Goal: Task Accomplishment & Management: Manage account settings

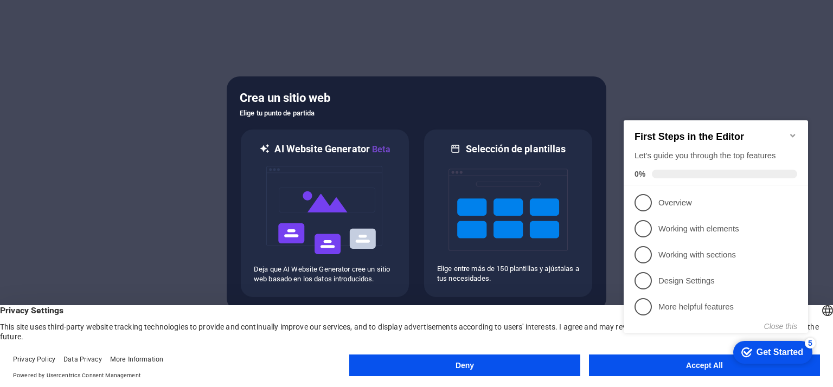
click div "checkmark Get Started 5 First Steps in the Editor Let's guide you through the t…"
click at [793, 131] on icon "Minimize checklist" at bounding box center [792, 135] width 9 height 9
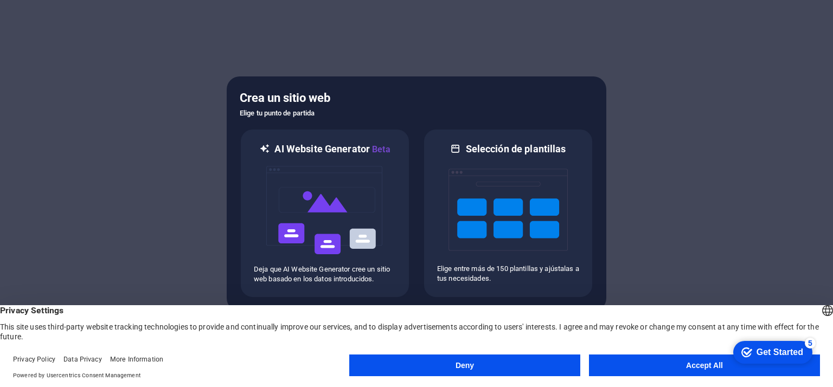
click at [689, 368] on button "Accept All" at bounding box center [704, 366] width 231 height 22
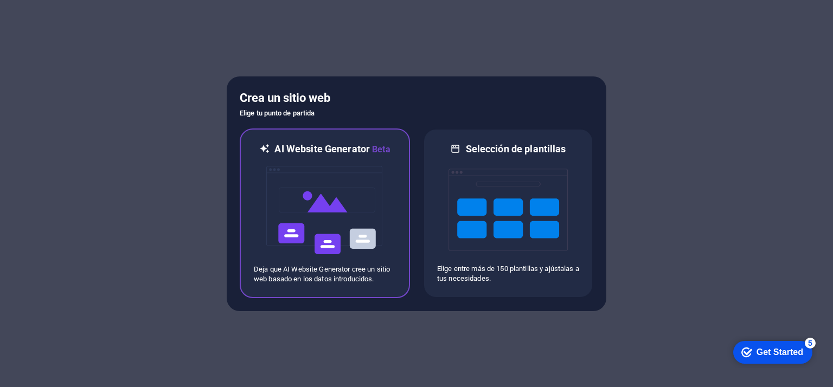
click at [356, 226] on img at bounding box center [324, 210] width 119 height 108
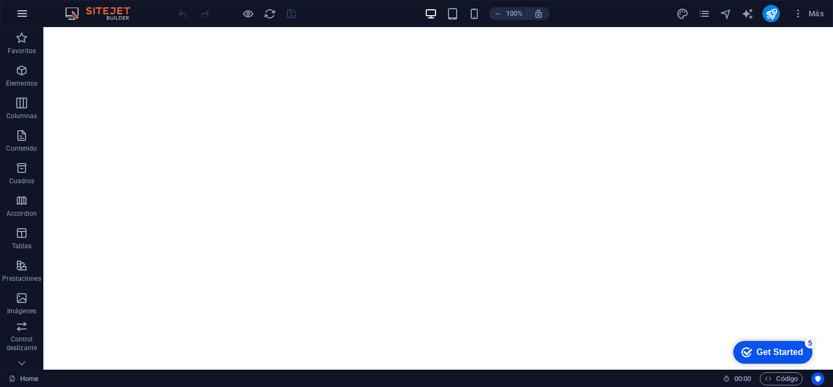
click at [25, 9] on icon "button" at bounding box center [22, 13] width 13 height 13
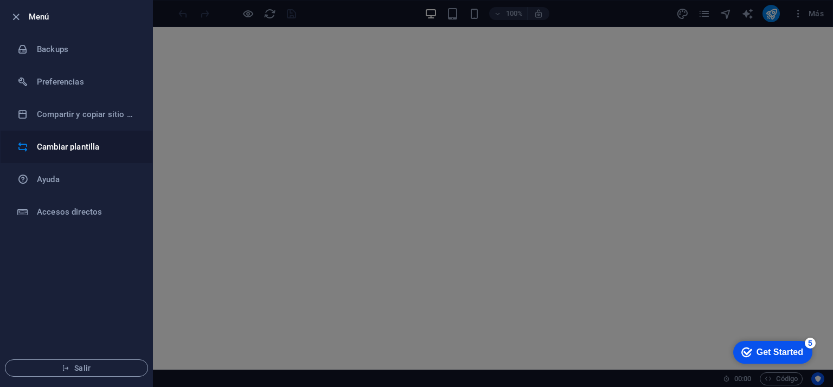
click at [70, 149] on h6 "Cambiar plantilla" at bounding box center [87, 146] width 100 height 13
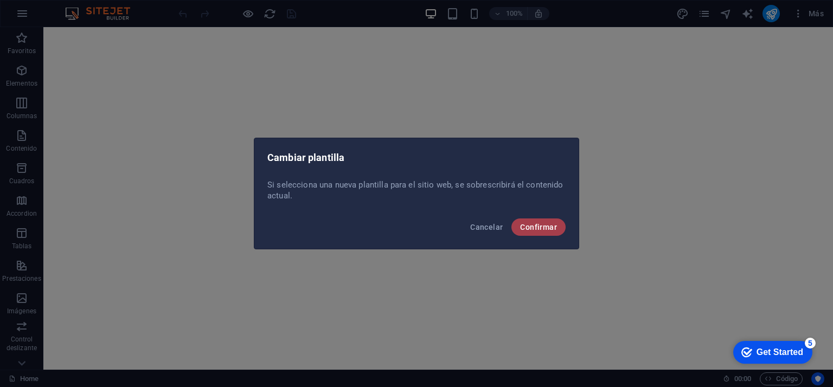
click at [542, 223] on span "Confirmar" at bounding box center [538, 227] width 37 height 9
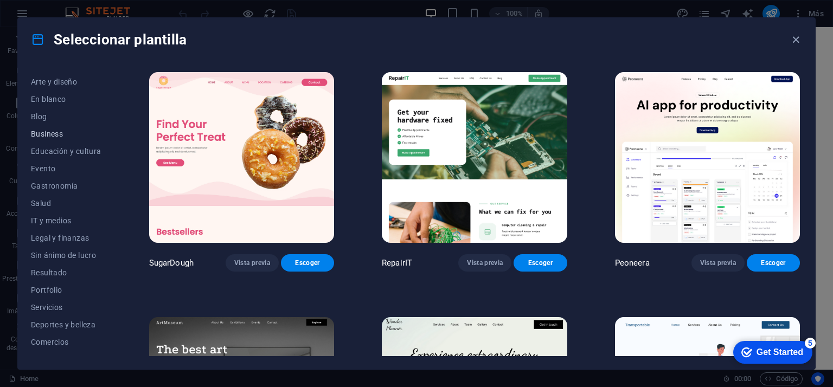
scroll to position [147, 0]
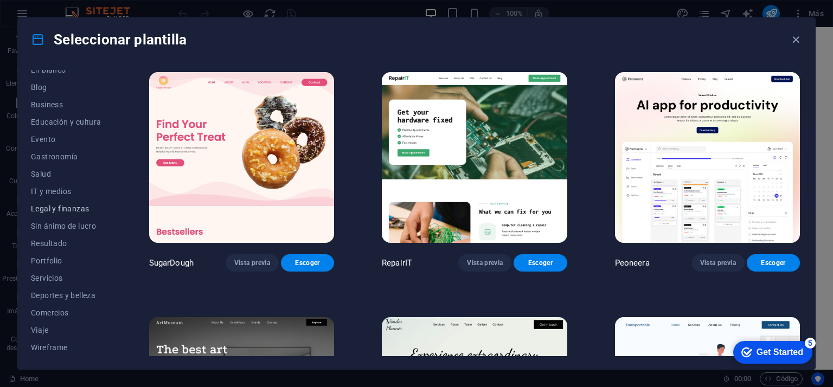
click at [59, 209] on span "Legal y finanzas" at bounding box center [66, 208] width 70 height 9
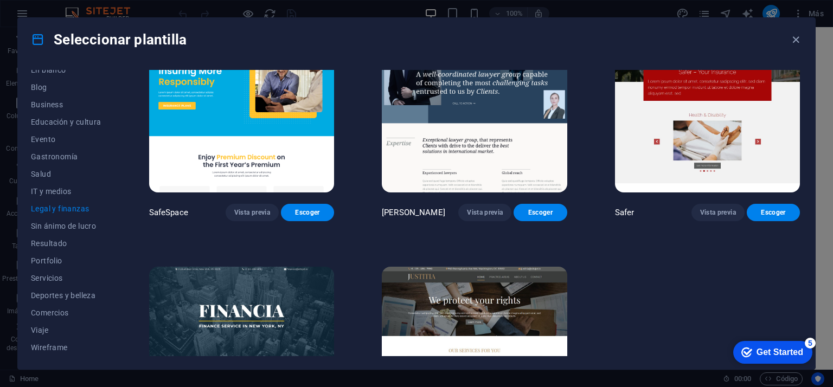
scroll to position [0, 0]
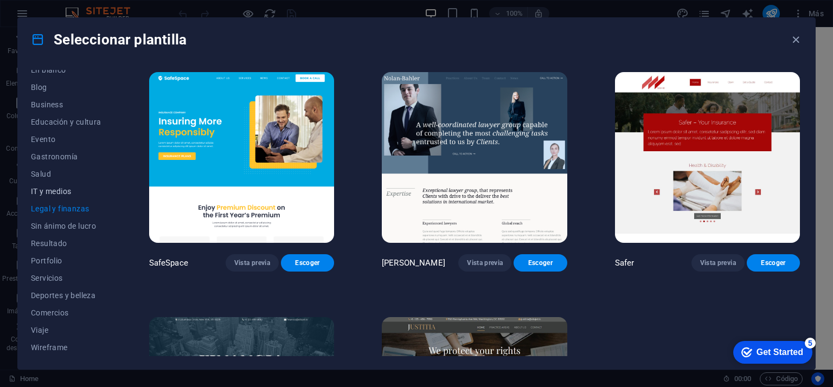
click at [54, 188] on span "IT y medios" at bounding box center [66, 191] width 70 height 9
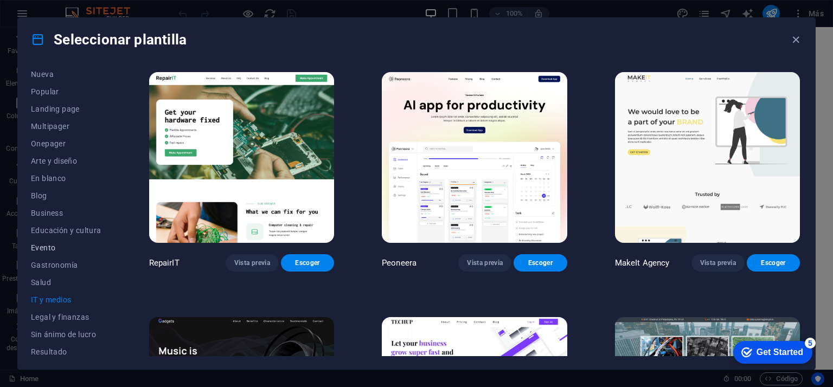
scroll to position [39, 0]
click at [46, 214] on span "Business" at bounding box center [66, 213] width 70 height 9
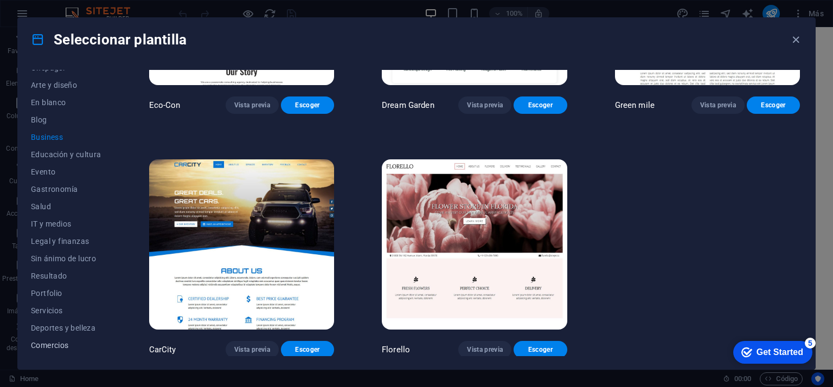
scroll to position [147, 0]
click at [45, 279] on span "Servicios" at bounding box center [66, 278] width 70 height 9
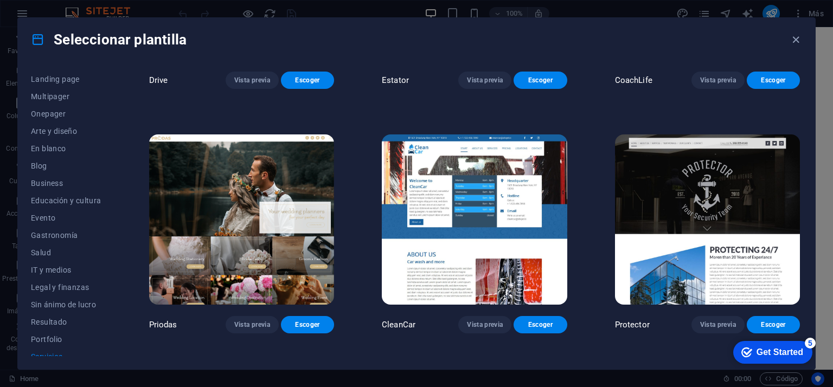
scroll to position [0, 0]
click at [66, 81] on span "Todas las plantillas" at bounding box center [66, 78] width 70 height 9
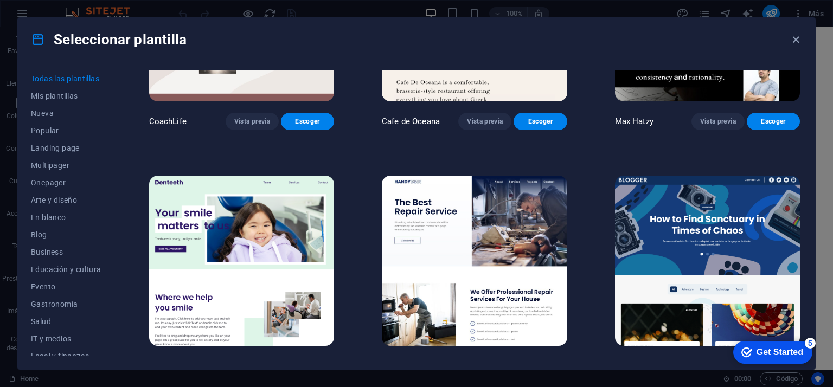
scroll to position [3139, 0]
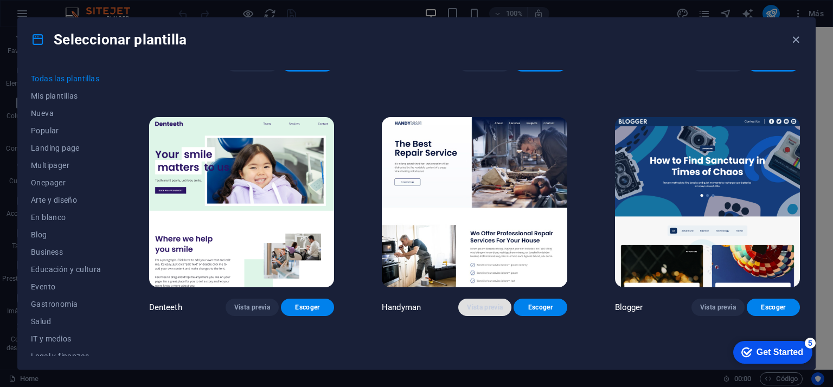
click at [490, 303] on span "Vista previa" at bounding box center [485, 307] width 36 height 9
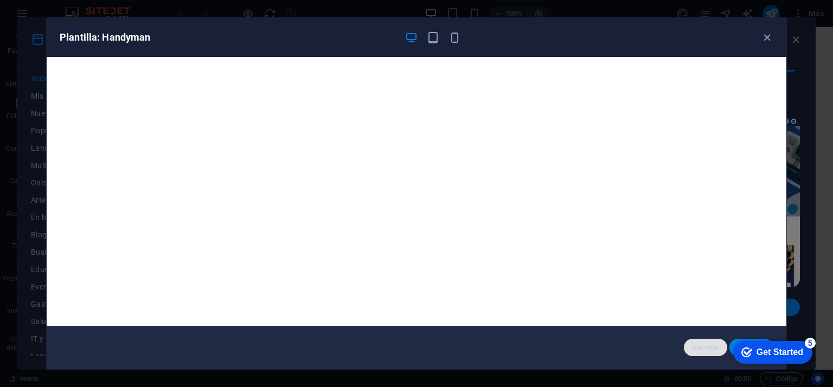
click at [702, 350] on span "Cancelar" at bounding box center [705, 347] width 27 height 9
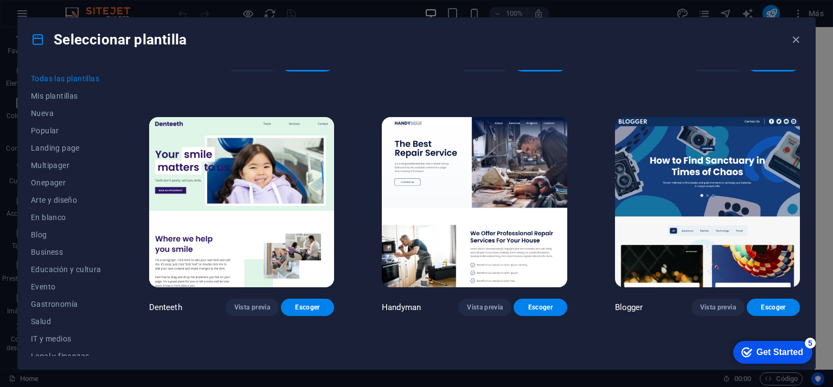
scroll to position [3410, 0]
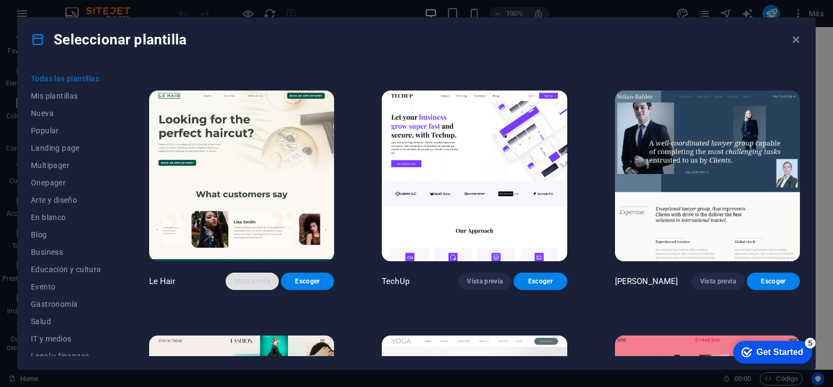
click at [252, 277] on span "Vista previa" at bounding box center [252, 281] width 36 height 9
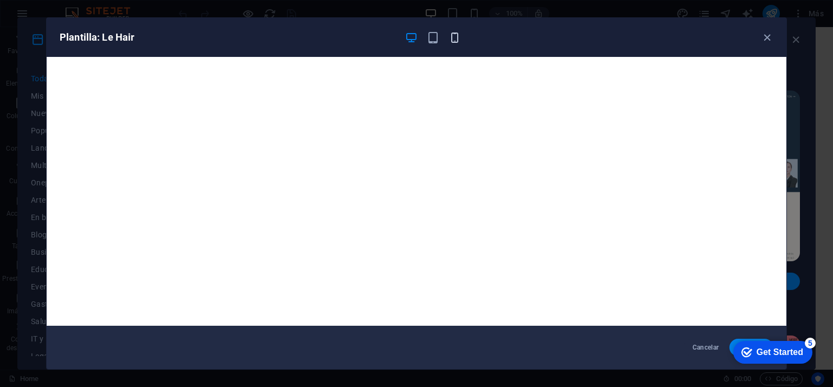
click at [453, 32] on icon "button" at bounding box center [454, 37] width 12 height 12
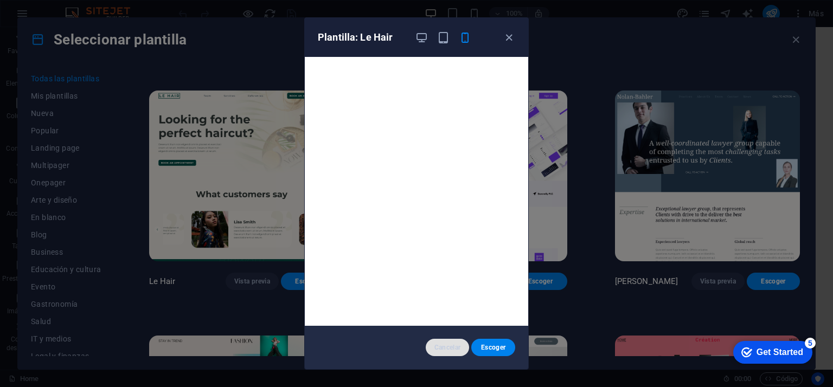
click at [444, 353] on button "Cancelar" at bounding box center [448, 347] width 44 height 17
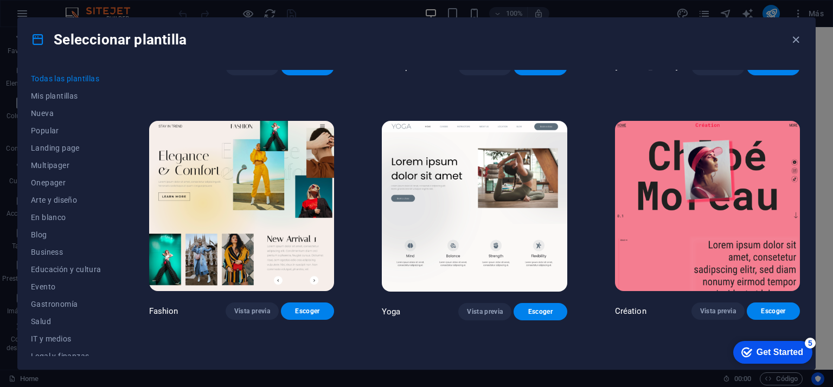
scroll to position [3627, 0]
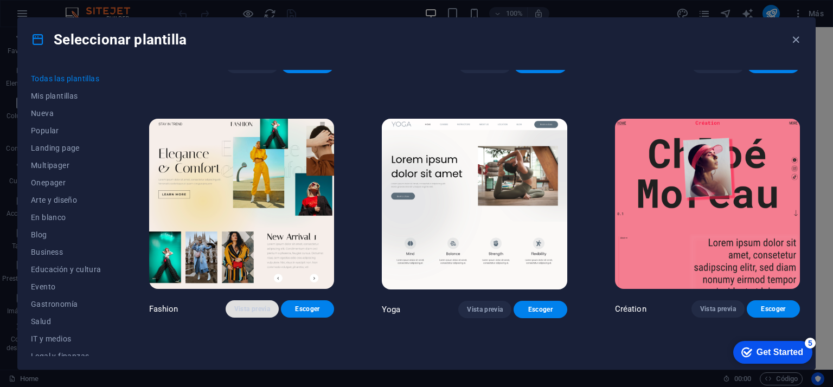
click at [267, 305] on span "Vista previa" at bounding box center [252, 309] width 36 height 9
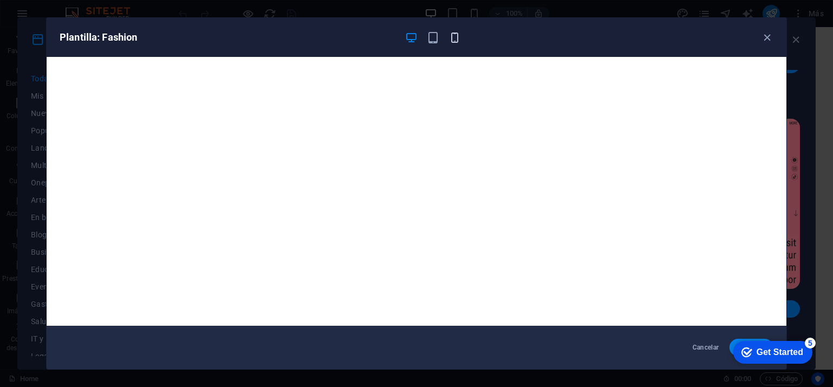
click at [458, 36] on icon "button" at bounding box center [454, 37] width 12 height 12
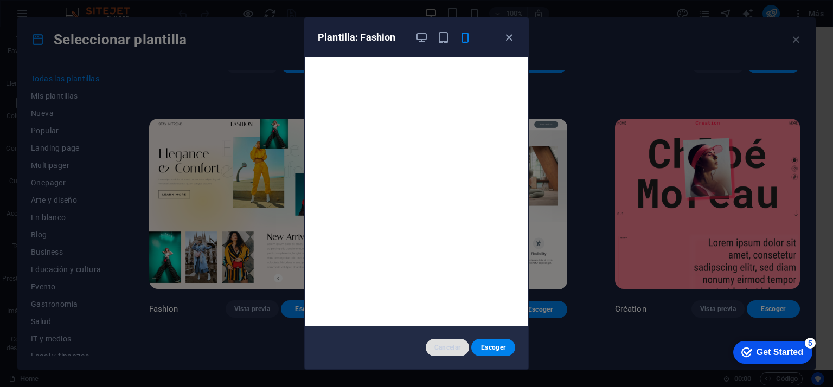
click at [447, 349] on span "Cancelar" at bounding box center [447, 347] width 27 height 9
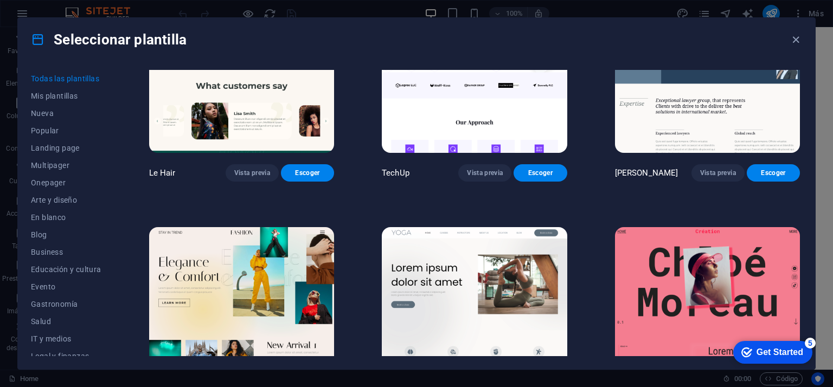
scroll to position [3572, 0]
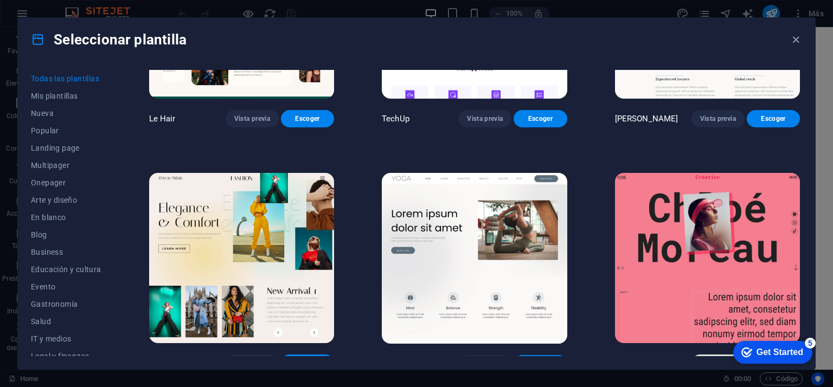
click at [708, 359] on span "Vista previa" at bounding box center [718, 363] width 36 height 9
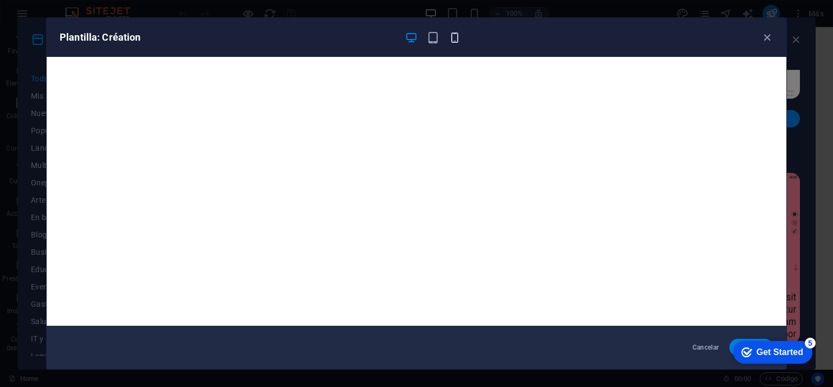
click at [450, 34] on icon "button" at bounding box center [454, 37] width 12 height 12
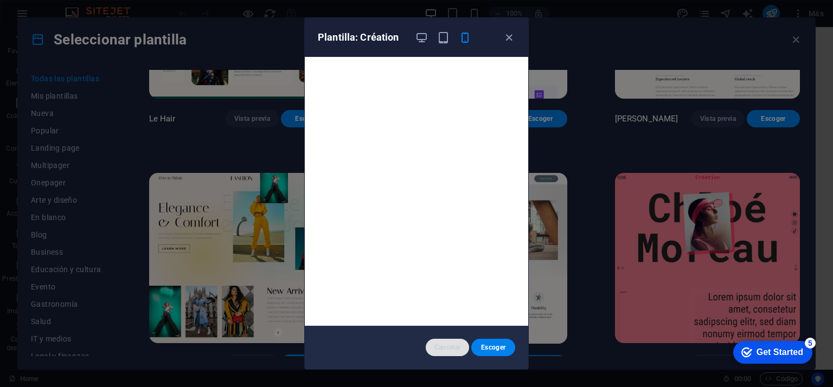
click at [445, 349] on span "Cancelar" at bounding box center [447, 347] width 27 height 9
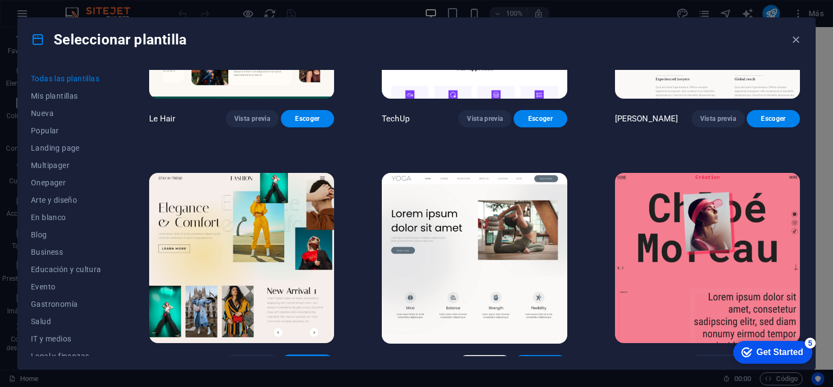
click at [493, 360] on span "Vista previa" at bounding box center [485, 364] width 36 height 9
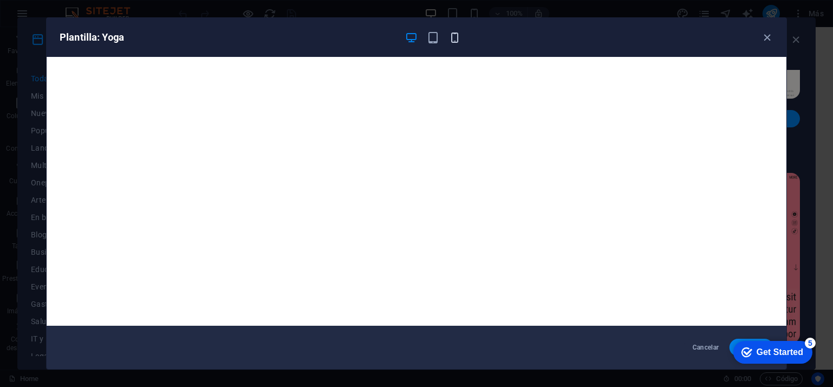
click at [455, 38] on icon "button" at bounding box center [454, 37] width 12 height 12
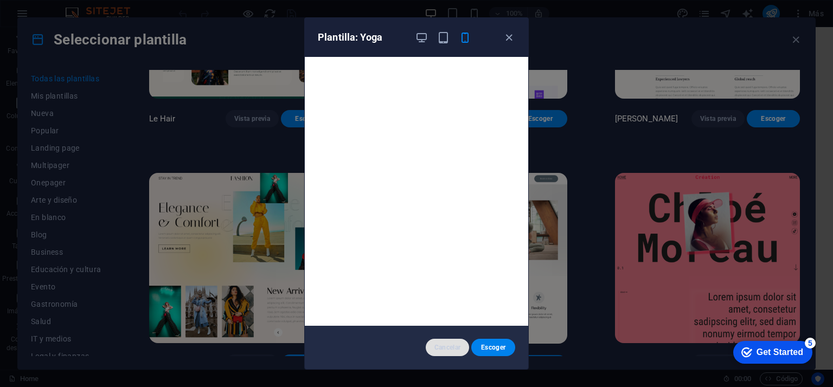
click at [452, 345] on span "Cancelar" at bounding box center [447, 347] width 27 height 9
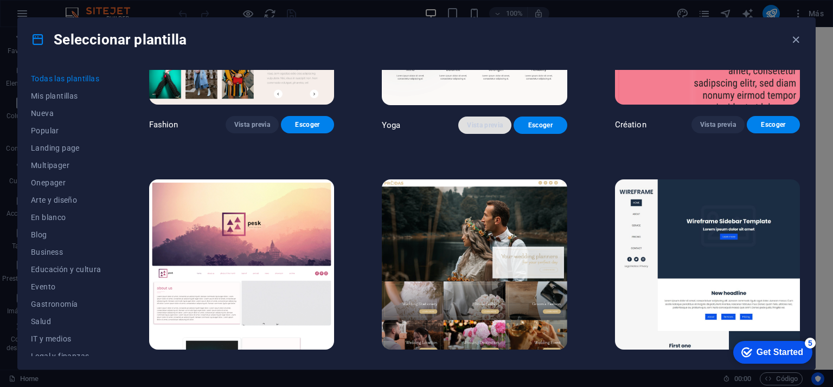
scroll to position [3898, 0]
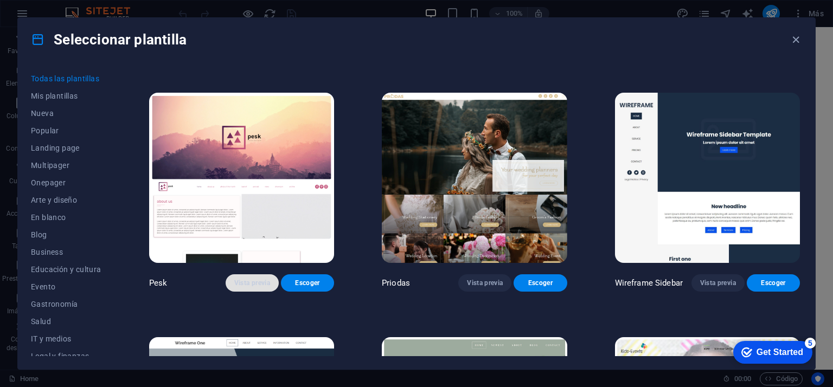
click at [249, 279] on span "Vista previa" at bounding box center [252, 283] width 36 height 9
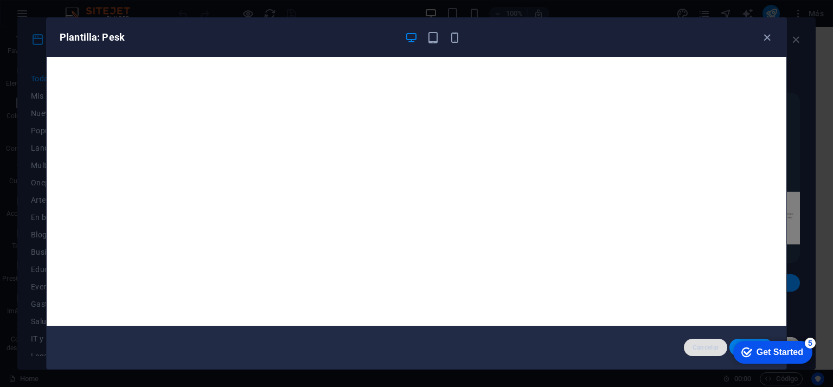
click at [692, 346] on span "Cancelar" at bounding box center [705, 347] width 27 height 9
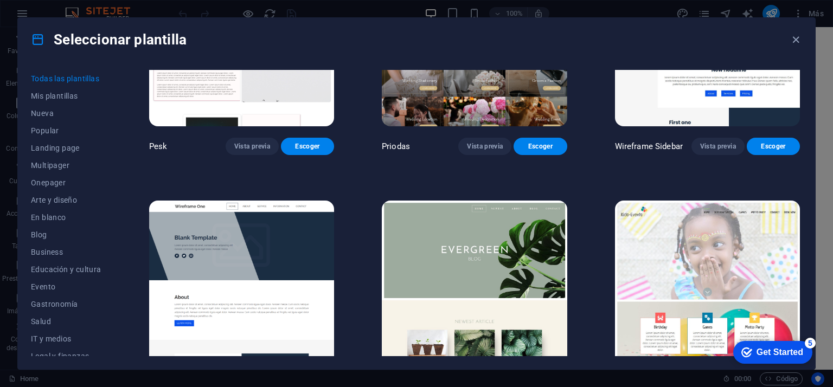
scroll to position [4060, 0]
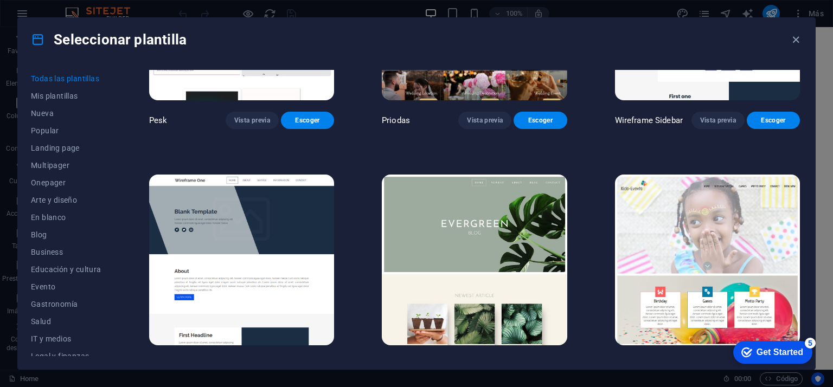
click at [479, 361] on span "Vista previa" at bounding box center [485, 365] width 36 height 9
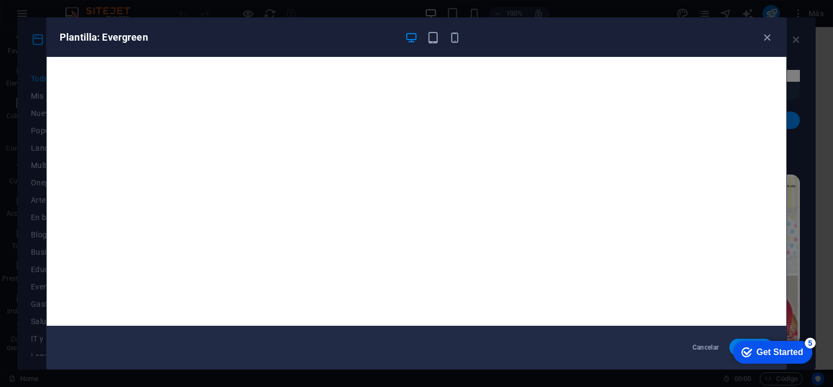
scroll to position [3, 0]
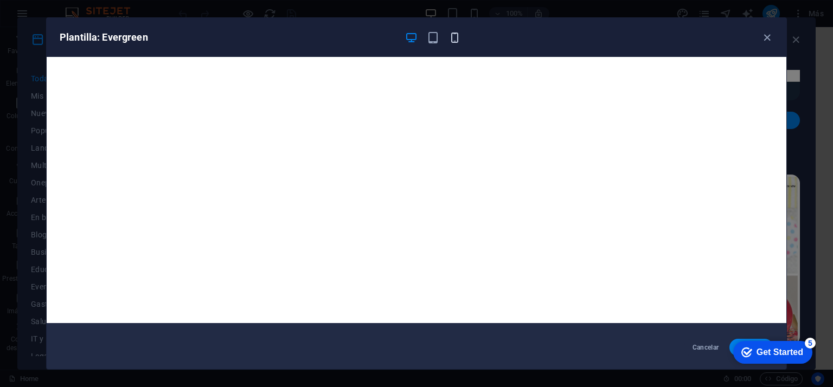
click at [453, 36] on icon "button" at bounding box center [454, 37] width 12 height 12
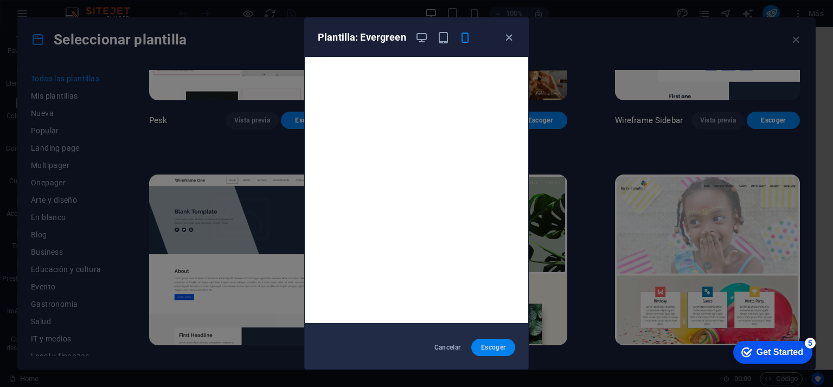
click at [492, 346] on span "Escoger" at bounding box center [493, 347] width 27 height 9
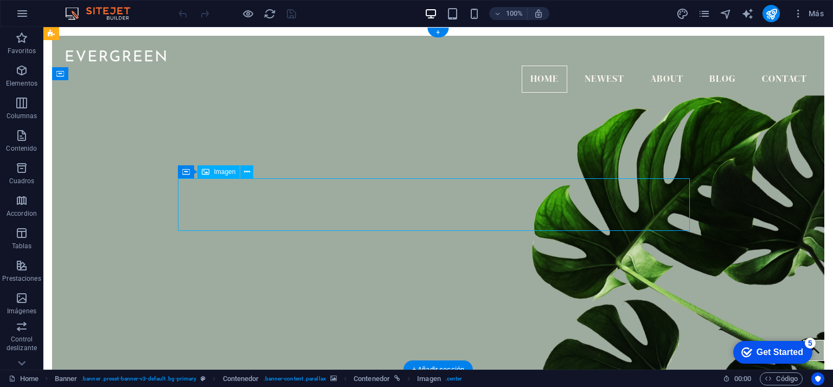
select select "px"
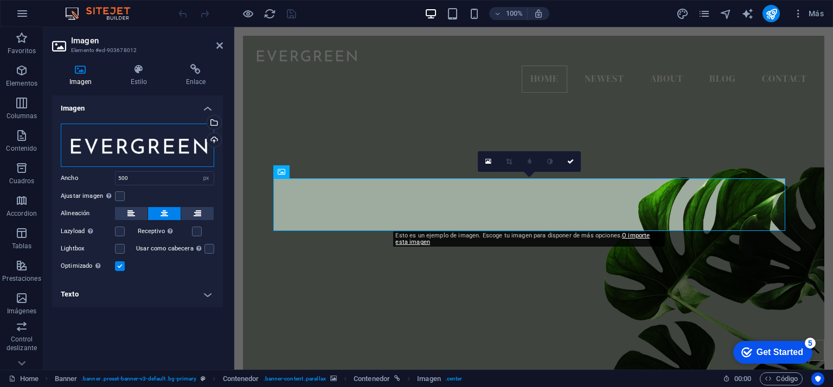
click at [184, 134] on div "Arrastra archivos aquí, haz clic para escoger archivos o selecciona archivos de…" at bounding box center [137, 145] width 153 height 43
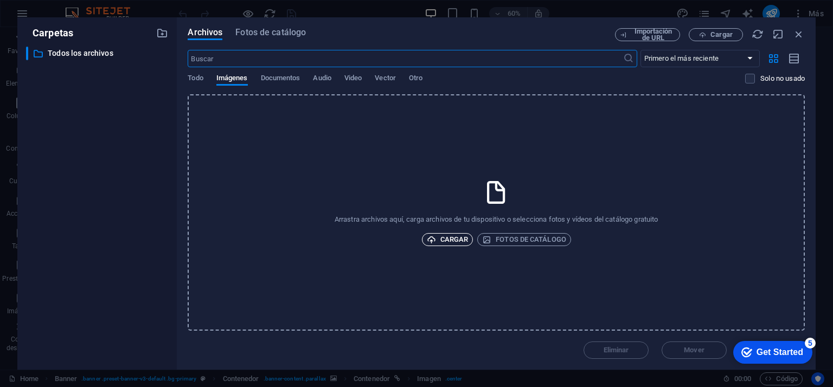
click at [439, 242] on span "Cargar" at bounding box center [448, 239] width 42 height 13
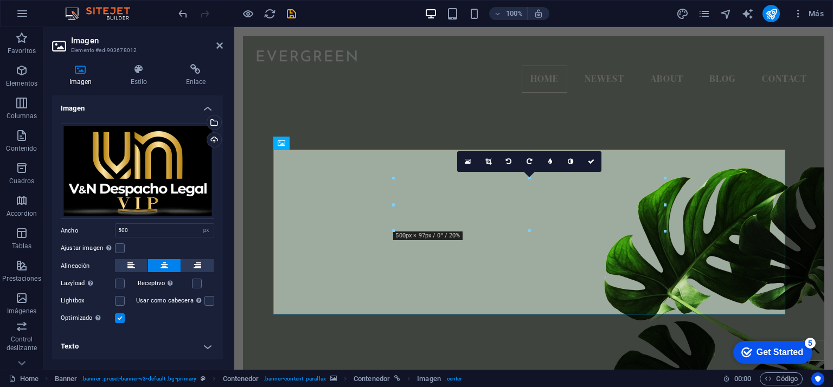
click at [561, 128] on figure at bounding box center [533, 233] width 581 height 306
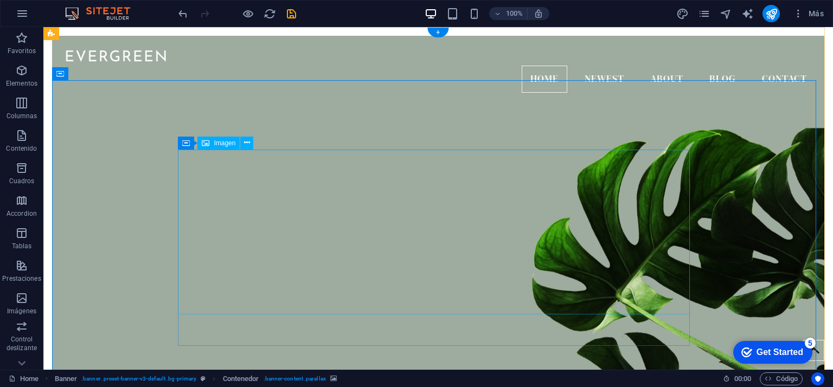
click at [247, 141] on icon at bounding box center [247, 142] width 6 height 11
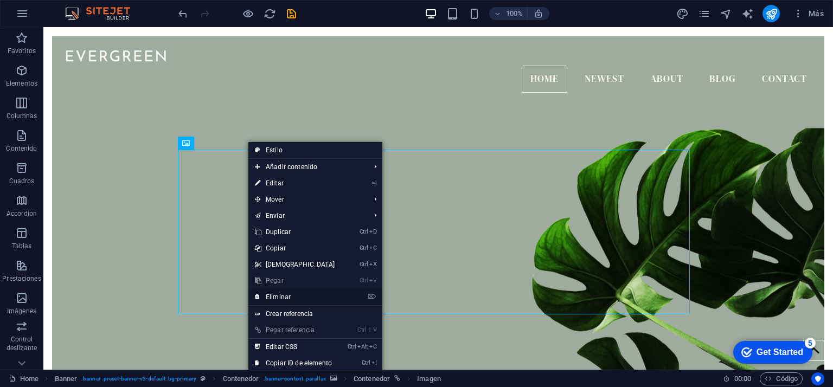
click at [278, 294] on link "⌦ Eliminar" at bounding box center [294, 297] width 93 height 16
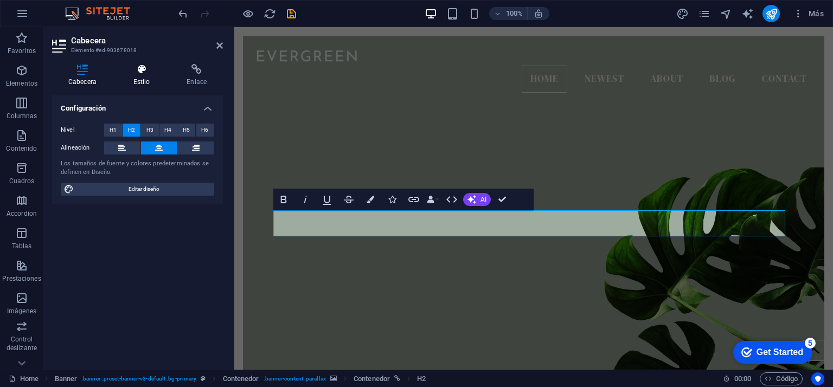
click at [143, 78] on h4 "Estilo" at bounding box center [144, 75] width 54 height 23
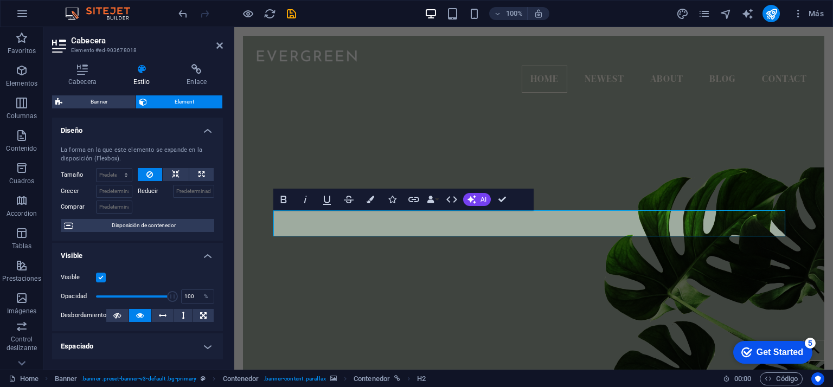
click at [189, 101] on span "Element" at bounding box center [184, 101] width 69 height 13
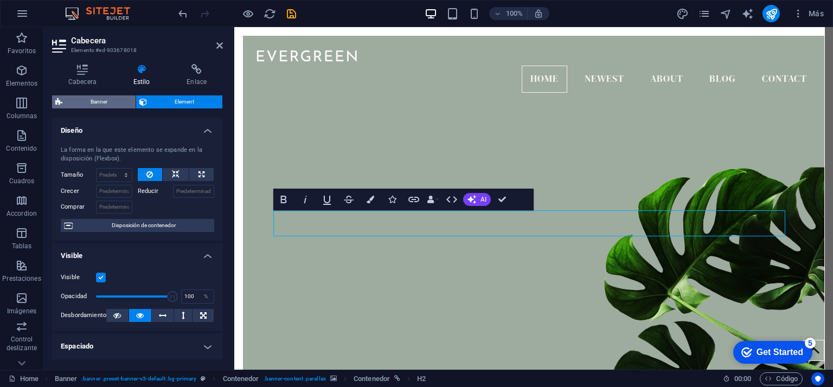
click at [106, 101] on span "Banner" at bounding box center [99, 101] width 67 height 13
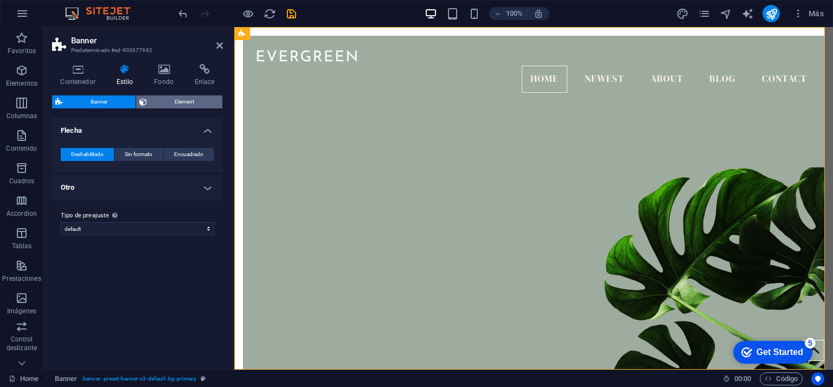
click at [166, 101] on span "Element" at bounding box center [184, 101] width 69 height 13
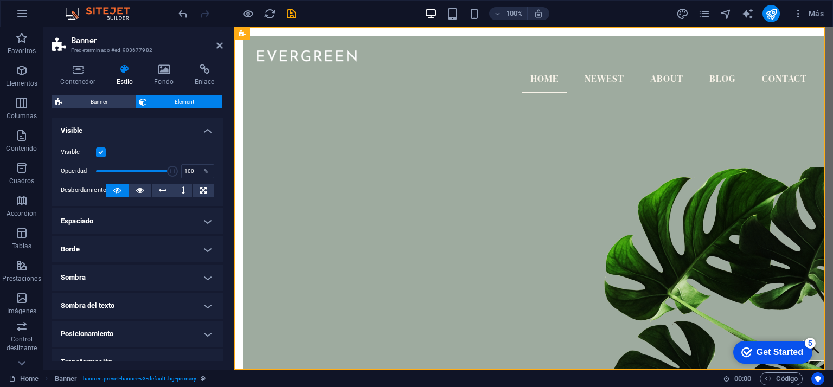
click at [123, 224] on h4 "Espaciado" at bounding box center [137, 221] width 171 height 26
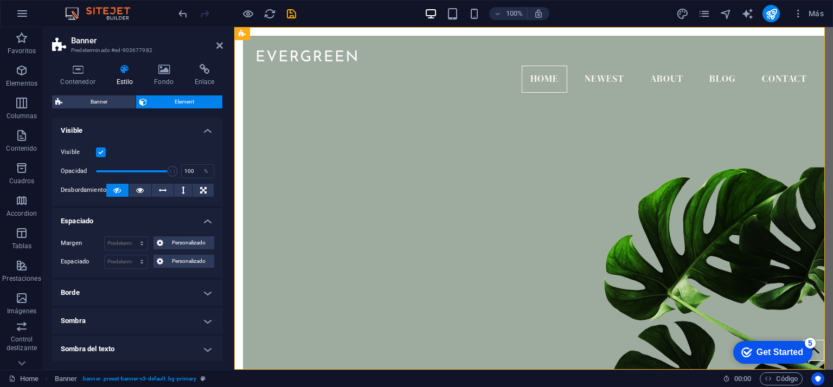
click at [123, 223] on h4 "Espaciado" at bounding box center [137, 218] width 171 height 20
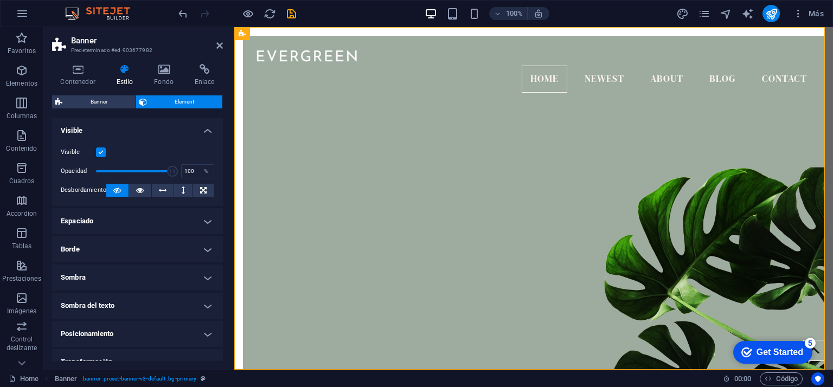
click at [110, 301] on h4 "Sombra del texto" at bounding box center [137, 306] width 171 height 26
click at [191, 325] on span "Fuera" at bounding box center [194, 327] width 14 height 13
type input "2"
type input "4"
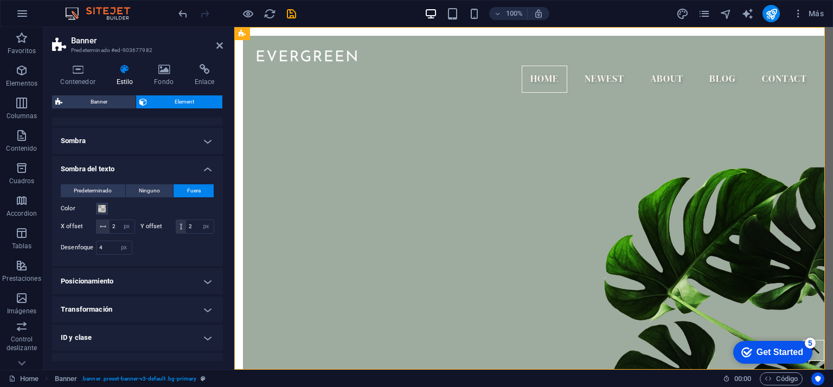
scroll to position [163, 0]
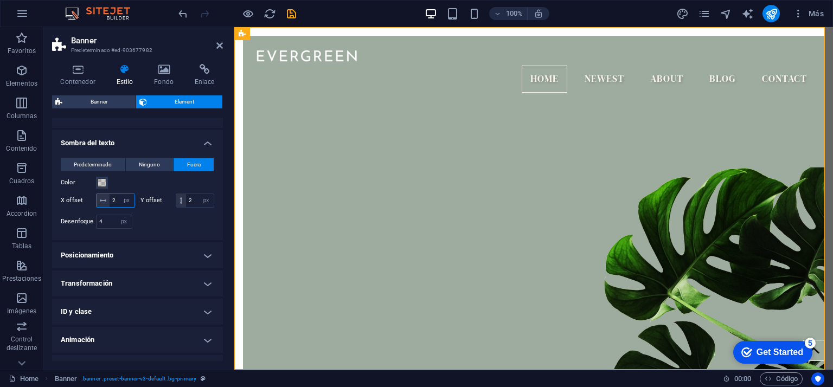
drag, startPoint x: 118, startPoint y: 198, endPoint x: 106, endPoint y: 195, distance: 12.2
click at [106, 195] on div "2 px rem vh vw" at bounding box center [115, 201] width 39 height 14
type input "5"
drag, startPoint x: 122, startPoint y: 215, endPoint x: 106, endPoint y: 214, distance: 15.8
click at [176, 208] on div "2 px rem vh vw" at bounding box center [195, 201] width 39 height 14
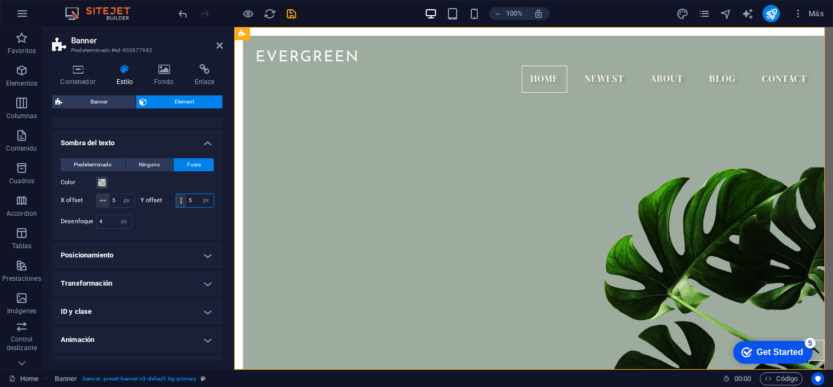
type input "5"
drag, startPoint x: 104, startPoint y: 234, endPoint x: 95, endPoint y: 234, distance: 8.7
click at [96, 229] on div "4 px rem % vh vw" at bounding box center [114, 222] width 36 height 14
drag, startPoint x: 107, startPoint y: 231, endPoint x: 92, endPoint y: 229, distance: 15.3
click at [92, 229] on div "Desenfoque 1 px rem % vh vw" at bounding box center [97, 222] width 72 height 14
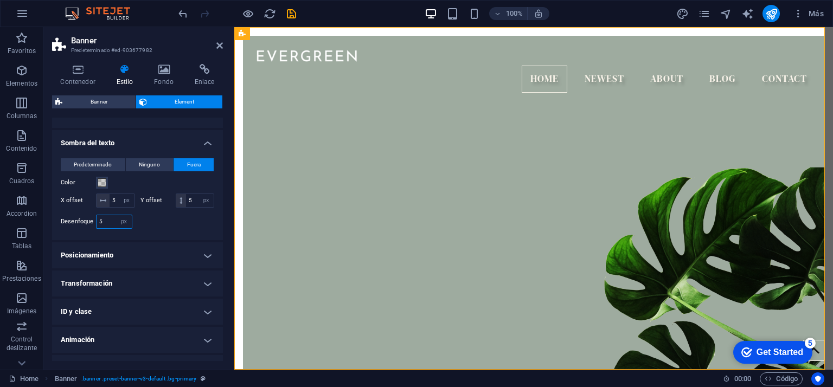
drag, startPoint x: 102, startPoint y: 232, endPoint x: 85, endPoint y: 228, distance: 17.9
click at [85, 228] on div "Desenfoque 5 px rem % vh vw" at bounding box center [97, 222] width 72 height 14
type input "3"
click at [120, 268] on h4 "Posicionamiento" at bounding box center [137, 255] width 171 height 26
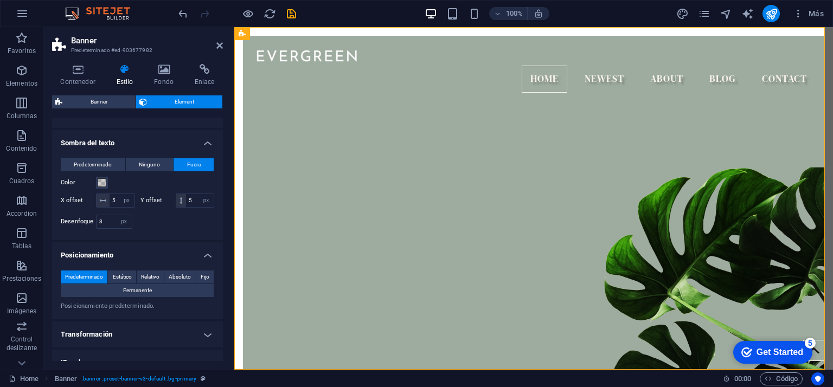
click at [129, 262] on h4 "Posicionamiento" at bounding box center [137, 252] width 171 height 20
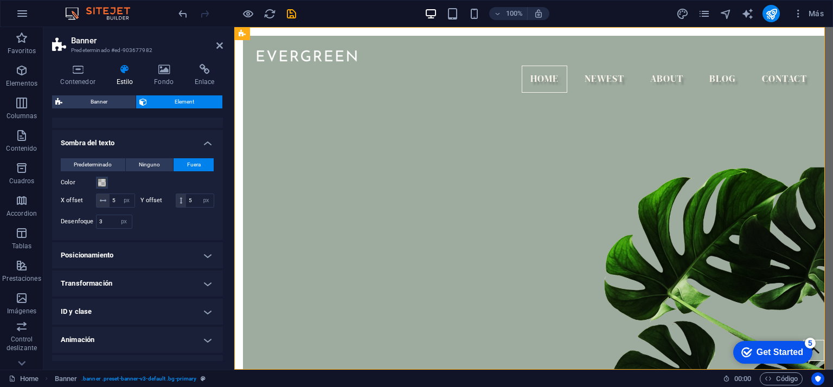
scroll to position [196, 0]
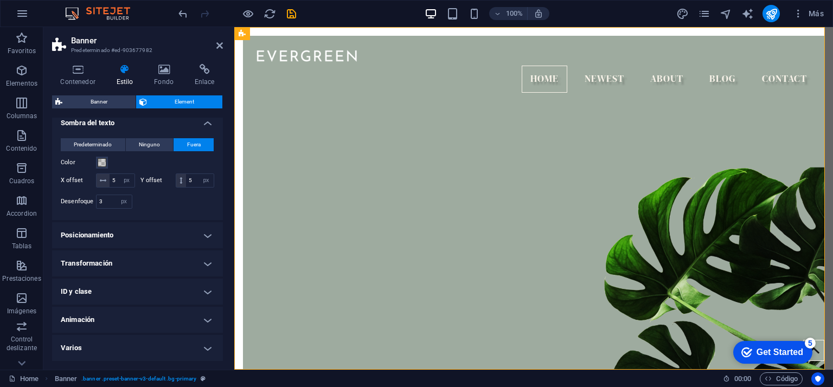
click at [127, 260] on h4 "Transformación" at bounding box center [137, 264] width 171 height 26
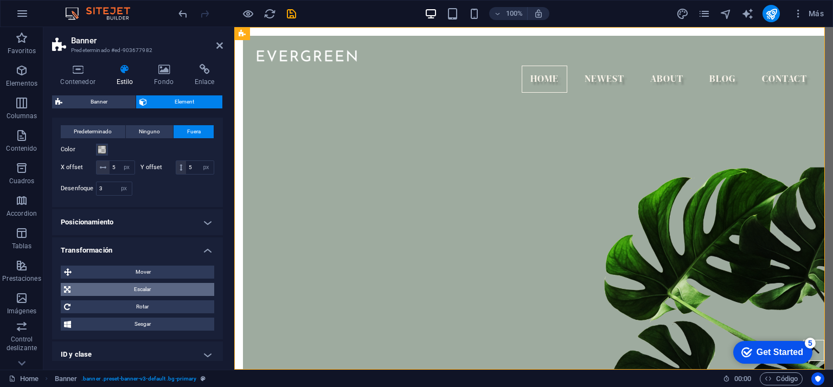
click at [138, 296] on span "Escalar" at bounding box center [142, 289] width 137 height 13
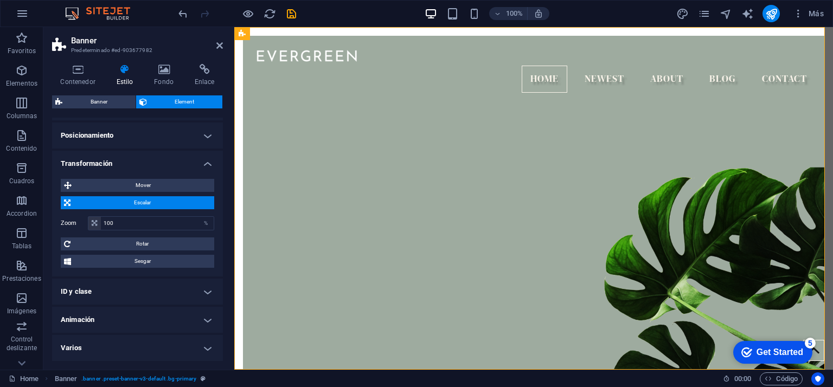
scroll to position [296, 0]
click at [121, 330] on h4 "Animación" at bounding box center [137, 320] width 171 height 26
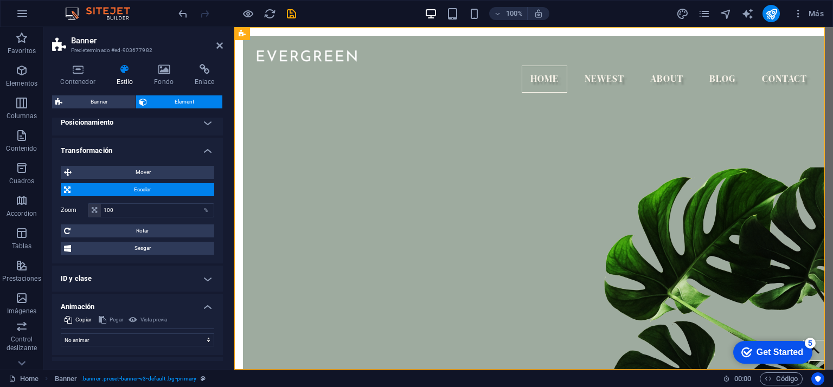
scroll to position [331, 0]
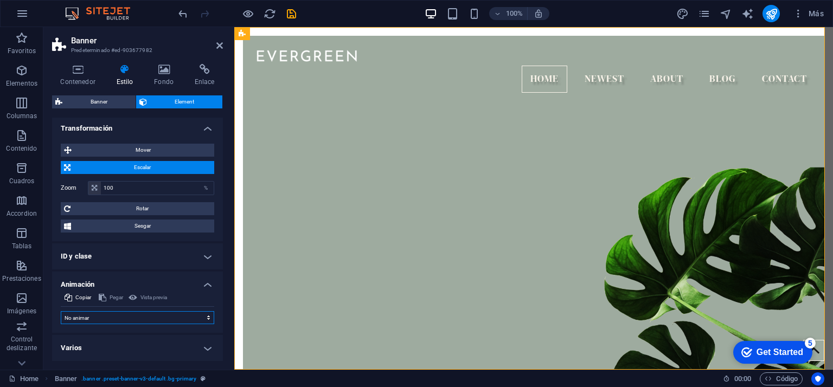
click at [137, 316] on select "No animar Mostrar / Ocultar Subir/bajar Acercar/alejar Deslizar de izquierda a …" at bounding box center [137, 317] width 153 height 13
select select "shrink"
click at [61, 311] on select "No animar Mostrar / Ocultar Subir/bajar Acercar/alejar Deslizar de izquierda a …" at bounding box center [137, 317] width 153 height 13
select select "scroll"
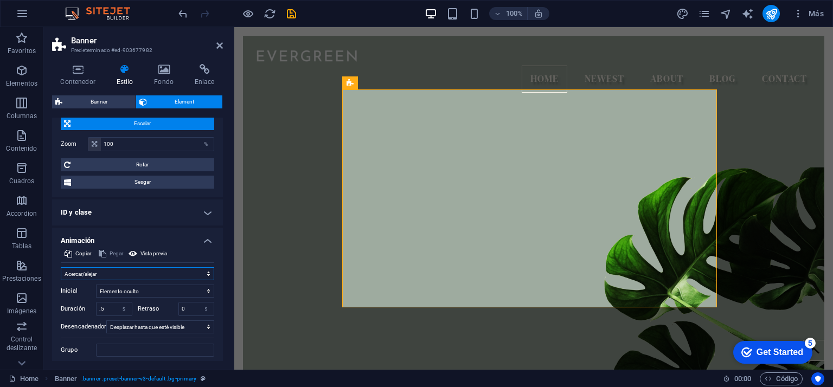
scroll to position [407, 0]
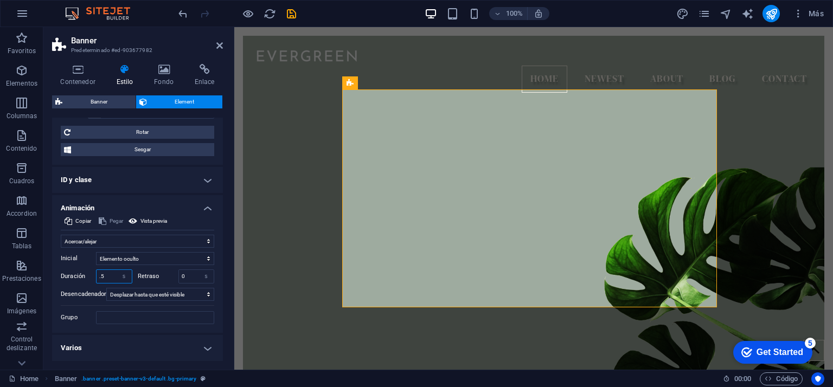
drag, startPoint x: 108, startPoint y: 279, endPoint x: 91, endPoint y: 274, distance: 18.0
click at [91, 274] on div "Duración .5 s ms" at bounding box center [97, 276] width 72 height 14
type input "2"
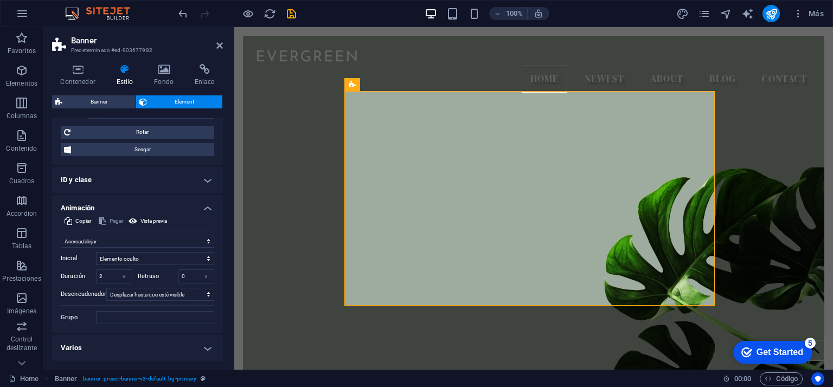
click at [125, 357] on h4 "Varios" at bounding box center [137, 348] width 171 height 26
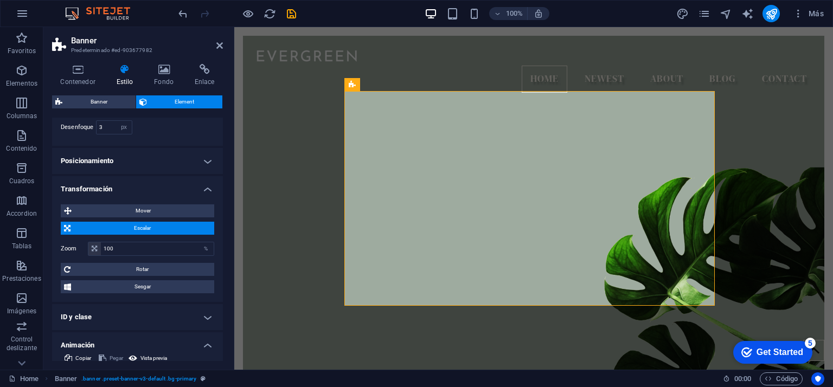
scroll to position [0, 0]
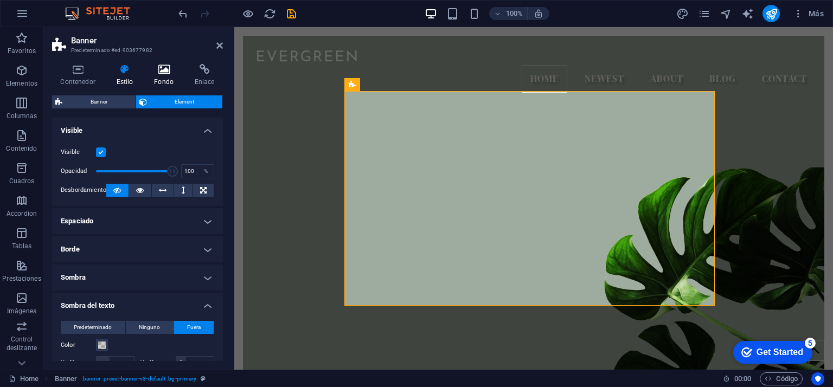
click at [167, 73] on icon at bounding box center [164, 69] width 36 height 11
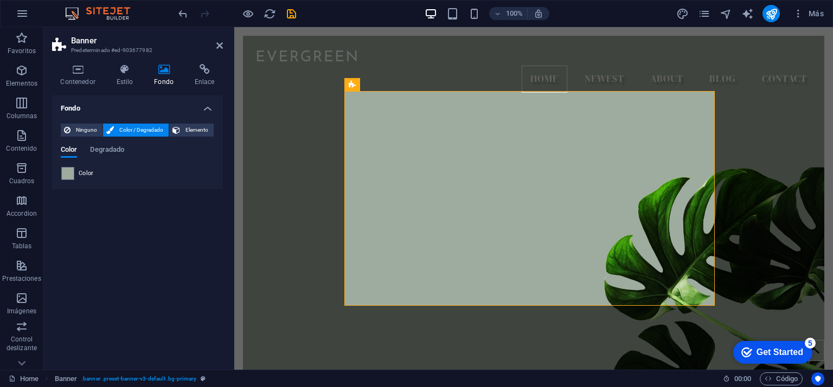
click at [84, 173] on span "Color" at bounding box center [86, 173] width 15 height 9
click at [70, 171] on span at bounding box center [68, 174] width 12 height 12
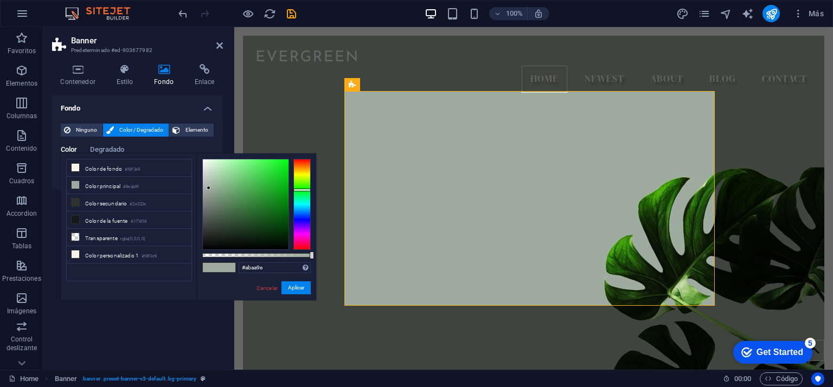
click at [304, 172] on div at bounding box center [301, 204] width 17 height 91
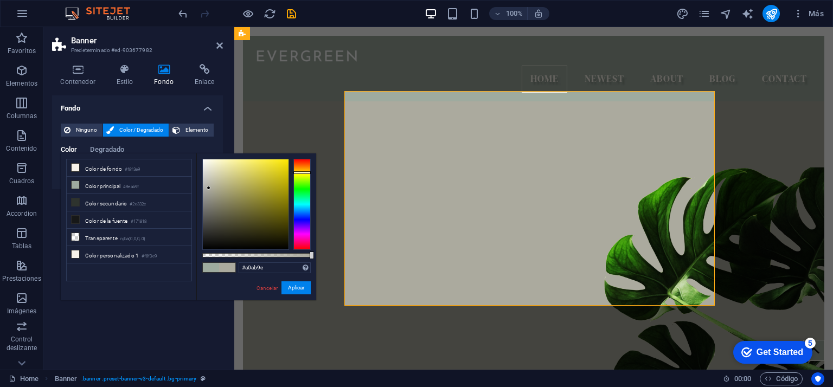
click at [300, 186] on div at bounding box center [301, 204] width 17 height 91
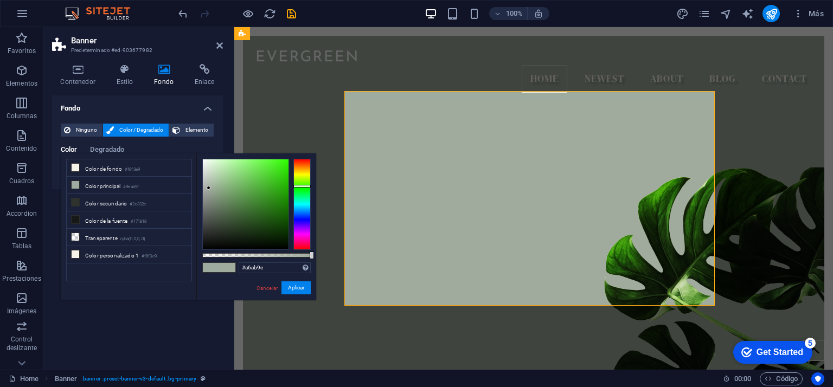
click at [304, 179] on div at bounding box center [301, 204] width 17 height 91
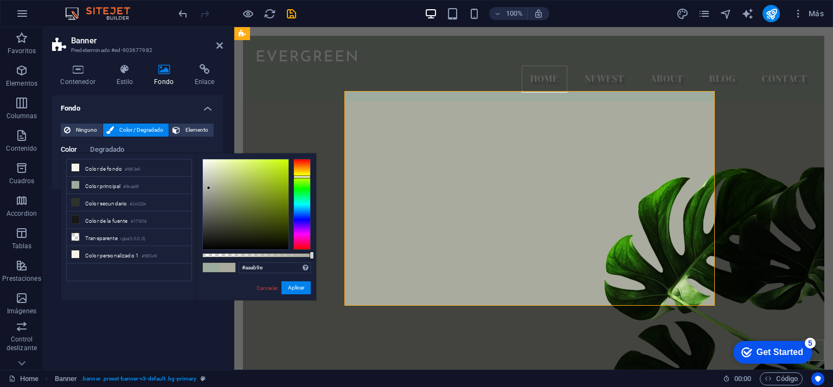
type input "#abab9e"
click at [304, 174] on div at bounding box center [301, 204] width 17 height 91
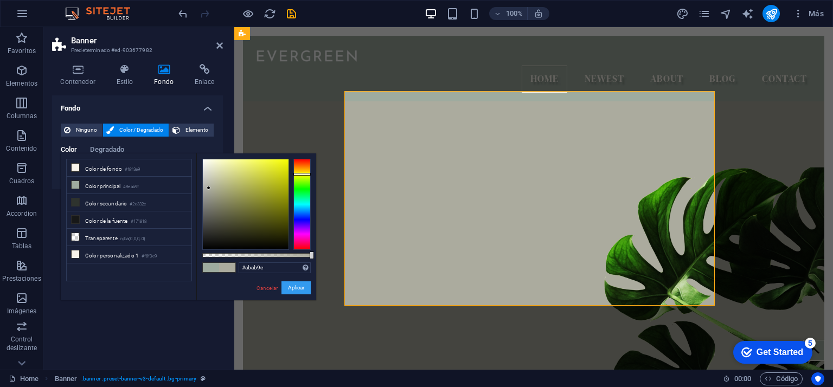
click at [301, 286] on button "Aplicar" at bounding box center [295, 287] width 29 height 13
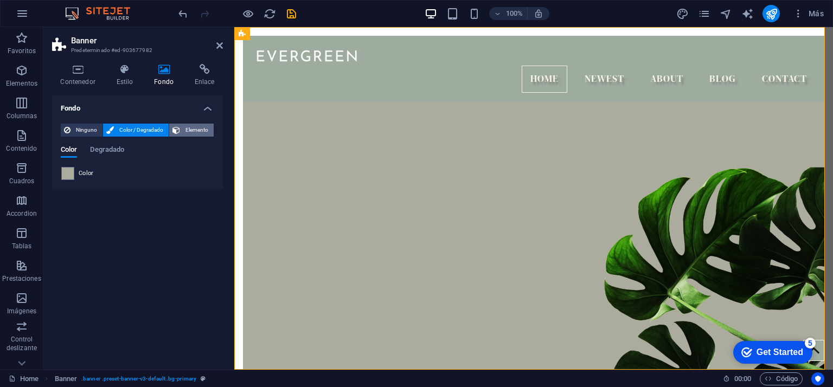
click at [190, 130] on span "Elemento" at bounding box center [196, 130] width 27 height 13
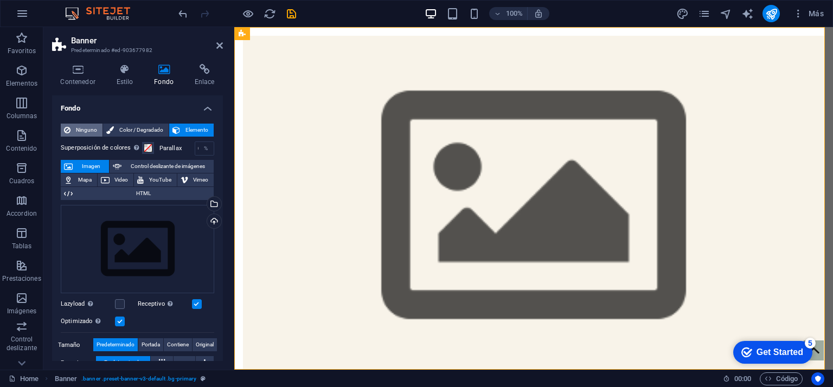
click at [89, 130] on span "Ninguno" at bounding box center [86, 130] width 25 height 13
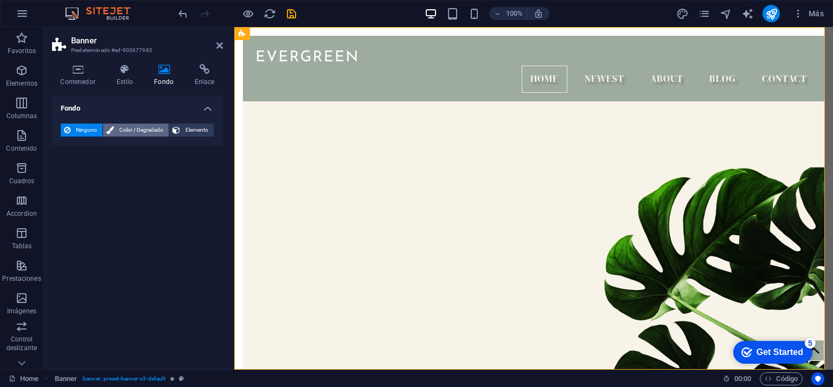
click at [154, 130] on span "Color / Degradado" at bounding box center [141, 130] width 48 height 13
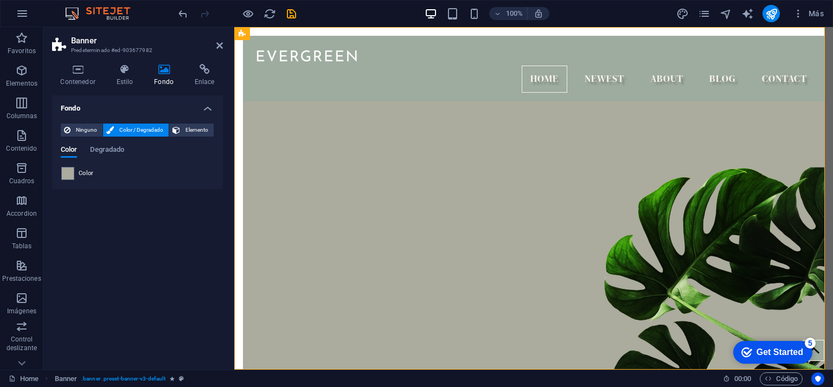
click at [115, 222] on div "Fondo Ninguno Color / Degradado Elemento Estirar fondo a ancho completo Superpo…" at bounding box center [137, 228] width 171 height 266
click at [204, 69] on icon at bounding box center [204, 69] width 37 height 11
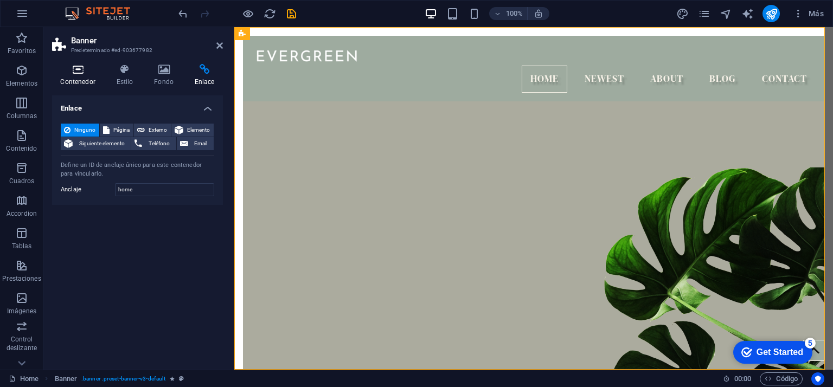
click at [81, 67] on icon at bounding box center [78, 69] width 52 height 11
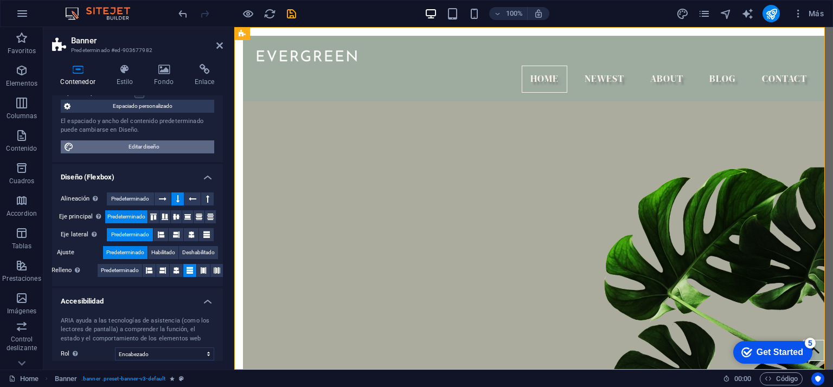
scroll to position [185, 0]
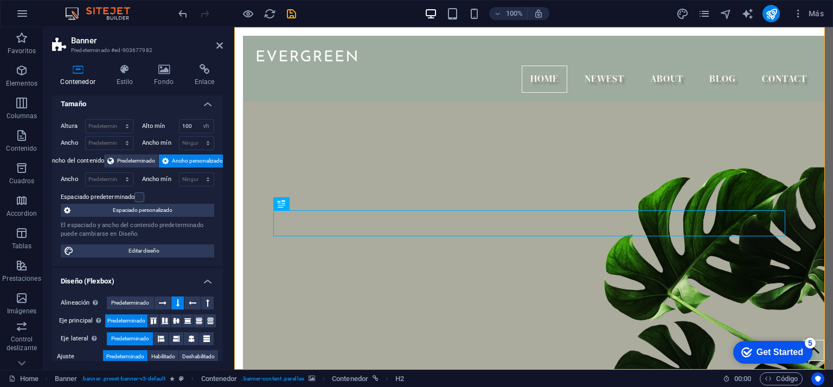
scroll to position [0, 0]
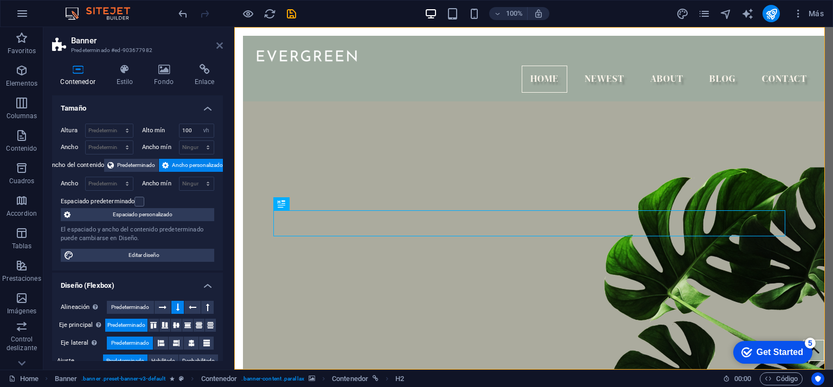
click at [221, 42] on icon at bounding box center [219, 45] width 7 height 9
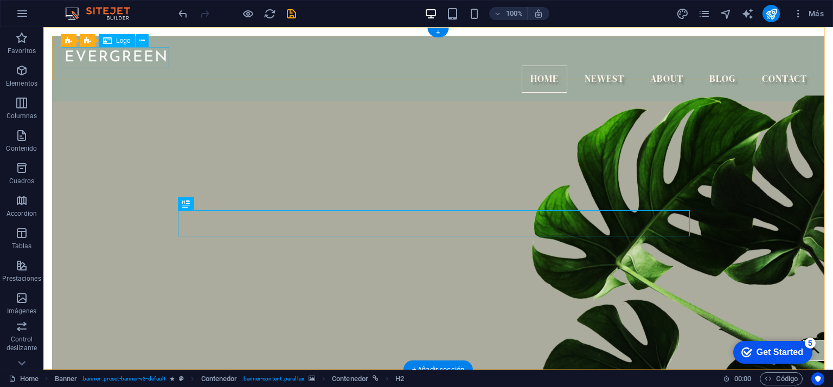
click at [125, 54] on div at bounding box center [438, 54] width 755 height 21
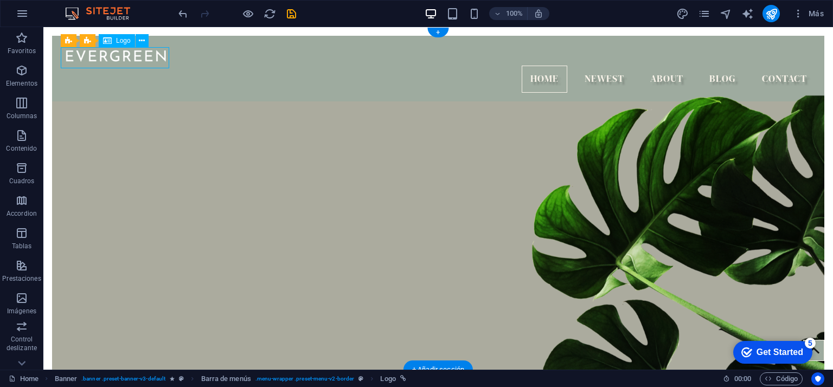
click at [132, 57] on div at bounding box center [438, 54] width 755 height 21
select select "px"
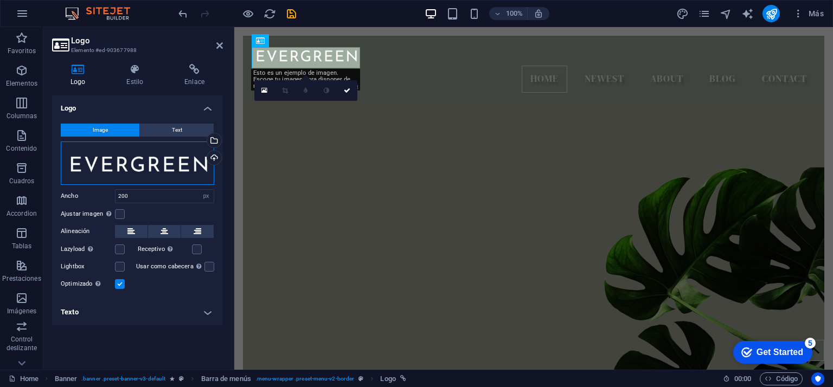
click at [122, 168] on div "Arrastra archivos aquí, haz clic para escoger archivos o selecciona archivos de…" at bounding box center [137, 163] width 153 height 43
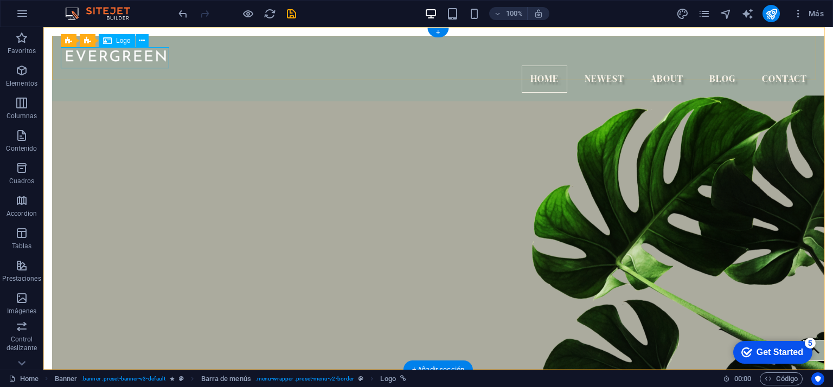
click at [134, 54] on div at bounding box center [438, 54] width 755 height 21
select select "px"
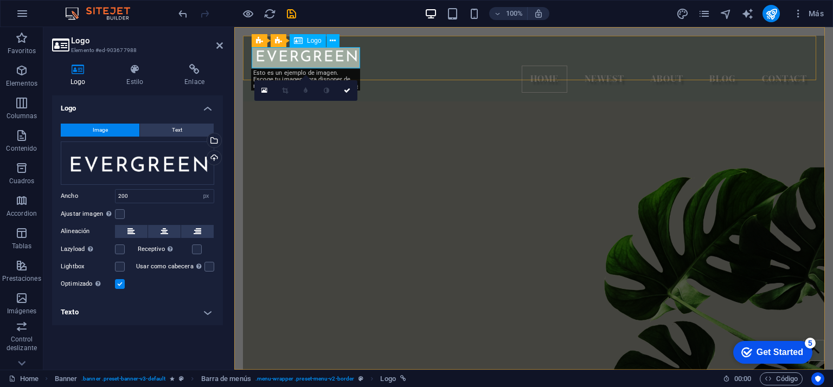
click at [269, 58] on div at bounding box center [534, 54] width 564 height 21
click at [190, 130] on button "Text" at bounding box center [177, 130] width 74 height 13
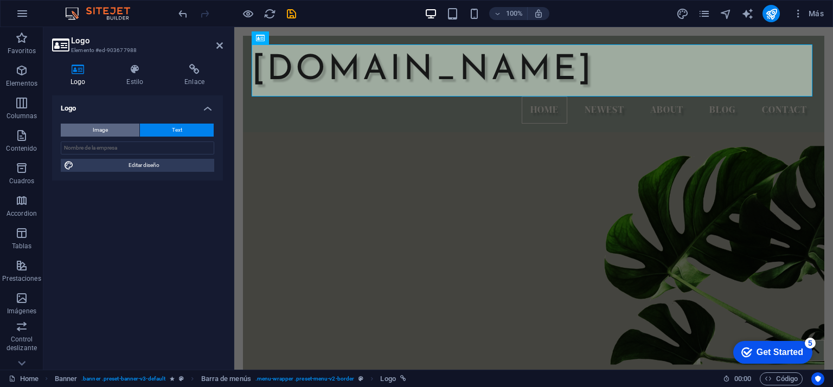
click at [117, 124] on button "Image" at bounding box center [100, 130] width 79 height 13
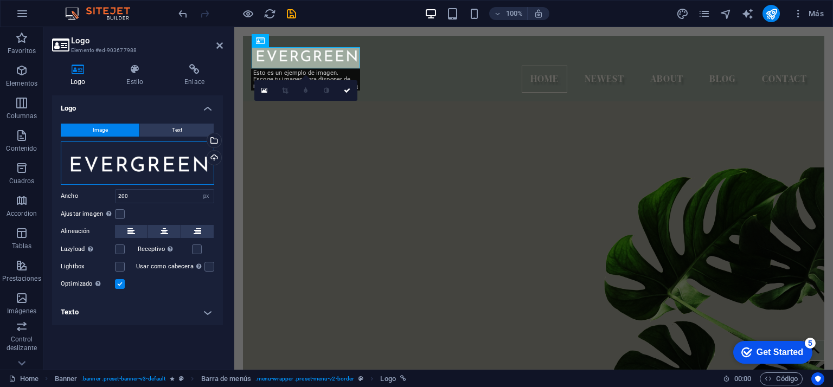
click at [123, 163] on div "Arrastra archivos aquí, haz clic para escoger archivos o selecciona archivos de…" at bounding box center [137, 163] width 153 height 43
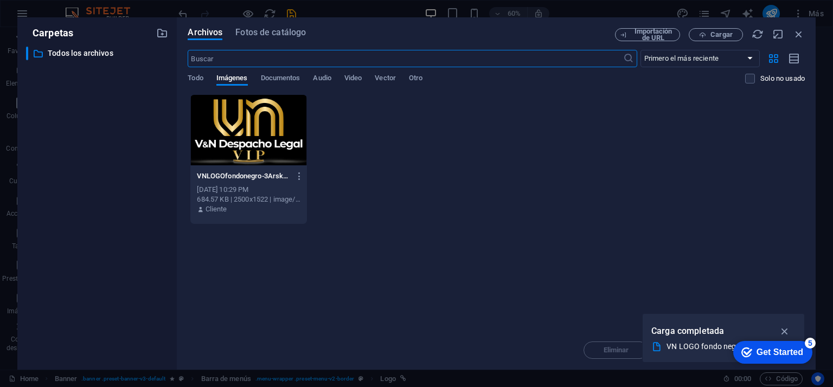
click at [267, 126] on div at bounding box center [248, 130] width 116 height 70
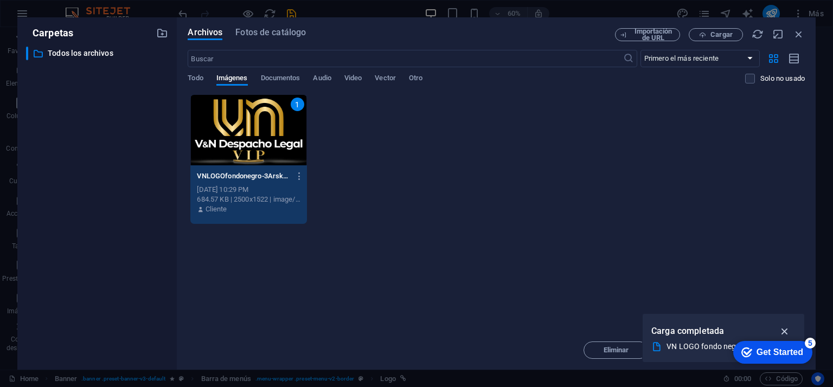
click at [784, 329] on icon "button" at bounding box center [785, 331] width 12 height 12
click at [792, 349] on div "Get Started" at bounding box center [779, 353] width 47 height 10
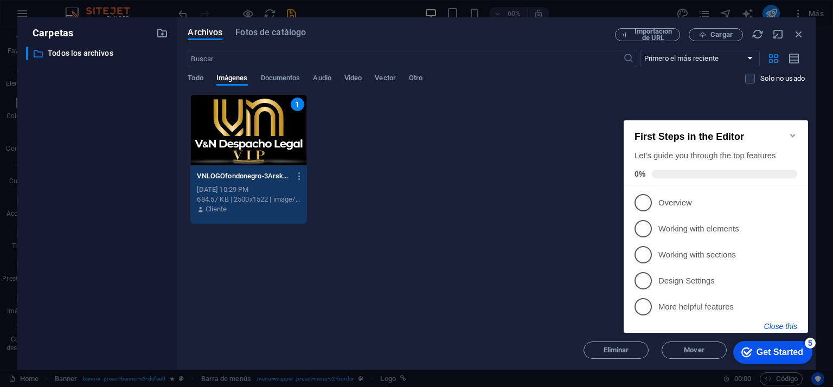
click at [787, 328] on button "Close this" at bounding box center [780, 326] width 33 height 9
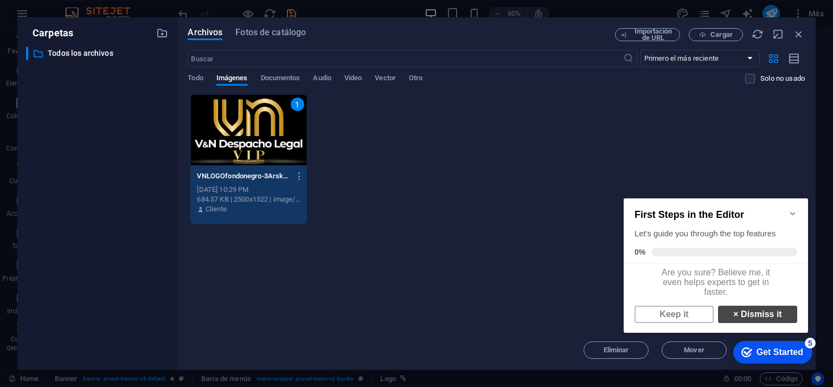
click at [764, 320] on link "× Dismiss it" at bounding box center [757, 314] width 79 height 17
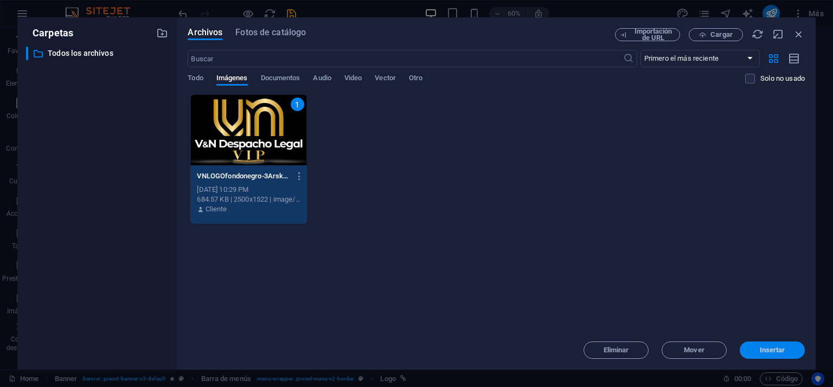
click at [786, 348] on span "Insertar" at bounding box center [772, 350] width 56 height 7
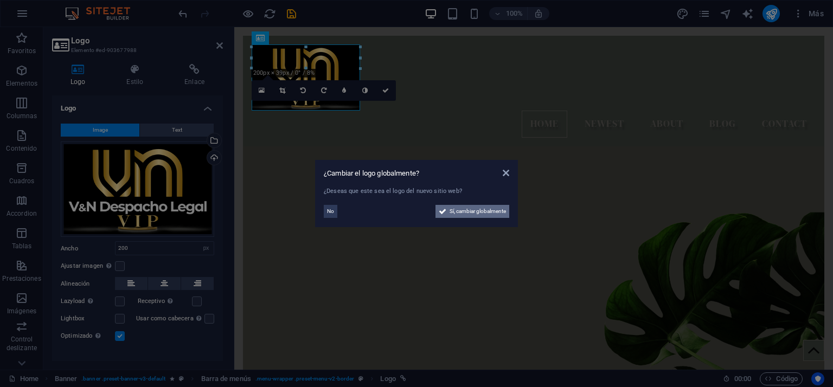
click at [473, 211] on span "Sí, cambiar globalmente" at bounding box center [478, 211] width 56 height 13
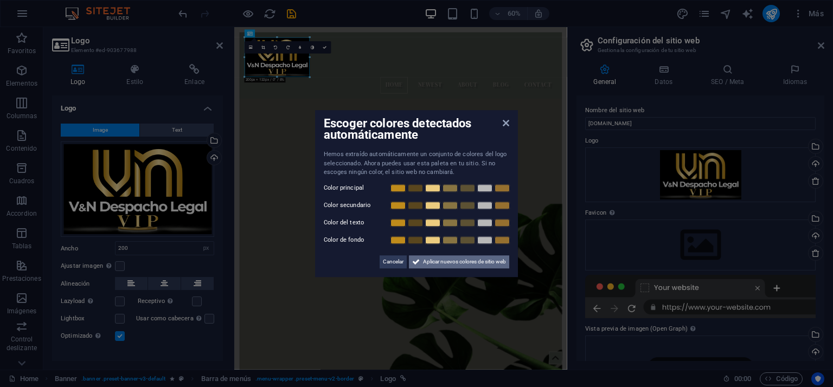
click at [445, 262] on span "Aplicar nuevos colores de sitio web" at bounding box center [464, 261] width 83 height 13
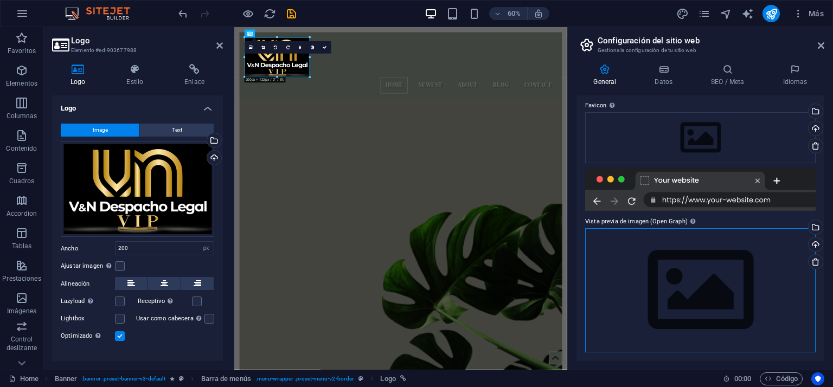
click at [703, 273] on div "Arrastra archivos aquí, haz clic para escoger archivos o selecciona archivos de…" at bounding box center [700, 290] width 230 height 124
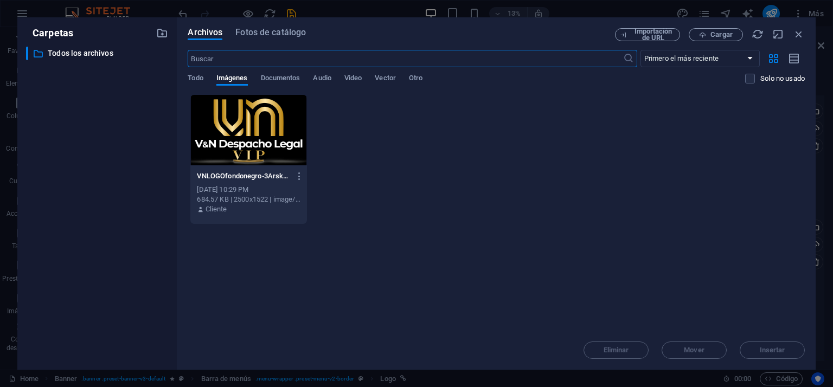
click at [269, 134] on div at bounding box center [248, 130] width 116 height 70
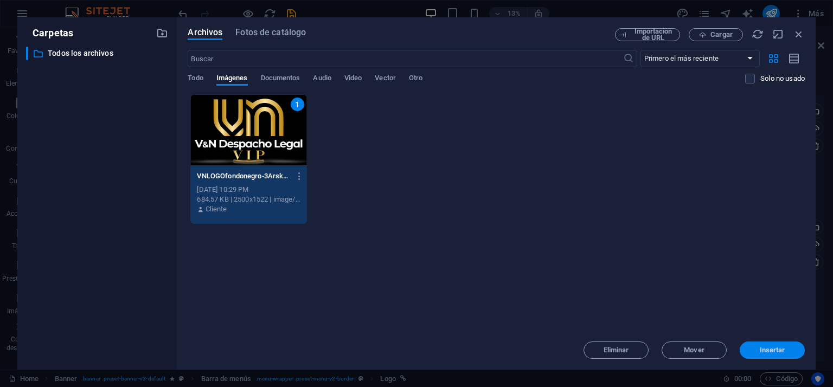
click at [768, 348] on span "Insertar" at bounding box center [772, 350] width 25 height 7
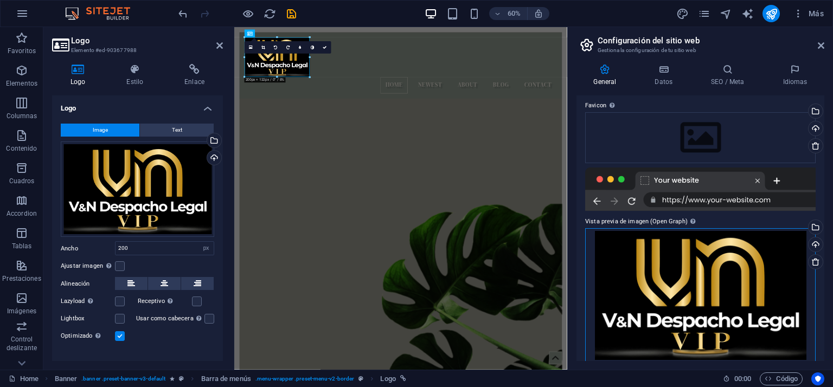
click at [735, 305] on div "Arrastra archivos aquí, haz clic para escoger archivos o selecciona archivos de…" at bounding box center [700, 295] width 230 height 134
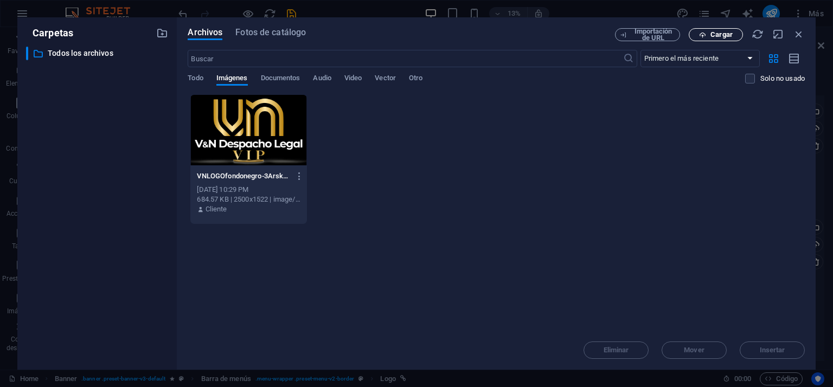
click at [703, 33] on icon "button" at bounding box center [702, 34] width 7 height 7
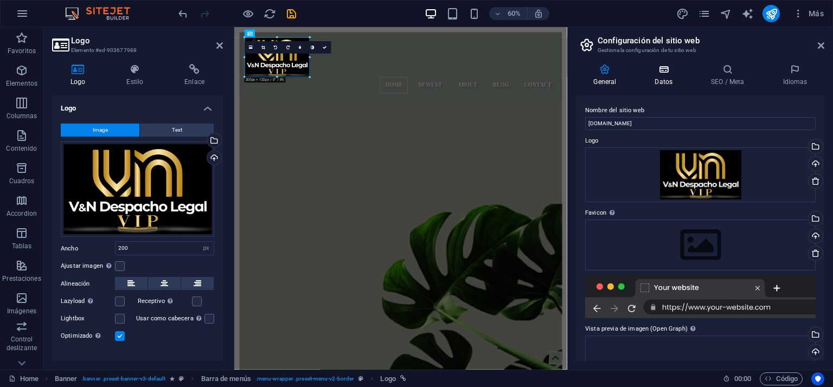
click at [657, 68] on icon at bounding box center [664, 69] width 52 height 11
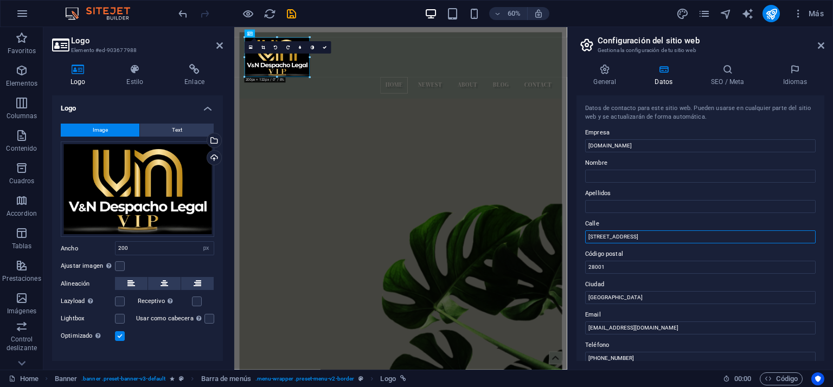
drag, startPoint x: 653, startPoint y: 233, endPoint x: 568, endPoint y: 228, distance: 85.8
click at [571, 228] on div "General Datos SEO / Meta Idiomas Nombre del sitio web vndespacholegalvip.com Lo…" at bounding box center [700, 212] width 265 height 315
drag, startPoint x: 822, startPoint y: 290, endPoint x: 751, endPoint y: 414, distance: 142.6
drag, startPoint x: 605, startPoint y: 266, endPoint x: 583, endPoint y: 260, distance: 22.5
click at [583, 260] on div "Datos de contacto para este sitio web. Pueden usarse en cualquier parte del sit…" at bounding box center [700, 228] width 248 height 266
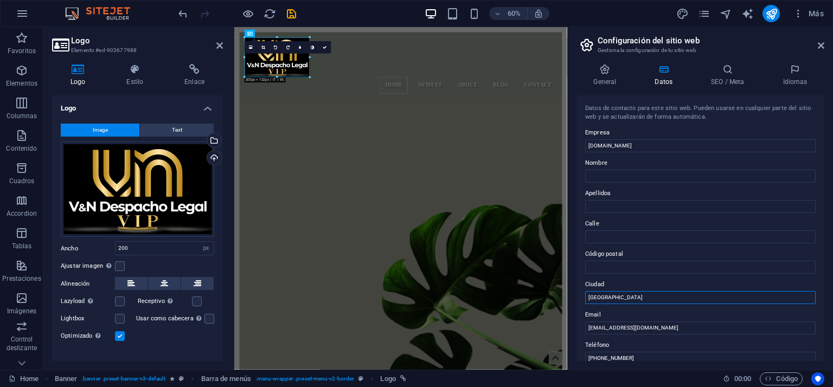
drag, startPoint x: 611, startPoint y: 297, endPoint x: 581, endPoint y: 293, distance: 30.1
click at [581, 293] on div "Datos de contacto para este sitio web. Pueden usarse en cualquier parte del sit…" at bounding box center [700, 228] width 248 height 266
type input "c"
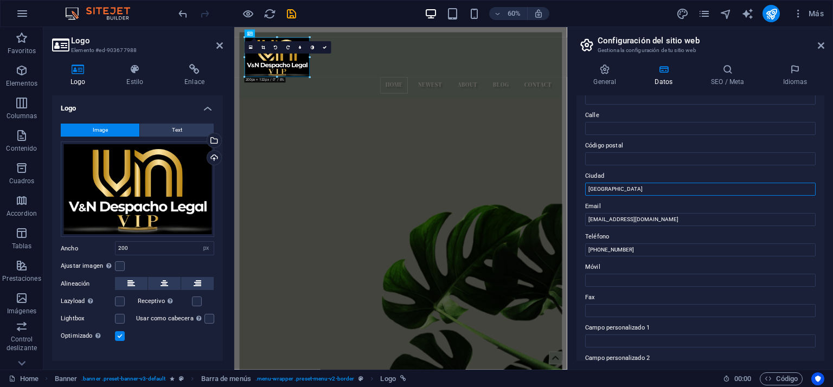
scroll to position [217, 0]
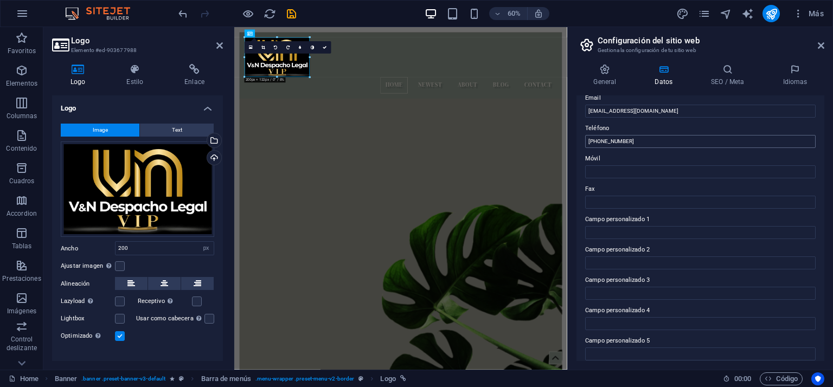
type input "[GEOGRAPHIC_DATA]"
drag, startPoint x: 644, startPoint y: 137, endPoint x: 591, endPoint y: 143, distance: 53.5
click at [591, 143] on input "+34 912 345 678" at bounding box center [700, 141] width 230 height 13
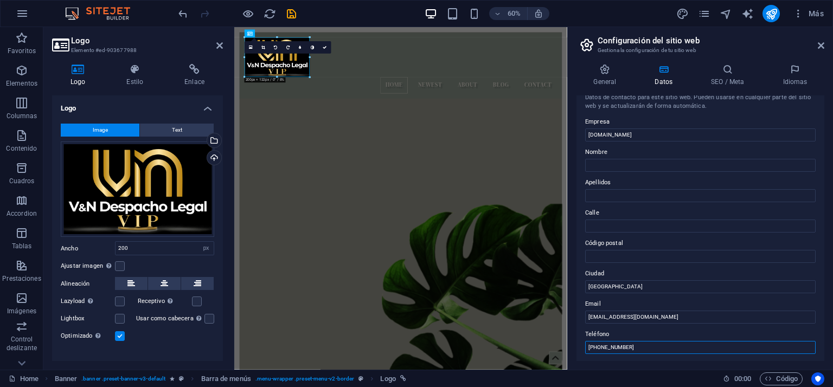
scroll to position [0, 0]
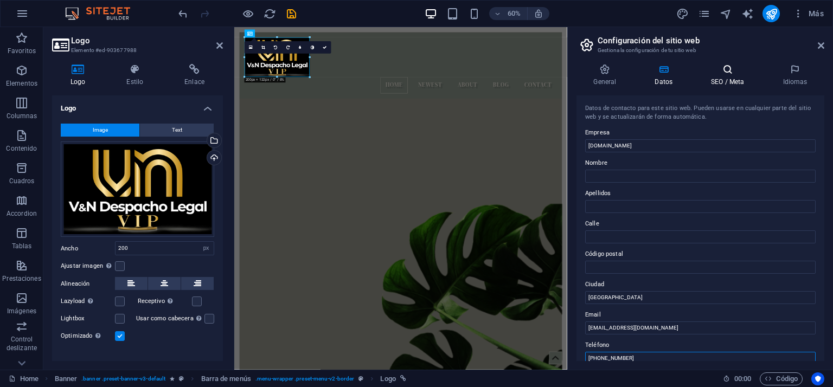
type input "[PHONE_NUMBER]"
click at [728, 66] on icon at bounding box center [727, 69] width 67 height 11
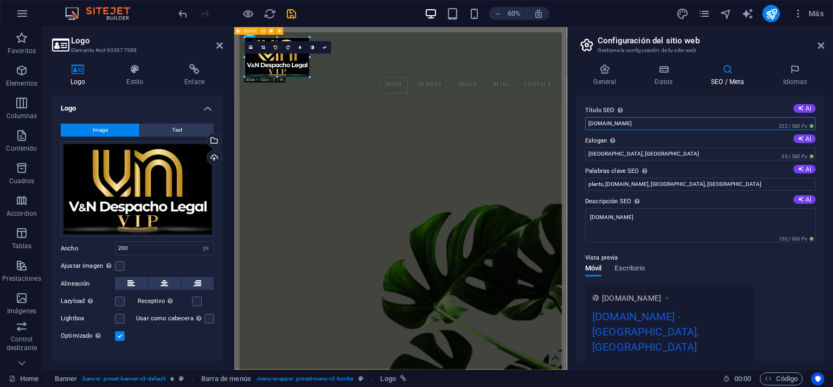
drag, startPoint x: 896, startPoint y: 149, endPoint x: 778, endPoint y: 164, distance: 119.2
drag, startPoint x: 652, startPoint y: 125, endPoint x: 583, endPoint y: 123, distance: 68.9
click at [583, 123] on div "Título SEO El título de tu sitio web. Elige algo que destaque en los resultados…" at bounding box center [700, 228] width 248 height 266
type input "Abogado Laboral"
drag, startPoint x: 620, startPoint y: 151, endPoint x: 567, endPoint y: 150, distance: 53.2
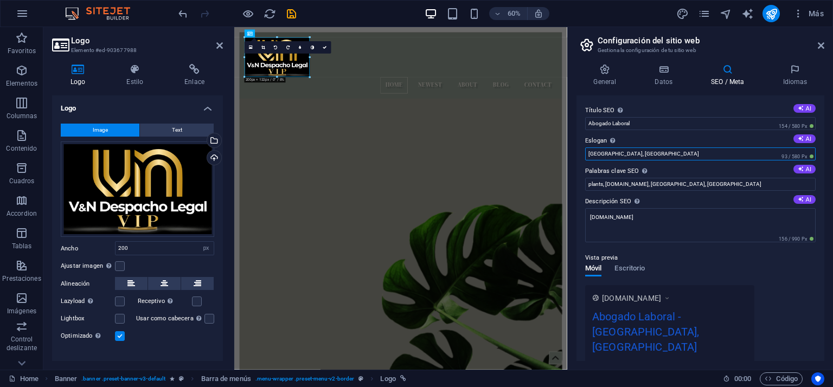
click at [567, 150] on aside "Configuración del sitio web Gestiona la configuración de tu sitio web General D…" at bounding box center [700, 198] width 266 height 343
type input "[GEOGRAPHIC_DATA]"
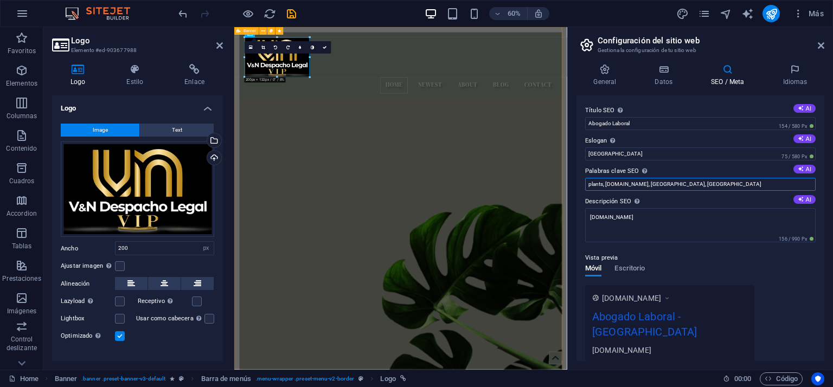
drag, startPoint x: 940, startPoint y: 209, endPoint x: 771, endPoint y: 282, distance: 184.1
click at [693, 181] on input "plants, vndespacholegalvip.com, Austin, TX" at bounding box center [700, 184] width 230 height 13
drag, startPoint x: 699, startPoint y: 184, endPoint x: 588, endPoint y: 183, distance: 110.6
click at [588, 183] on input "plants, vndespacholegalvip.com, Austin, TX" at bounding box center [700, 184] width 230 height 13
click at [607, 375] on div "Home Banner . banner .preset-banner-v3-default Barra de menús . menu-wrapper .p…" at bounding box center [361, 379] width 705 height 13
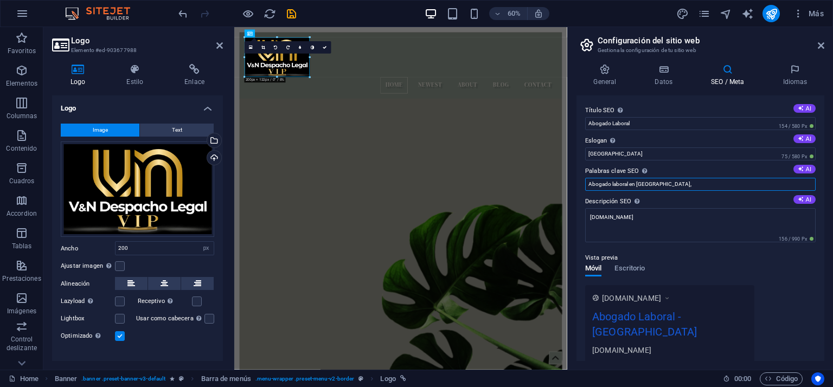
click at [680, 182] on input "Abogado laboral en Caracas," at bounding box center [700, 184] width 230 height 13
click at [691, 185] on input "Abogado laboral en Caracas, Abogado MErcantil" at bounding box center [700, 184] width 230 height 13
click at [717, 185] on input "Abogado laboral en Caracas, Abogado Mercantil" at bounding box center [700, 184] width 230 height 13
click at [686, 182] on input "Abogado laboral en Caracas, Abogado Mercantil en Caracas" at bounding box center [700, 184] width 230 height 13
click at [762, 179] on input "Abogado laboral en Caracas, Abogado mercantil en Caracas" at bounding box center [700, 184] width 230 height 13
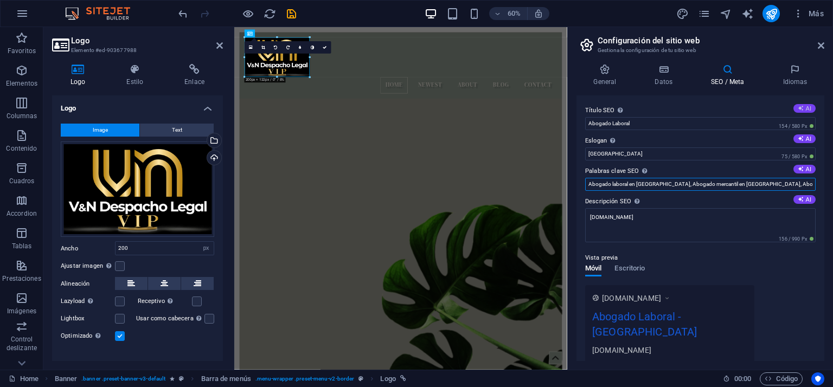
type input "Abogado laboral en [GEOGRAPHIC_DATA], Abogado mercantil en [GEOGRAPHIC_DATA], A…"
click at [805, 106] on button "AI" at bounding box center [804, 108] width 22 height 9
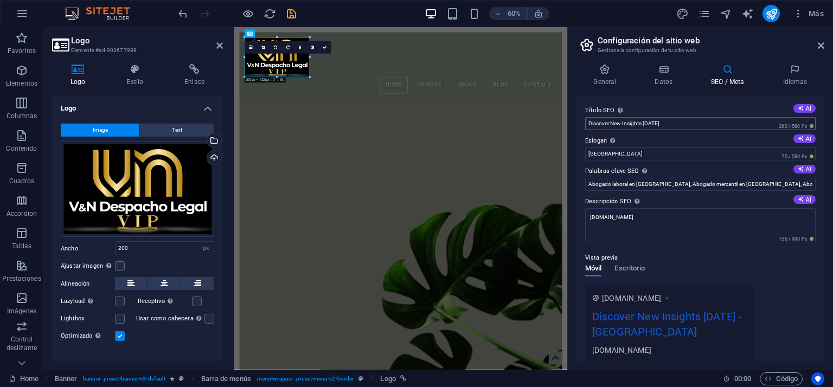
drag, startPoint x: 904, startPoint y: 152, endPoint x: 781, endPoint y: 187, distance: 127.4
type input "D"
type input "Abogado Laboral y Corporativo"
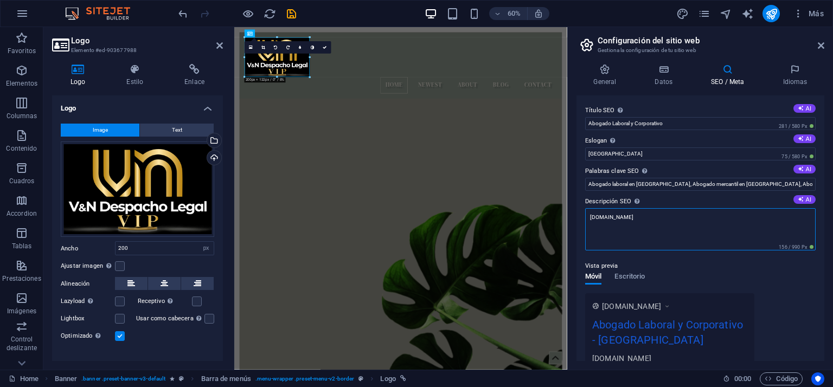
drag, startPoint x: 656, startPoint y: 219, endPoint x: 575, endPoint y: 215, distance: 81.5
click at [575, 215] on div "General Datos SEO / Meta Idiomas Nombre del sitio web [DOMAIN_NAME] Logo Arrast…" at bounding box center [700, 212] width 265 height 315
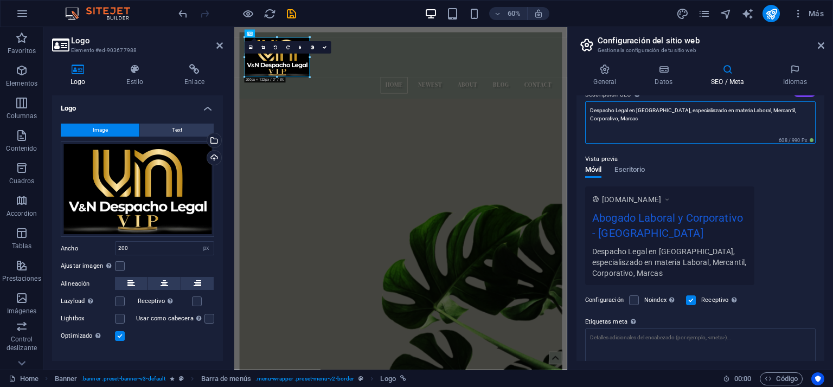
scroll to position [108, 0]
click at [685, 105] on textarea "Despacho Legal en Caracas, especialiszado en materia Laboral, Mercantil, Corpor…" at bounding box center [700, 121] width 230 height 42
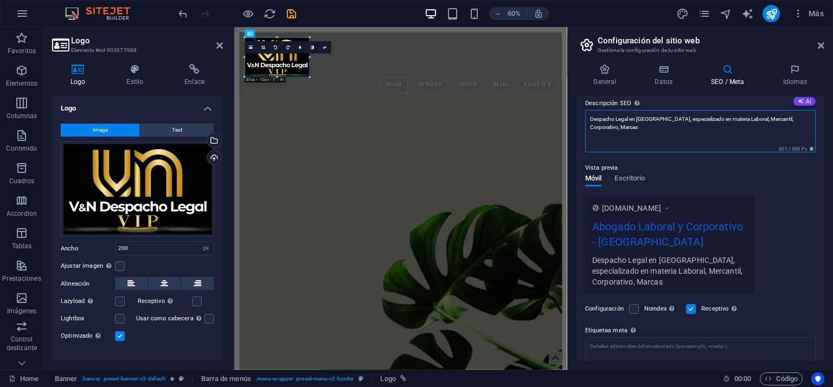
scroll to position [0, 0]
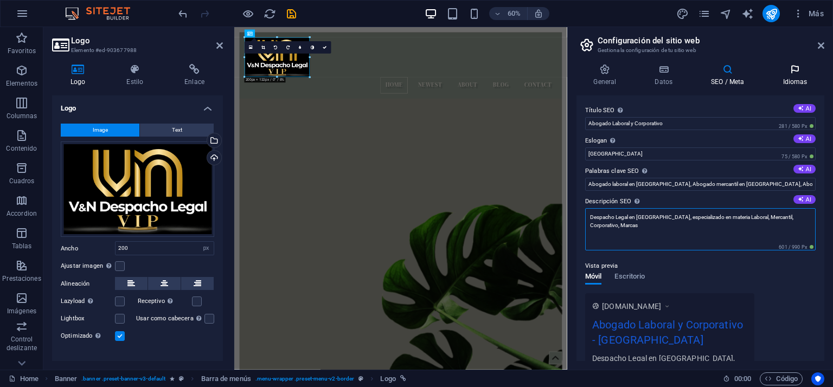
type textarea "Despacho Legal en Caracas, especializado en materia Laboral, Mercantil, Corpora…"
click at [795, 73] on icon at bounding box center [795, 69] width 59 height 11
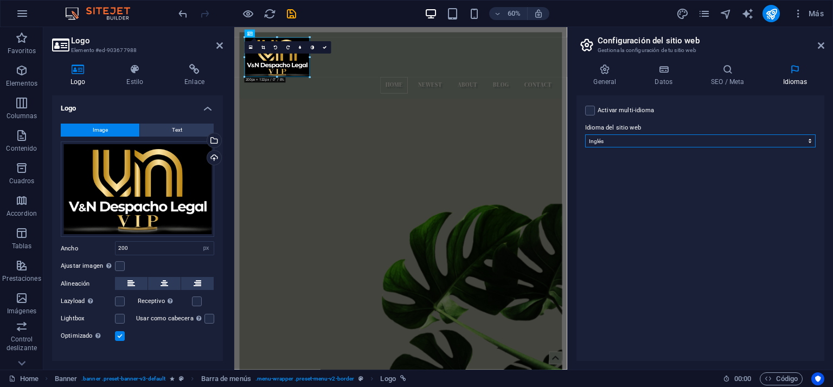
click at [614, 143] on select "Abkhazian Afar Afrikaans Akan Albanés Alemán Amharic Árabe Aragonese Armenian A…" at bounding box center [700, 140] width 230 height 13
select select "44"
click at [585, 134] on select "Abkhazian Afar Afrikaans Akan Albanés Alemán Amharic Árabe Aragonese Armenian A…" at bounding box center [700, 140] width 230 height 13
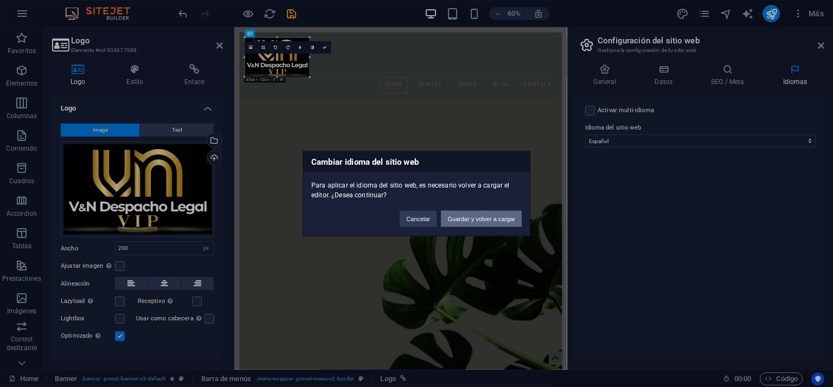
click at [464, 220] on button "Guardar y volver a cargar" at bounding box center [481, 219] width 81 height 16
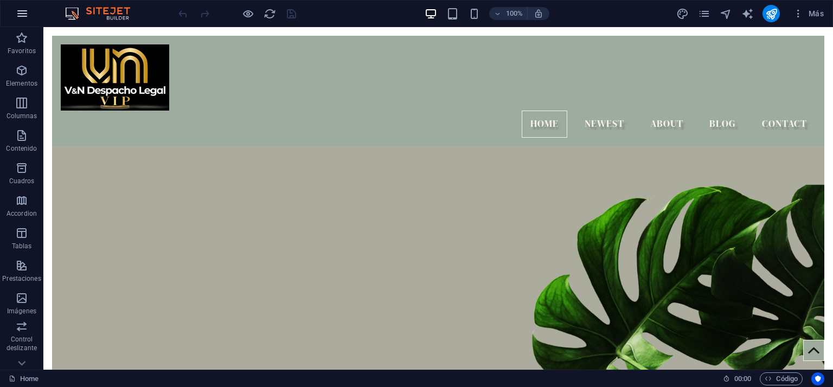
click at [23, 11] on icon "button" at bounding box center [22, 13] width 13 height 13
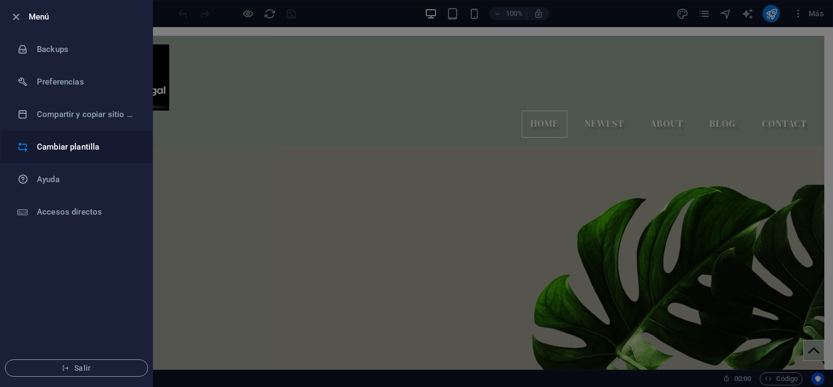
click at [64, 149] on h6 "Cambiar plantilla" at bounding box center [87, 146] width 100 height 13
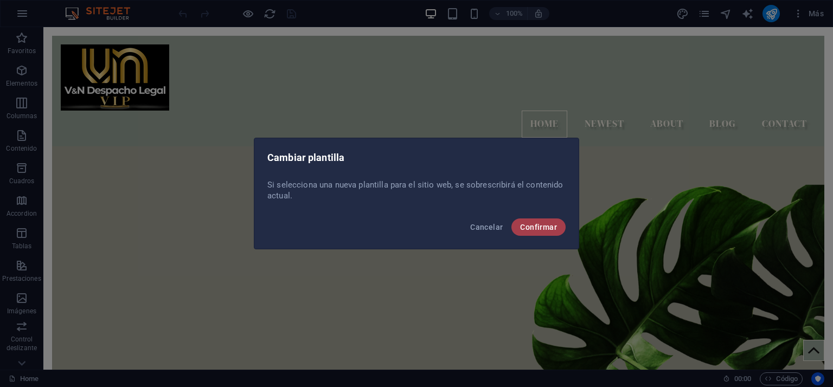
click at [532, 228] on span "Confirmar" at bounding box center [538, 227] width 37 height 9
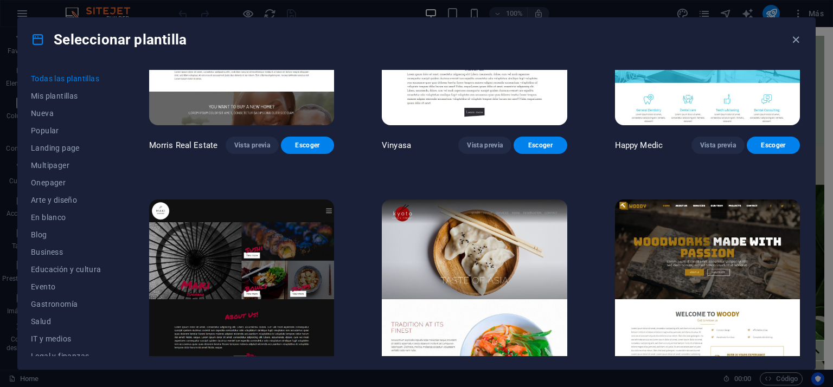
scroll to position [5368, 0]
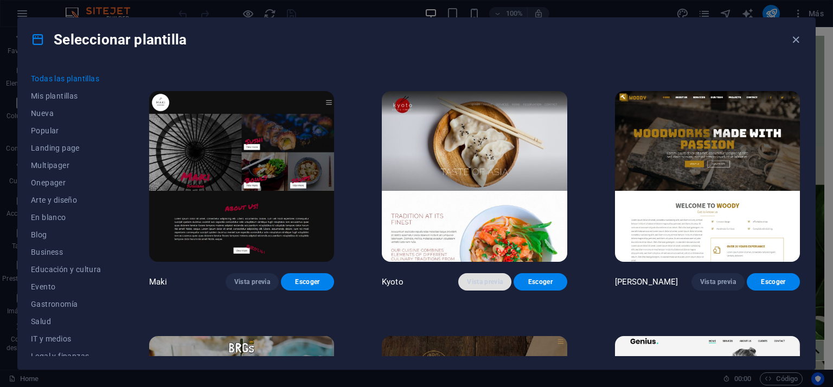
click at [476, 278] on span "Vista previa" at bounding box center [485, 282] width 36 height 9
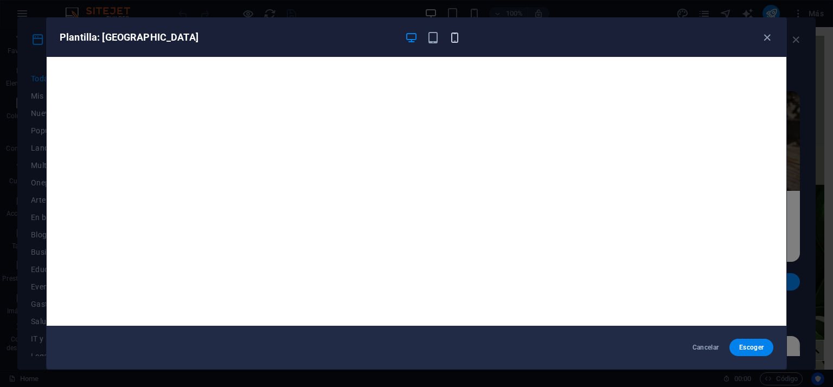
click at [453, 34] on icon "button" at bounding box center [454, 37] width 12 height 12
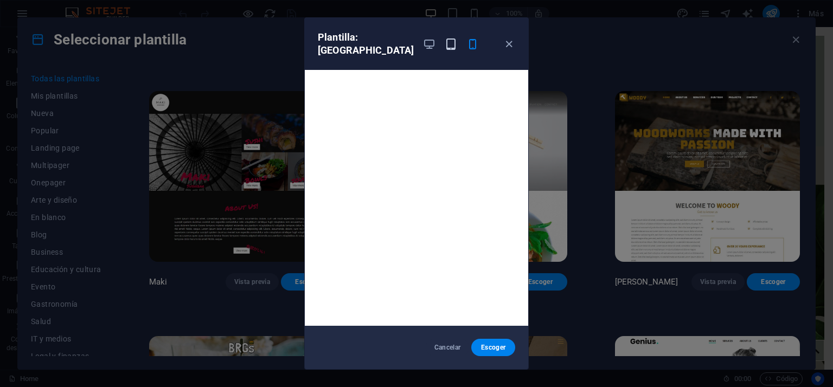
click at [445, 38] on icon "button" at bounding box center [451, 44] width 12 height 12
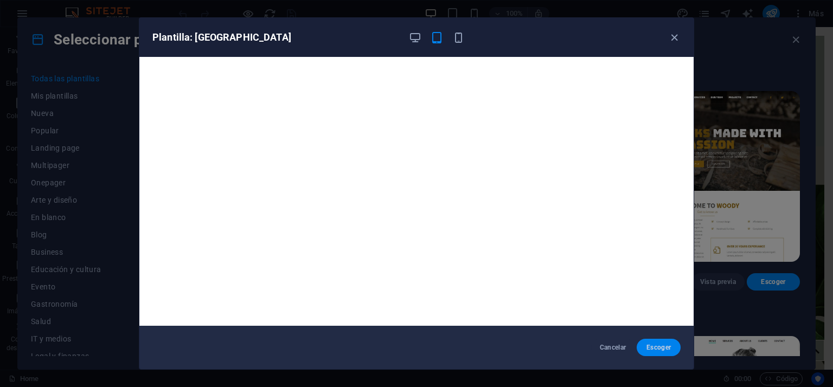
click at [663, 346] on span "Escoger" at bounding box center [658, 347] width 27 height 9
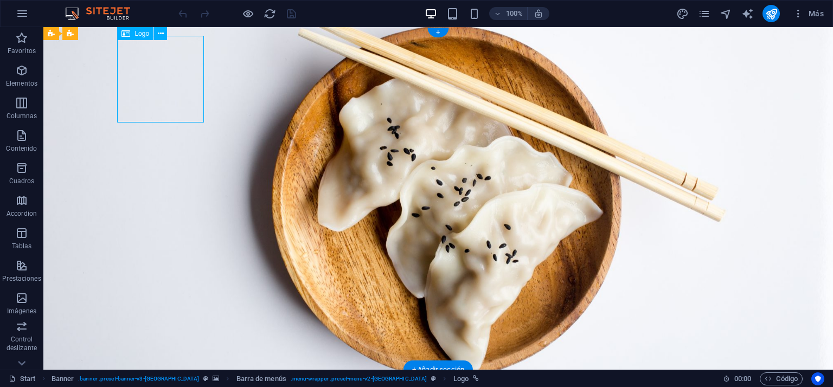
select select "px"
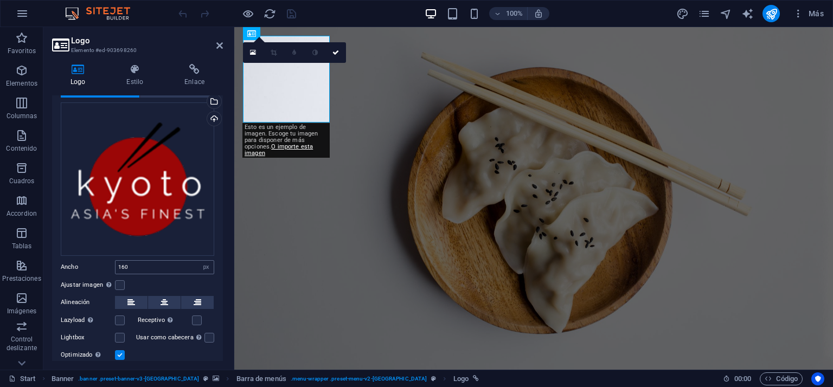
scroll to position [72, 0]
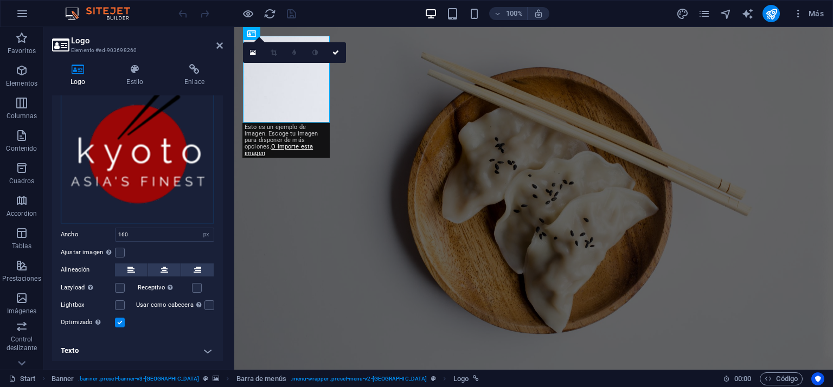
click at [163, 166] on div "Arrastra archivos aquí, haz clic para escoger archivos o selecciona archivos de…" at bounding box center [137, 146] width 153 height 153
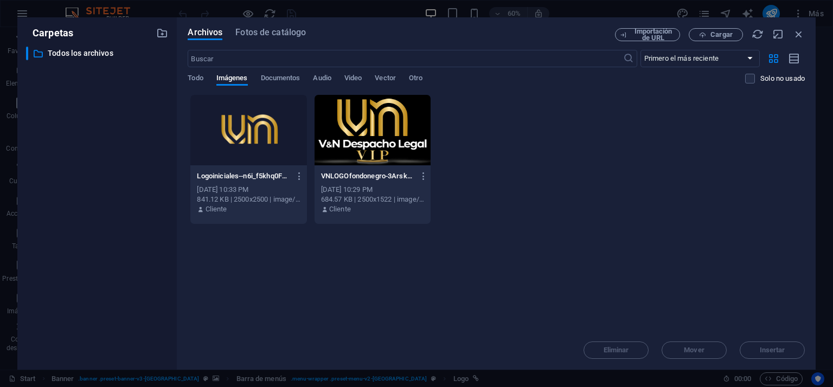
click at [246, 128] on div at bounding box center [248, 130] width 116 height 70
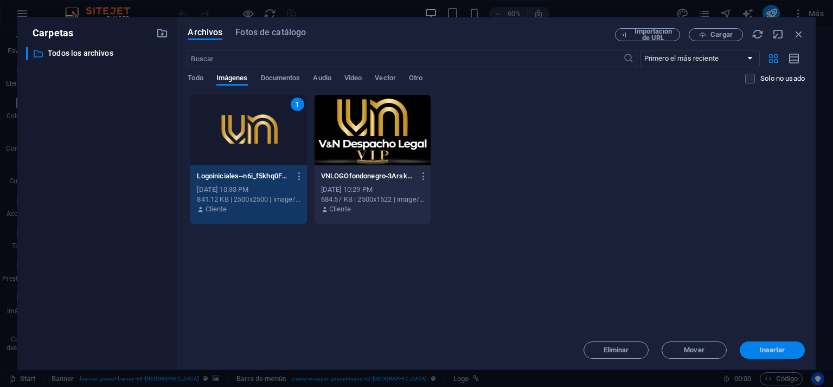
click at [759, 353] on button "Insertar" at bounding box center [772, 350] width 65 height 17
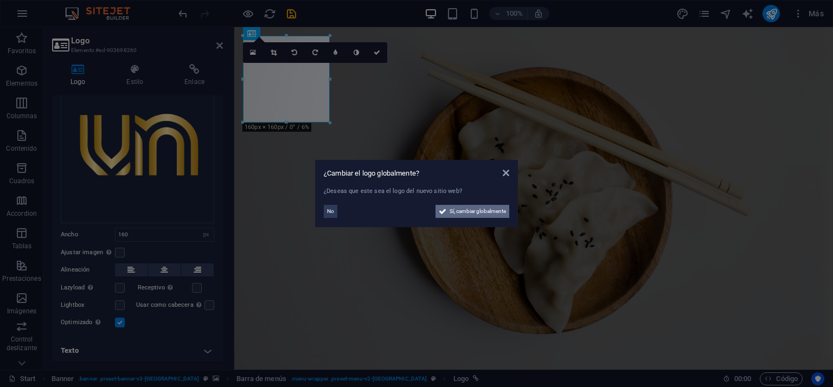
click at [463, 207] on span "Sí, cambiar globalmente" at bounding box center [478, 211] width 56 height 13
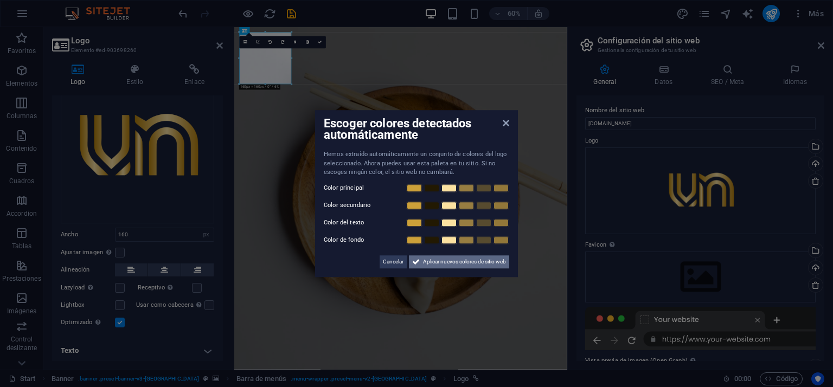
click at [470, 261] on span "Aplicar nuevos colores de sitio web" at bounding box center [464, 261] width 83 height 13
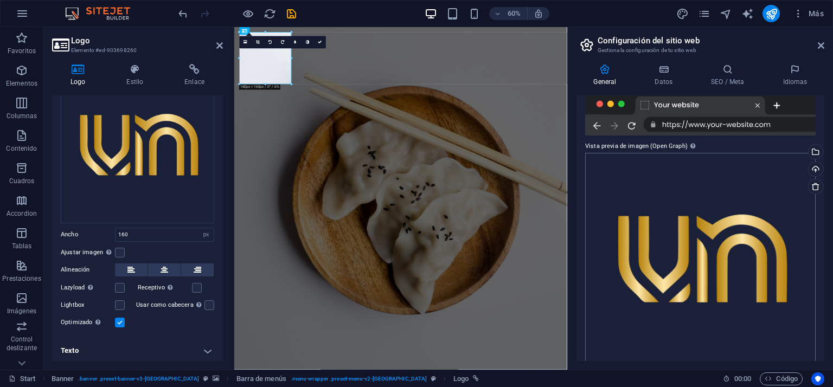
scroll to position [232, 0]
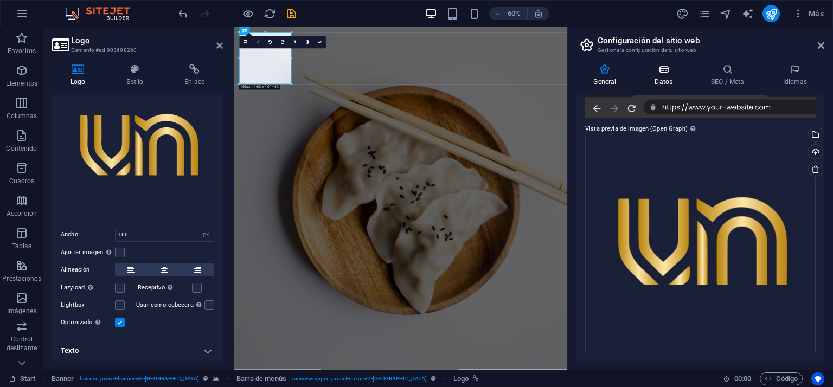
click at [659, 73] on icon at bounding box center [664, 69] width 52 height 11
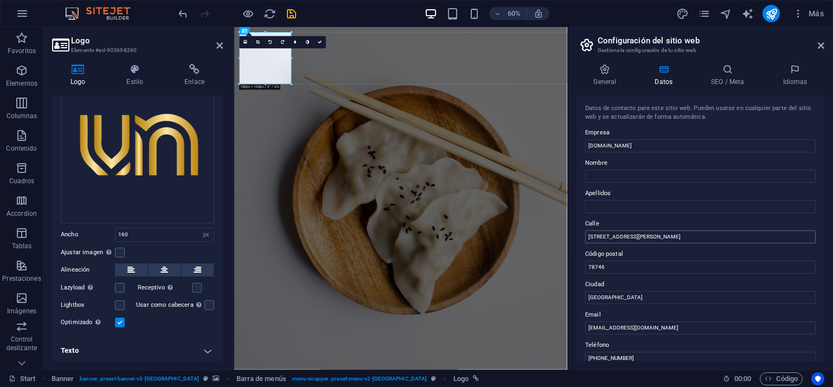
scroll to position [255, 0]
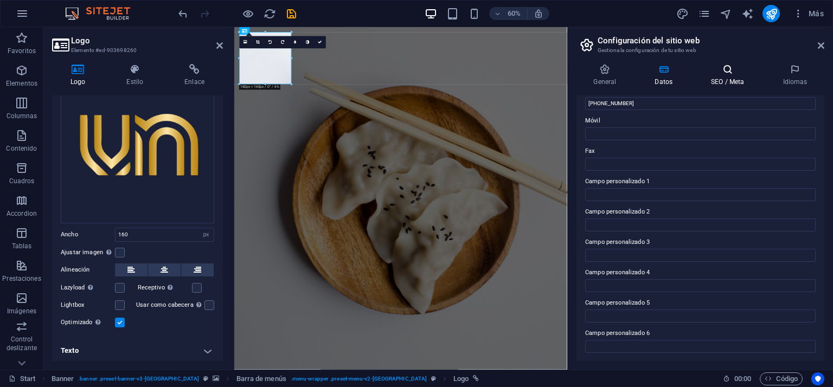
click at [729, 75] on h4 "SEO / Meta" at bounding box center [730, 75] width 72 height 23
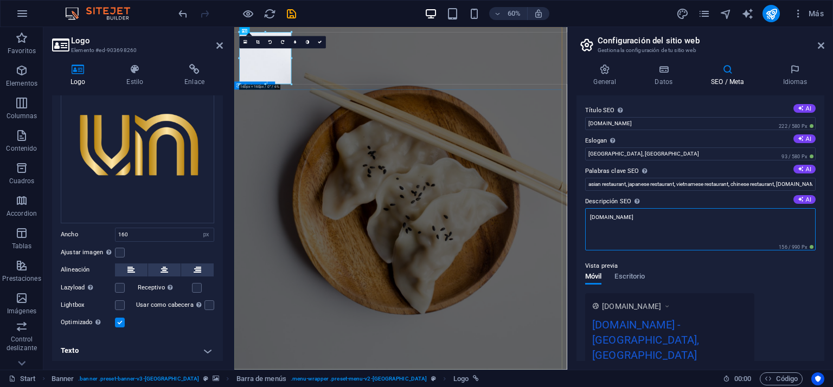
drag, startPoint x: 924, startPoint y: 243, endPoint x: 771, endPoint y: 341, distance: 181.6
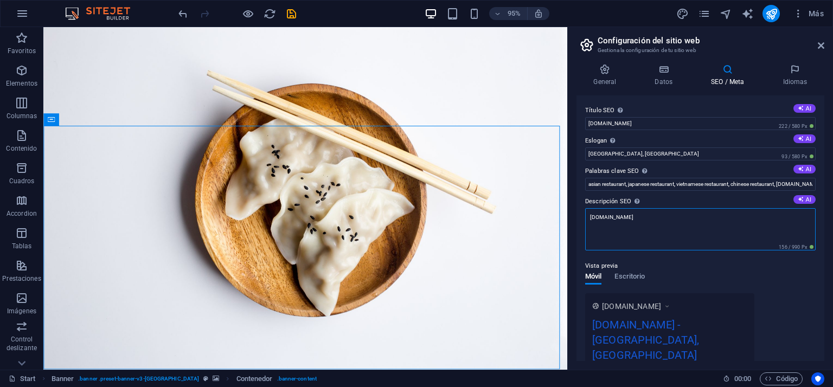
drag, startPoint x: 662, startPoint y: 217, endPoint x: 588, endPoint y: 215, distance: 73.8
click at [588, 215] on textarea "[DOMAIN_NAME]" at bounding box center [700, 229] width 230 height 42
paste textarea "Abogado laboral en [GEOGRAPHIC_DATA], Abogado mercantil en [GEOGRAPHIC_DATA], A…"
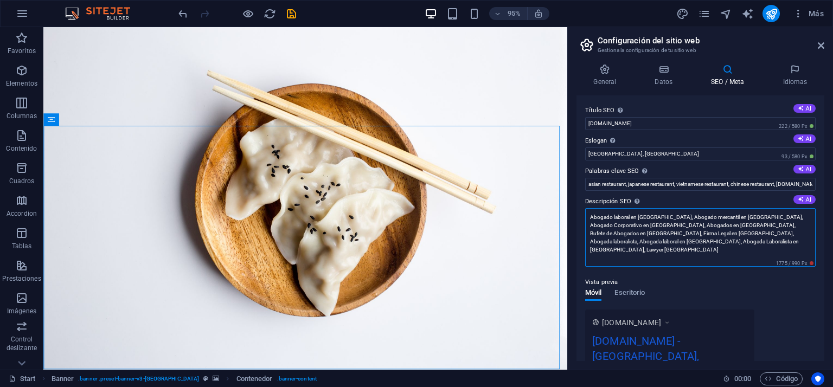
drag, startPoint x: 679, startPoint y: 260, endPoint x: 592, endPoint y: 210, distance: 100.8
click at [622, 236] on textarea "Abogado laboral en [GEOGRAPHIC_DATA], Abogado mercantil en [GEOGRAPHIC_DATA], A…" at bounding box center [700, 237] width 230 height 59
drag, startPoint x: 621, startPoint y: 239, endPoint x: 587, endPoint y: 227, distance: 35.7
click at [587, 227] on textarea "Abogado laboral en [GEOGRAPHIC_DATA], Abogado mercantil en [GEOGRAPHIC_DATA], A…" at bounding box center [700, 237] width 230 height 59
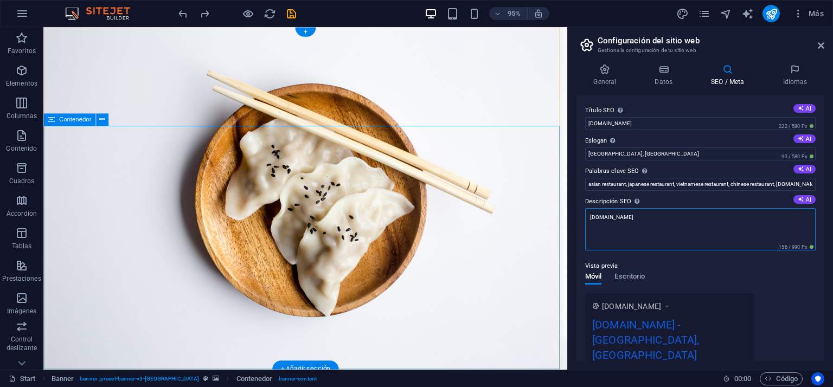
drag, startPoint x: 705, startPoint y: 243, endPoint x: 566, endPoint y: 220, distance: 141.3
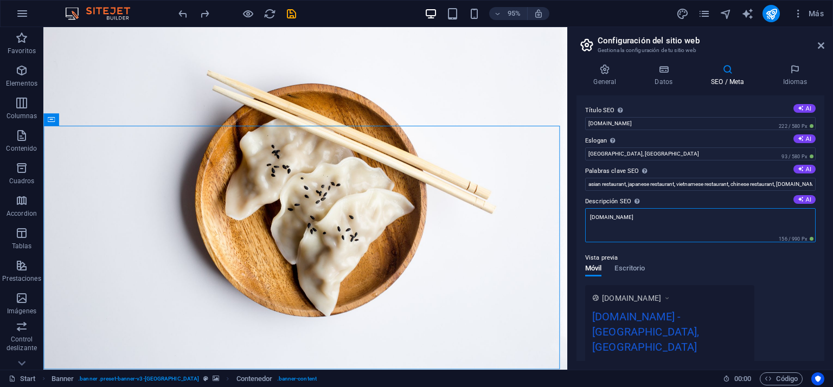
click at [665, 232] on textarea "[DOMAIN_NAME]" at bounding box center [700, 225] width 230 height 34
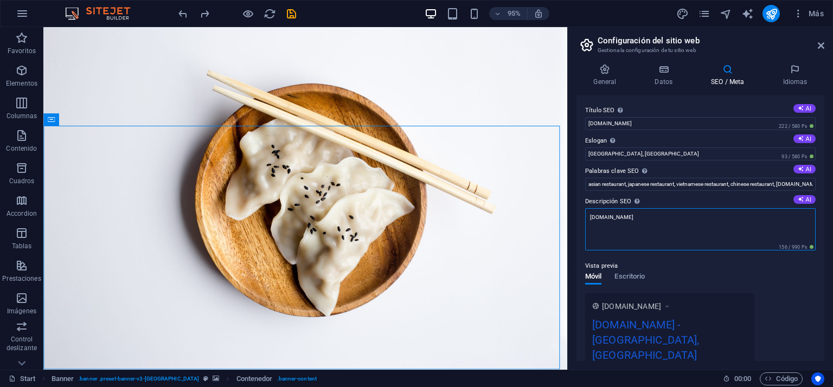
drag, startPoint x: 668, startPoint y: 223, endPoint x: 581, endPoint y: 220, distance: 86.8
click at [581, 220] on div "Título SEO El título de tu sitio web. Elige algo que destaque en los resultados…" at bounding box center [700, 228] width 248 height 266
paste textarea "Abogado laboral en [GEOGRAPHIC_DATA], Abogado mercantil en [GEOGRAPHIC_DATA], A…"
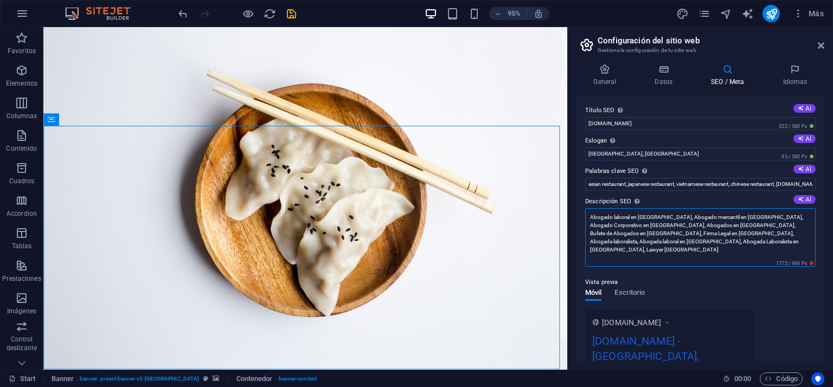
drag, startPoint x: 589, startPoint y: 233, endPoint x: 618, endPoint y: 249, distance: 32.6
click at [618, 249] on textarea "Abogado laboral en [GEOGRAPHIC_DATA], Abogado mercantil en [GEOGRAPHIC_DATA], A…" at bounding box center [700, 237] width 230 height 59
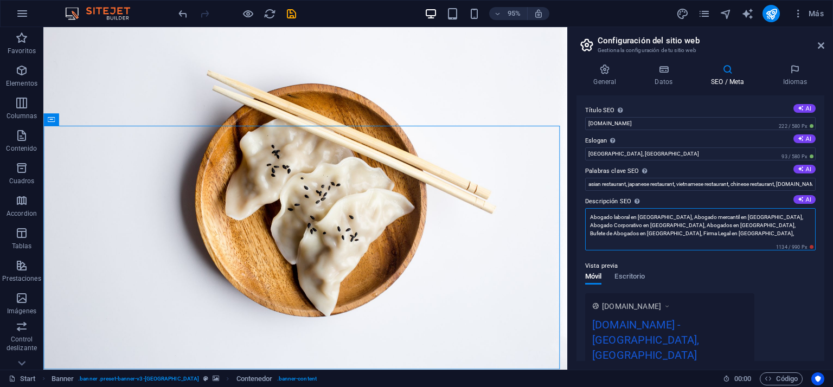
click at [746, 223] on textarea "Abogado laboral en [GEOGRAPHIC_DATA], Abogado mercantil en [GEOGRAPHIC_DATA], A…" at bounding box center [700, 229] width 230 height 42
type textarea "Abogado laboral en [GEOGRAPHIC_DATA], Abogado mercantil en [GEOGRAPHIC_DATA], A…"
click at [650, 183] on input "asian restaurant, japanese restaurant, vietnamese restaurant, chinese restauran…" at bounding box center [700, 184] width 230 height 13
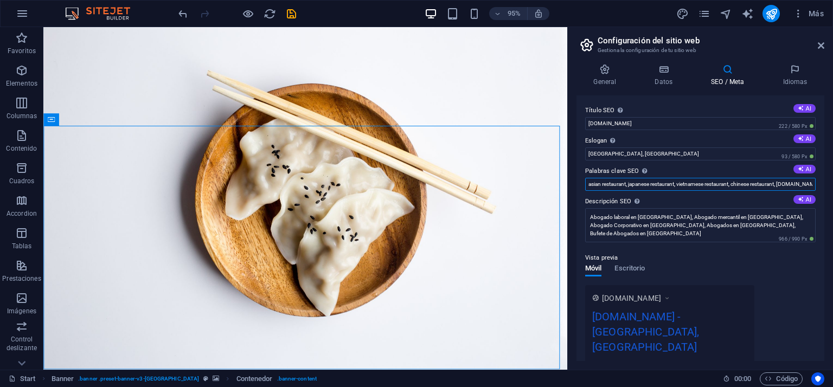
scroll to position [0, 59]
paste input "Abogado laboral en [GEOGRAPHIC_DATA], Abogado mercantil en [GEOGRAPHIC_DATA], A…"
type input "Abogado laboral en [GEOGRAPHIC_DATA], Abogado mercantil en [GEOGRAPHIC_DATA], A…"
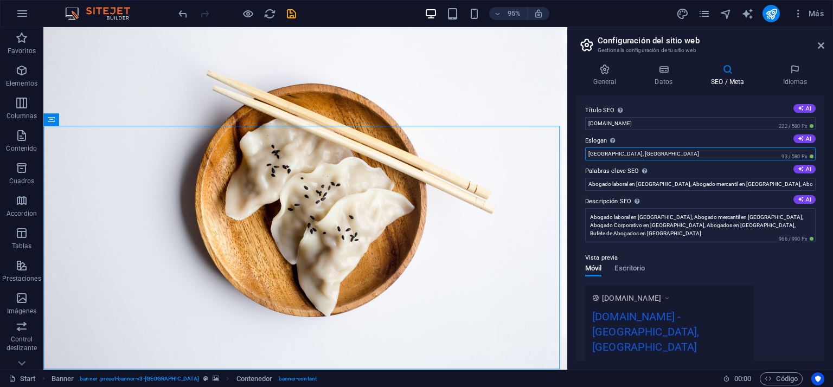
drag, startPoint x: 667, startPoint y: 178, endPoint x: 587, endPoint y: 149, distance: 84.9
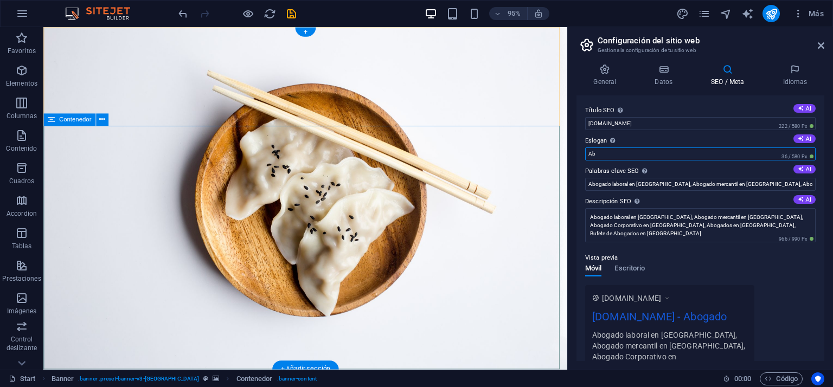
type input "A"
type input "Despacho Legal"
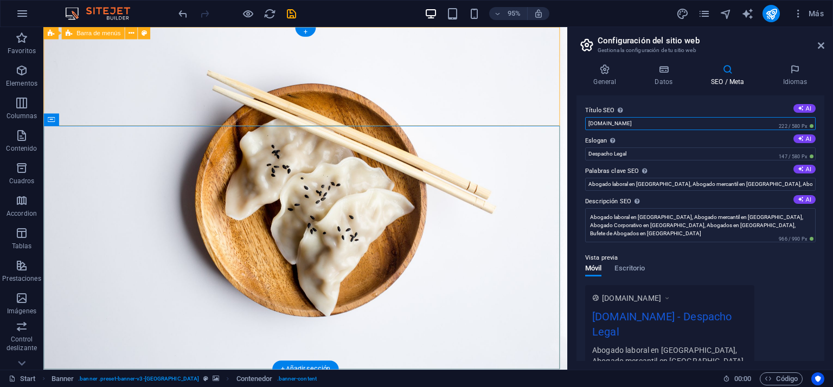
drag, startPoint x: 703, startPoint y: 150, endPoint x: 583, endPoint y: 126, distance: 122.2
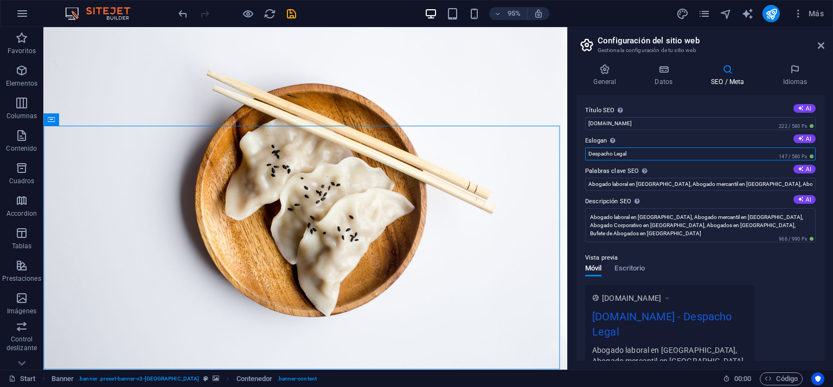
click at [632, 152] on input "Despacho Legal" at bounding box center [700, 153] width 230 height 13
type input "Despacho Legal Vip"
drag, startPoint x: 709, startPoint y: 148, endPoint x: 593, endPoint y: 122, distance: 119.5
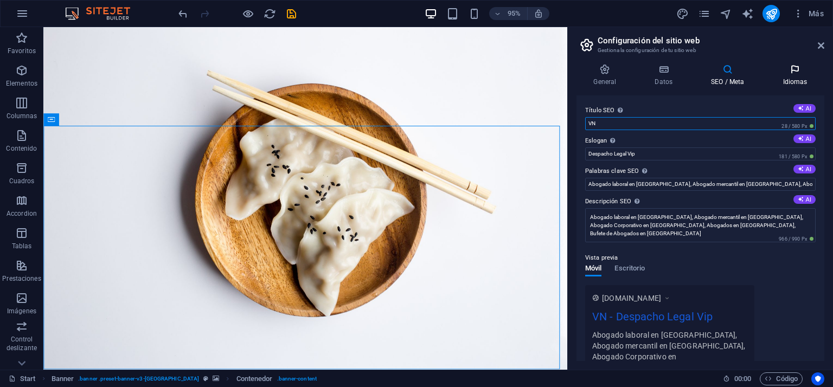
type input "VN"
click at [797, 81] on h4 "Idiomas" at bounding box center [795, 75] width 59 height 23
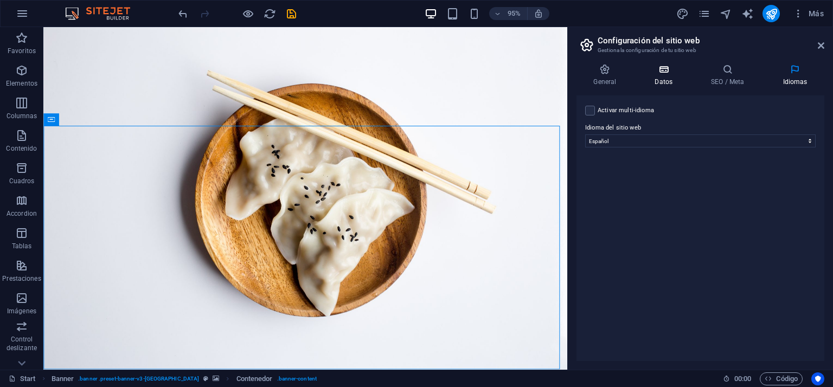
click at [670, 78] on h4 "Datos" at bounding box center [666, 75] width 56 height 23
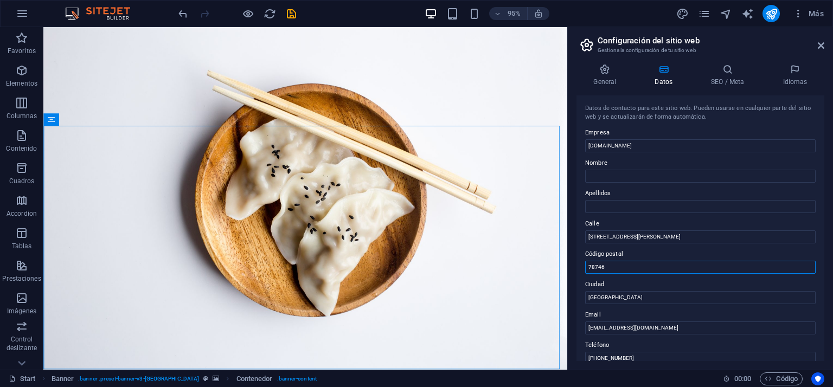
drag, startPoint x: 611, startPoint y: 262, endPoint x: 574, endPoint y: 262, distance: 37.4
click at [574, 262] on div "General Datos SEO / Meta Idiomas Nombre del sitio web [DOMAIN_NAME] Logo Arrast…" at bounding box center [700, 212] width 265 height 315
drag, startPoint x: 646, startPoint y: 235, endPoint x: 574, endPoint y: 225, distance: 73.3
click at [574, 225] on div "General Datos SEO / Meta Idiomas Nombre del sitio web [DOMAIN_NAME] Logo Arrast…" at bounding box center [700, 212] width 265 height 315
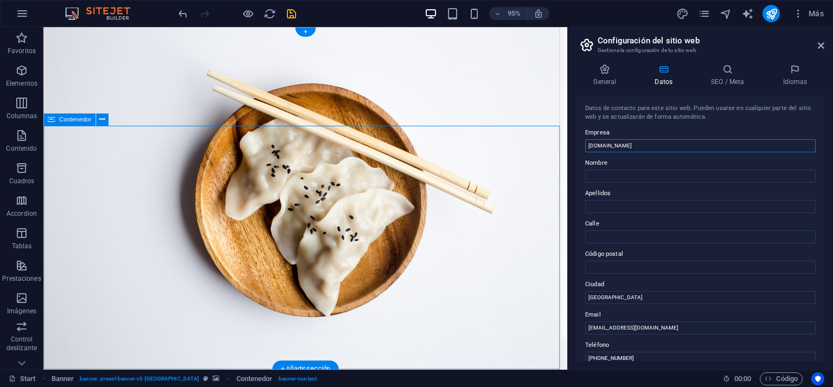
drag, startPoint x: 701, startPoint y: 174, endPoint x: 573, endPoint y: 143, distance: 131.6
type input "VN Despacho Legal VIP"
click at [607, 73] on icon at bounding box center [604, 69] width 57 height 11
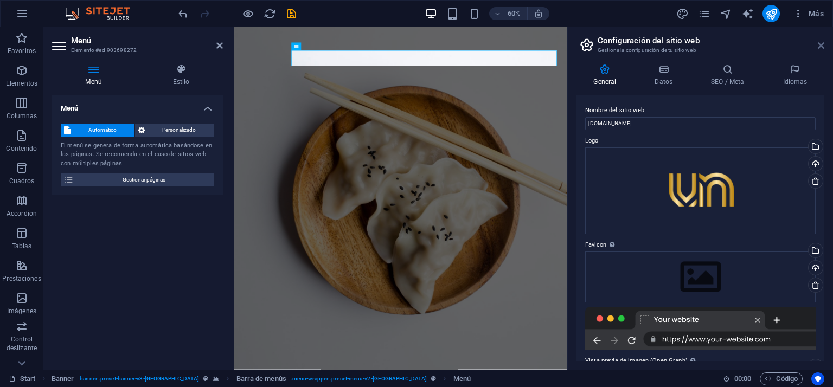
click at [820, 43] on icon at bounding box center [821, 45] width 7 height 9
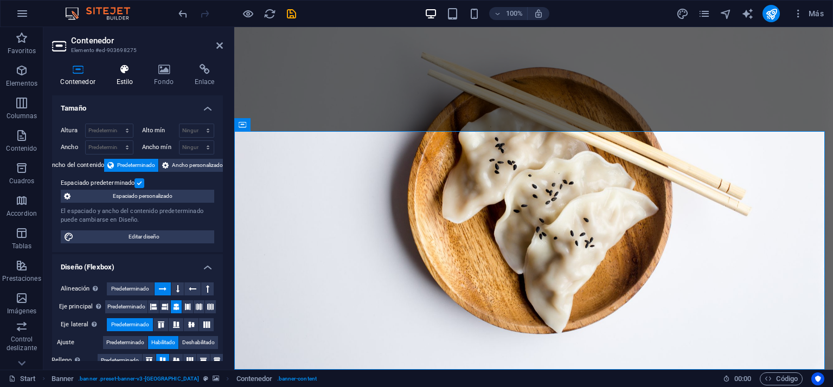
click at [124, 75] on h4 "Estilo" at bounding box center [127, 75] width 38 height 23
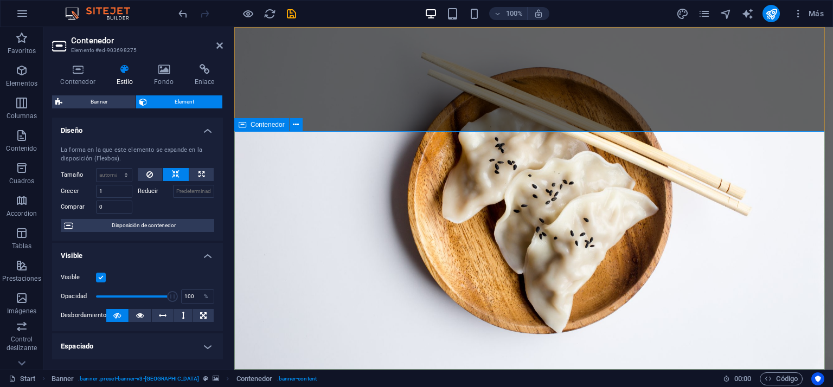
click at [220, 46] on icon at bounding box center [219, 45] width 7 height 9
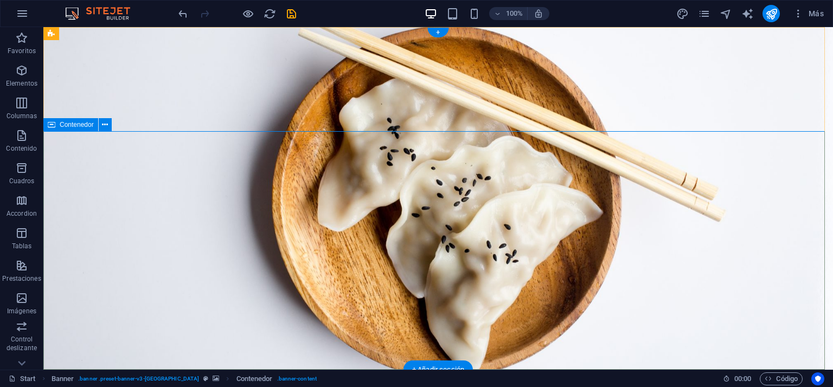
scroll to position [108, 0]
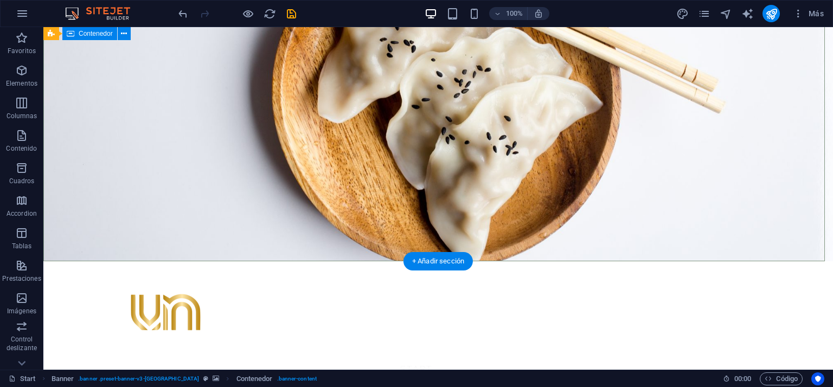
click at [88, 32] on span "Contenedor" at bounding box center [96, 33] width 34 height 7
click at [123, 36] on icon at bounding box center [124, 33] width 6 height 11
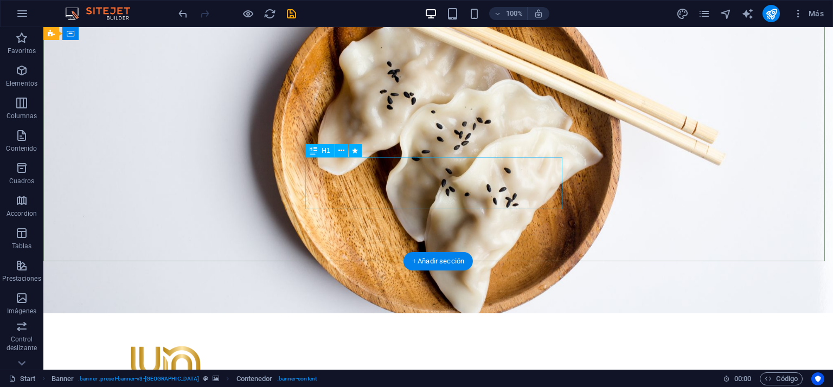
scroll to position [0, 0]
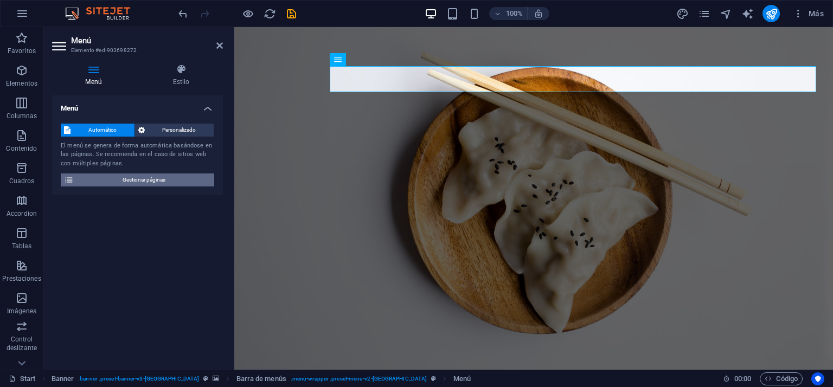
click at [144, 180] on span "Gestionar páginas" at bounding box center [144, 180] width 134 height 13
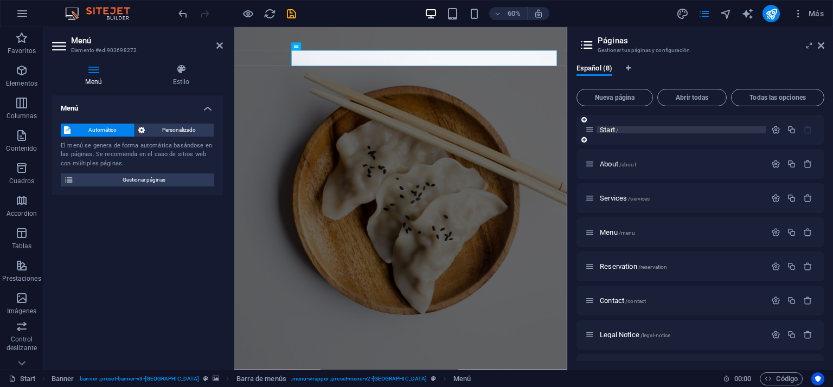
click at [609, 128] on span "Start /" at bounding box center [609, 130] width 18 height 8
click at [612, 126] on span "Start /" at bounding box center [609, 130] width 18 height 8
click at [621, 130] on p "Start /" at bounding box center [681, 129] width 163 height 7
click at [774, 131] on icon "button" at bounding box center [775, 129] width 9 height 9
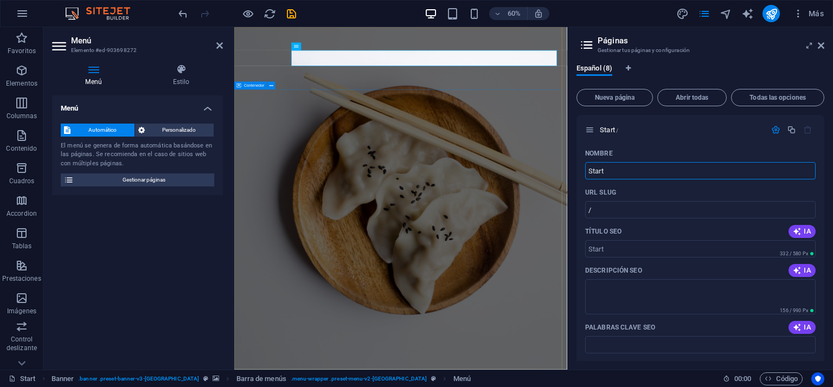
drag, startPoint x: 865, startPoint y: 196, endPoint x: 737, endPoint y: 264, distance: 145.5
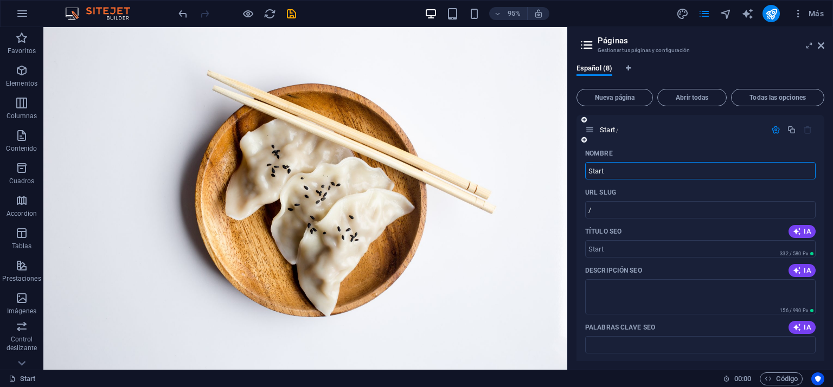
click at [608, 170] on input "Start" at bounding box center [700, 170] width 230 height 17
drag, startPoint x: 608, startPoint y: 170, endPoint x: 576, endPoint y: 165, distance: 32.3
click at [576, 165] on div "Nombre Start ​ URL SLUG / ​ Título SEO IA ​ 332 / 580 Px Descripción SEO IA ​ 1…" at bounding box center [700, 362] width 248 height 434
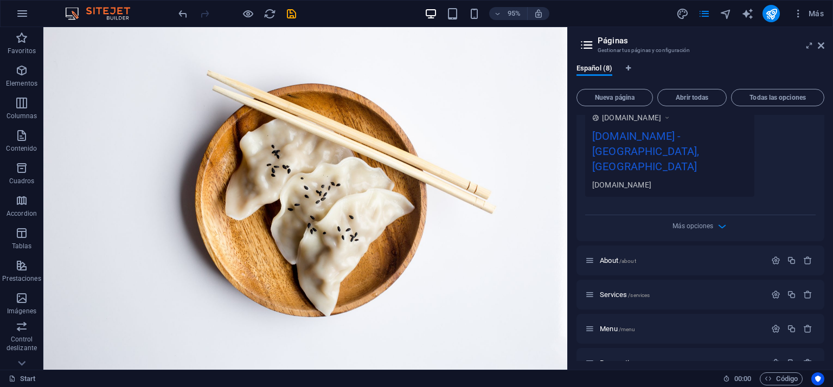
scroll to position [284, 0]
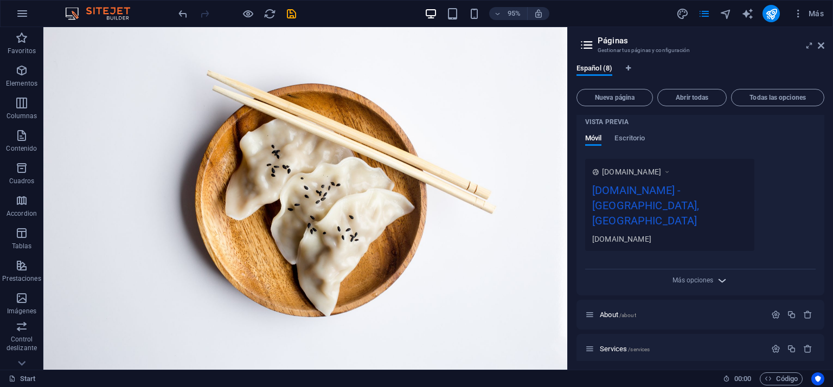
type input "Inicio"
click at [718, 274] on icon "button" at bounding box center [722, 280] width 12 height 12
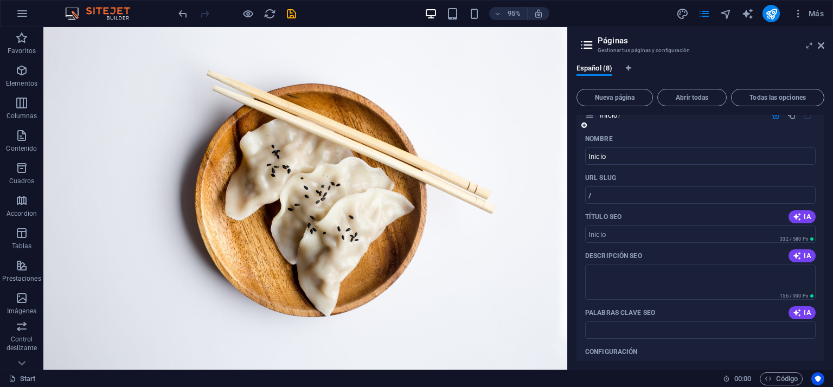
scroll to position [0, 0]
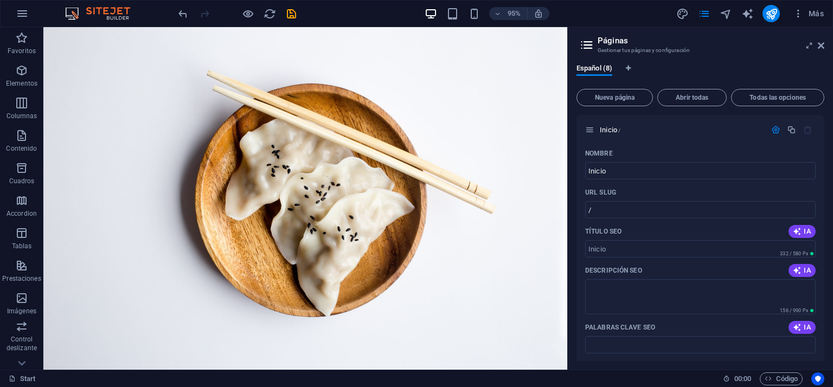
click at [590, 46] on icon at bounding box center [587, 44] width 16 height 15
click at [809, 41] on icon at bounding box center [809, 45] width 0 height 9
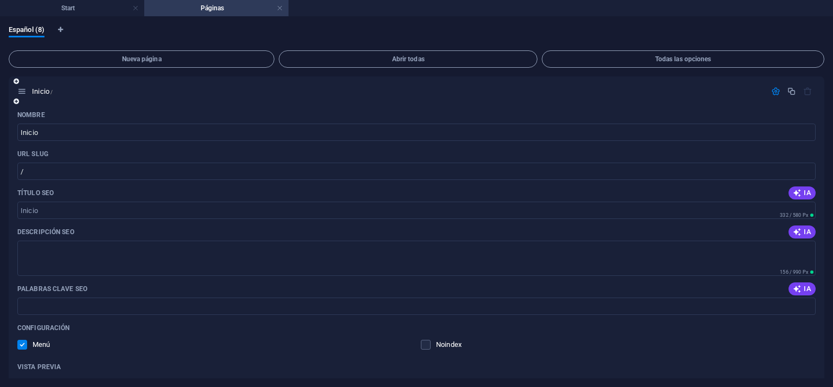
click at [771, 88] on icon "button" at bounding box center [775, 91] width 9 height 9
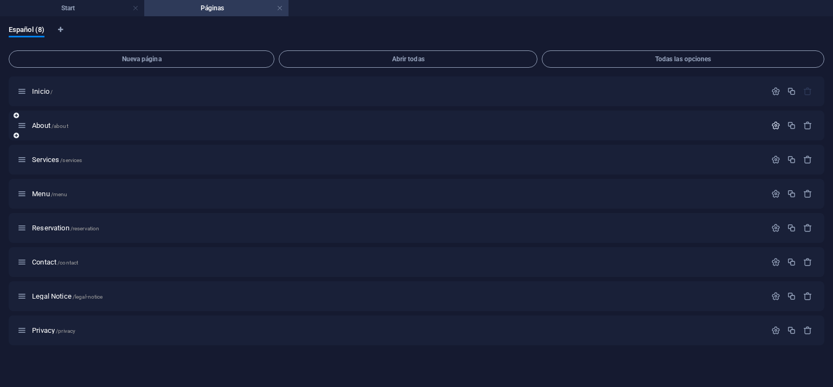
click at [776, 124] on icon "button" at bounding box center [775, 125] width 9 height 9
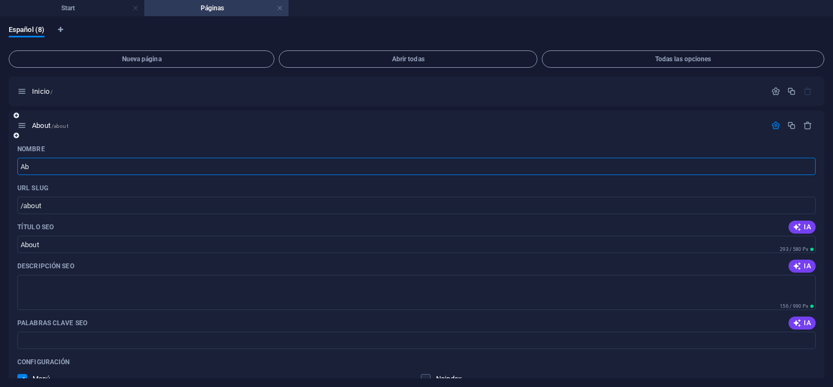
type input "A"
type input "/"
type input "Acerca de"
type input "/acerca-de"
type input "Acerca de"
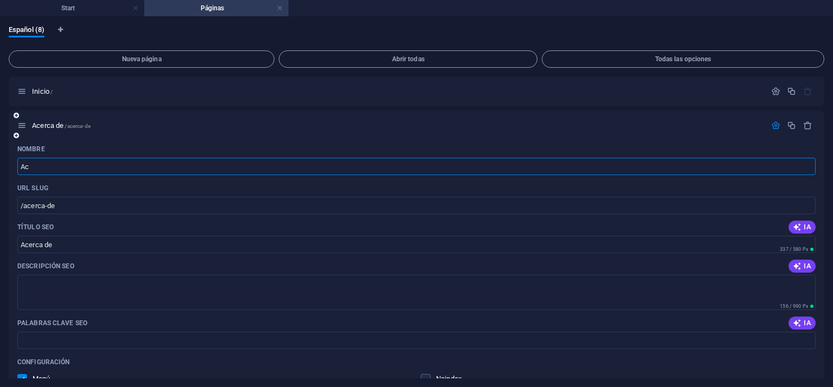
type input "A"
type input "Acerca de"
type input "/"
type input "Noso"
type input "/no"
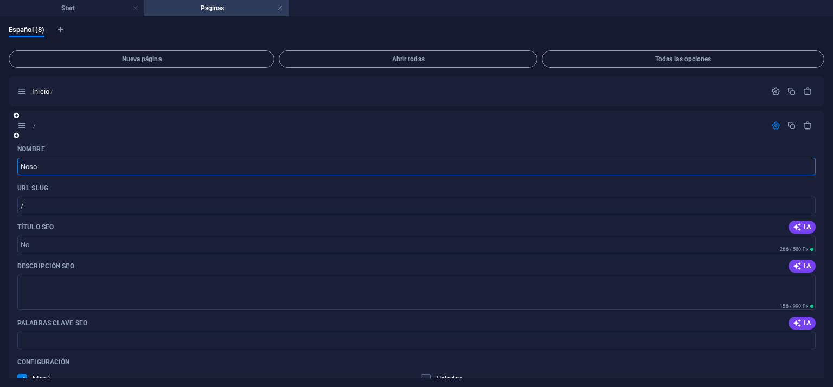
type input "No"
type input "Nosotros"
type input "/nosotros"
type input "Nosotros"
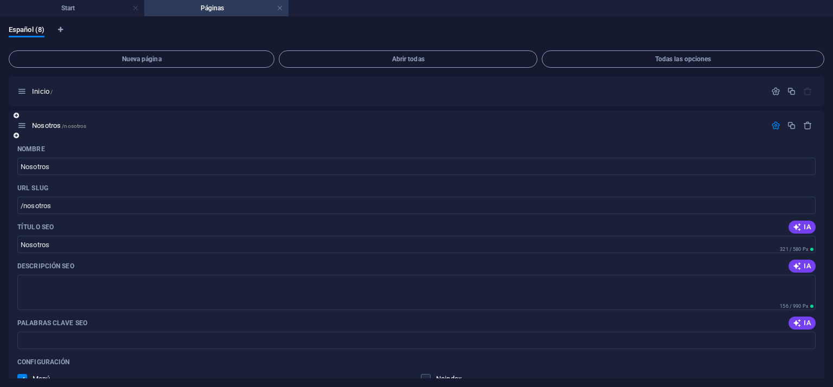
click at [774, 126] on icon "button" at bounding box center [775, 125] width 9 height 9
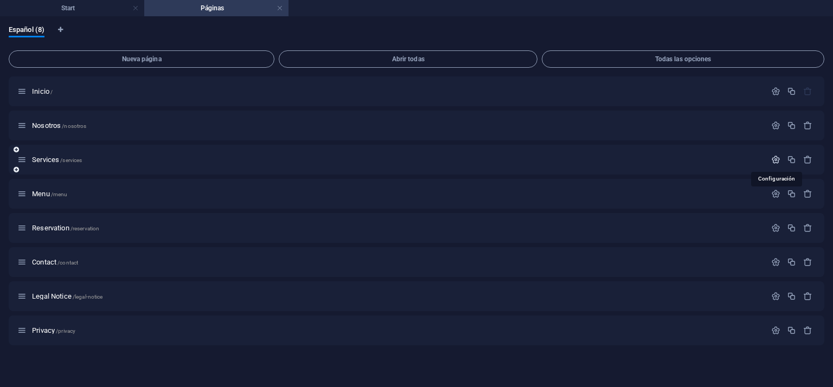
click at [774, 156] on icon "button" at bounding box center [775, 159] width 9 height 9
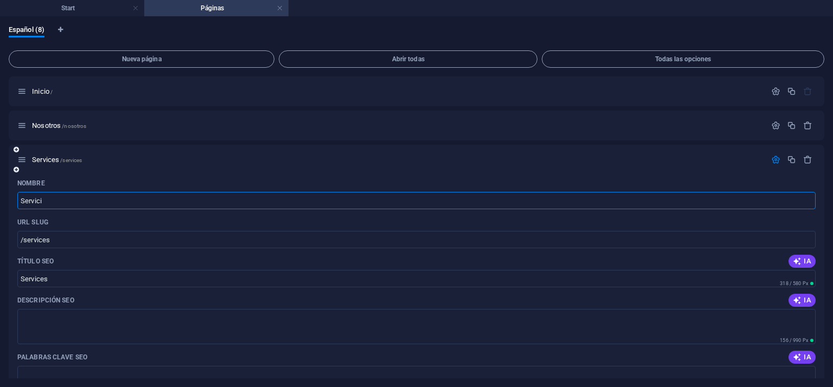
type input "Servicio"
type input "/servic"
type input "Servic"
type input "Servicios"
type input "/servicios"
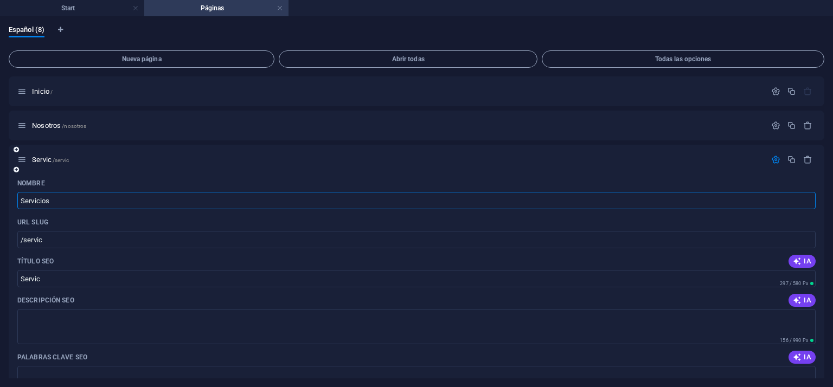
type input "Servicios"
click at [772, 154] on div at bounding box center [792, 160] width 48 height 12
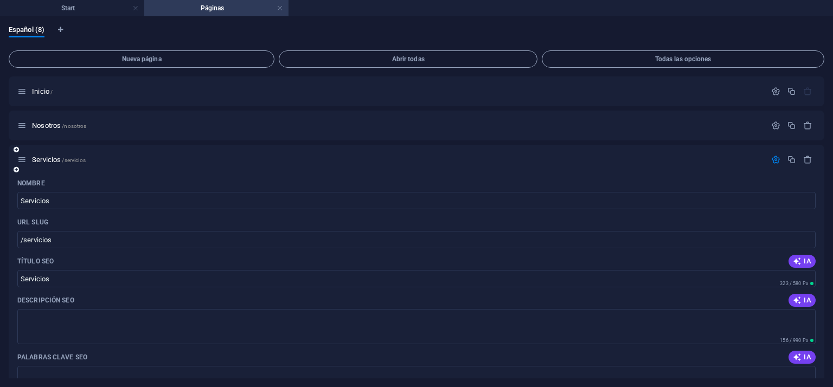
click at [774, 156] on icon "button" at bounding box center [775, 159] width 9 height 9
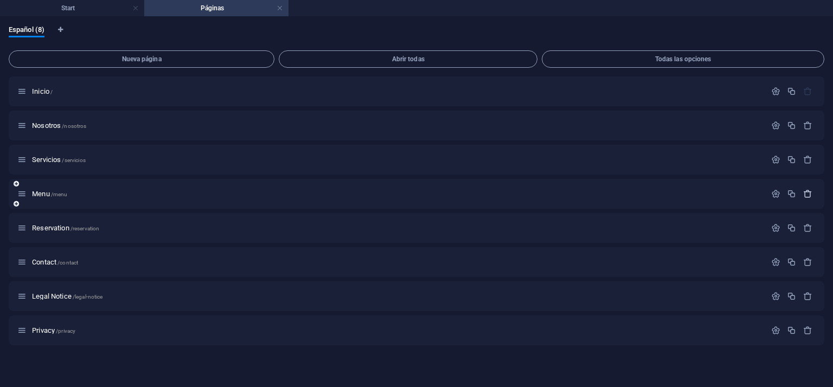
click at [809, 191] on icon "button" at bounding box center [807, 193] width 9 height 9
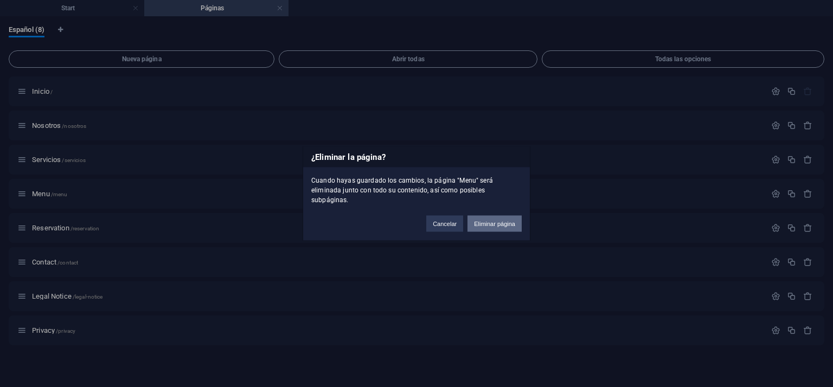
click at [502, 219] on button "Eliminar página" at bounding box center [494, 224] width 54 height 16
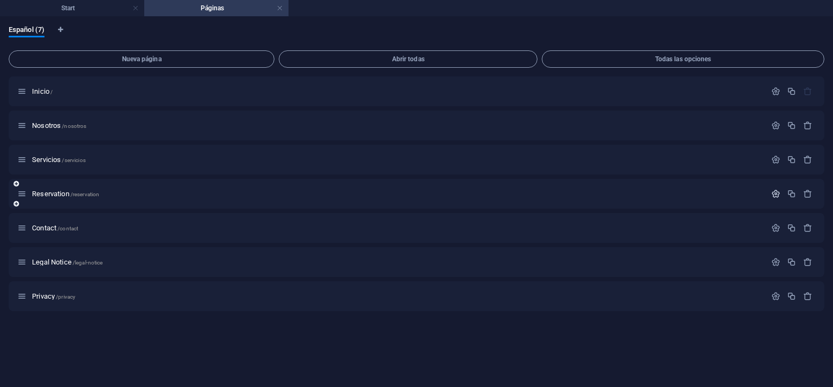
click at [774, 191] on icon "button" at bounding box center [775, 193] width 9 height 9
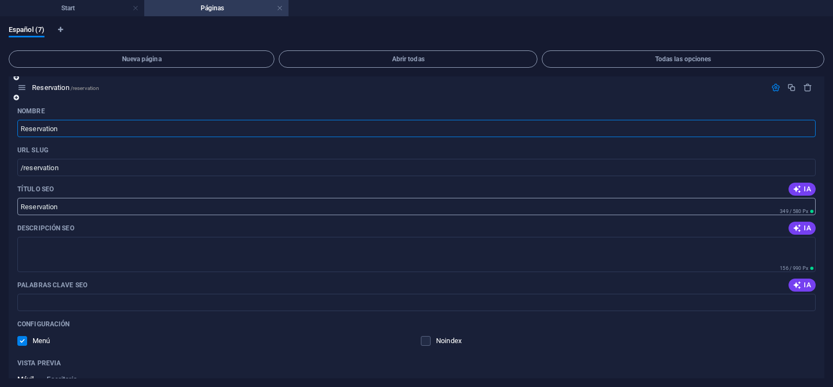
scroll to position [108, 0]
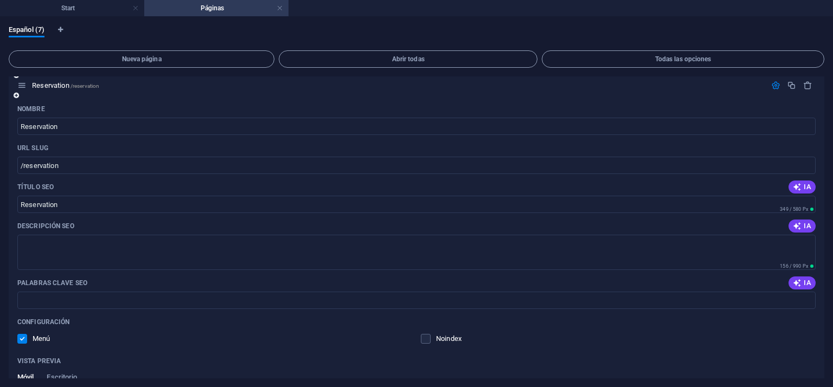
click at [772, 83] on icon "button" at bounding box center [775, 85] width 9 height 9
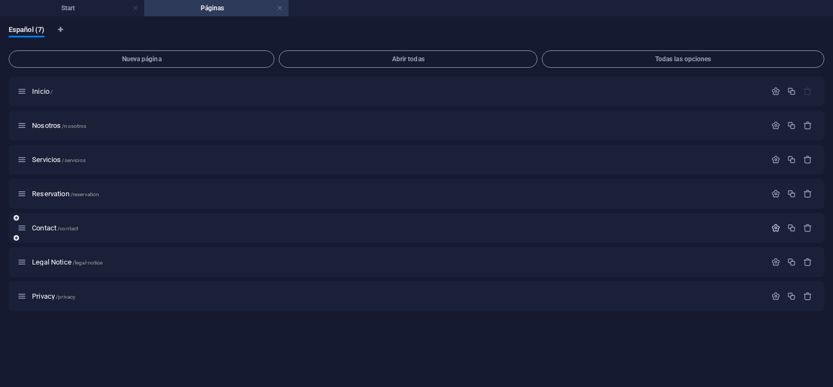
click at [778, 227] on icon "button" at bounding box center [775, 227] width 9 height 9
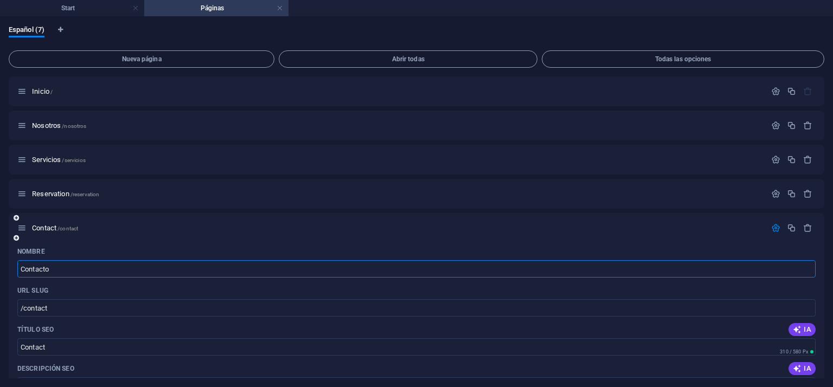
type input "Contacto"
type input "/contacto"
type input "Contacto"
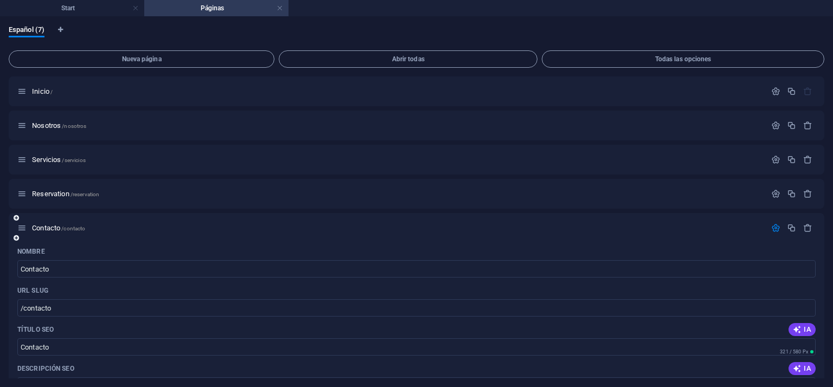
click at [772, 228] on icon "button" at bounding box center [775, 227] width 9 height 9
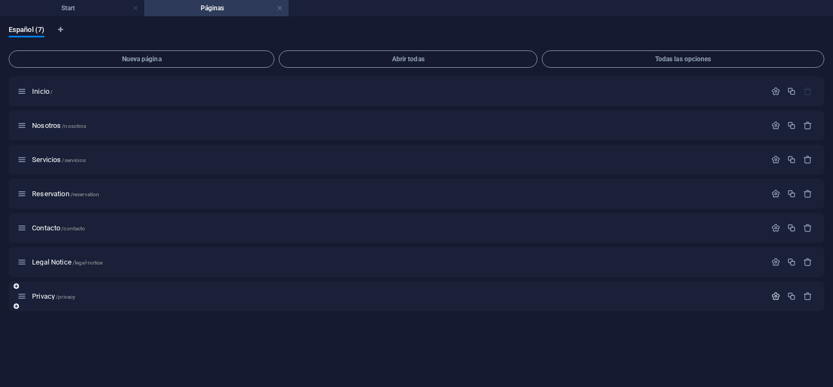
click at [773, 294] on icon "button" at bounding box center [775, 296] width 9 height 9
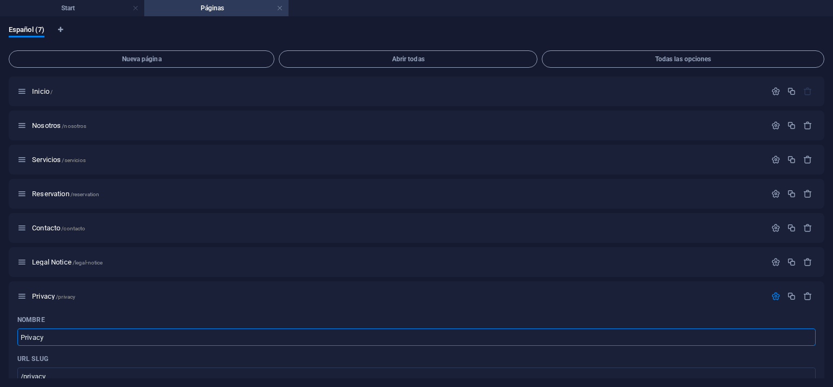
drag, startPoint x: 49, startPoint y: 338, endPoint x: 0, endPoint y: 333, distance: 49.5
click at [0, 333] on div "Español (7) Nueva página Abrir todas Todas las opciones Inicio / Nosotros /noso…" at bounding box center [416, 202] width 833 height 370
type input "L"
type input "/l"
type input "L"
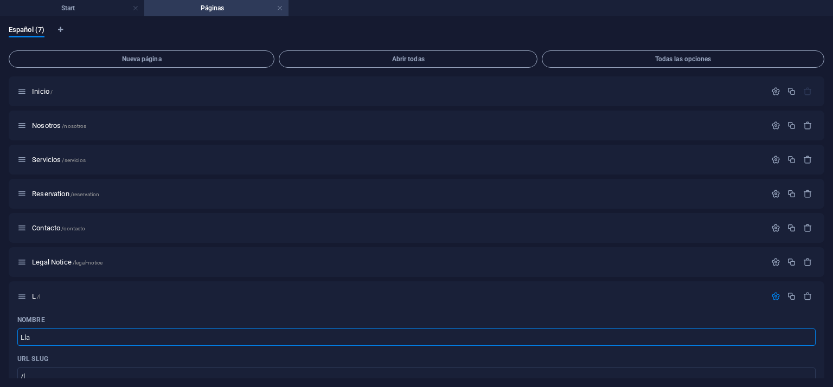
type input "Llam"
type input "/lla"
type input "Lla"
type input "Llame"
type input "/llame"
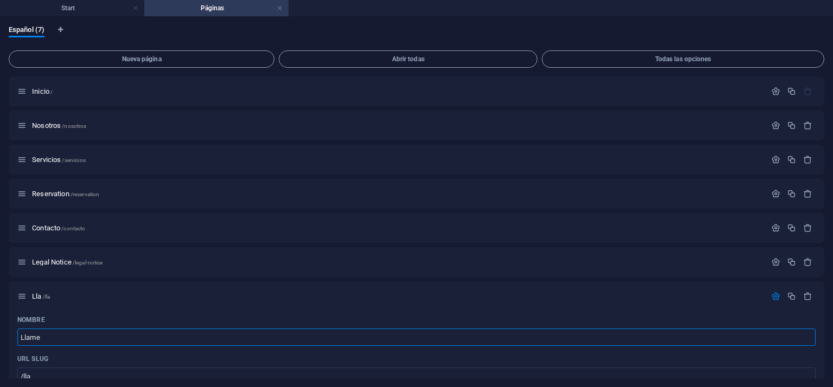
type input "Llame"
type input "Llame A"
type input "/llame-a"
type input "Llame A"
type input "Llame Ahora"
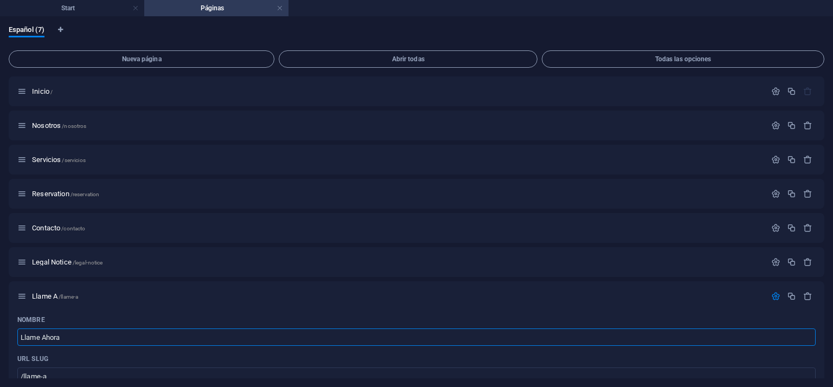
type input "/llame-ahora"
type input "Llame Ahora"
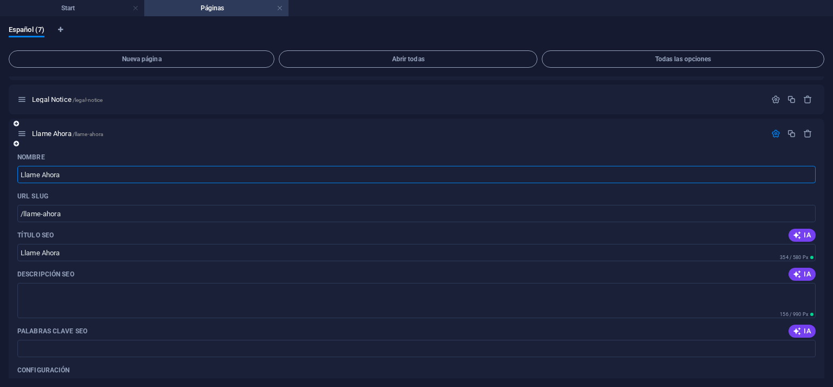
click at [772, 134] on icon "button" at bounding box center [775, 133] width 9 height 9
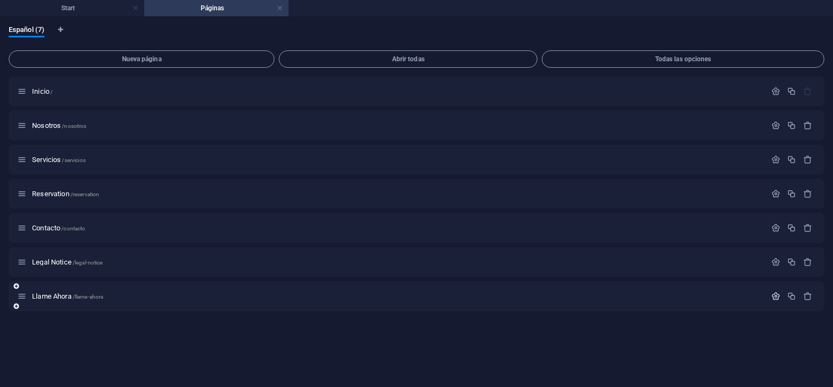
scroll to position [0, 0]
click at [804, 264] on icon "button" at bounding box center [807, 262] width 9 height 9
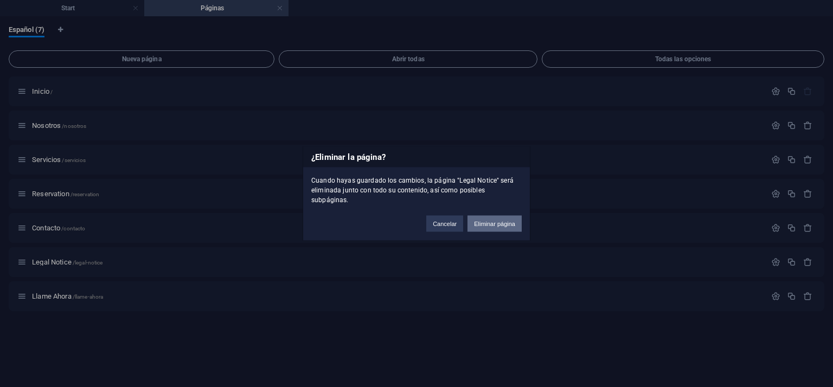
click at [499, 219] on button "Eliminar página" at bounding box center [494, 224] width 54 height 16
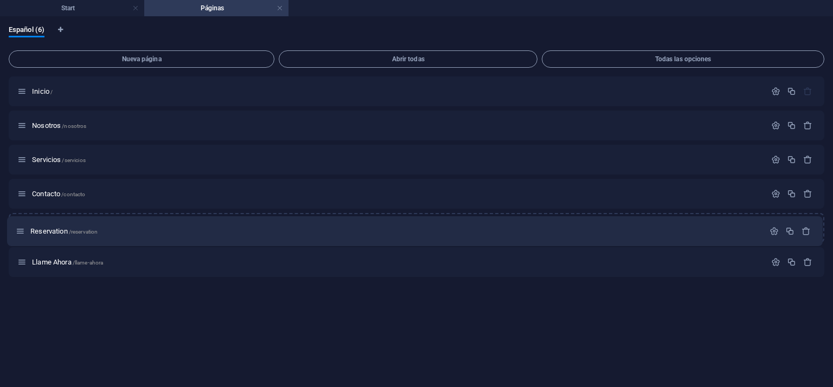
drag, startPoint x: 22, startPoint y: 196, endPoint x: 20, endPoint y: 238, distance: 42.3
click at [20, 238] on div "Inicio / Nosotros /nosotros Servicios /servicios Reservation /reservation Conta…" at bounding box center [417, 176] width 816 height 201
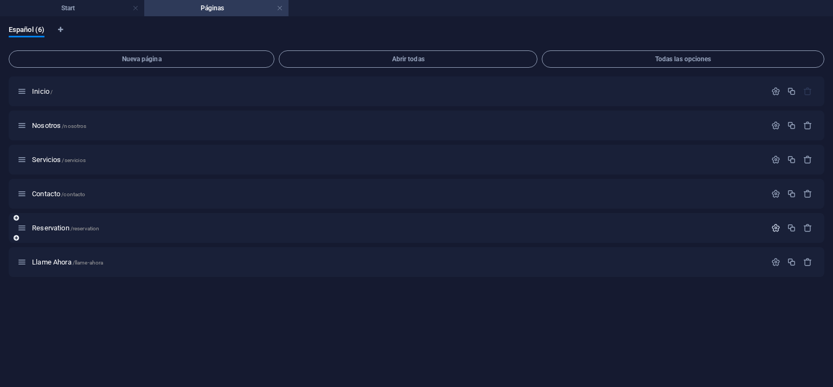
click at [774, 228] on icon "button" at bounding box center [775, 227] width 9 height 9
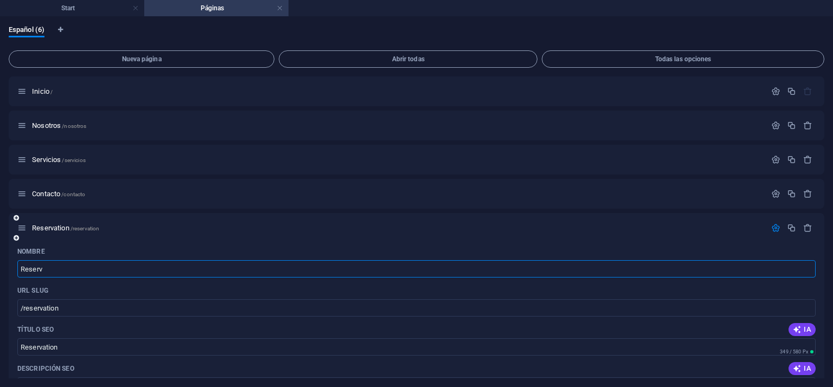
type input "Reserv"
type input "/reserv"
type input "Reserv"
type input "Reserva un C"
type input "/reserva-un"
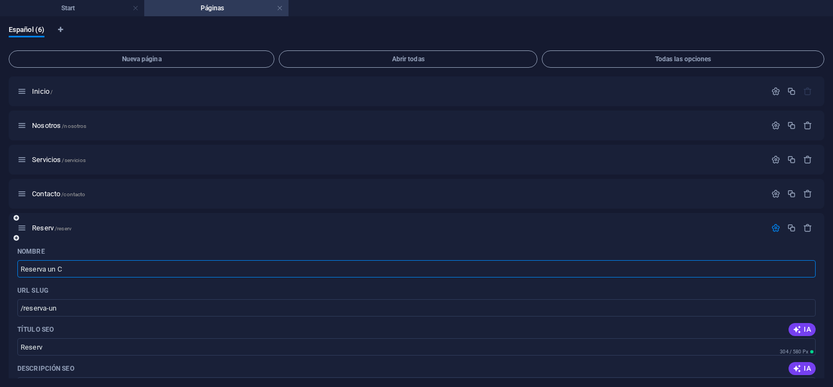
type input "Reserva un"
type input "Reserva un Cita"
type input "/reserva-un-cita"
type input "Reserva un Cita"
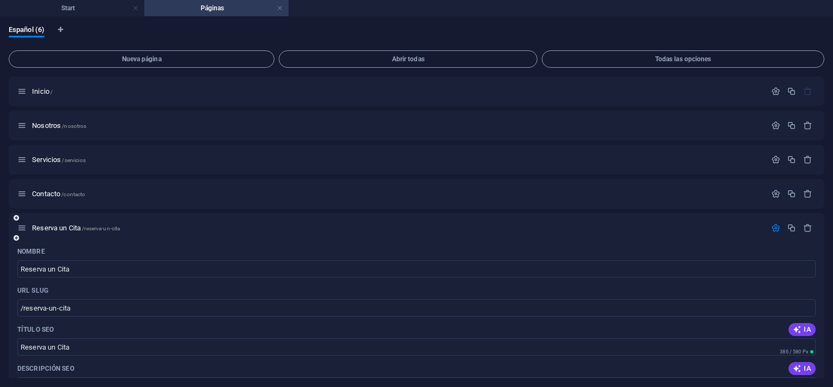
click at [772, 223] on icon "button" at bounding box center [775, 227] width 9 height 9
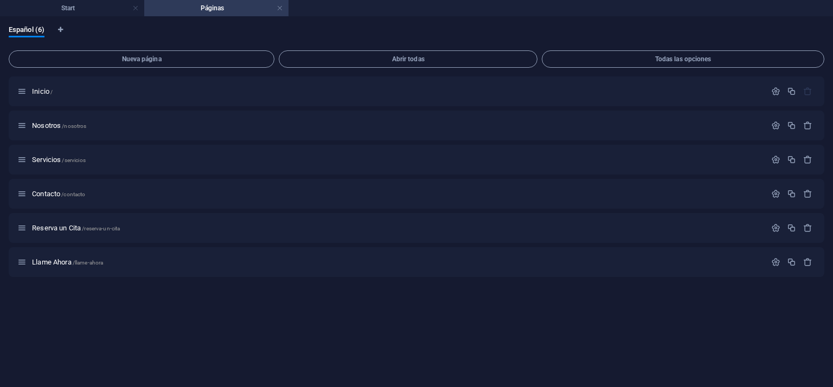
click at [207, 12] on h4 "Páginas" at bounding box center [216, 8] width 144 height 12
click at [78, 11] on h4 "Start" at bounding box center [72, 8] width 144 height 12
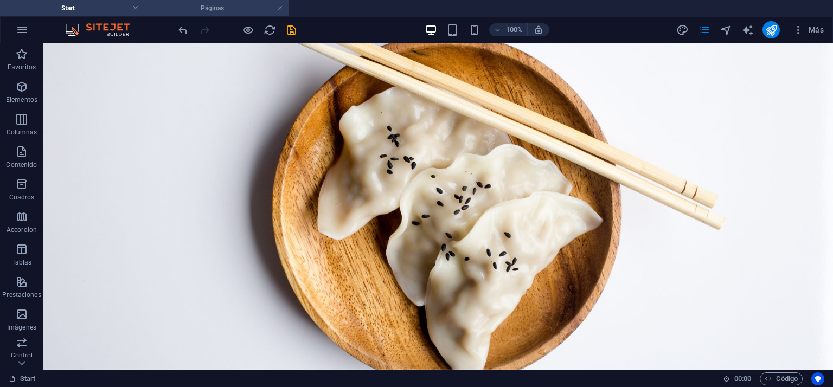
click at [228, 5] on h4 "Páginas" at bounding box center [216, 8] width 144 height 12
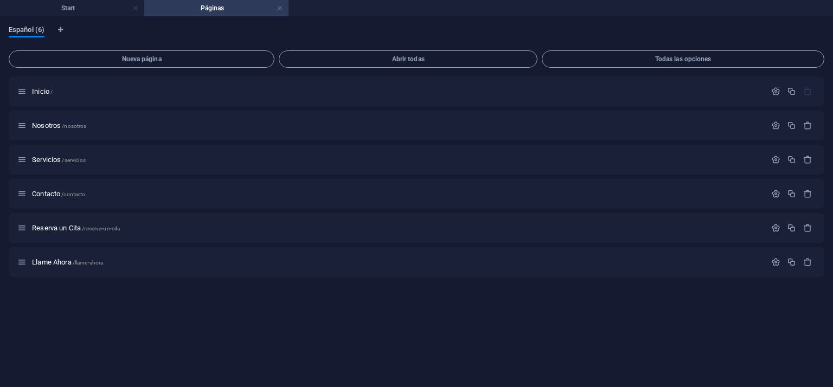
click at [31, 28] on span "Español (6)" at bounding box center [27, 30] width 36 height 15
click at [278, 5] on link at bounding box center [280, 8] width 7 height 10
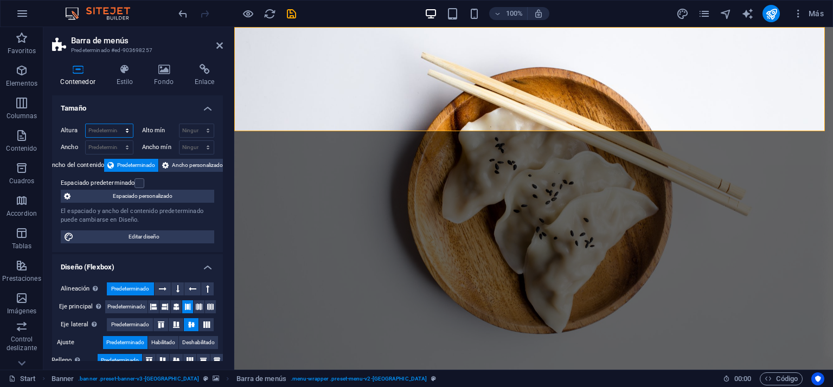
click at [117, 128] on select "Predeterminado px rem % vh vw" at bounding box center [109, 130] width 47 height 13
click at [194, 130] on select "Ninguno px rem % vh vw" at bounding box center [196, 130] width 35 height 13
drag, startPoint x: 194, startPoint y: 130, endPoint x: 179, endPoint y: 134, distance: 14.8
click at [194, 130] on select "Ninguno px rem % vh vw" at bounding box center [196, 130] width 35 height 13
click at [91, 145] on select "Predeterminado px rem % em vh vw" at bounding box center [109, 147] width 47 height 13
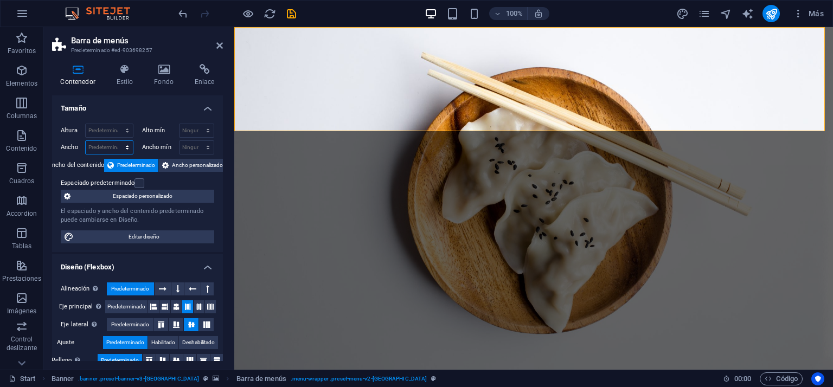
click at [92, 145] on select "Predeterminado px rem % em vh vw" at bounding box center [109, 147] width 47 height 13
click at [133, 43] on h2 "Barra de menús" at bounding box center [147, 41] width 152 height 10
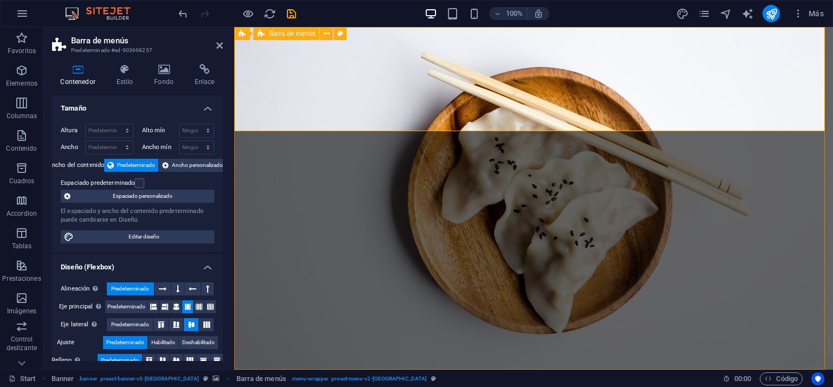
click at [329, 33] on icon at bounding box center [327, 33] width 6 height 11
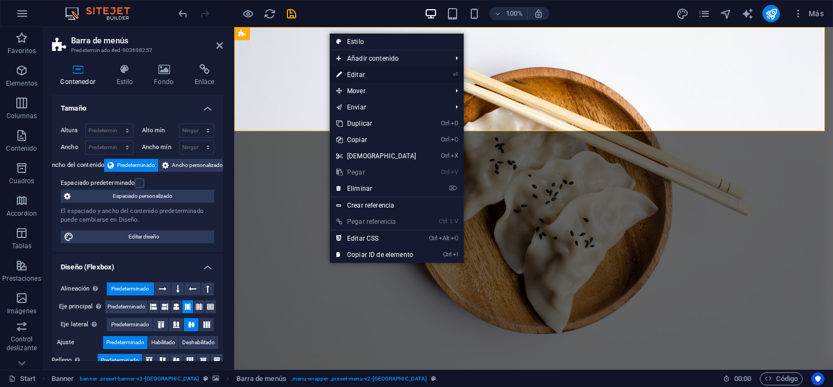
click at [356, 80] on link "⏎ Editar" at bounding box center [376, 75] width 93 height 16
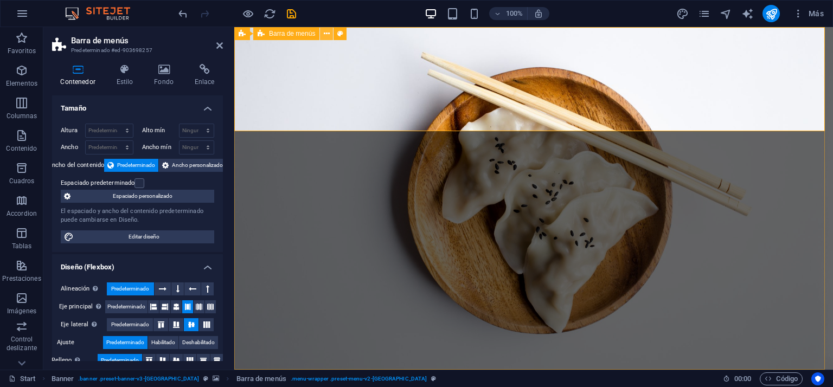
click at [328, 32] on icon at bounding box center [327, 33] width 6 height 11
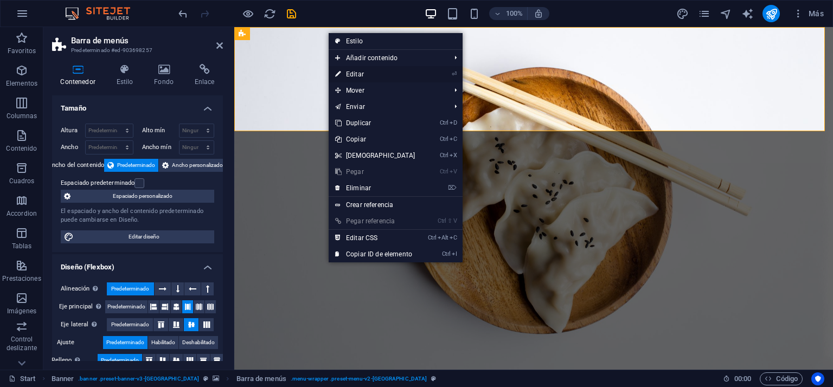
click at [358, 71] on link "⏎ Editar" at bounding box center [375, 74] width 93 height 16
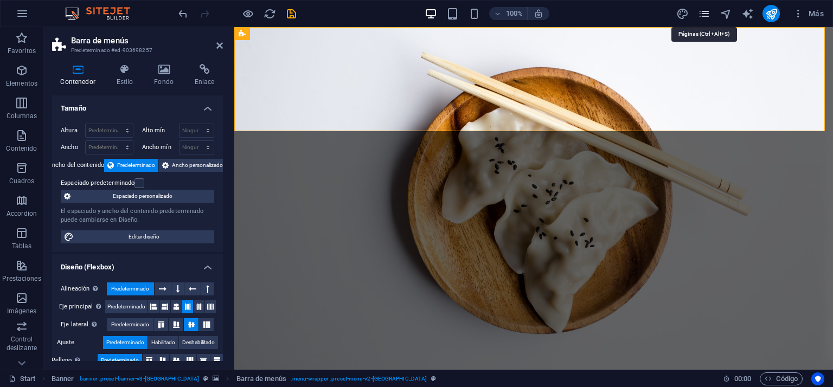
click at [707, 10] on icon "pages" at bounding box center [704, 14] width 12 height 12
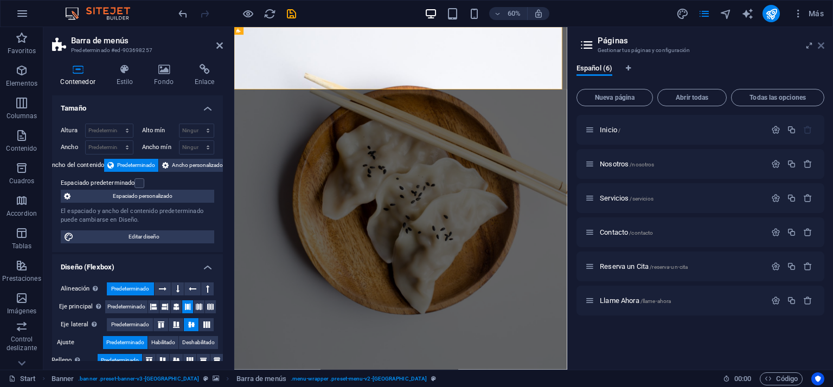
click at [822, 47] on icon at bounding box center [821, 45] width 7 height 9
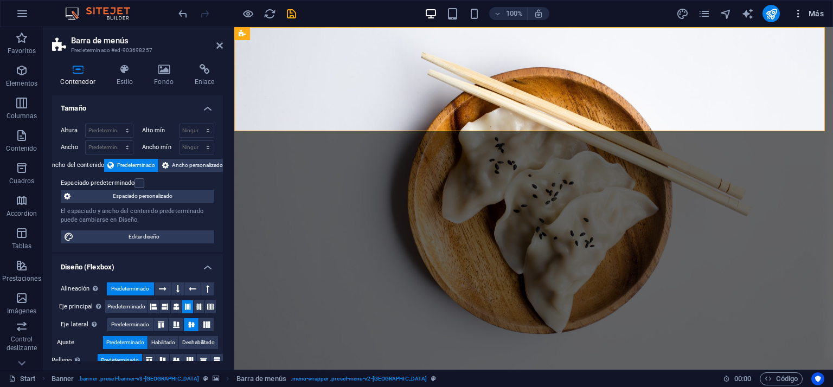
click at [799, 11] on icon "button" at bounding box center [798, 13] width 11 height 11
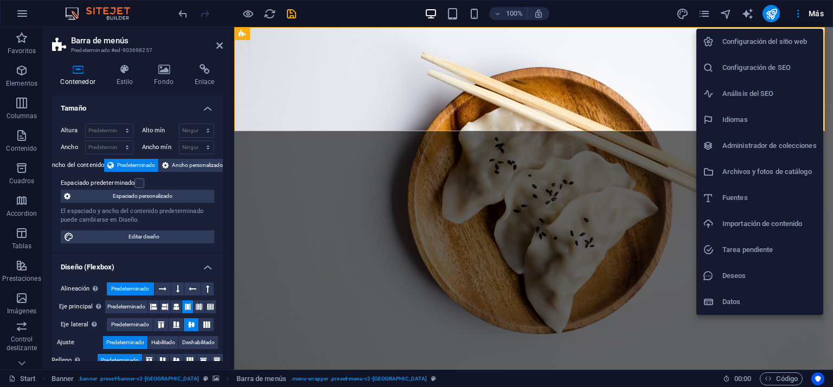
click at [763, 65] on h6 "Configuración de SEO" at bounding box center [769, 67] width 94 height 13
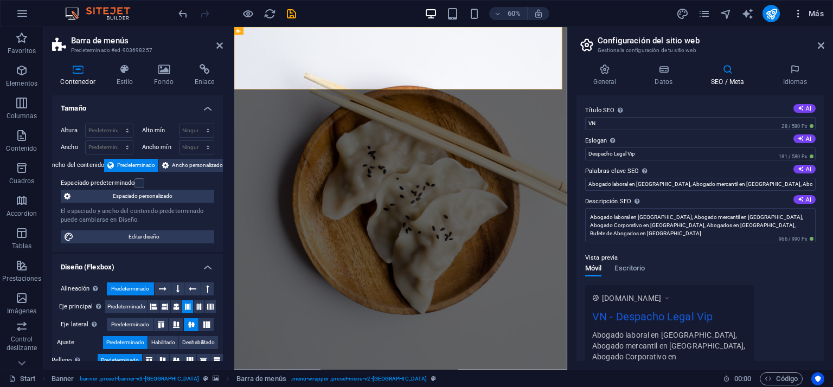
click at [805, 12] on span "Más" at bounding box center [808, 13] width 31 height 11
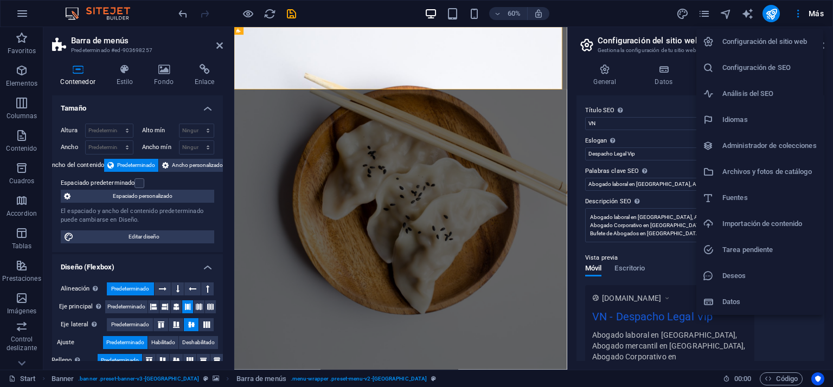
click at [761, 172] on h6 "Archivos y fotos de catálogo" at bounding box center [769, 171] width 94 height 13
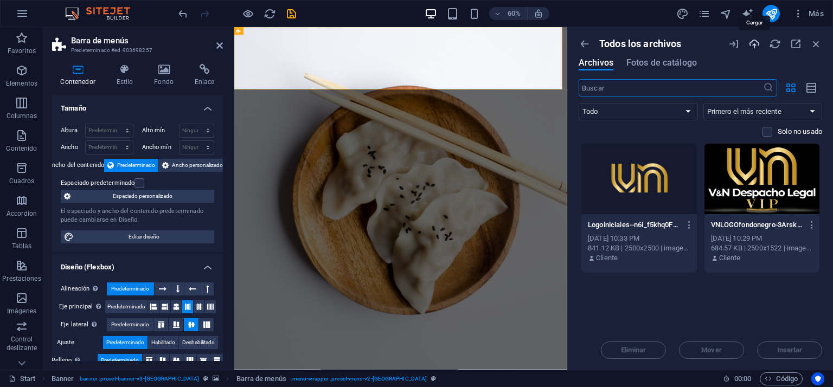
click at [755, 45] on icon "button" at bounding box center [754, 44] width 12 height 12
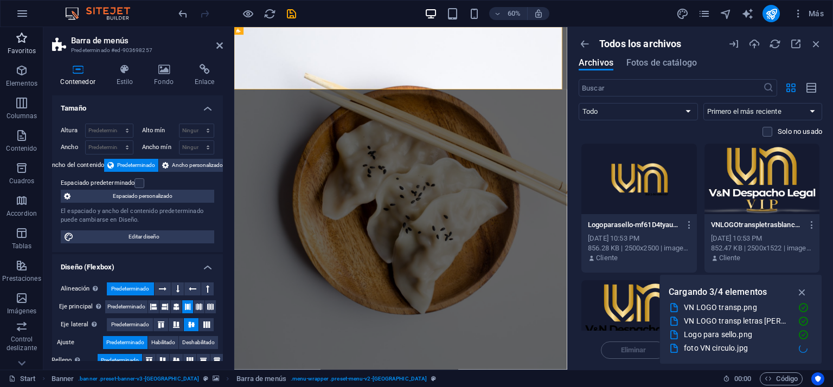
click at [21, 43] on icon "button" at bounding box center [21, 37] width 13 height 13
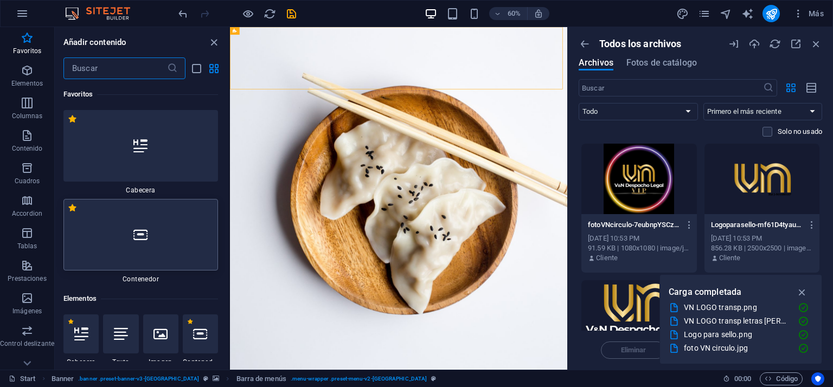
scroll to position [217, 0]
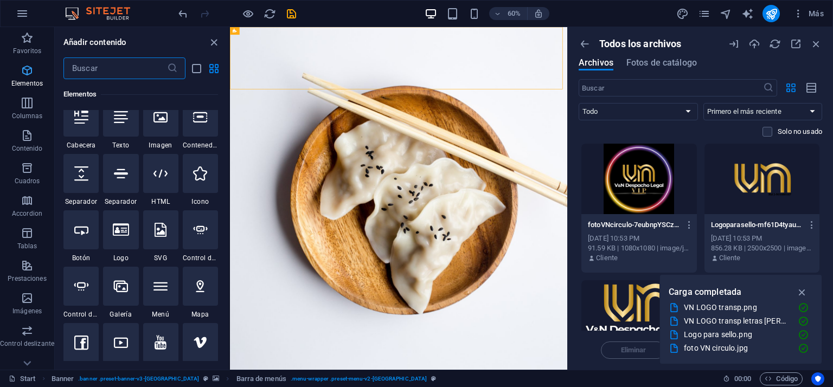
click at [29, 73] on icon "button" at bounding box center [27, 70] width 13 height 13
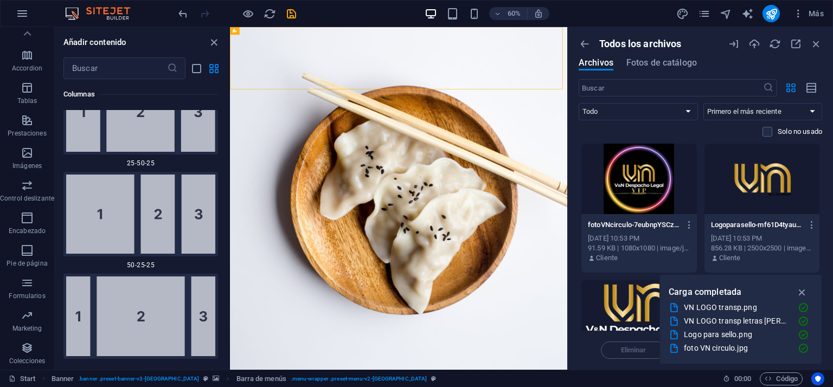
scroll to position [2169, 0]
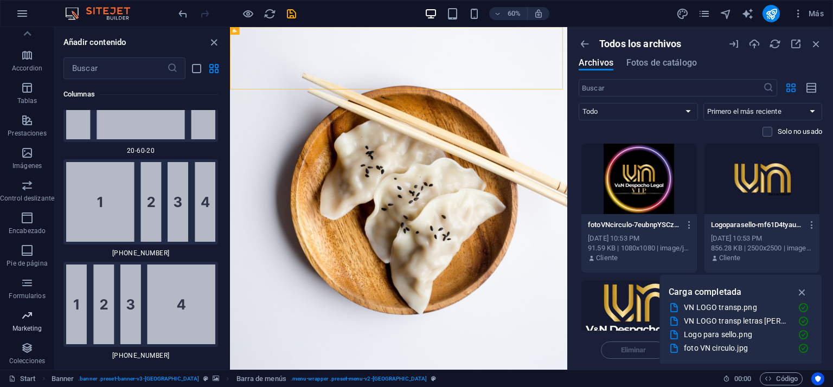
click at [23, 315] on icon "button" at bounding box center [27, 315] width 13 height 13
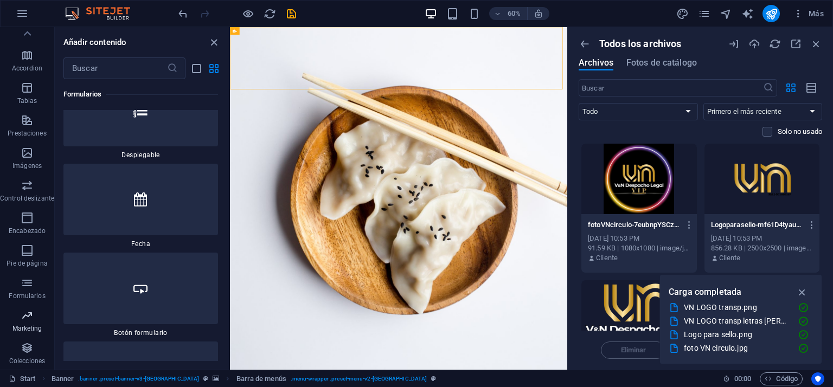
scroll to position [17629, 0]
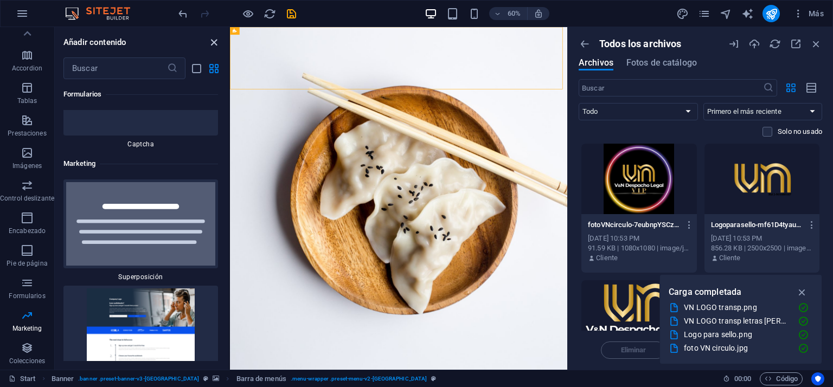
click at [214, 37] on icon "close panel" at bounding box center [214, 42] width 12 height 12
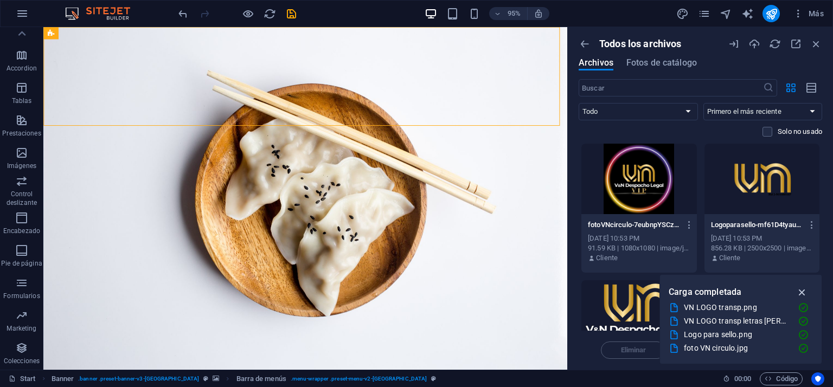
click at [803, 291] on icon "button" at bounding box center [802, 292] width 12 height 12
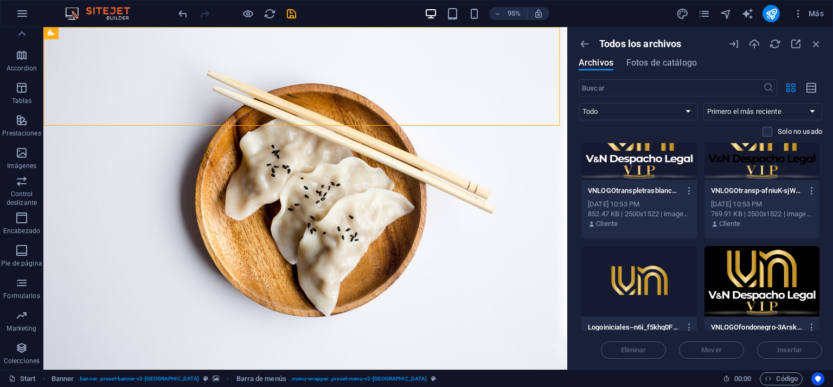
scroll to position [216, 0]
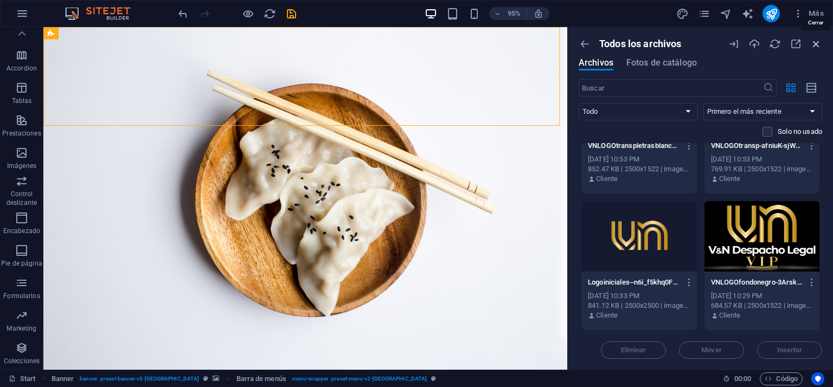
click at [818, 42] on icon "button" at bounding box center [816, 44] width 12 height 12
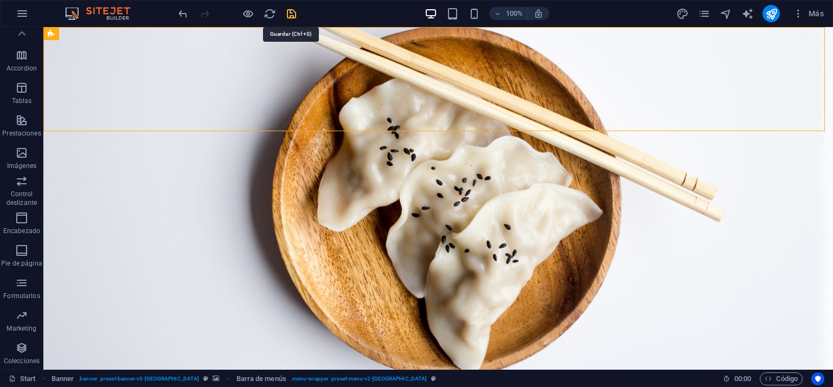
click at [288, 11] on icon "save" at bounding box center [291, 14] width 12 height 12
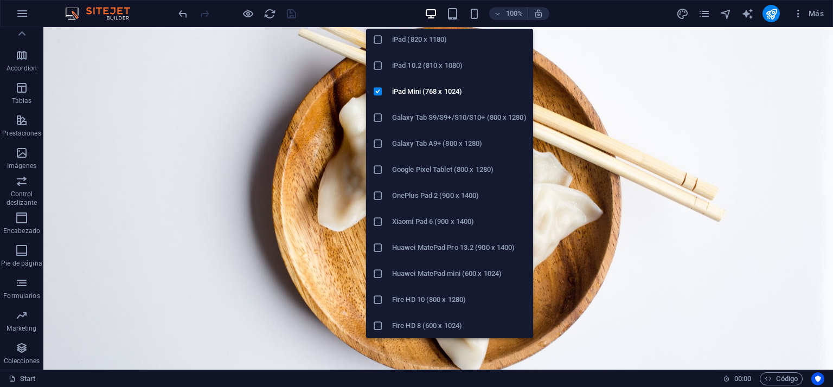
scroll to position [0, 0]
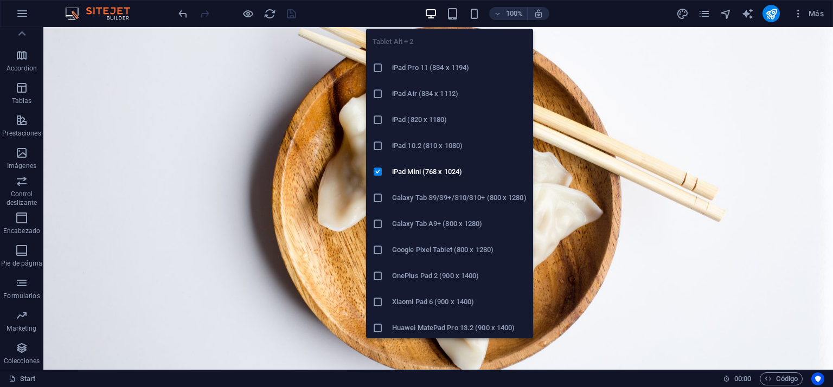
click at [377, 197] on icon at bounding box center [378, 197] width 11 height 11
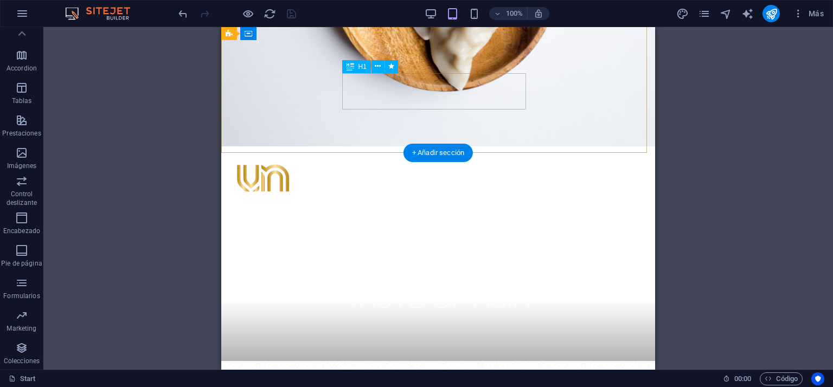
scroll to position [217, 0]
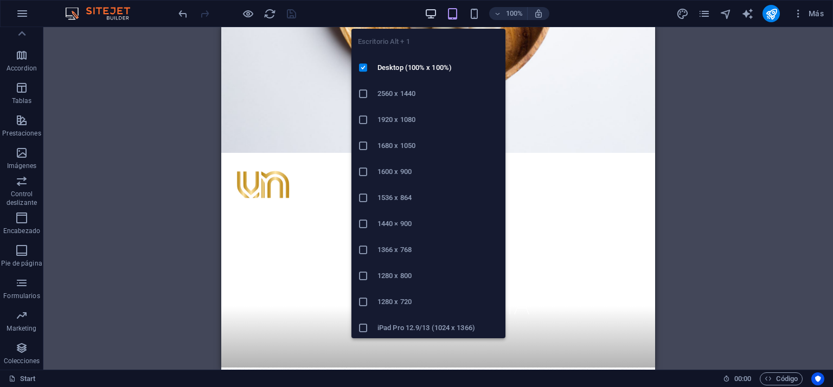
click at [429, 12] on icon "button" at bounding box center [431, 14] width 12 height 12
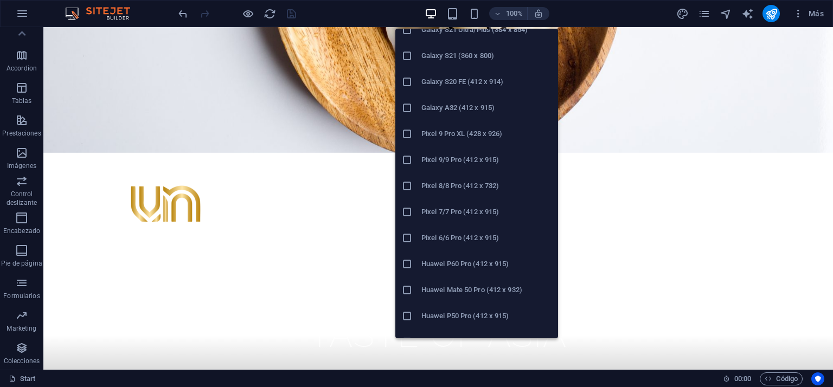
scroll to position [542, 0]
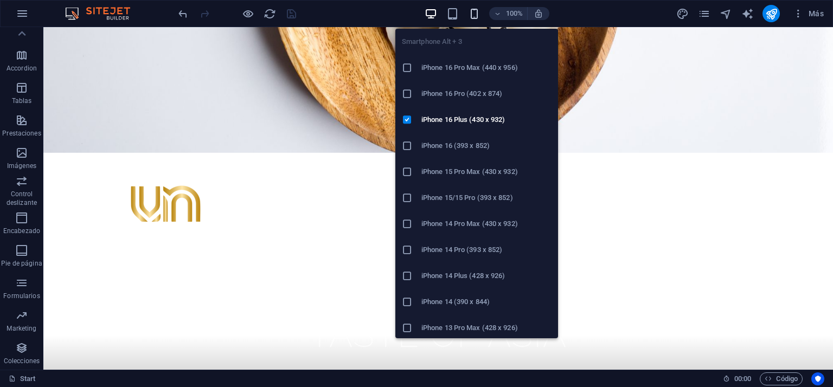
click at [477, 12] on icon "button" at bounding box center [474, 14] width 12 height 12
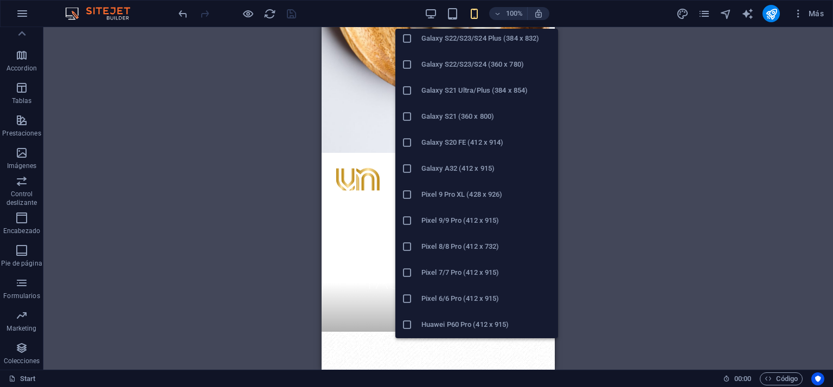
scroll to position [386, 0]
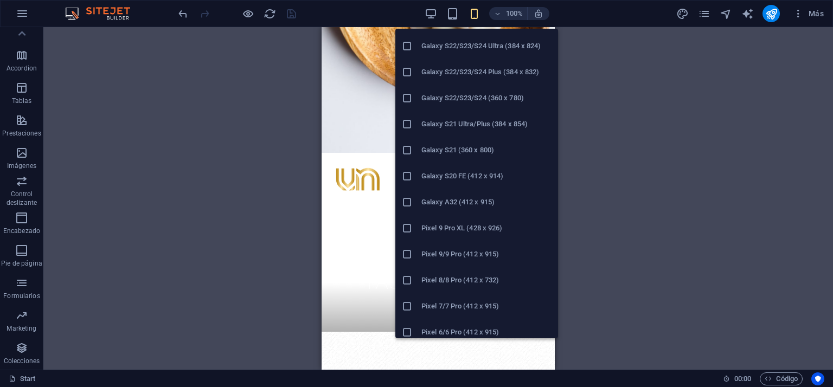
click at [455, 203] on h6 "Galaxy A32 (412 x 915)" at bounding box center [486, 202] width 130 height 13
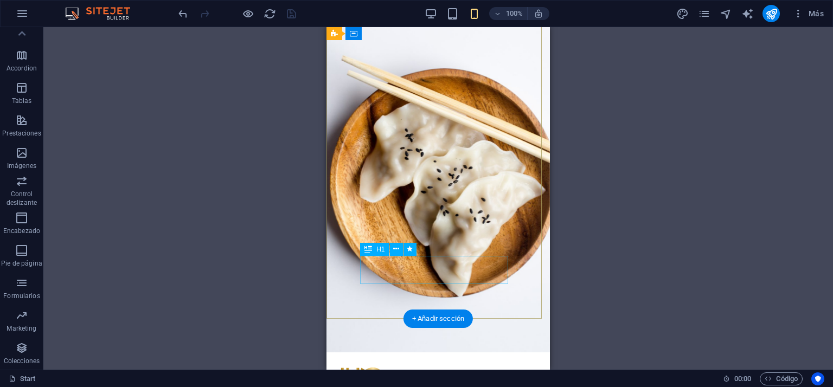
scroll to position [0, 0]
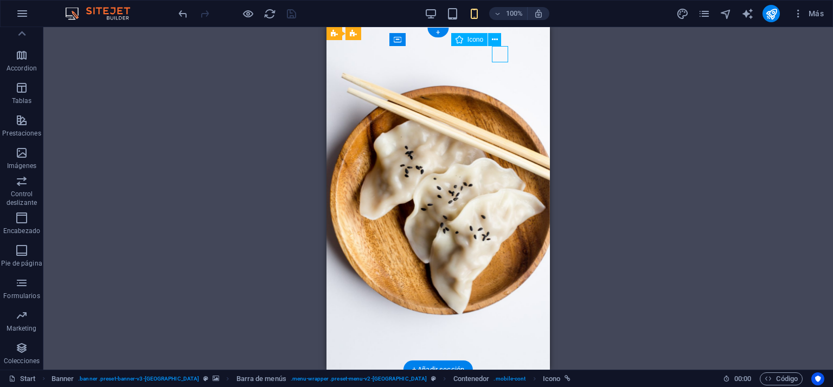
select select "xMidYMid"
select select "px"
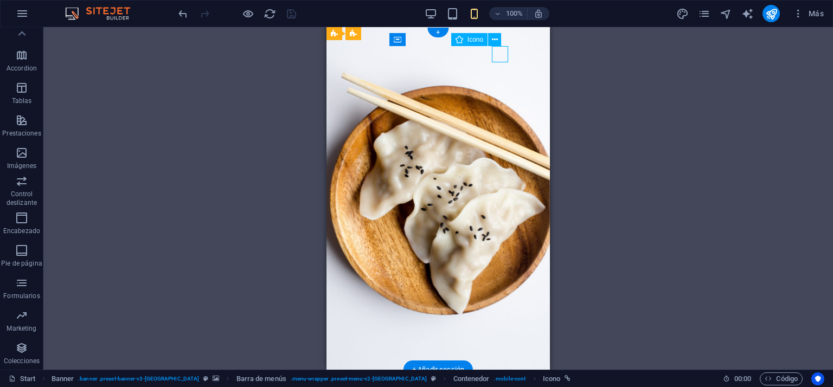
select select "px"
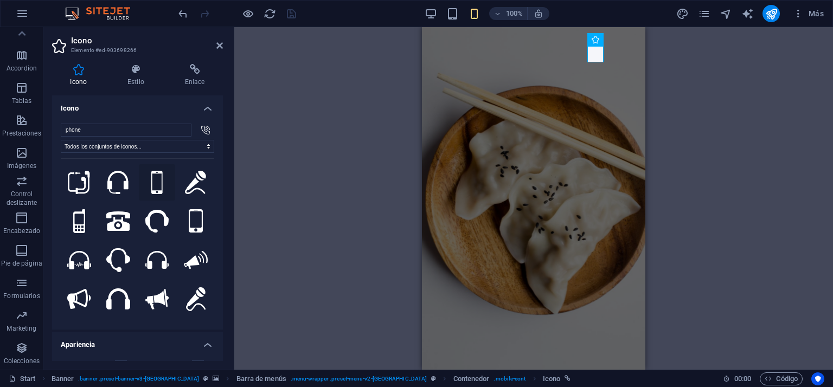
click at [156, 183] on icon at bounding box center [156, 183] width 11 height 24
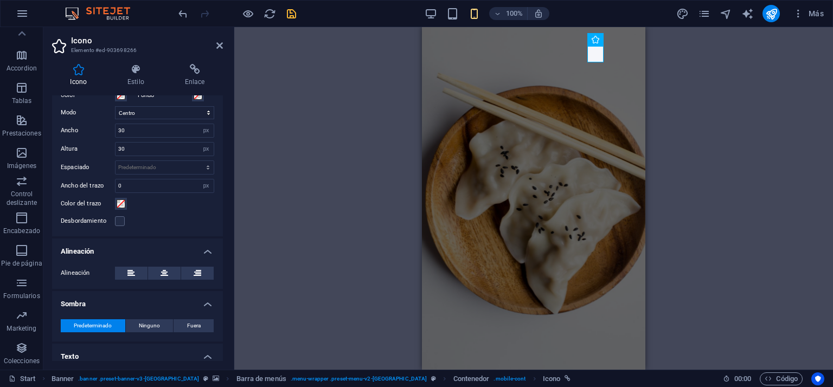
scroll to position [303, 0]
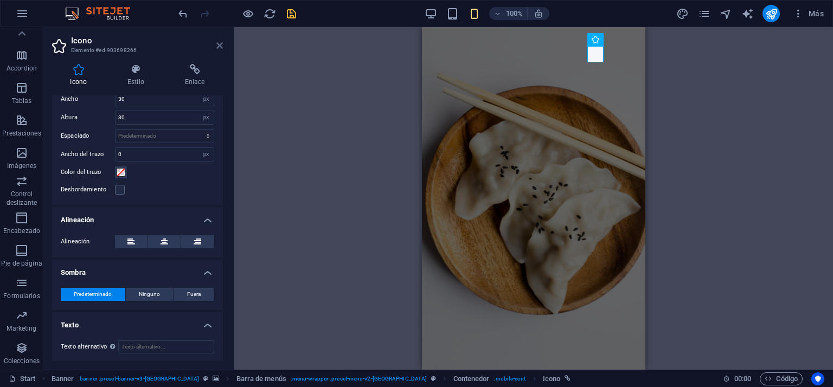
click at [219, 43] on icon at bounding box center [219, 45] width 7 height 9
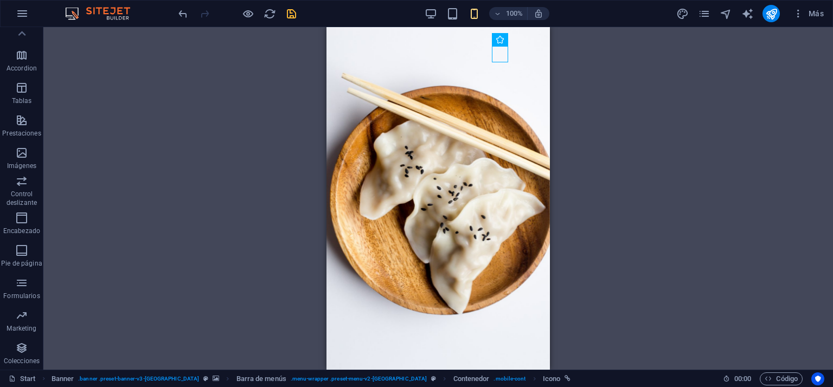
click at [286, 95] on div "H1 Banner Contenedor Banner Barra de menús Menú Banner Logo Imagen Predetermina…" at bounding box center [438, 198] width 790 height 343
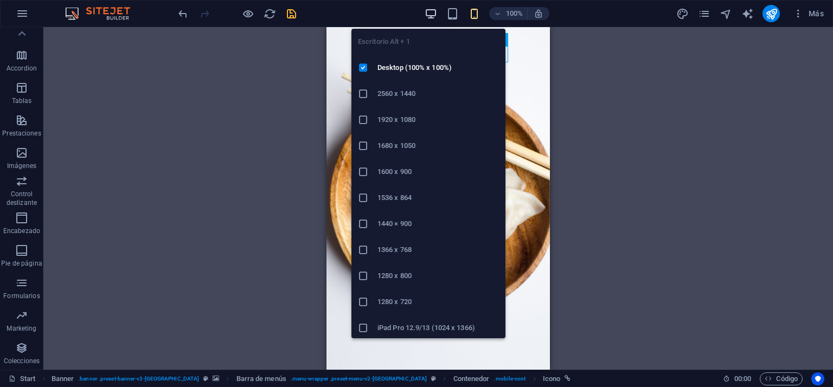
click at [436, 11] on icon "button" at bounding box center [431, 14] width 12 height 12
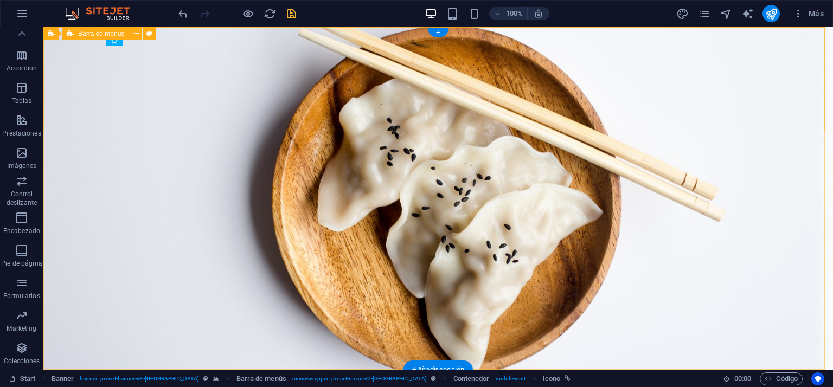
click at [97, 33] on span "Barra de menús" at bounding box center [101, 33] width 46 height 7
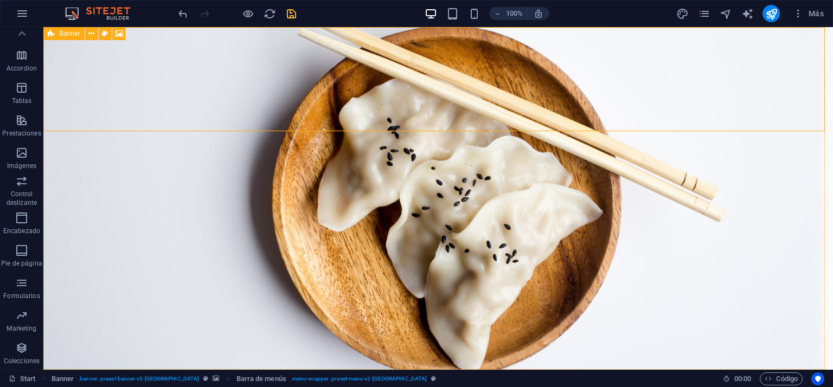
click at [53, 34] on icon at bounding box center [51, 33] width 7 height 13
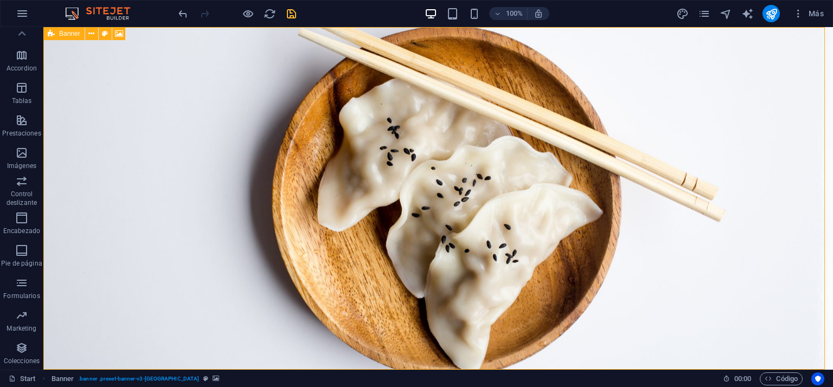
click at [53, 34] on icon at bounding box center [51, 33] width 7 height 13
select select "vh"
select select "header"
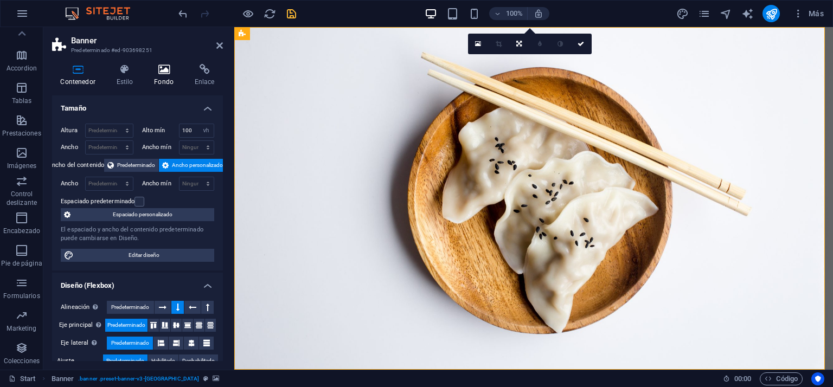
click at [156, 72] on icon at bounding box center [164, 69] width 36 height 11
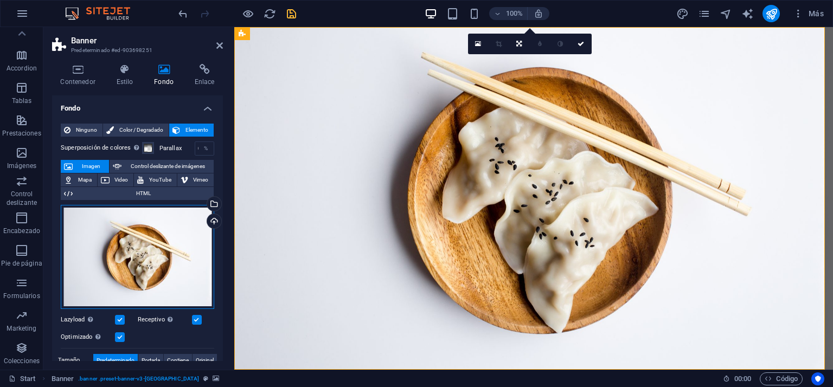
click at [133, 265] on div "Arrastra archivos aquí, haz clic para escoger archivos o selecciona archivos de…" at bounding box center [137, 257] width 153 height 104
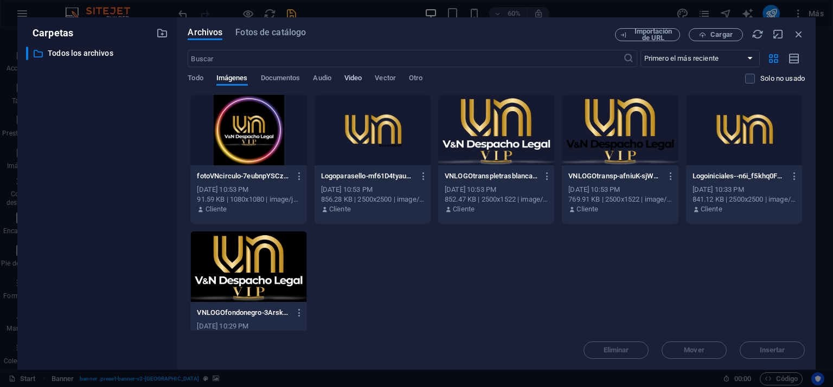
click at [354, 79] on span "Video" at bounding box center [352, 79] width 17 height 15
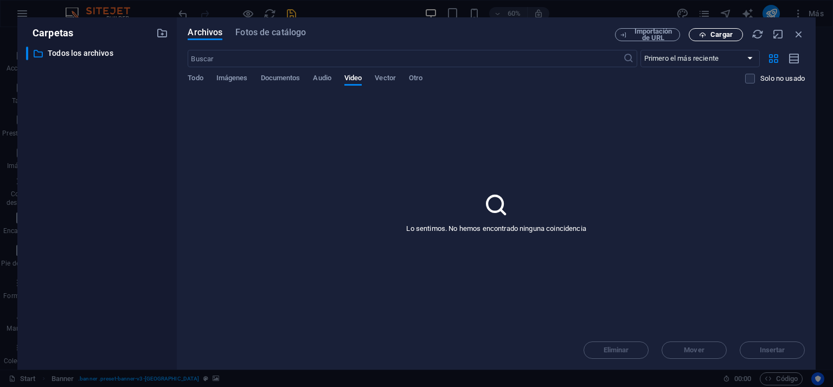
click at [727, 34] on span "Cargar" at bounding box center [721, 34] width 22 height 7
click at [725, 34] on span "Cargar" at bounding box center [721, 34] width 22 height 7
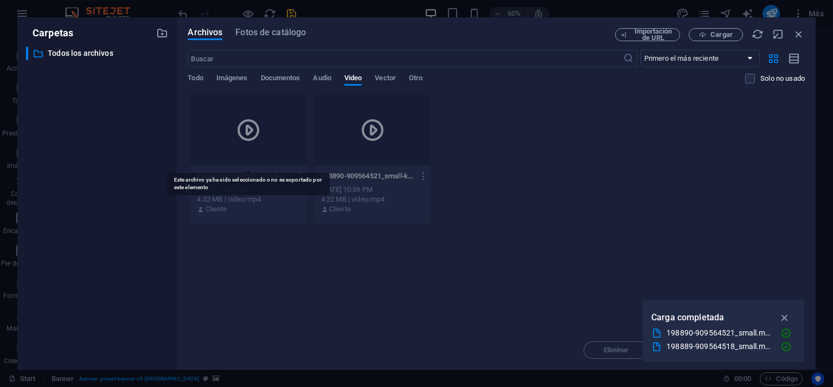
click at [252, 131] on icon at bounding box center [248, 130] width 26 height 26
click at [254, 130] on icon at bounding box center [248, 130] width 26 height 26
click at [473, 242] on div "Arrastra archivos aquí para cargarlos de inmediato 198889-909564518_small-lukSS…" at bounding box center [496, 212] width 617 height 236
click at [786, 317] on icon "button" at bounding box center [785, 318] width 12 height 12
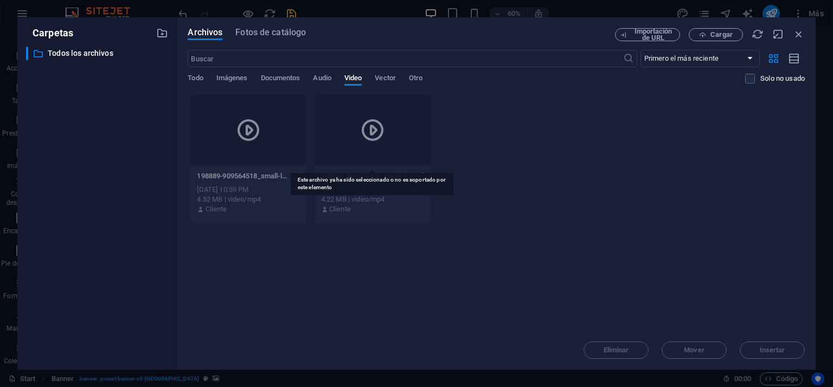
click at [365, 127] on icon at bounding box center [373, 130] width 26 height 26
click at [230, 75] on span "Imágenes" at bounding box center [231, 79] width 31 height 15
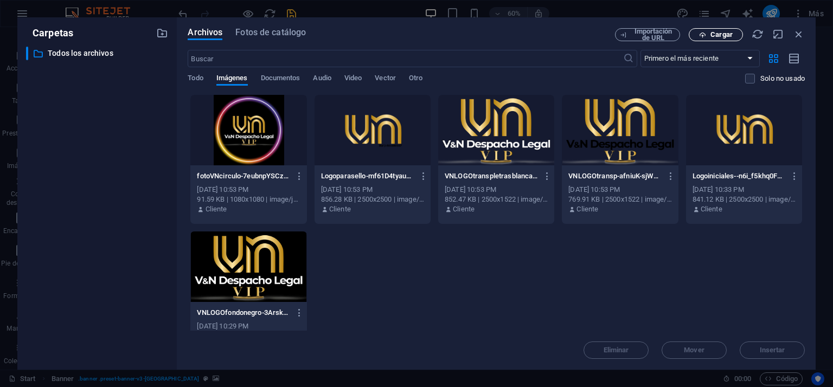
click at [733, 33] on span "Cargar" at bounding box center [716, 34] width 44 height 7
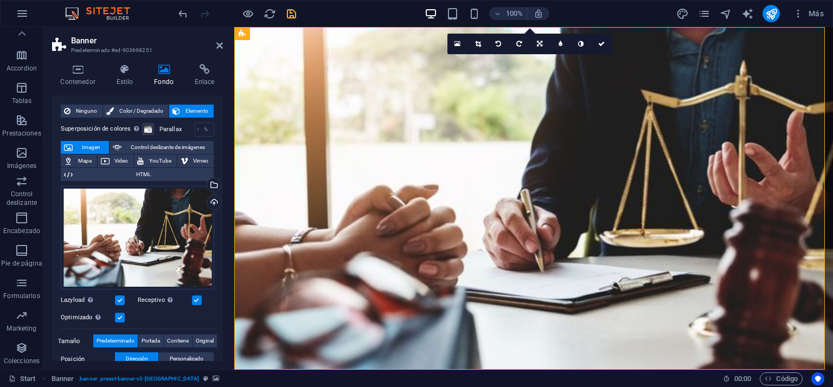
scroll to position [0, 0]
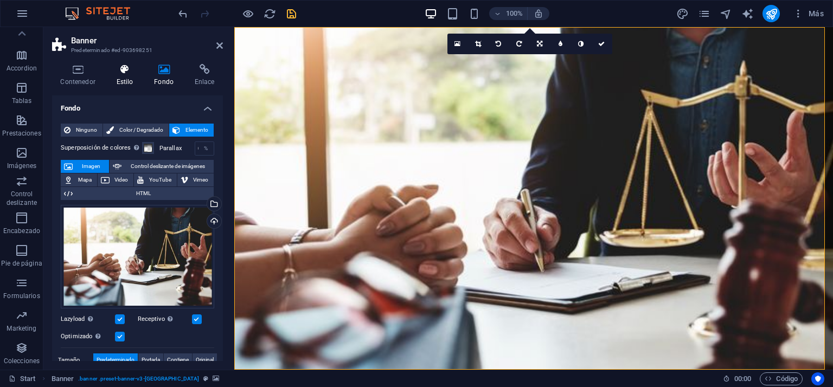
click at [123, 65] on icon at bounding box center [125, 69] width 34 height 11
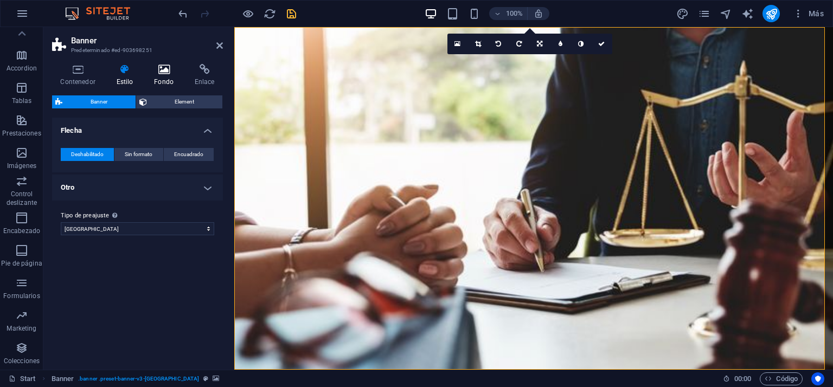
click at [159, 69] on icon at bounding box center [164, 69] width 36 height 11
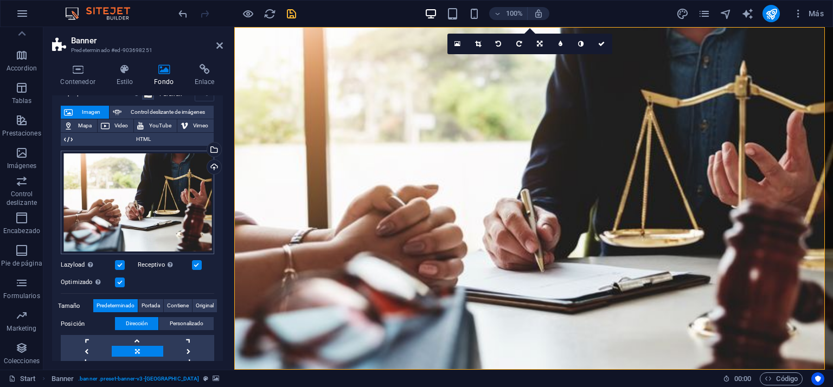
scroll to position [108, 0]
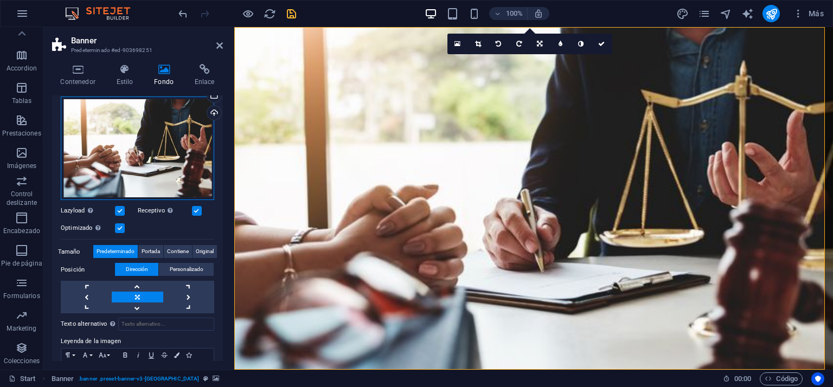
click at [147, 164] on div "Arrastra archivos aquí, haz clic para escoger archivos o selecciona archivos de…" at bounding box center [137, 149] width 153 height 104
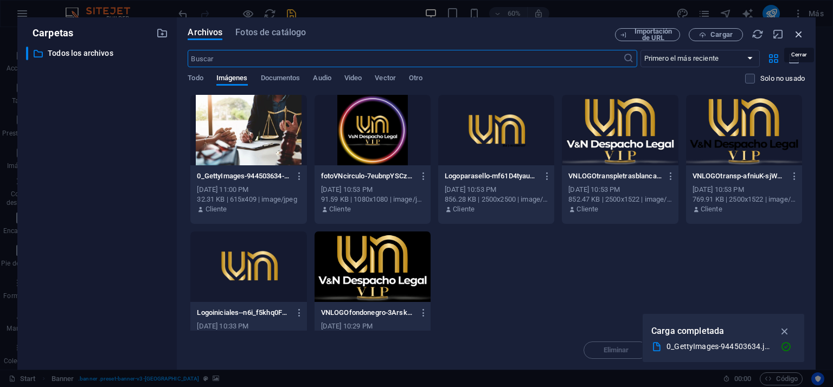
click at [798, 34] on icon "button" at bounding box center [799, 34] width 12 height 12
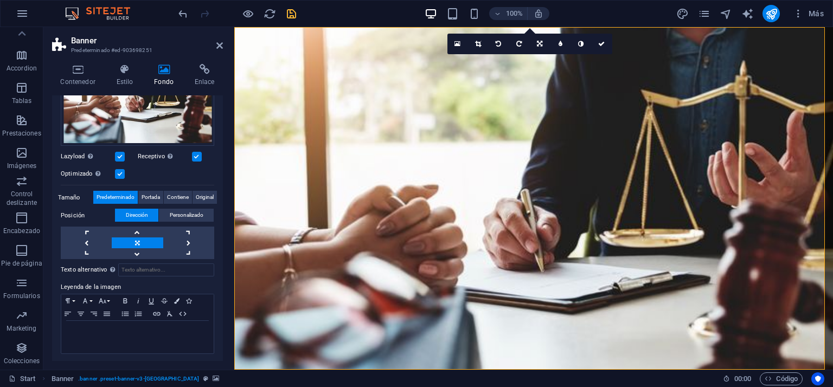
scroll to position [163, 0]
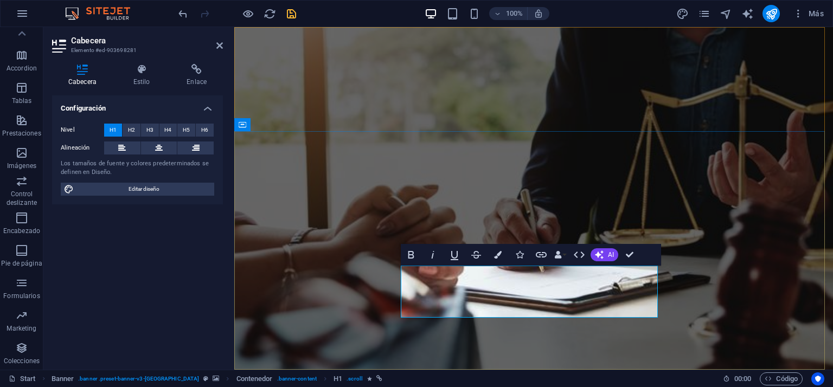
drag, startPoint x: 529, startPoint y: 299, endPoint x: 496, endPoint y: 288, distance: 35.0
click at [470, 251] on icon "button" at bounding box center [476, 254] width 13 height 13
click at [477, 252] on icon "button" at bounding box center [476, 254] width 13 height 13
click at [158, 188] on span "Editar diseño" at bounding box center [144, 189] width 134 height 13
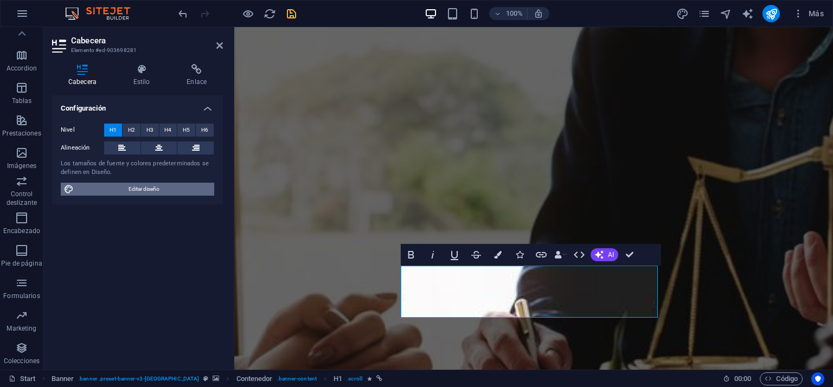
select select "px"
select select "300"
select select "px"
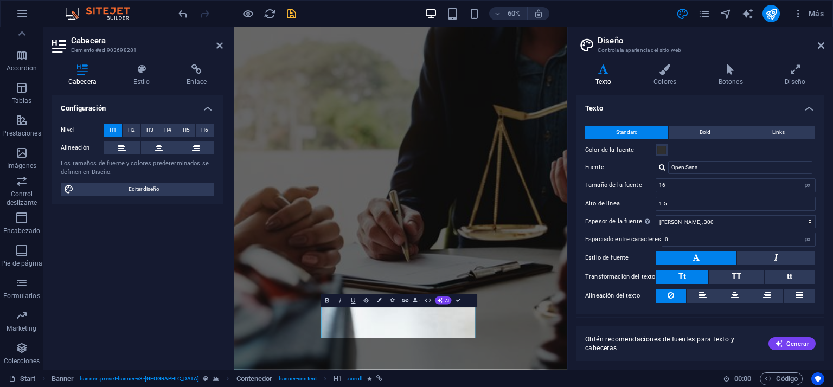
scroll to position [23, 0]
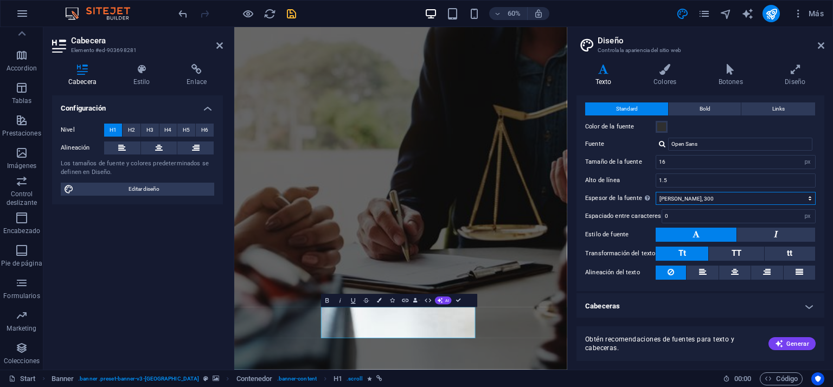
click at [717, 199] on select "Fino, 100 Extra [PERSON_NAME], 200 [PERSON_NAME], 300 Normal, 400 Medio, 500 [D…" at bounding box center [736, 198] width 160 height 13
select select "800"
click at [656, 192] on select "Fino, 100 Extra [PERSON_NAME], 200 [PERSON_NAME], 300 Normal, 400 Medio, 500 [D…" at bounding box center [736, 198] width 160 height 13
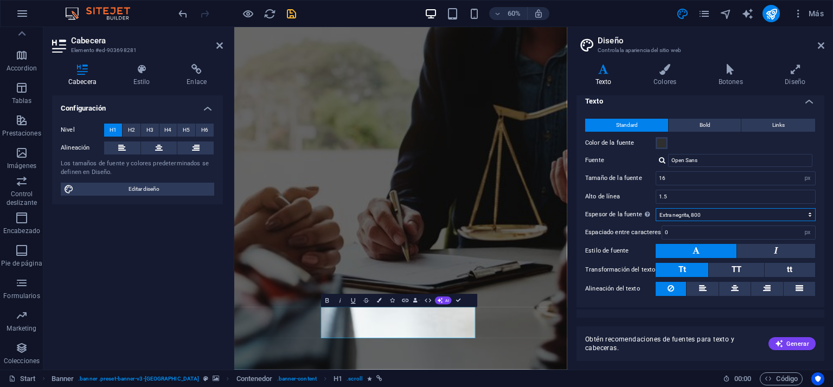
scroll to position [0, 0]
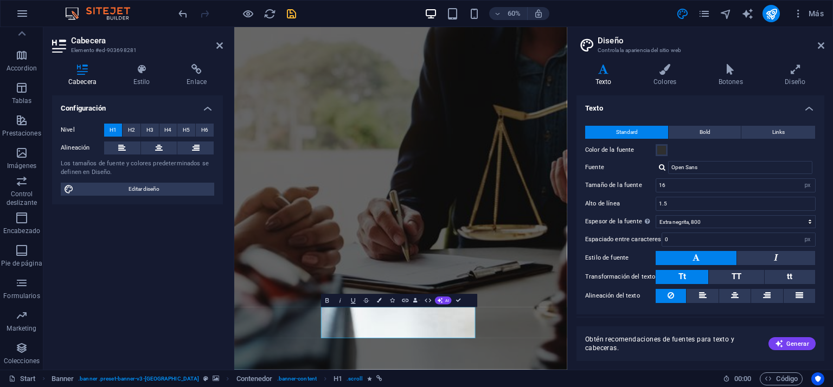
click at [660, 62] on div "Variantes Texto Colores Botones Diseño Texto Standard Bold Links Color de la fu…" at bounding box center [700, 212] width 265 height 315
click at [666, 74] on icon at bounding box center [664, 69] width 61 height 11
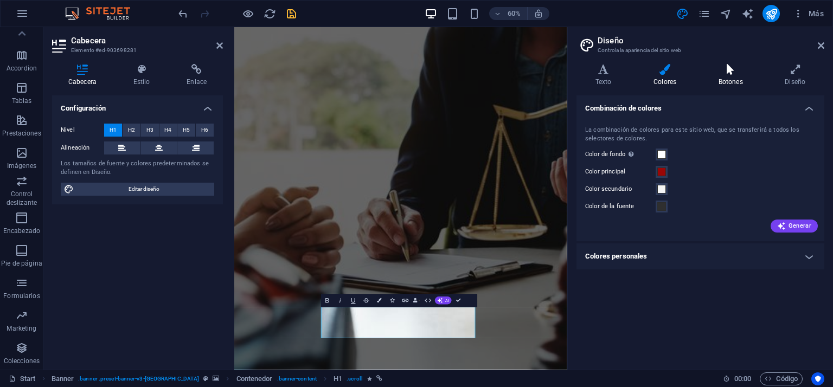
click at [733, 66] on icon at bounding box center [730, 69] width 62 height 11
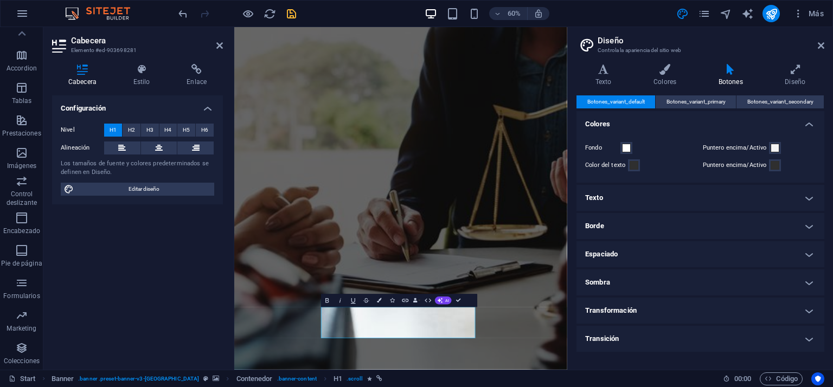
click at [602, 198] on h4 "Texto" at bounding box center [700, 198] width 248 height 26
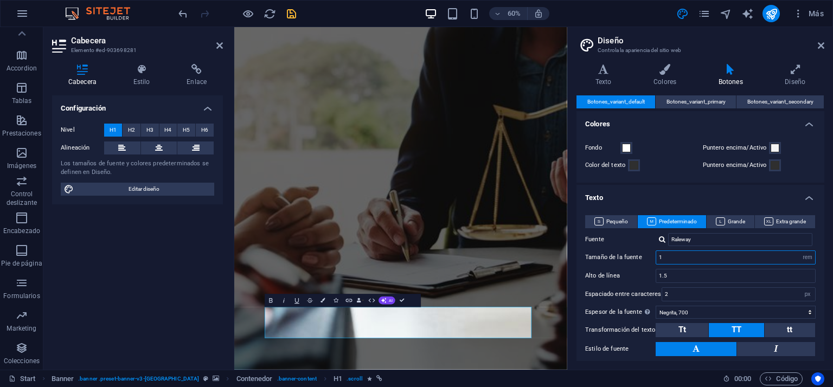
click at [695, 258] on input "1" at bounding box center [735, 257] width 159 height 13
type input "5"
click at [698, 258] on input "5" at bounding box center [735, 257] width 159 height 13
click at [681, 311] on select "Fino, 100 Extra [PERSON_NAME], 200 [PERSON_NAME], 300 Normal, 400 Medio, 500 [D…" at bounding box center [736, 312] width 160 height 13
select select "900"
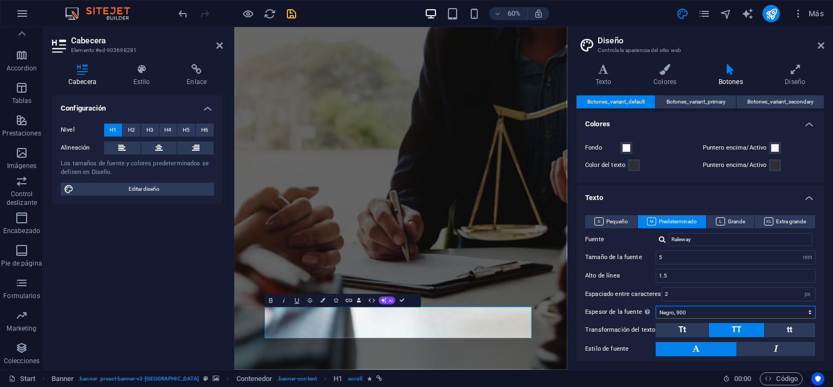
click at [656, 306] on select "Fino, 100 Extra [PERSON_NAME], 200 [PERSON_NAME], 300 Normal, 400 Medio, 500 [D…" at bounding box center [736, 312] width 160 height 13
click at [683, 329] on span "Tt" at bounding box center [682, 330] width 8 height 10
click at [744, 330] on button "TT" at bounding box center [736, 330] width 55 height 14
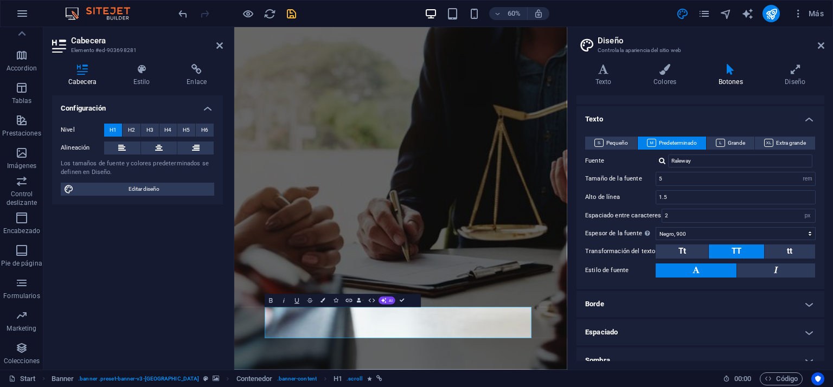
scroll to position [37, 0]
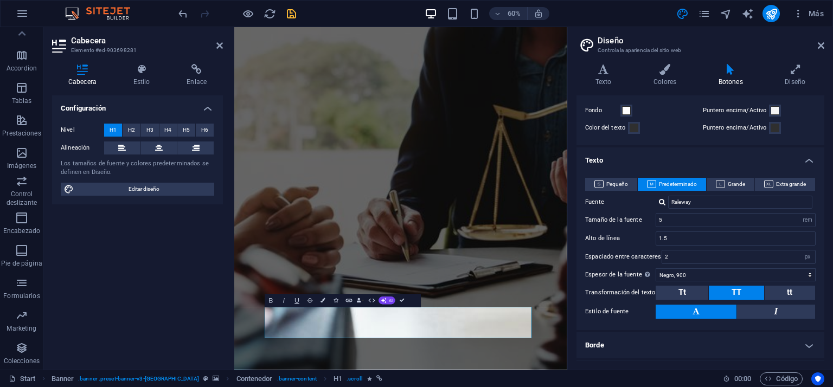
select select "900"
click at [723, 182] on icon at bounding box center [720, 184] width 9 height 8
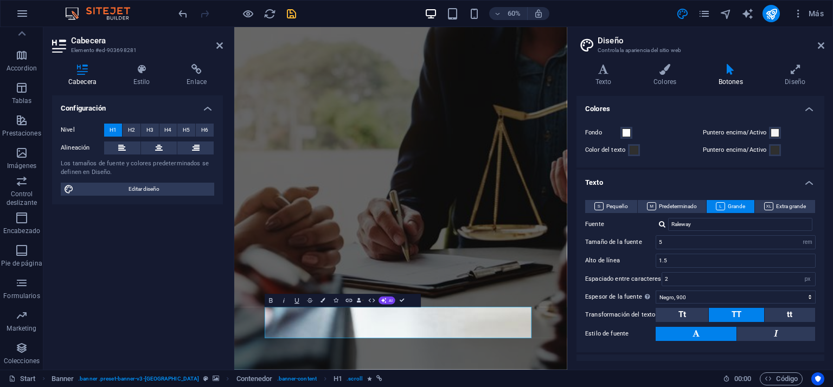
scroll to position [0, 0]
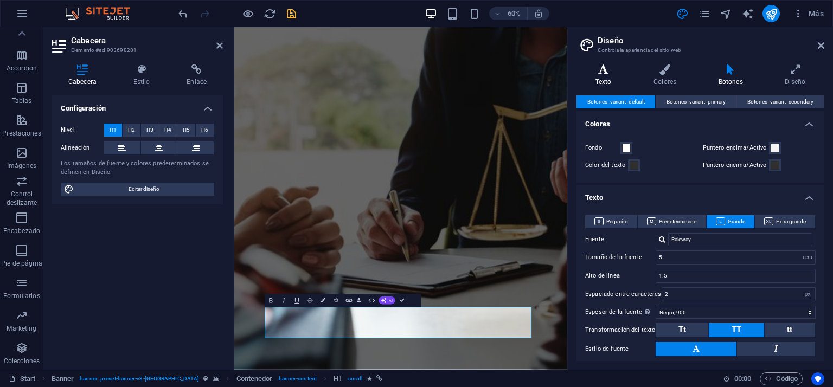
click at [599, 67] on icon at bounding box center [603, 69] width 54 height 11
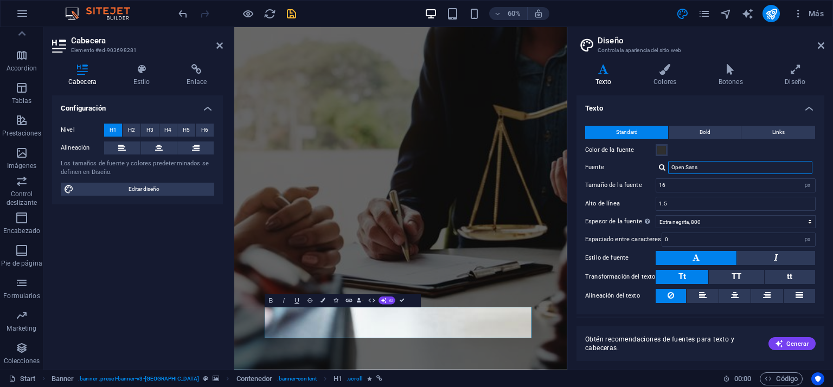
click at [697, 164] on input "Open Sans" at bounding box center [740, 167] width 144 height 13
click at [709, 170] on input "Open Sans" at bounding box center [740, 167] width 144 height 13
click at [658, 163] on div "Open Sans" at bounding box center [736, 167] width 160 height 13
click at [663, 164] on div at bounding box center [662, 167] width 7 height 7
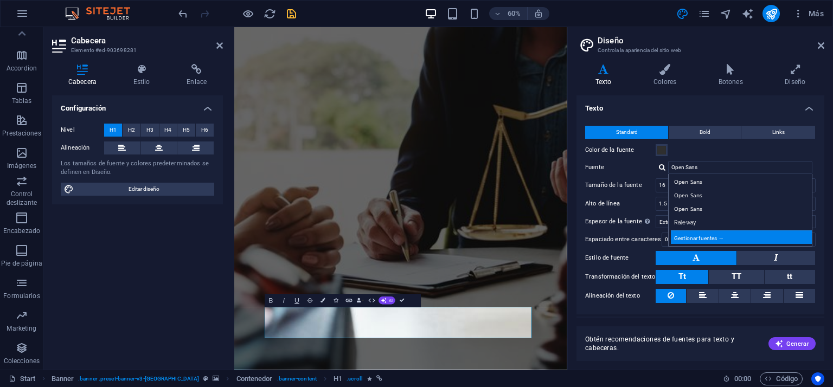
click at [716, 236] on div "Gestionar fuentes →" at bounding box center [742, 237] width 143 height 14
select select "popularity"
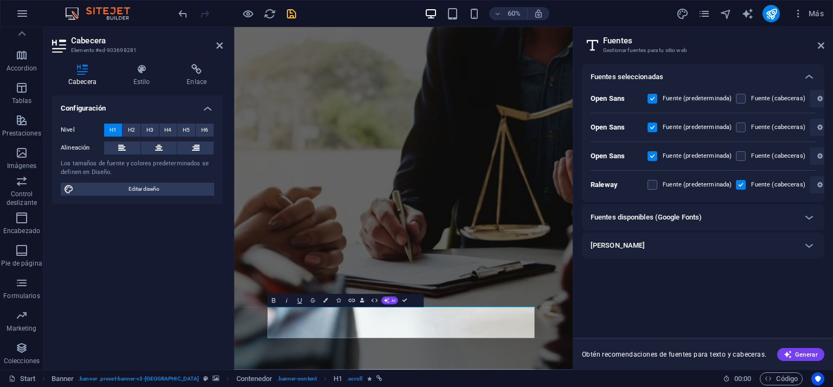
click at [694, 215] on h6 "Fuentes disponibles (Google Fonts)" at bounding box center [646, 217] width 111 height 13
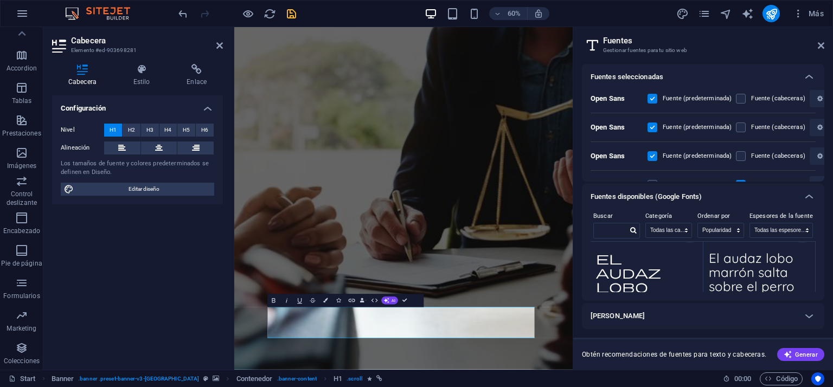
scroll to position [1000, 0]
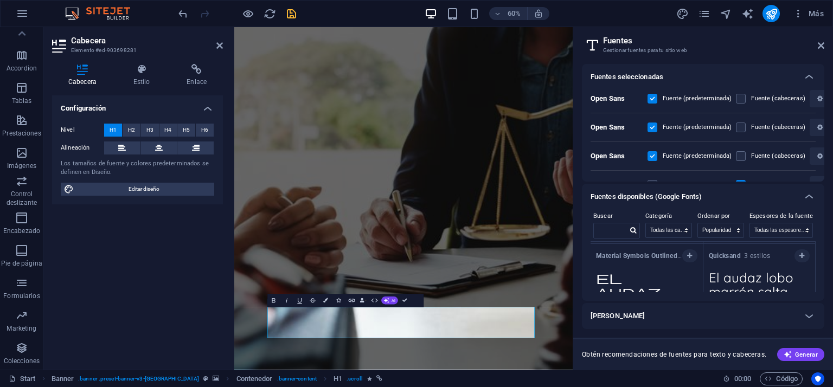
click at [619, 253] on strong "Material Symbols Outlined" at bounding box center [638, 256] width 85 height 8
click at [687, 253] on icon "button" at bounding box center [689, 256] width 5 height 7
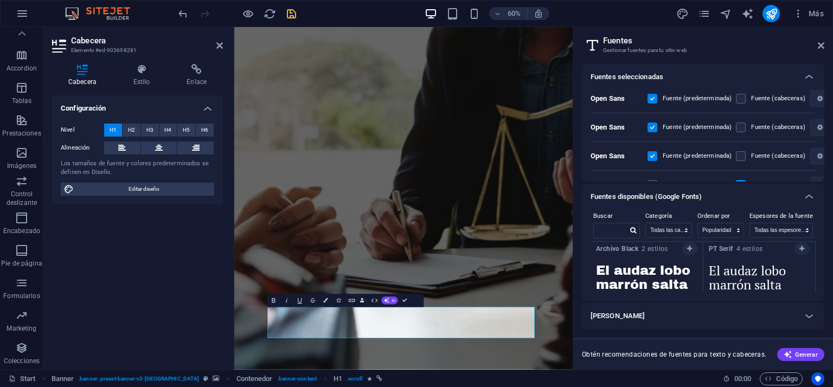
scroll to position [1488, 0]
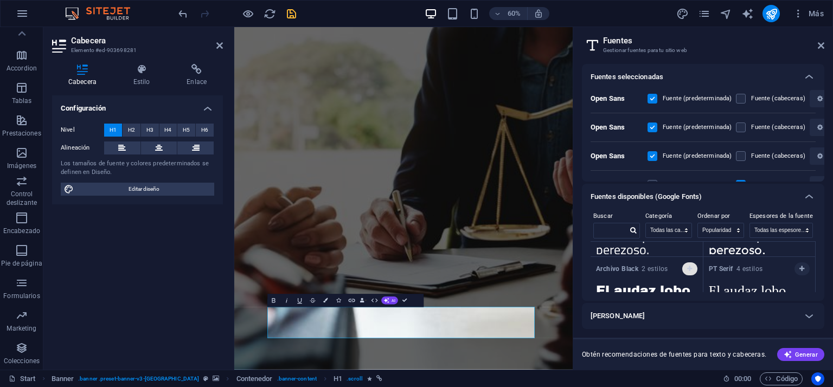
click at [689, 266] on icon "button" at bounding box center [689, 269] width 5 height 7
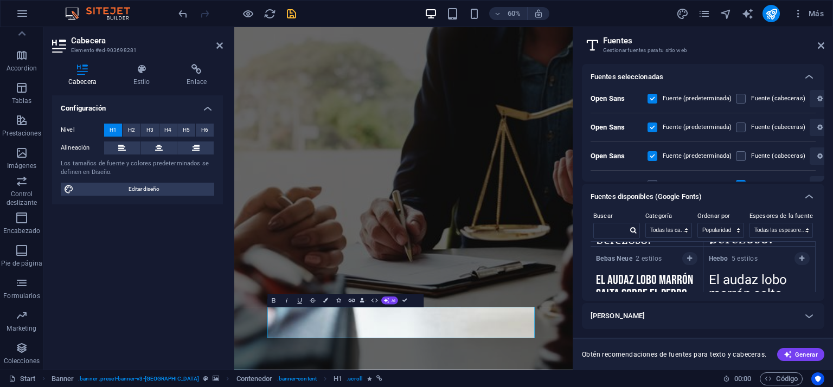
scroll to position [1562, 0]
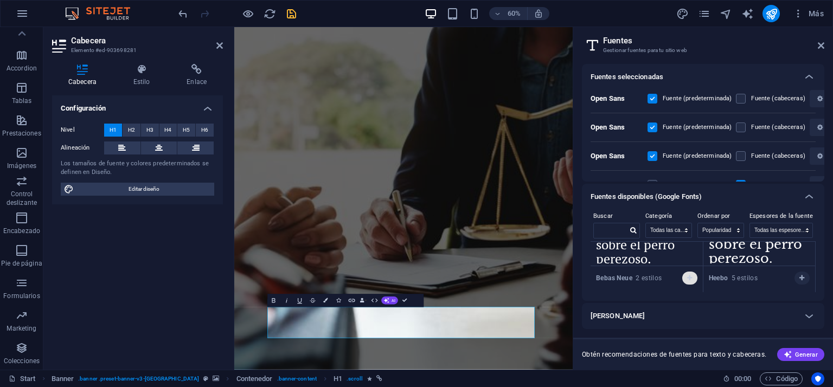
click at [688, 275] on icon "button" at bounding box center [689, 278] width 5 height 7
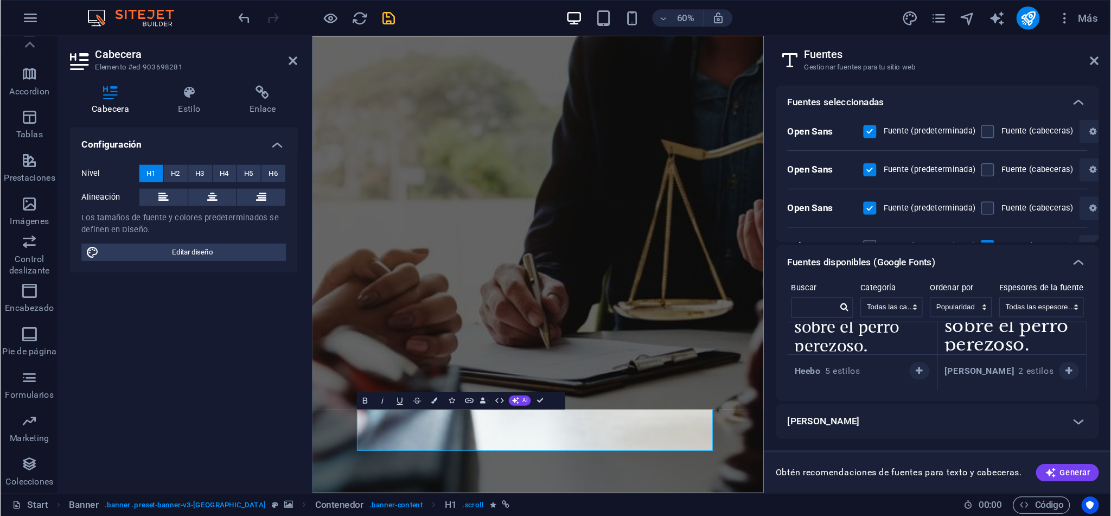
scroll to position [1616, 0]
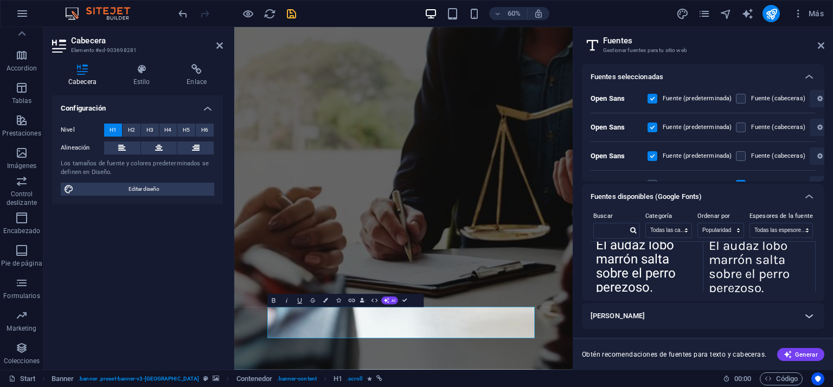
click at [812, 313] on icon at bounding box center [809, 316] width 13 height 13
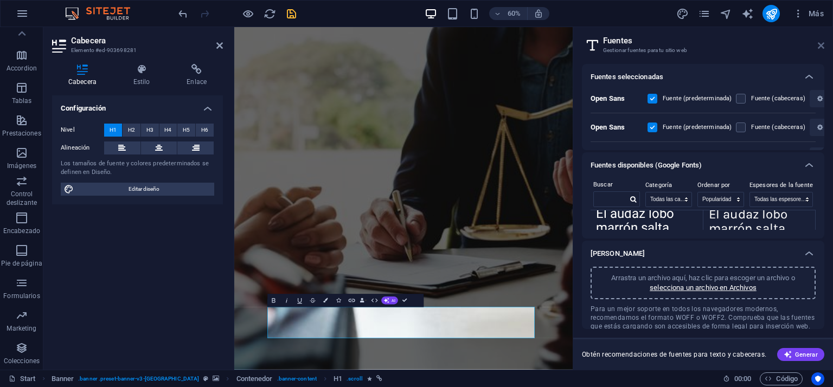
click at [819, 41] on icon at bounding box center [821, 45] width 7 height 9
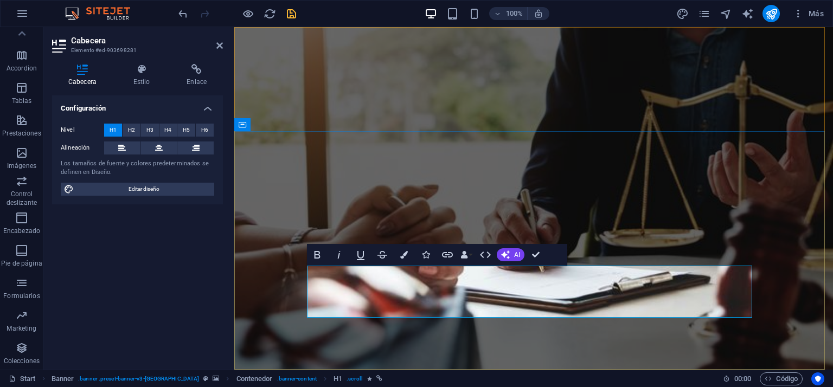
click at [319, 255] on icon "button" at bounding box center [318, 255] width 6 height 8
click at [405, 255] on icon "button" at bounding box center [404, 255] width 8 height 8
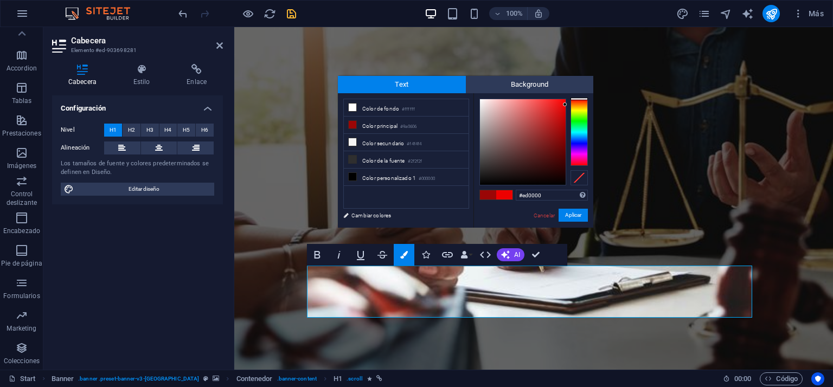
drag, startPoint x: 545, startPoint y: 119, endPoint x: 565, endPoint y: 105, distance: 24.5
click at [565, 105] on div at bounding box center [523, 142] width 86 height 86
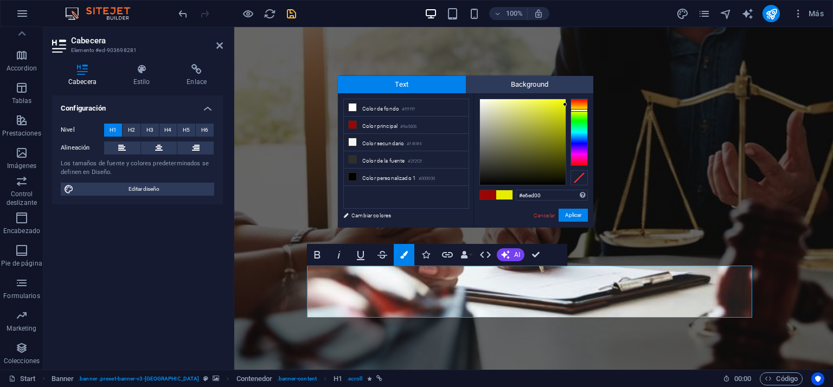
click at [574, 110] on div at bounding box center [578, 132] width 17 height 67
drag, startPoint x: 555, startPoint y: 123, endPoint x: 564, endPoint y: 140, distance: 18.9
click at [563, 140] on div at bounding box center [523, 142] width 86 height 86
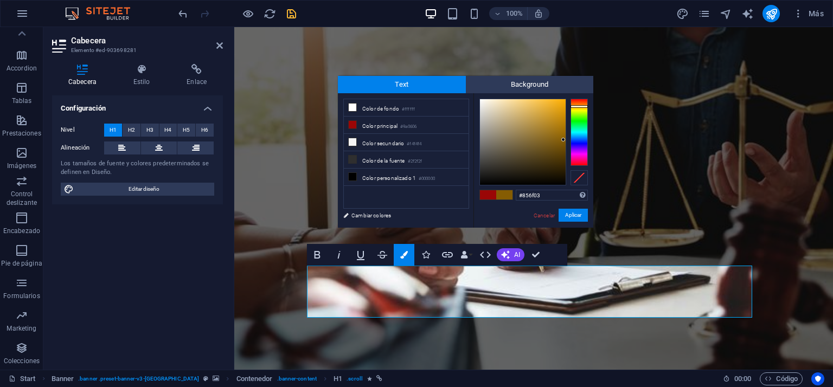
type input "#857503"
click at [583, 108] on div at bounding box center [578, 132] width 17 height 67
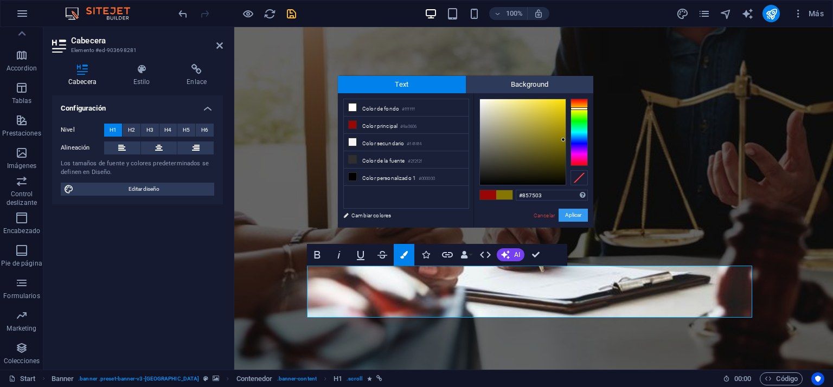
click at [578, 216] on button "Aplicar" at bounding box center [573, 215] width 29 height 13
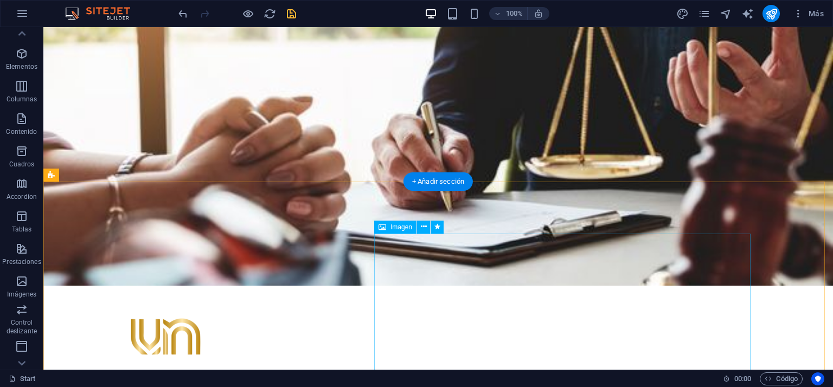
scroll to position [0, 0]
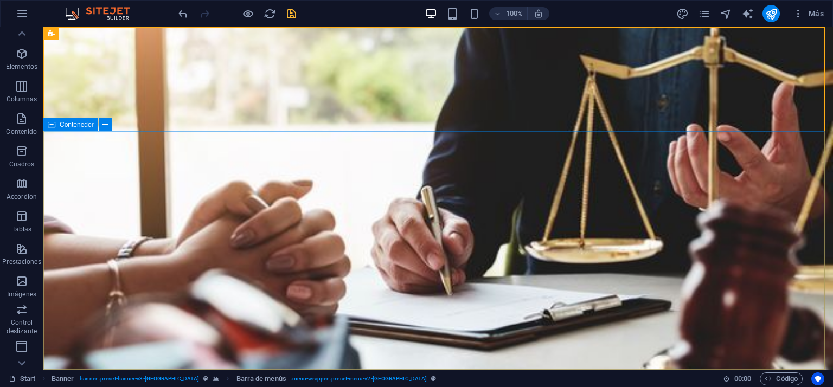
click at [78, 127] on span "Contenedor" at bounding box center [77, 124] width 34 height 7
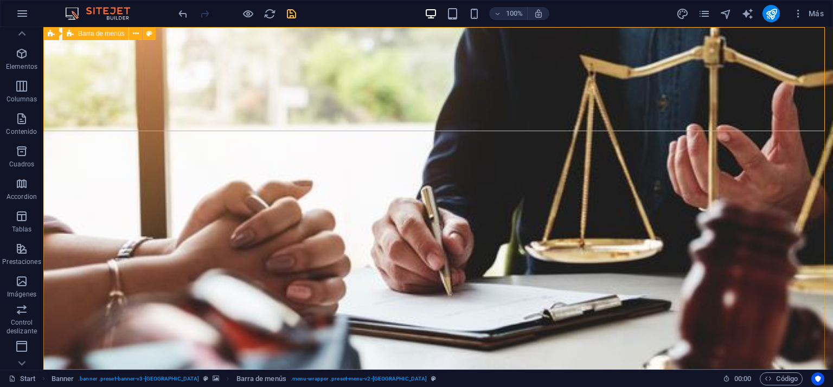
click at [114, 32] on span "Barra de menús" at bounding box center [101, 33] width 46 height 7
click at [113, 35] on span "Barra de menús" at bounding box center [101, 33] width 46 height 7
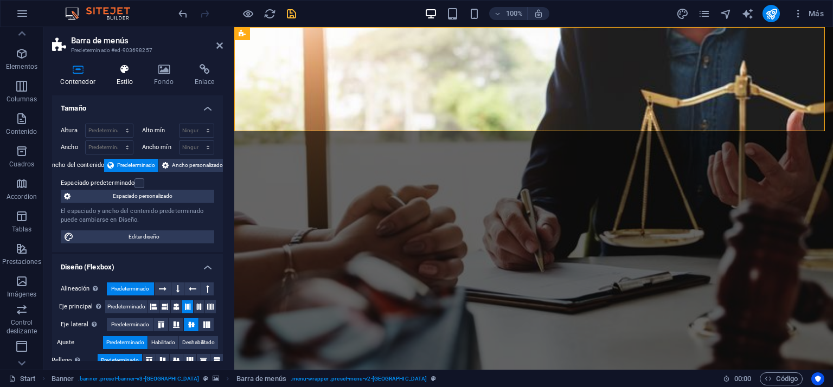
click at [119, 72] on icon at bounding box center [125, 69] width 34 height 11
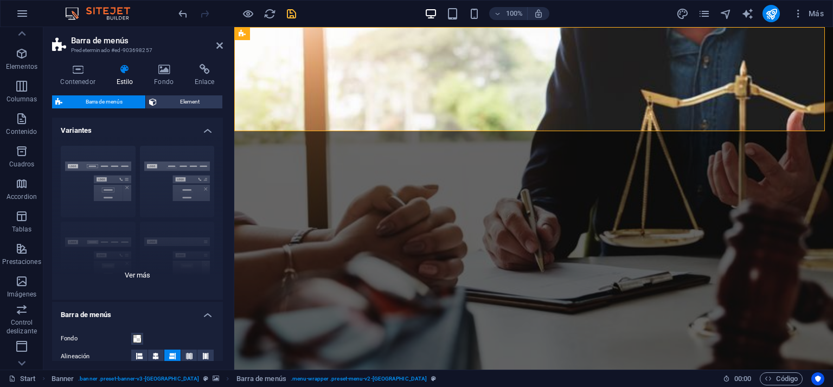
click at [91, 164] on div "Borde Centrado Predeterminado Fijo Loki Desencadenador Ancho XXL" at bounding box center [137, 218] width 171 height 163
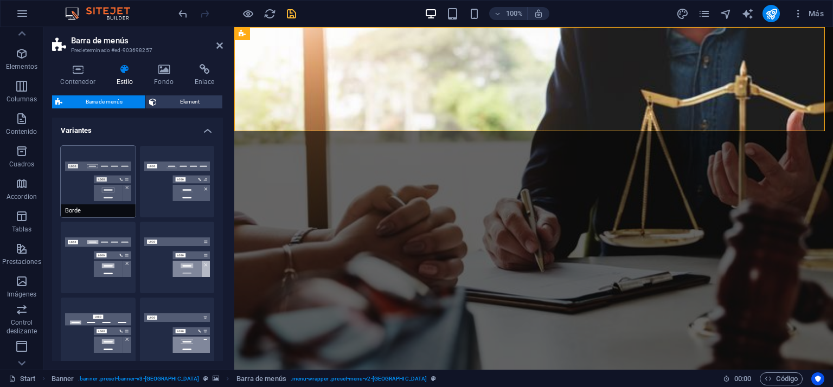
click at [89, 164] on button "Borde" at bounding box center [98, 182] width 75 height 72
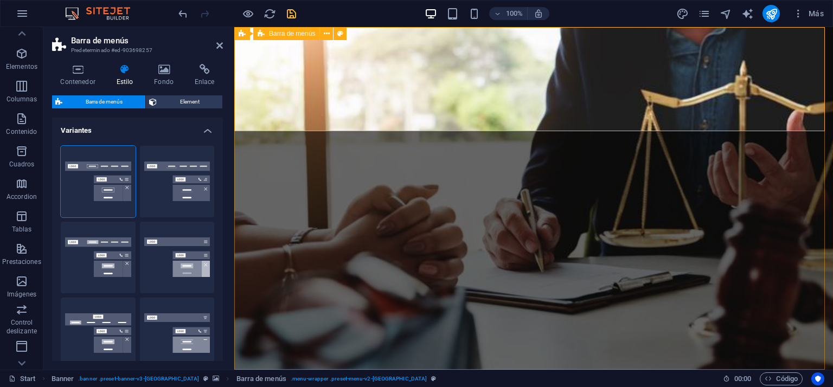
click at [329, 33] on icon at bounding box center [327, 33] width 6 height 11
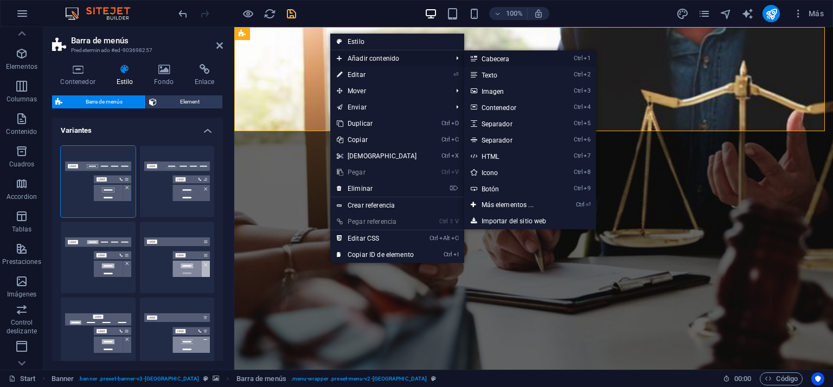
click at [512, 56] on link "Ctrl 1 Cabecera" at bounding box center [509, 58] width 91 height 16
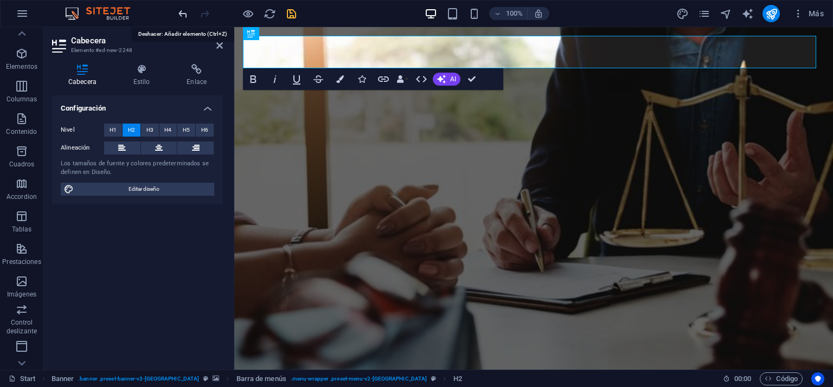
click at [182, 13] on icon "undo" at bounding box center [183, 14] width 12 height 12
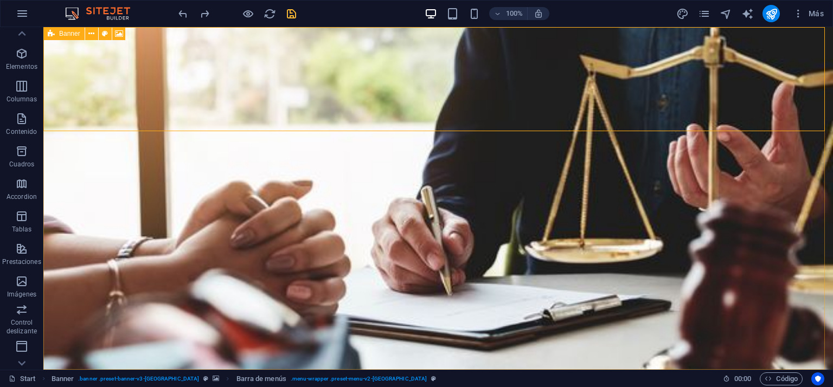
click at [50, 32] on icon at bounding box center [51, 33] width 7 height 13
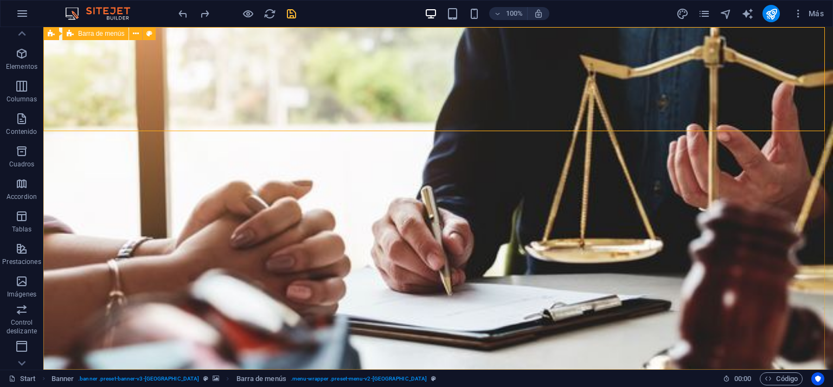
click at [93, 33] on span "Barra de menús" at bounding box center [101, 33] width 46 height 7
click at [138, 35] on icon at bounding box center [136, 33] width 6 height 11
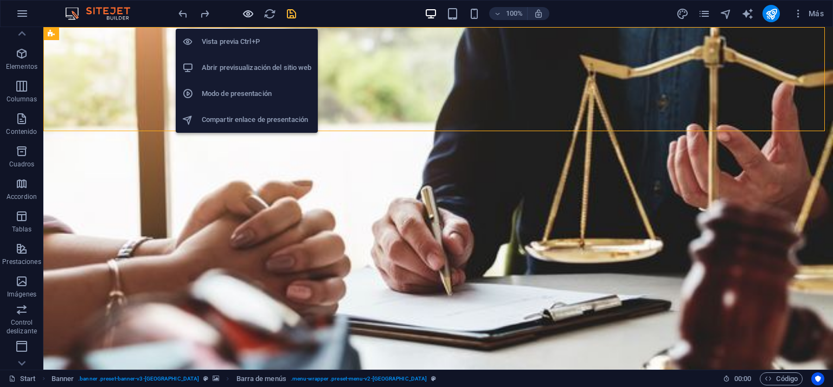
click at [249, 15] on icon "button" at bounding box center [248, 14] width 12 height 12
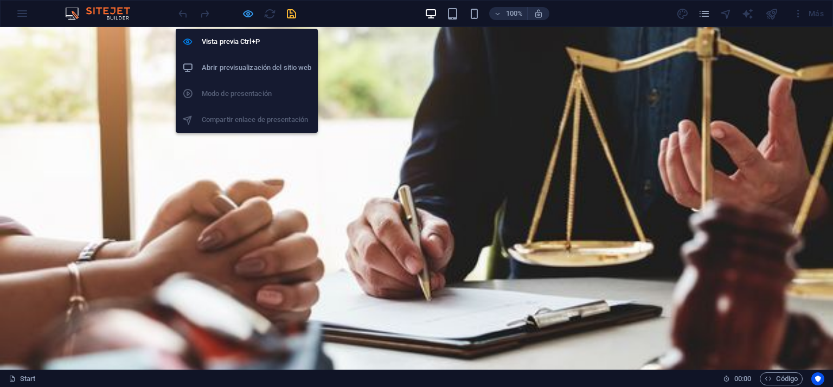
click at [250, 11] on icon "button" at bounding box center [248, 14] width 12 height 12
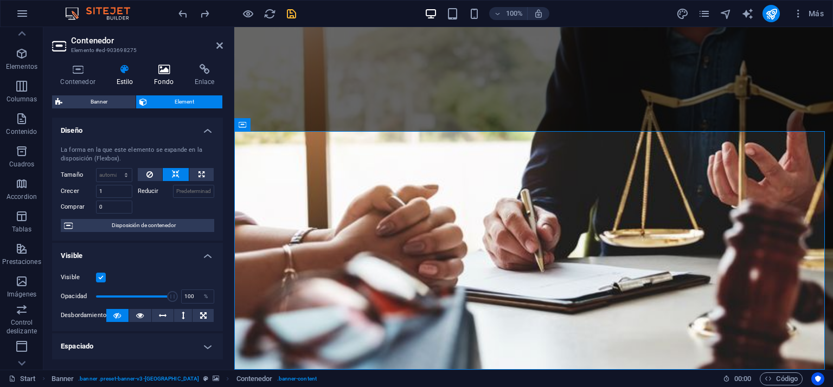
click at [169, 66] on icon at bounding box center [164, 69] width 36 height 11
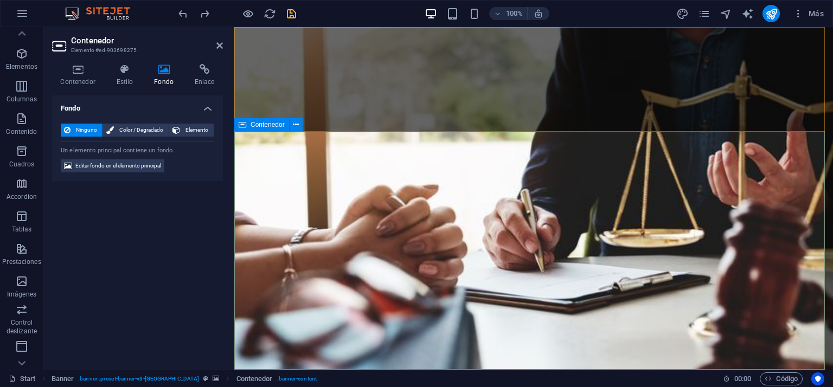
click at [219, 47] on icon at bounding box center [219, 45] width 7 height 9
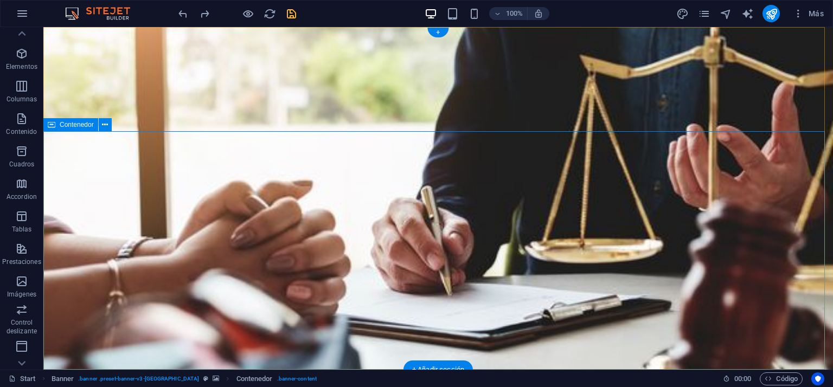
click at [68, 122] on span "Contenedor" at bounding box center [77, 124] width 34 height 7
click at [74, 125] on span "Contenedor" at bounding box center [77, 124] width 34 height 7
click at [106, 123] on icon at bounding box center [105, 124] width 6 height 11
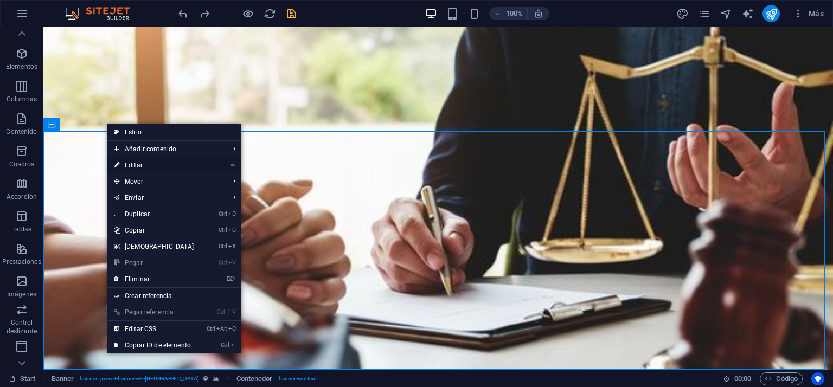
click at [133, 163] on link "⏎ Editar" at bounding box center [153, 165] width 93 height 16
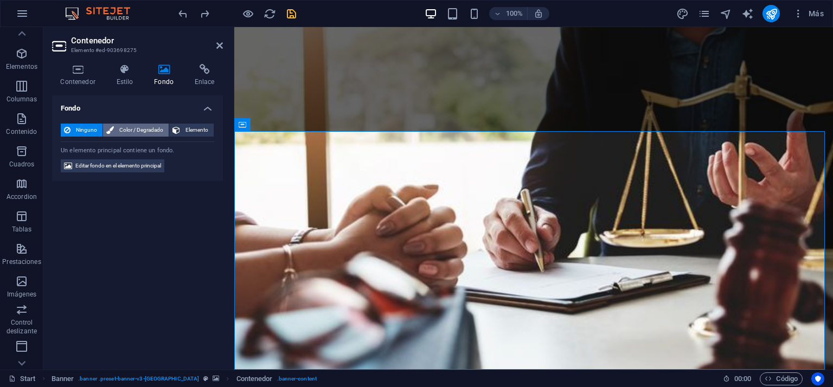
click at [141, 127] on span "Color / Degradado" at bounding box center [141, 130] width 48 height 13
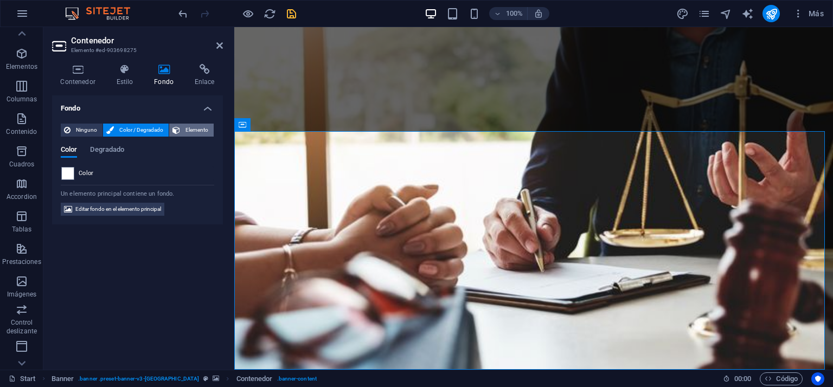
click at [177, 130] on icon at bounding box center [176, 130] width 8 height 13
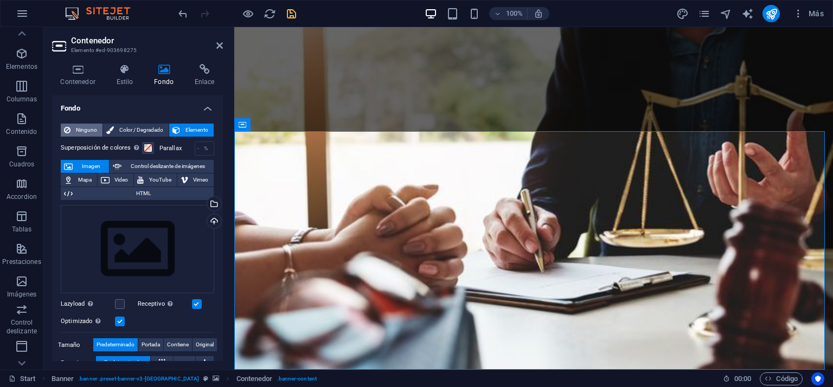
click at [87, 128] on span "Ninguno" at bounding box center [86, 130] width 25 height 13
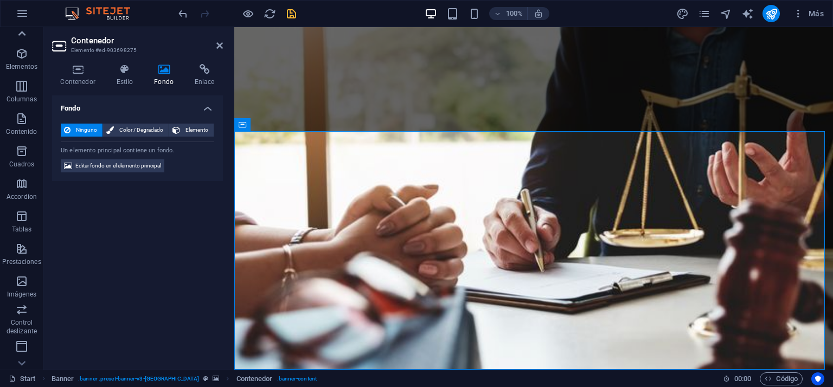
click at [17, 36] on icon at bounding box center [21, 33] width 15 height 15
click at [19, 15] on icon "button" at bounding box center [22, 13] width 13 height 13
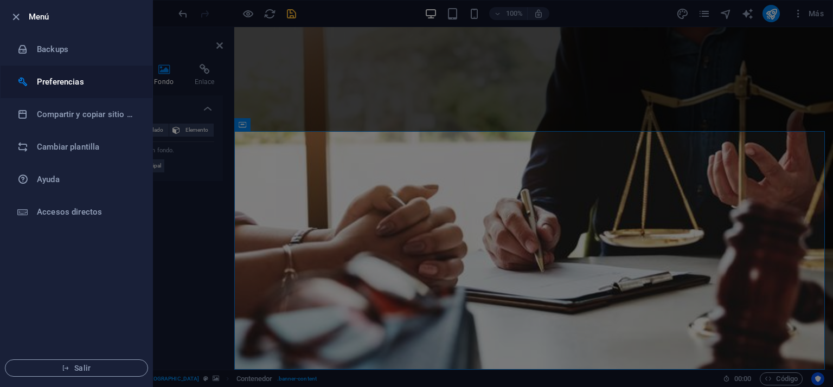
click at [54, 80] on h6 "Preferencias" at bounding box center [87, 81] width 100 height 13
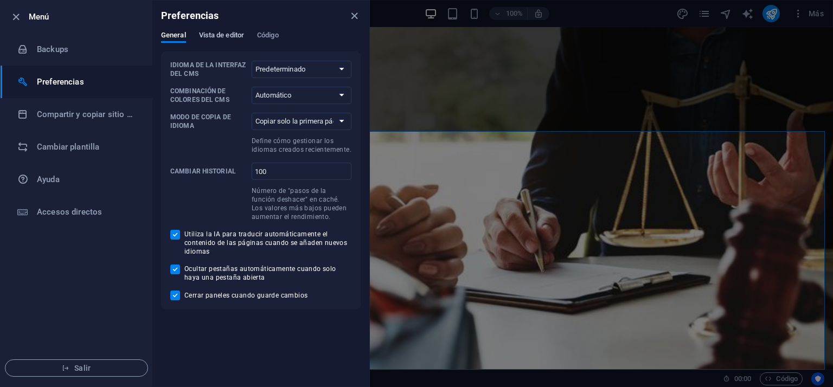
click at [203, 32] on span "Vista de editor" at bounding box center [221, 36] width 45 height 15
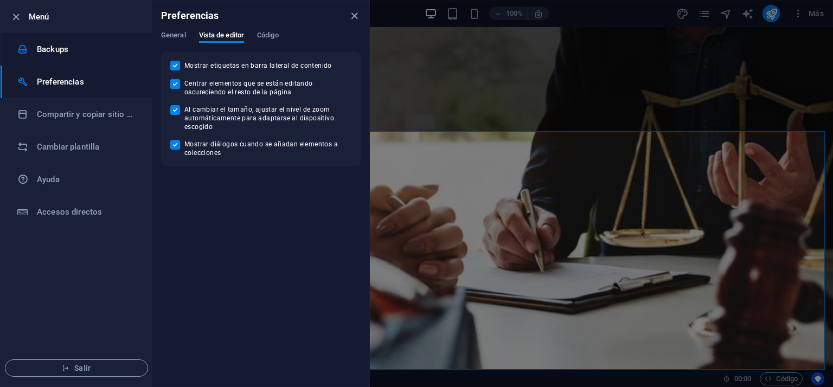
click at [47, 49] on h6 "Backups" at bounding box center [87, 49] width 100 height 13
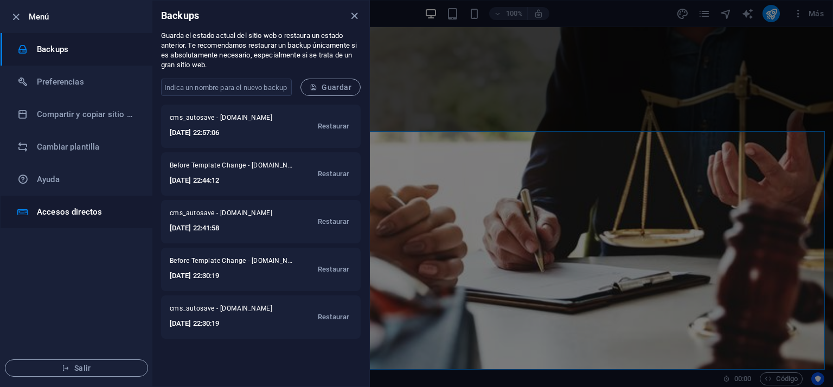
click at [55, 212] on h6 "Accesos directos" at bounding box center [87, 212] width 100 height 13
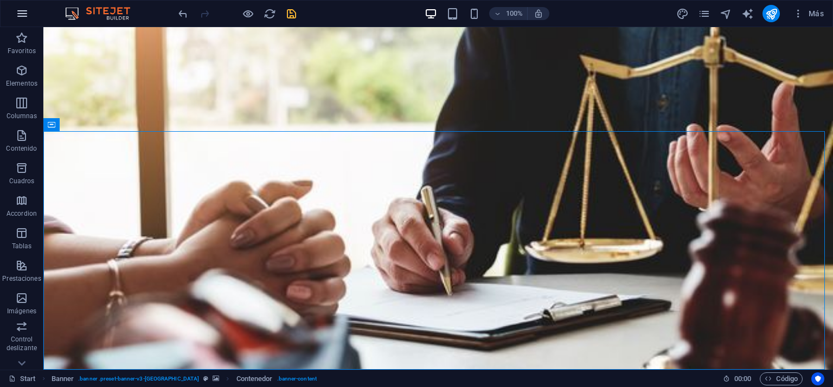
click at [20, 14] on icon "button" at bounding box center [22, 13] width 13 height 13
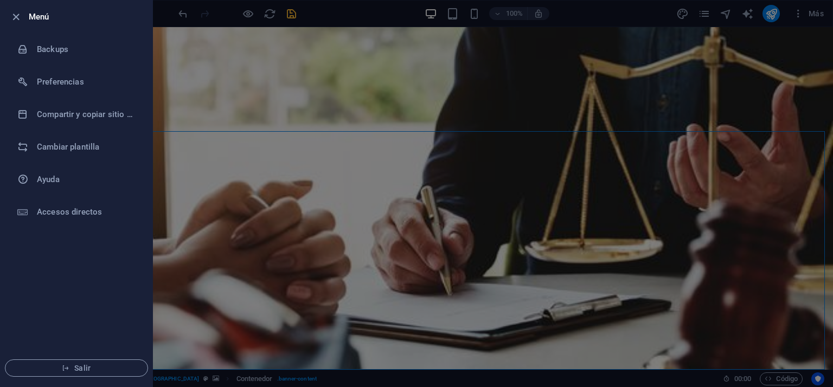
click at [20, 14] on icon "button" at bounding box center [16, 17] width 12 height 12
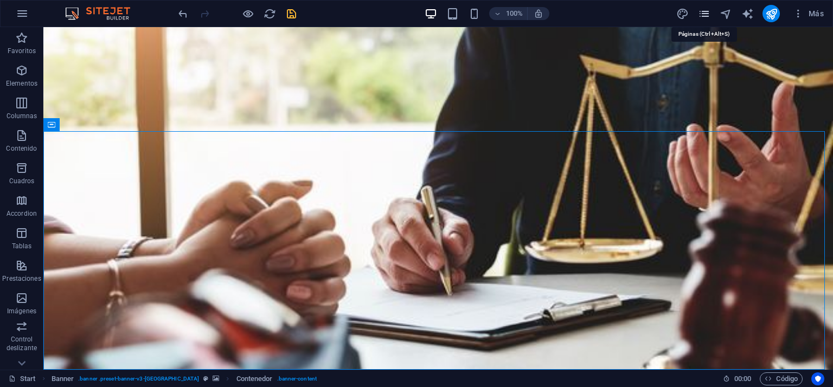
click at [708, 13] on icon "pages" at bounding box center [704, 14] width 12 height 12
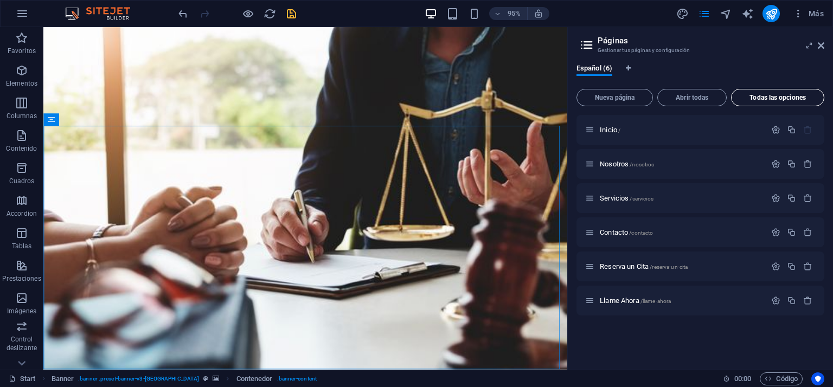
click at [787, 103] on button "Todas las opciones" at bounding box center [777, 97] width 93 height 17
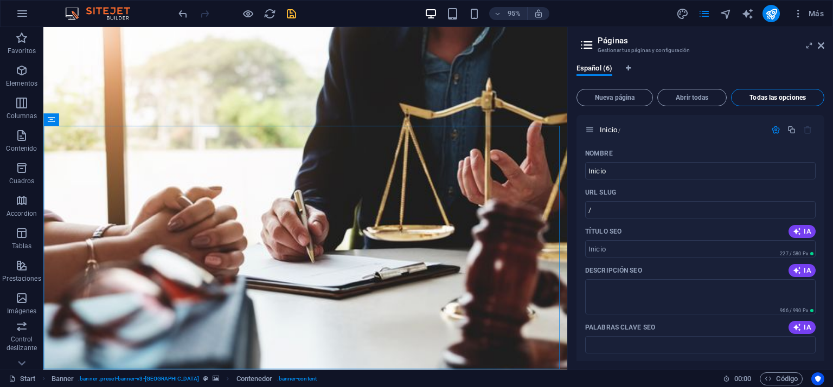
scroll to position [2286, 0]
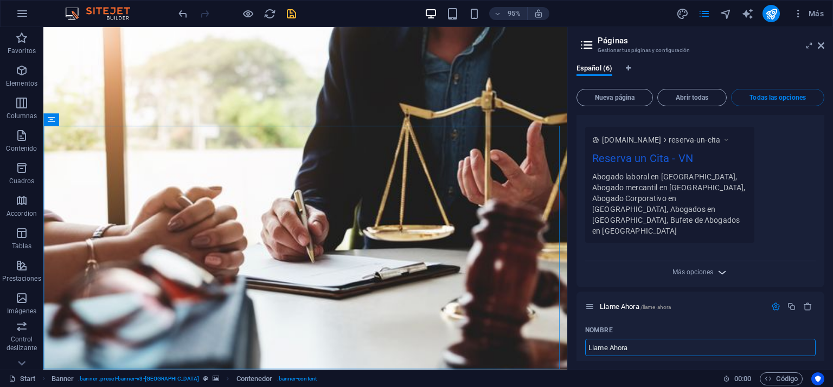
click at [720, 266] on icon "button" at bounding box center [722, 272] width 12 height 12
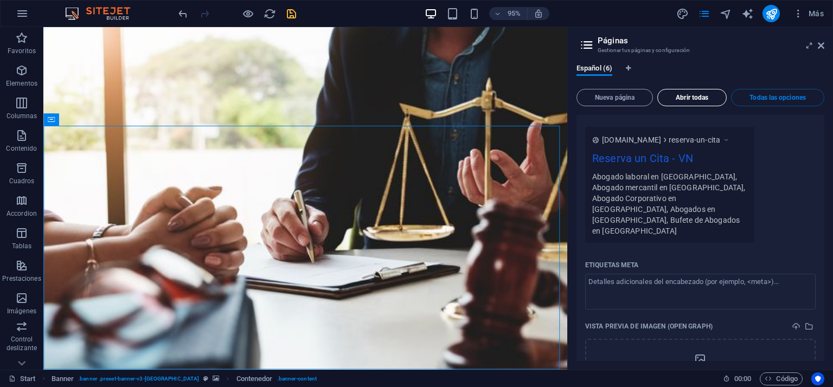
click at [682, 100] on span "Abrir todas" at bounding box center [692, 97] width 60 height 7
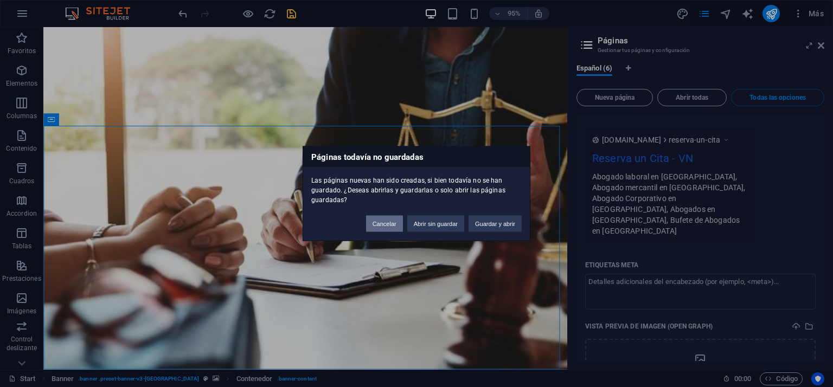
click at [389, 226] on button "Cancelar" at bounding box center [384, 224] width 37 height 16
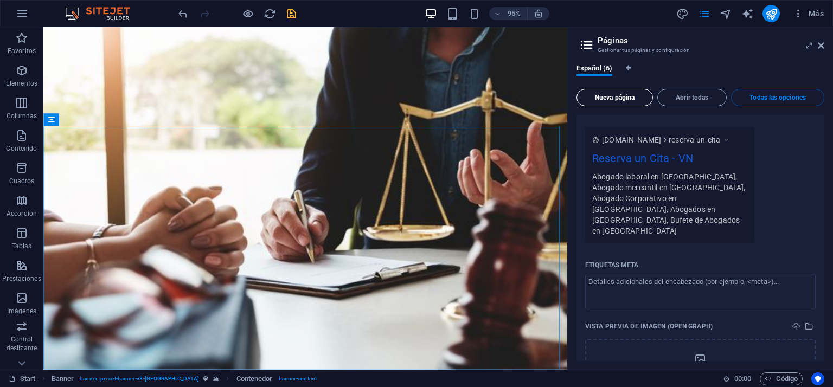
click at [629, 95] on span "Nueva página" at bounding box center [614, 97] width 67 height 7
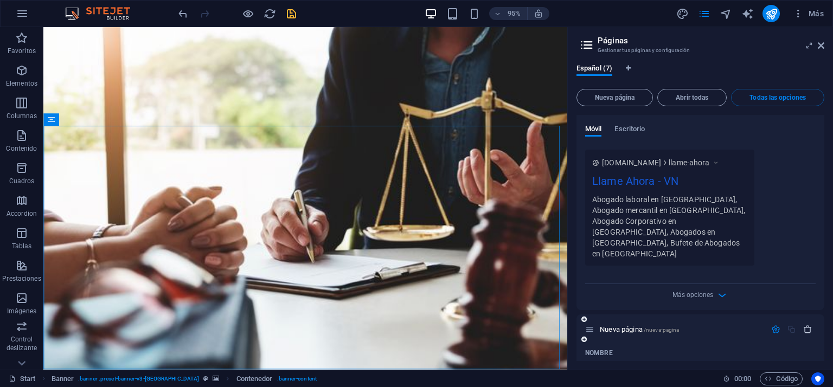
click at [808, 325] on icon "button" at bounding box center [807, 329] width 9 height 9
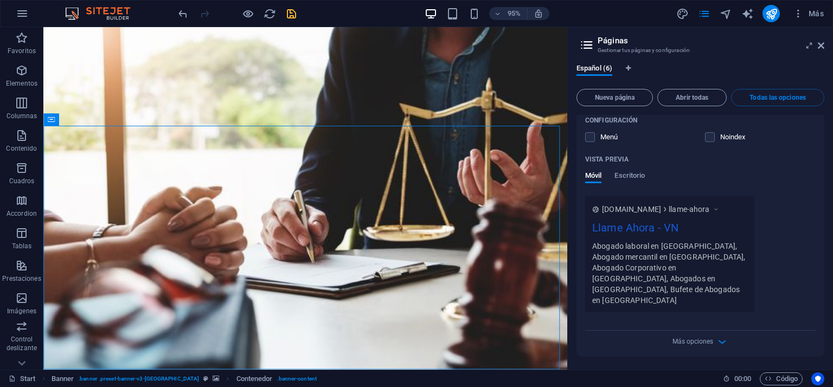
scroll to position [2743, 0]
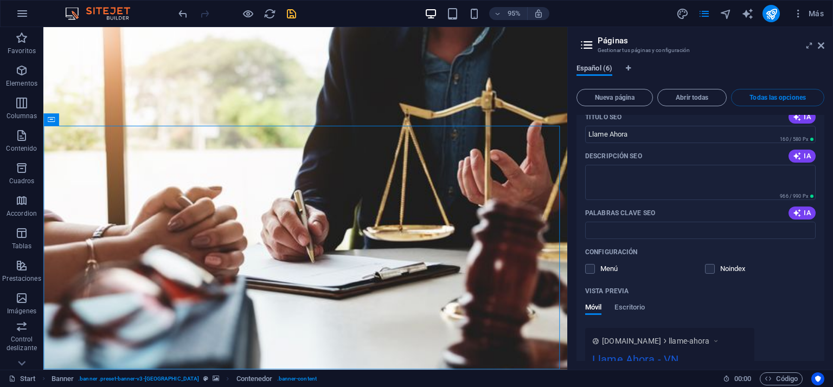
click at [592, 67] on span "Español (6)" at bounding box center [594, 69] width 36 height 15
drag, startPoint x: 583, startPoint y: 40, endPoint x: 592, endPoint y: 41, distance: 8.2
click at [583, 40] on icon at bounding box center [587, 44] width 16 height 15
drag, startPoint x: 822, startPoint y: 46, endPoint x: 771, endPoint y: 16, distance: 58.8
click at [822, 46] on icon at bounding box center [821, 45] width 7 height 9
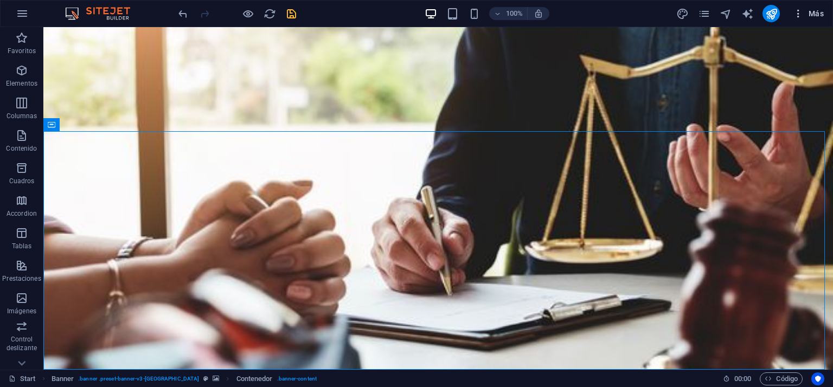
click at [803, 9] on icon "button" at bounding box center [798, 13] width 11 height 11
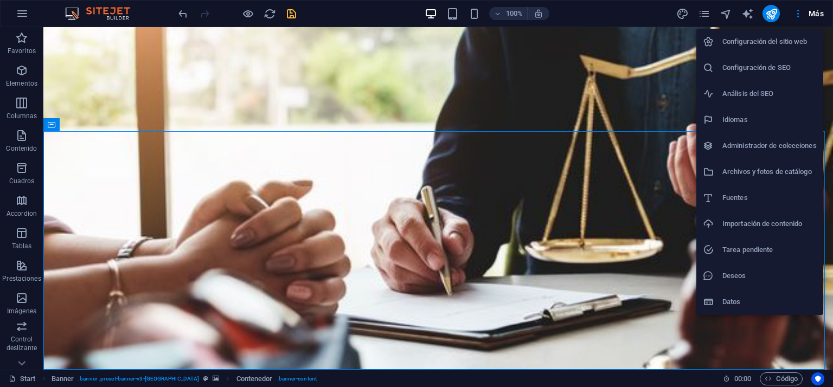
click at [740, 171] on h6 "Archivos y fotos de catálogo" at bounding box center [769, 171] width 94 height 13
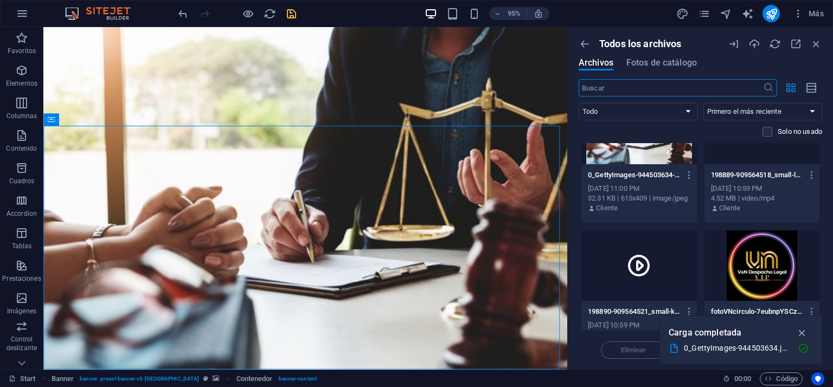
scroll to position [0, 0]
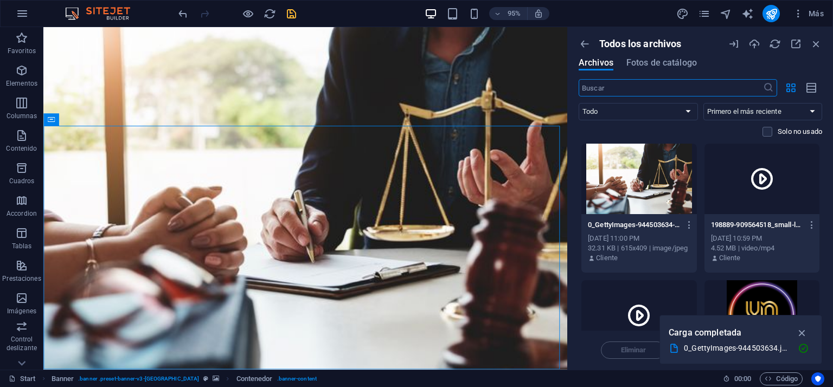
click at [768, 184] on icon at bounding box center [762, 179] width 26 height 26
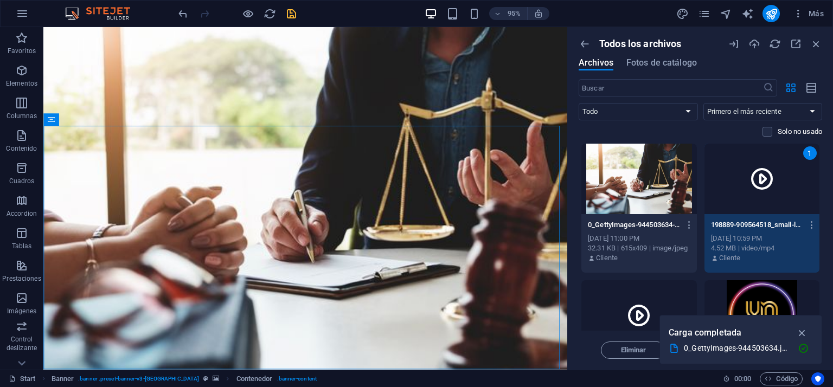
click at [760, 175] on icon at bounding box center [762, 179] width 26 height 26
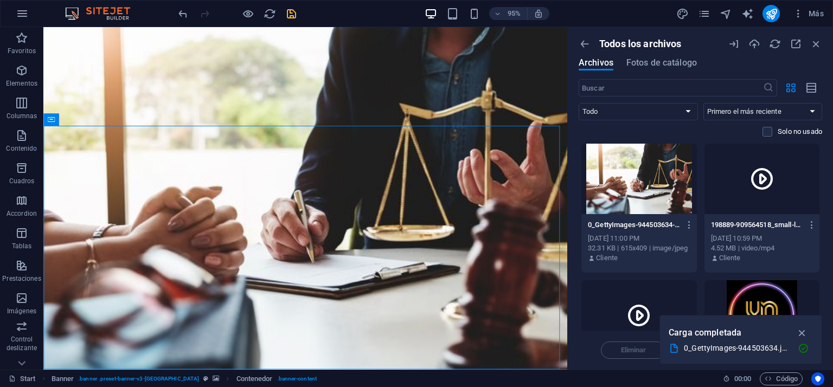
click at [756, 182] on icon at bounding box center [762, 179] width 26 height 26
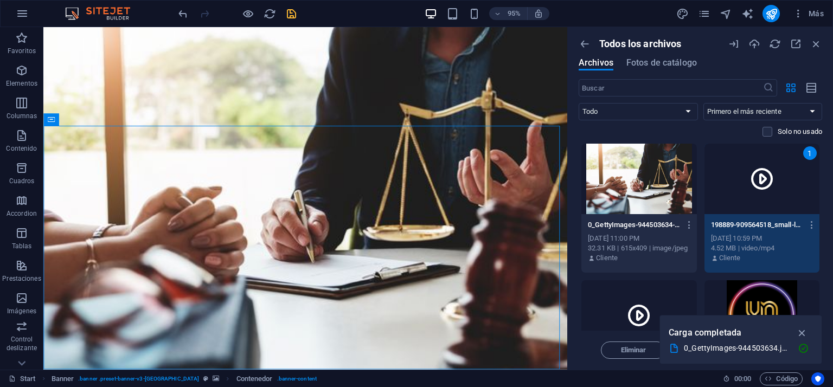
click at [763, 176] on icon at bounding box center [762, 179] width 26 height 26
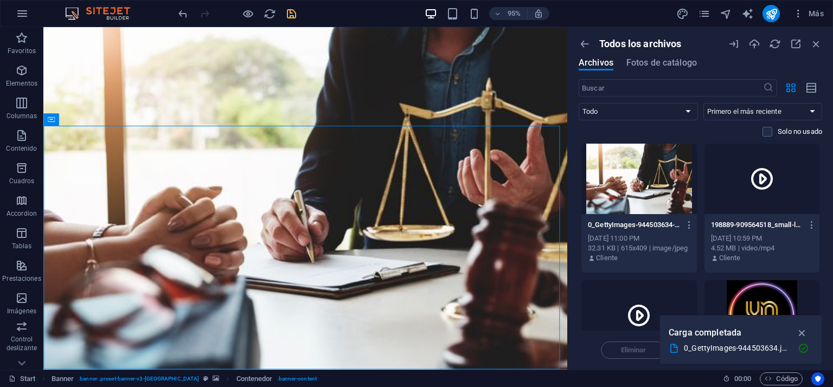
click at [641, 175] on div at bounding box center [638, 179] width 115 height 70
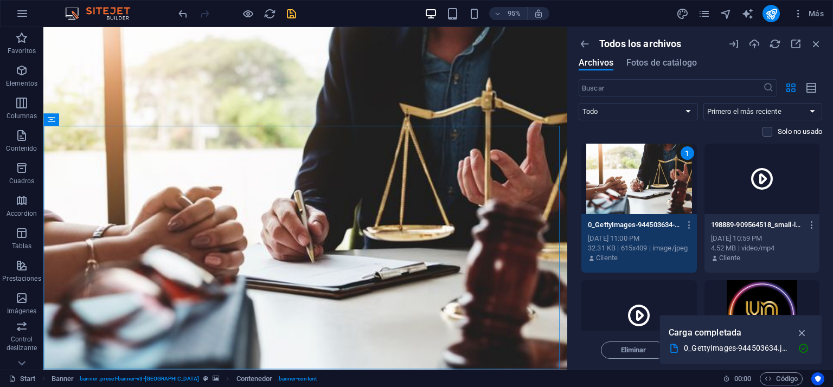
click at [641, 175] on div "1" at bounding box center [638, 179] width 115 height 70
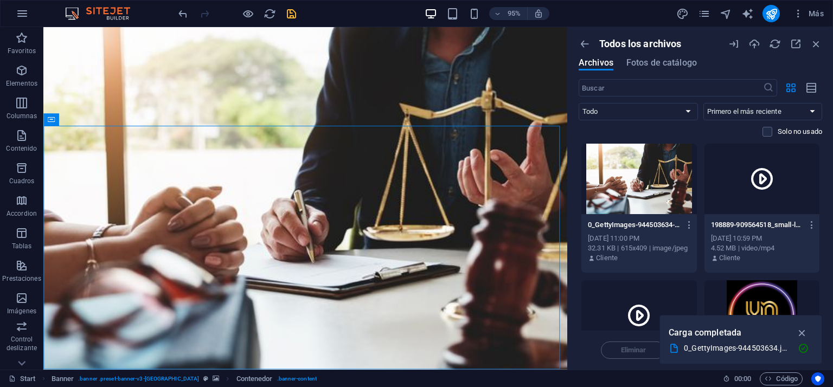
click at [774, 177] on div at bounding box center [761, 179] width 115 height 70
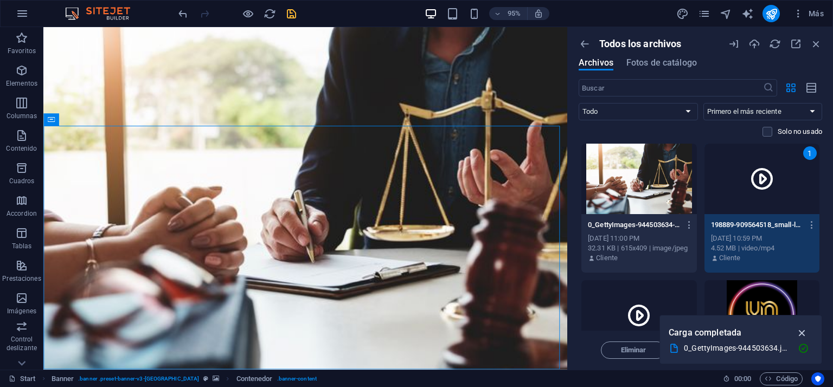
click at [802, 334] on icon "button" at bounding box center [802, 333] width 12 height 12
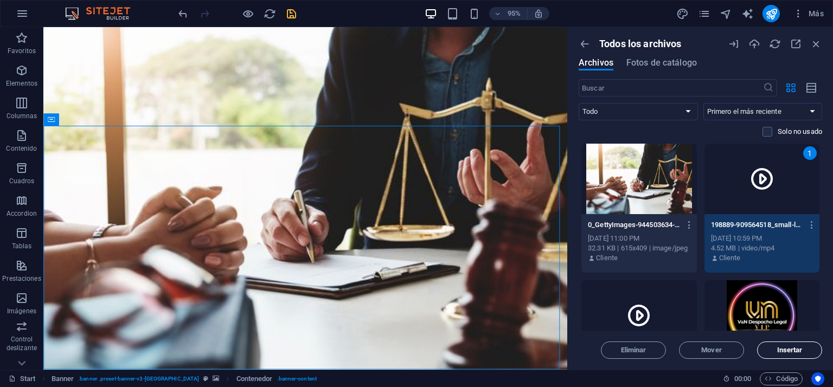
click at [800, 351] on span "Insertar" at bounding box center [789, 350] width 25 height 7
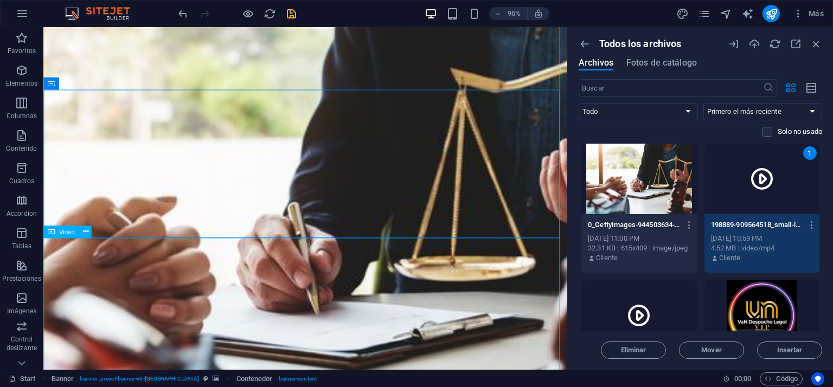
scroll to position [217, 0]
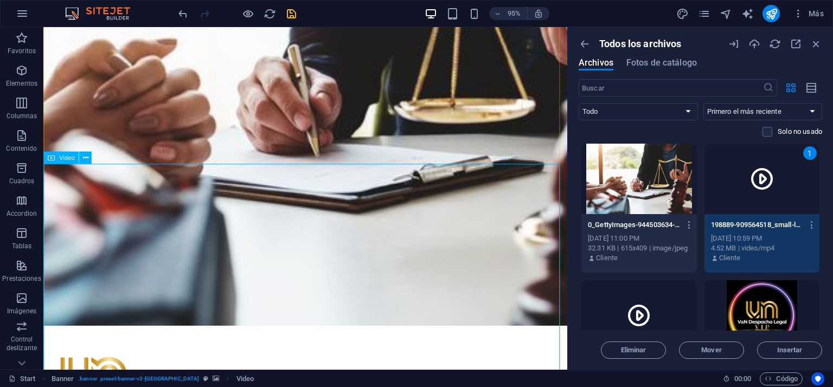
scroll to position [271, 0]
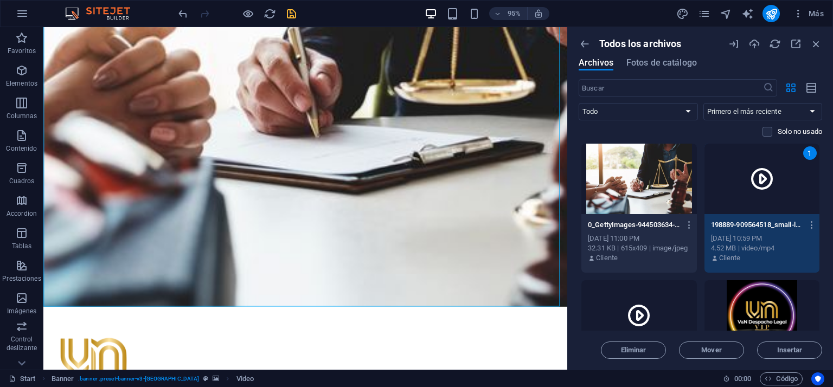
click at [644, 318] on icon at bounding box center [639, 316] width 26 height 26
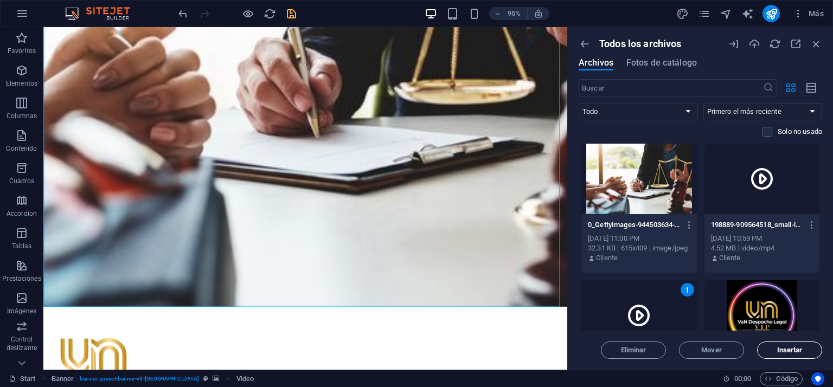
click at [787, 351] on span "Insertar" at bounding box center [789, 350] width 25 height 7
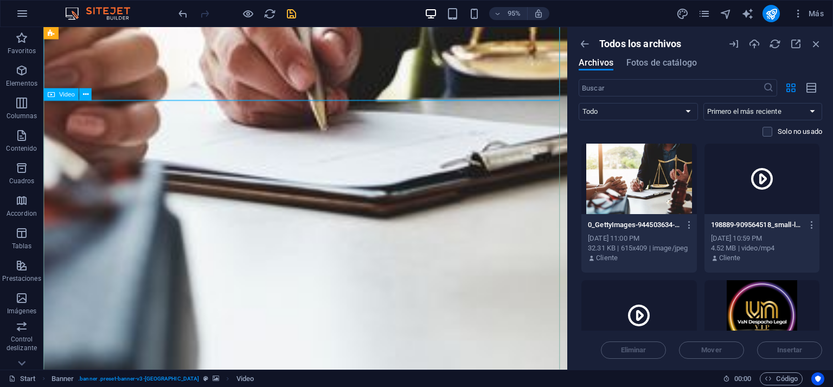
scroll to position [542, 0]
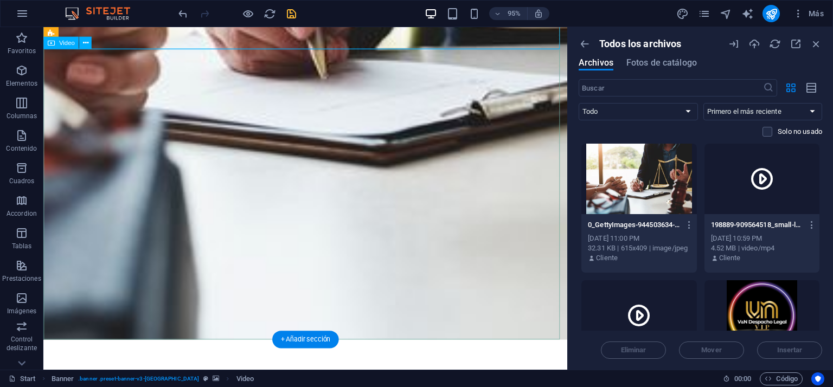
click at [816, 44] on icon "button" at bounding box center [816, 44] width 12 height 12
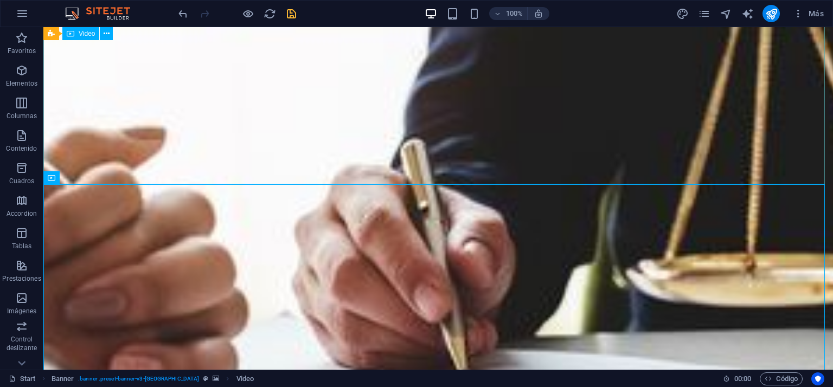
scroll to position [380, 0]
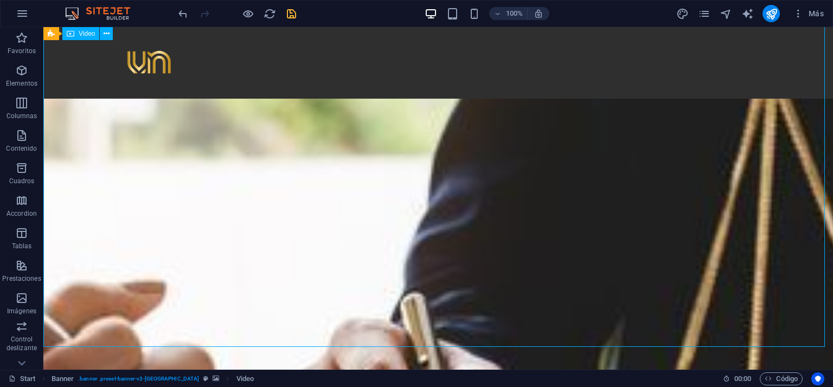
scroll to position [217, 0]
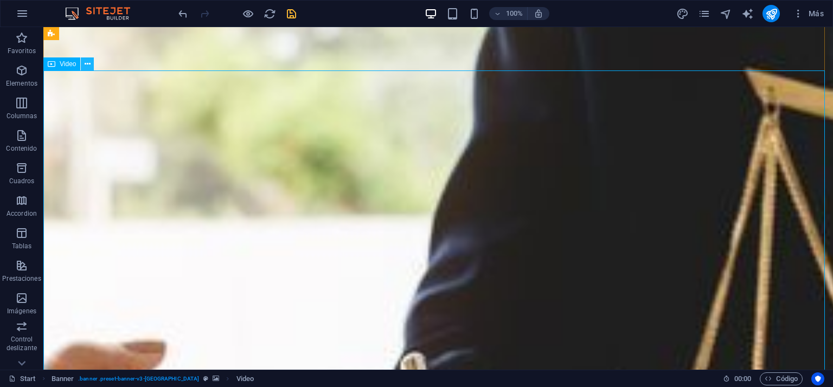
click at [87, 66] on icon at bounding box center [88, 64] width 6 height 11
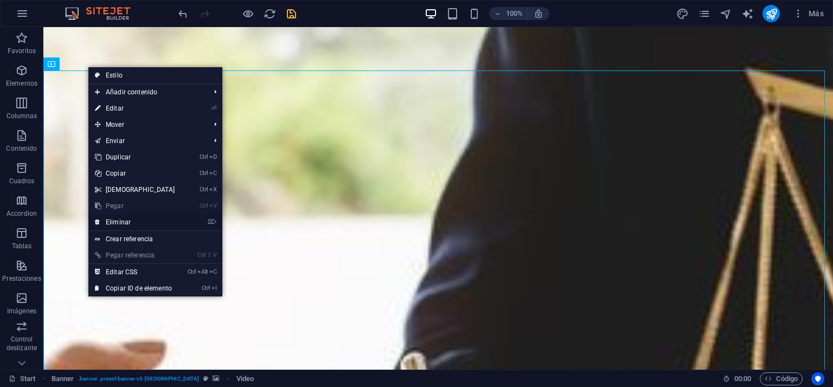
click at [121, 222] on link "⌦ Eliminar" at bounding box center [134, 222] width 93 height 16
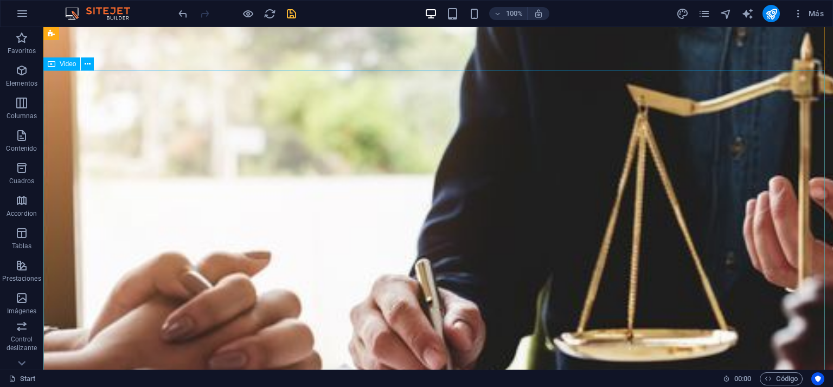
scroll to position [0, 0]
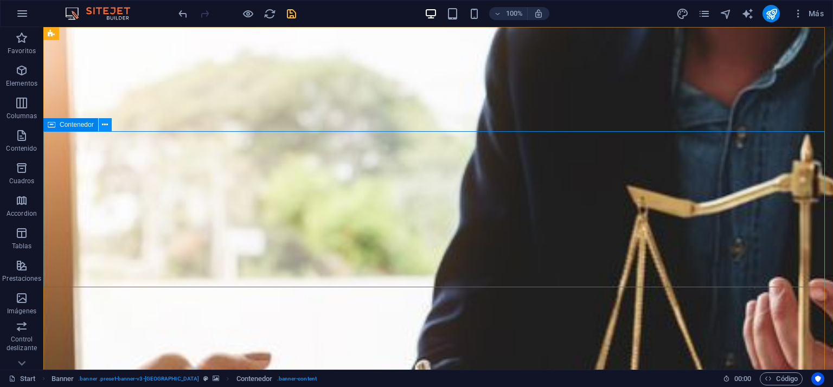
click at [105, 125] on icon at bounding box center [105, 124] width 6 height 11
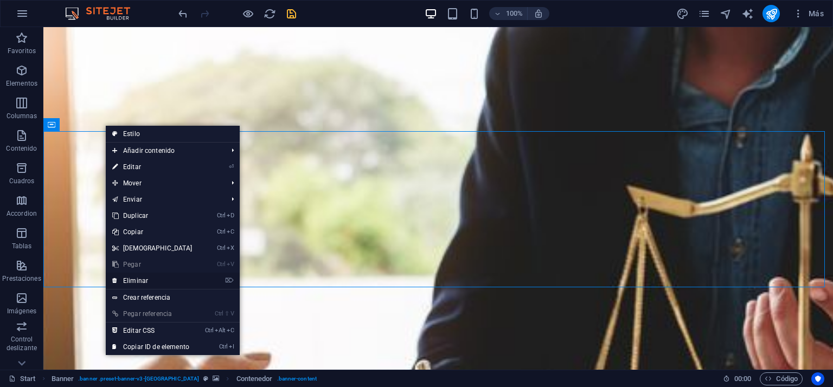
click at [146, 280] on link "⌦ Eliminar" at bounding box center [152, 281] width 93 height 16
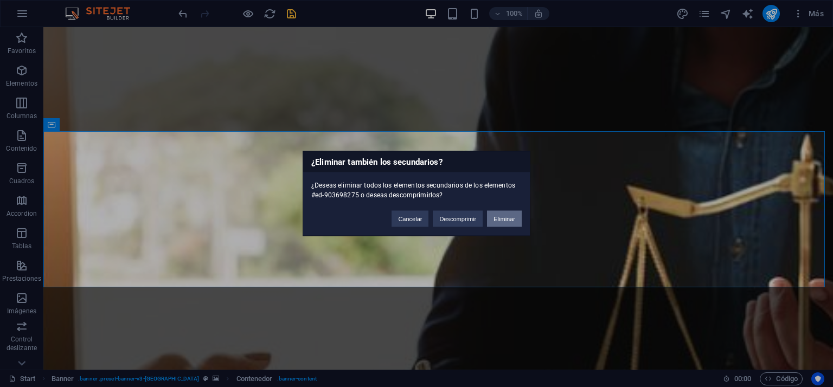
click at [505, 216] on button "Eliminar" at bounding box center [504, 219] width 35 height 16
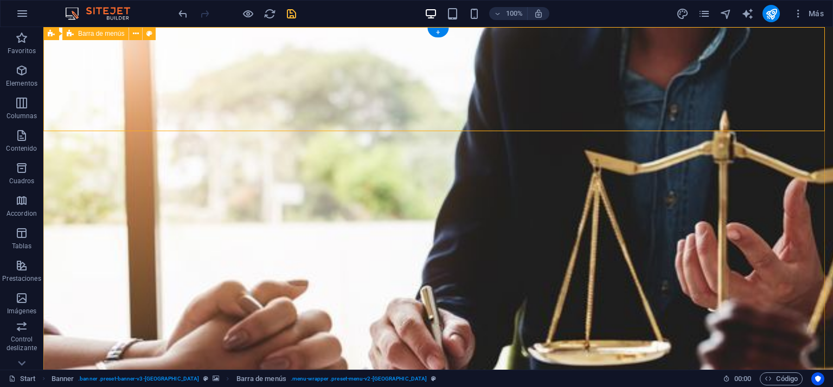
click at [134, 34] on icon at bounding box center [136, 33] width 6 height 11
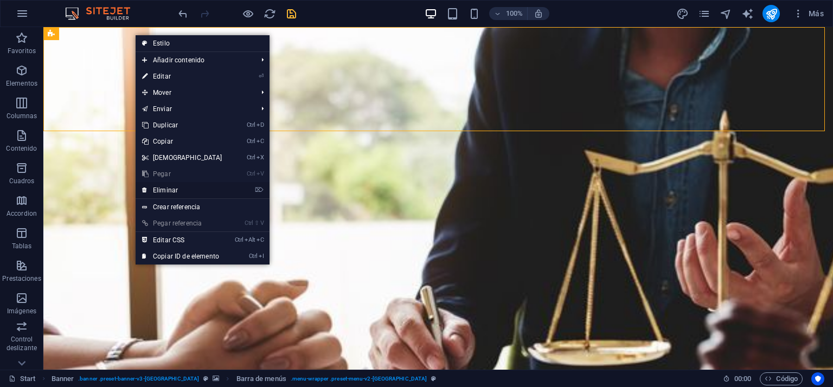
click at [166, 187] on link "⌦ Eliminar" at bounding box center [182, 190] width 93 height 16
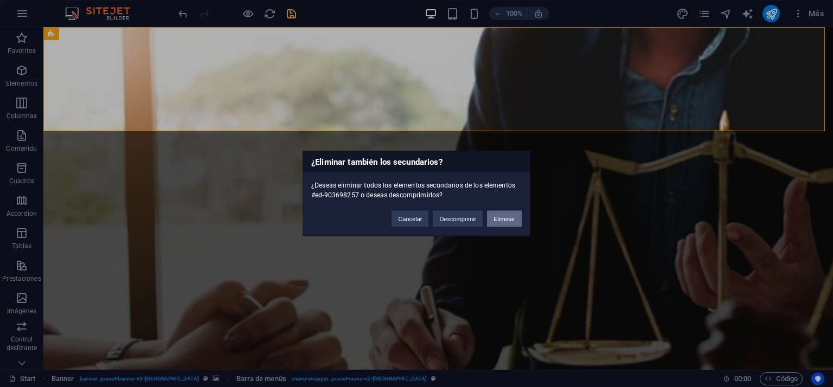
click at [514, 215] on button "Eliminar" at bounding box center [504, 219] width 35 height 16
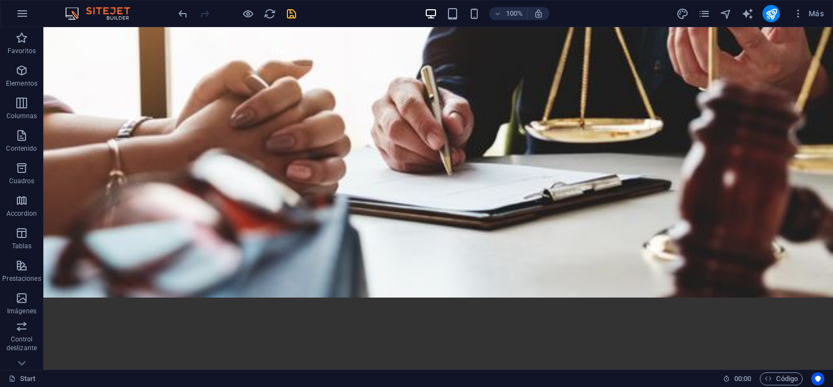
scroll to position [163, 0]
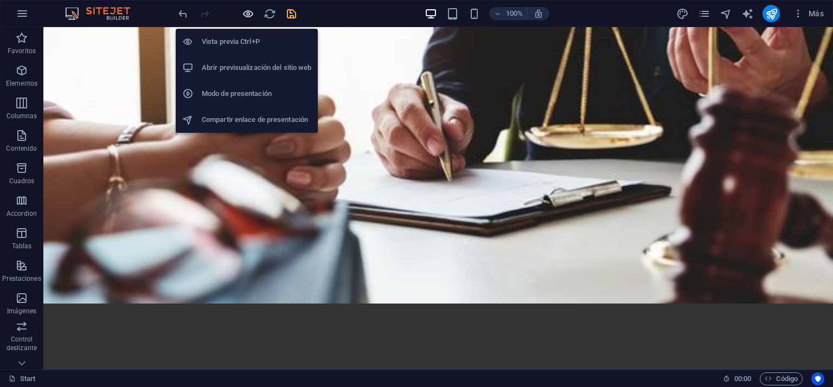
click at [245, 9] on icon "button" at bounding box center [248, 14] width 12 height 12
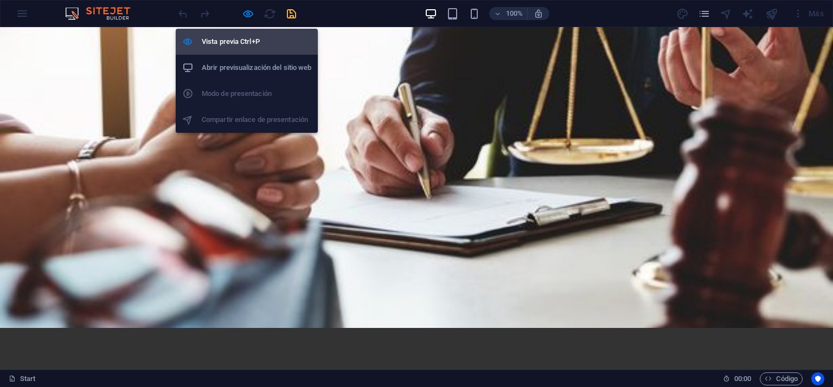
click at [221, 39] on h6 "Vista previa Ctrl+P" at bounding box center [257, 41] width 110 height 13
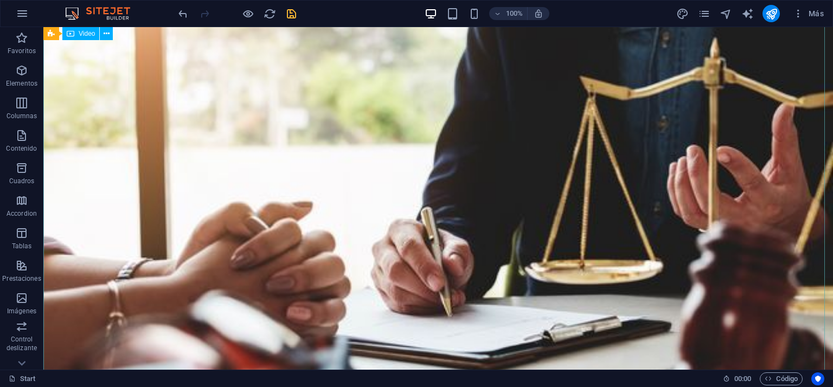
scroll to position [0, 0]
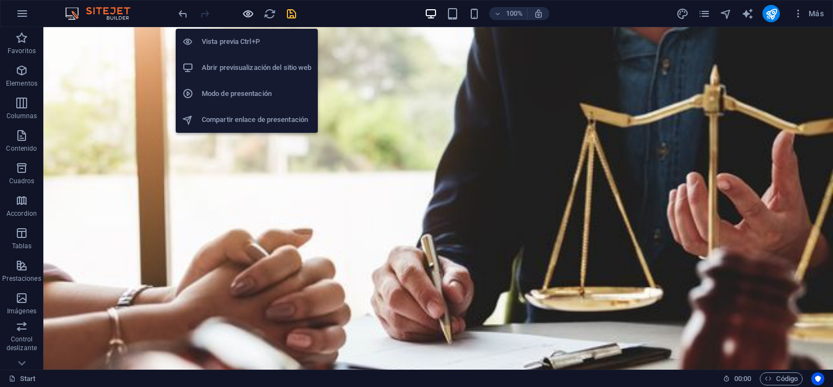
click at [249, 14] on icon "button" at bounding box center [248, 14] width 12 height 12
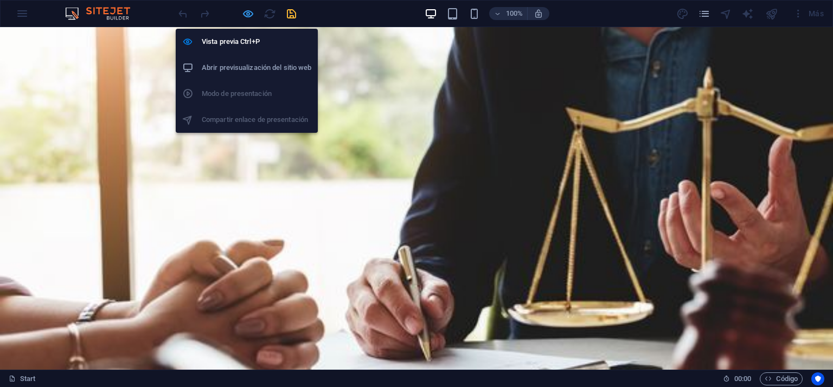
click at [245, 12] on icon "button" at bounding box center [248, 14] width 12 height 12
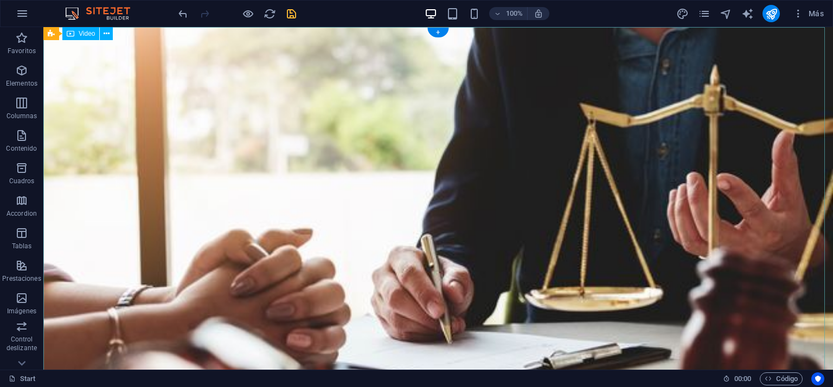
click at [107, 32] on icon at bounding box center [107, 33] width 6 height 11
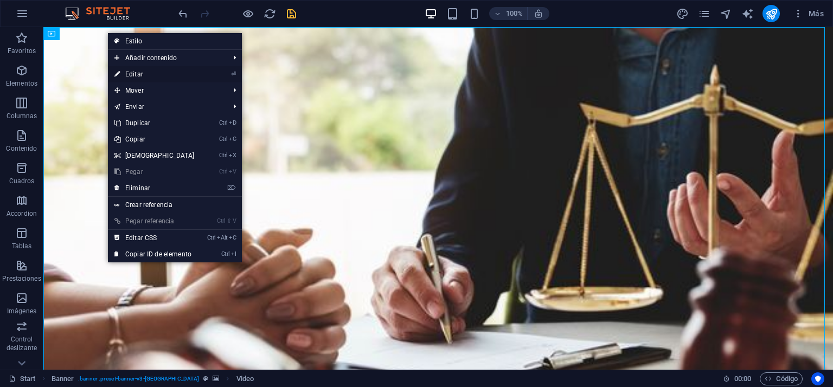
click at [134, 73] on link "⏎ Editar" at bounding box center [154, 74] width 93 height 16
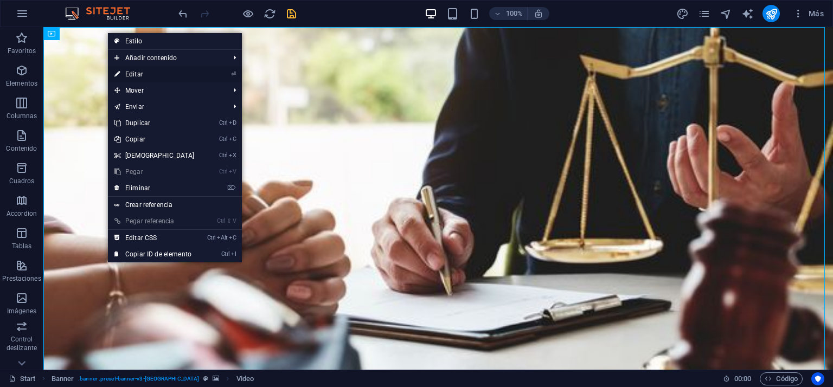
select select "%"
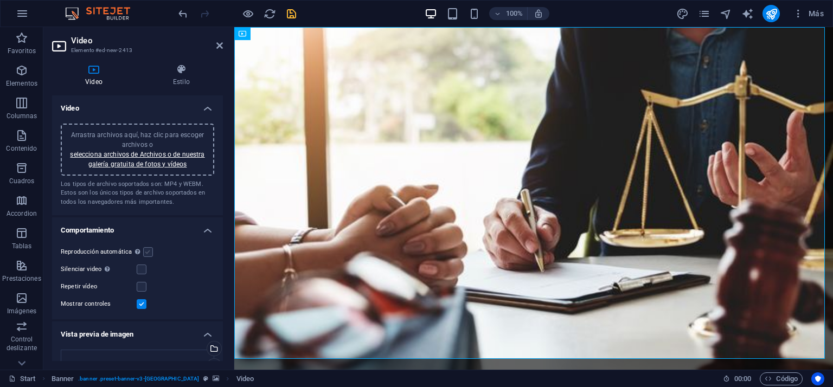
click at [146, 249] on label at bounding box center [148, 252] width 10 height 10
click at [0, 0] on input "Reproducción automática La reproducción automática solo está disponible si sile…" at bounding box center [0, 0] width 0 height 0
click at [145, 249] on label at bounding box center [148, 252] width 10 height 10
click at [0, 0] on input "Reproducción automática La reproducción automática solo está disponible si sile…" at bounding box center [0, 0] width 0 height 0
click at [147, 256] on div "Reproducción automática La reproducción automática solo está disponible si sile…" at bounding box center [137, 252] width 153 height 13
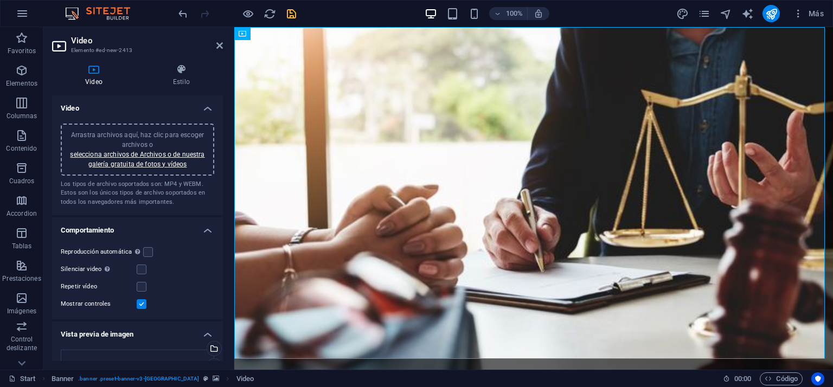
click at [140, 304] on label at bounding box center [142, 304] width 10 height 10
click at [0, 0] on input "Mostrar controles" at bounding box center [0, 0] width 0 height 0
click at [145, 252] on label at bounding box center [148, 252] width 10 height 10
click at [0, 0] on input "Reproducción automática La reproducción automática solo está disponible si sile…" at bounding box center [0, 0] width 0 height 0
click at [141, 267] on label at bounding box center [142, 270] width 10 height 10
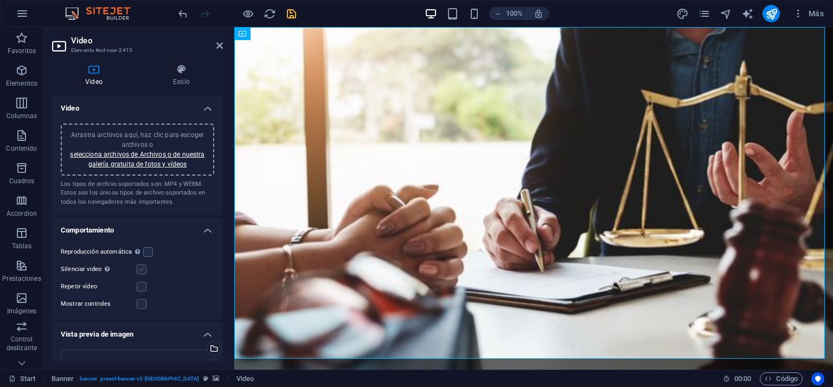
click at [0, 0] on input "Silenciar video La reproducción automática estará disponible si silenciado está…" at bounding box center [0, 0] width 0 height 0
click at [140, 288] on label at bounding box center [142, 287] width 10 height 10
click at [0, 0] on input "Repetir vídeo" at bounding box center [0, 0] width 0 height 0
click at [144, 252] on label at bounding box center [148, 252] width 10 height 10
click at [0, 0] on input "Reproducción automática La reproducción automática solo está disponible si sile…" at bounding box center [0, 0] width 0 height 0
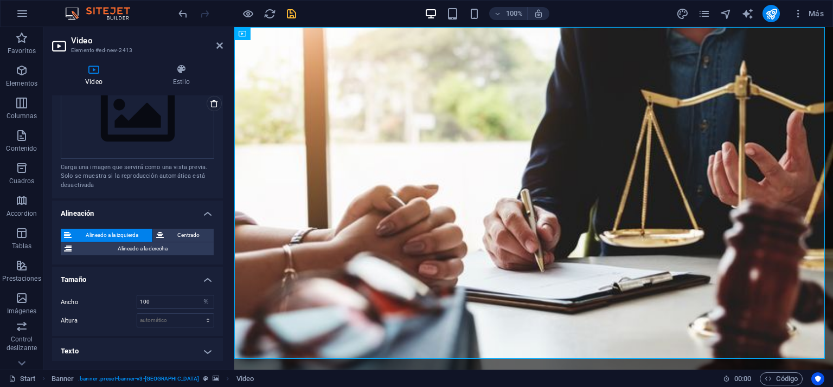
scroll to position [281, 0]
click at [174, 233] on span "Centrado" at bounding box center [189, 234] width 44 height 13
click at [209, 345] on h4 "Texto" at bounding box center [137, 350] width 171 height 26
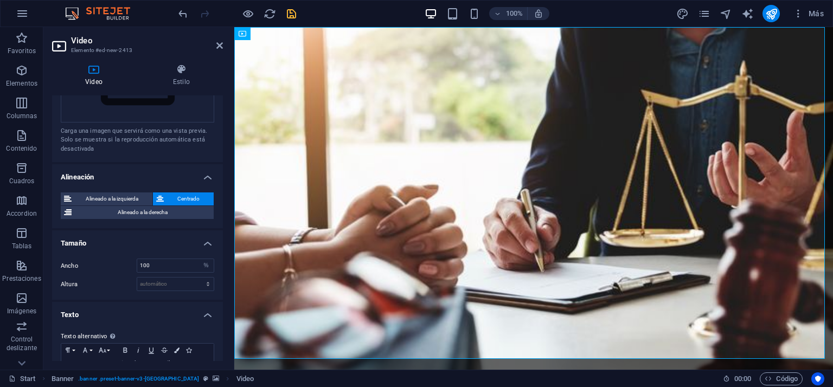
scroll to position [365, 0]
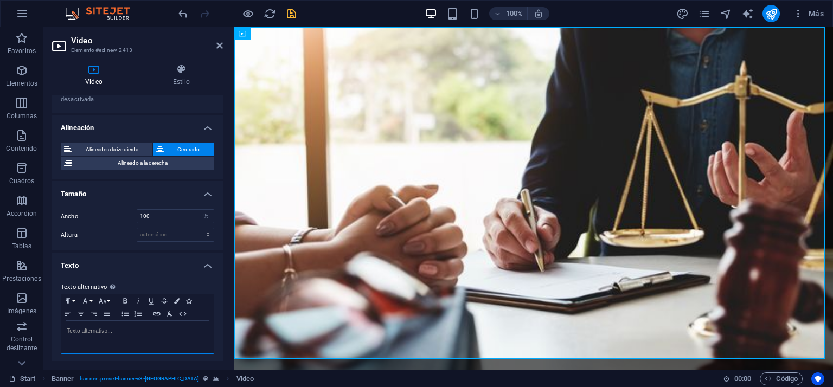
click at [124, 329] on p at bounding box center [138, 331] width 142 height 10
click at [105, 336] on div at bounding box center [137, 337] width 152 height 33
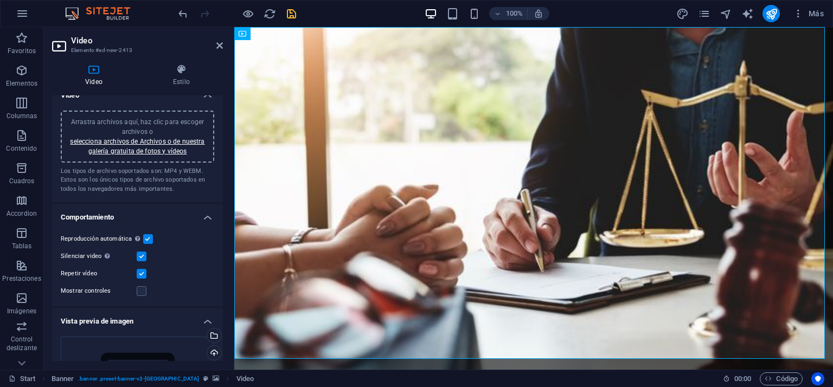
scroll to position [0, 0]
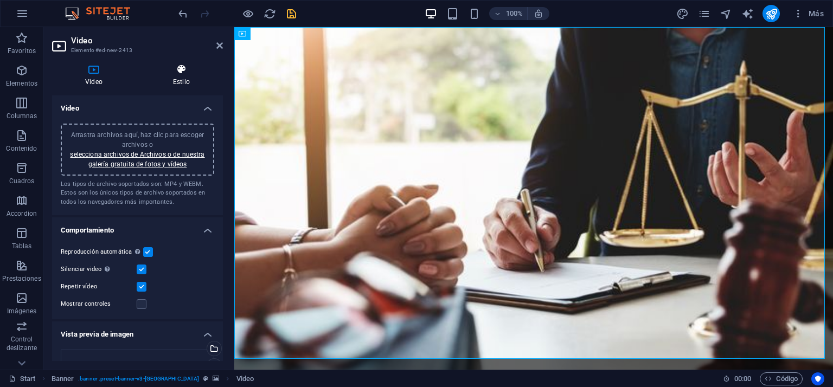
click at [181, 69] on icon at bounding box center [181, 69] width 83 height 11
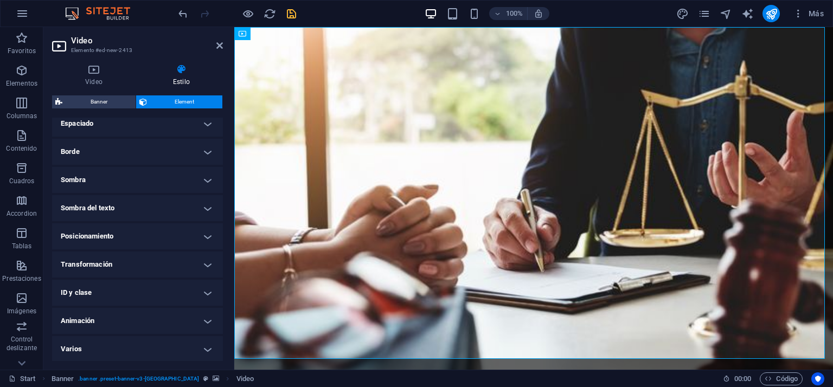
scroll to position [223, 0]
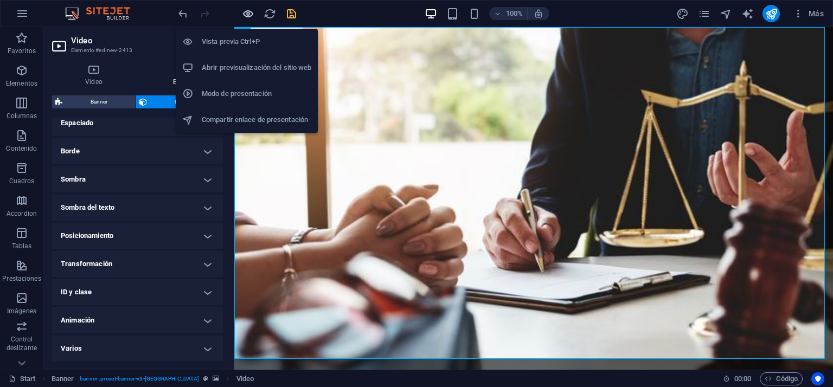
click at [249, 13] on icon "button" at bounding box center [248, 14] width 12 height 12
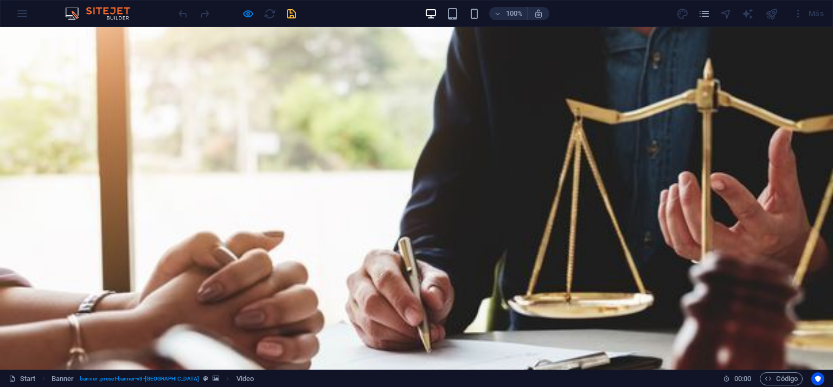
scroll to position [0, 0]
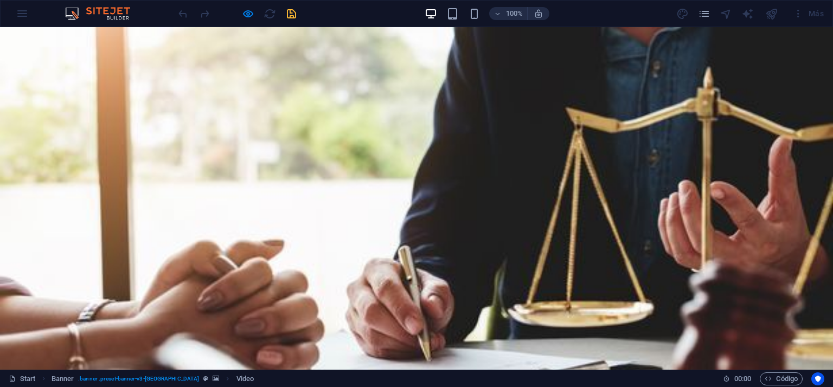
click at [245, 3] on div "100% Más" at bounding box center [417, 14] width 832 height 26
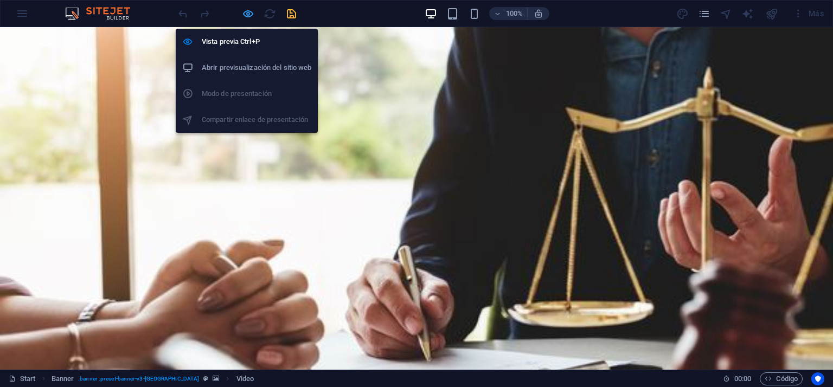
click at [248, 12] on icon "button" at bounding box center [248, 14] width 12 height 12
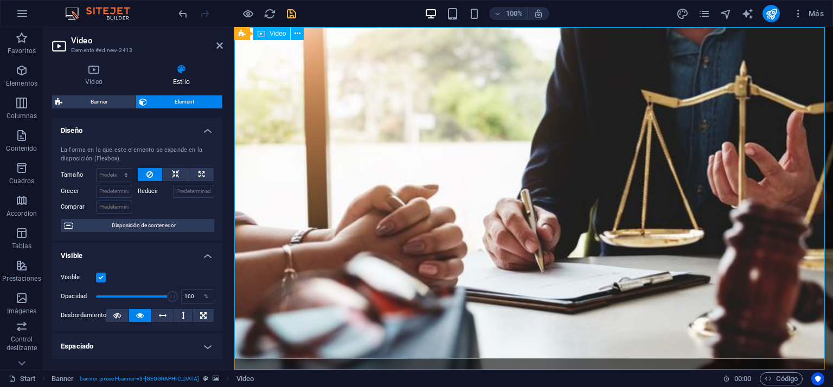
click at [219, 43] on icon at bounding box center [219, 45] width 7 height 9
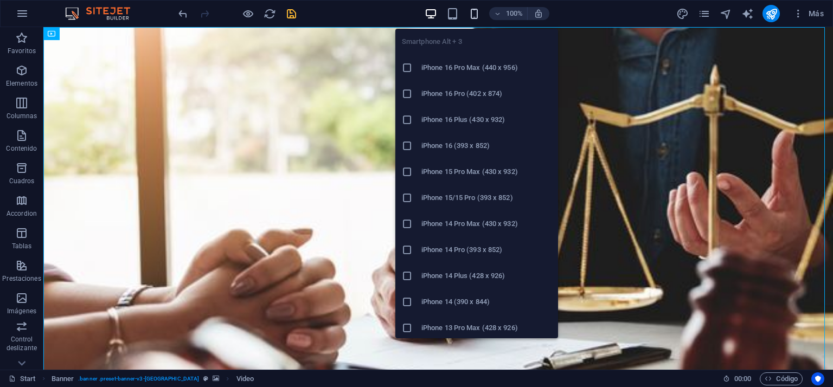
click at [470, 15] on icon "button" at bounding box center [474, 14] width 12 height 12
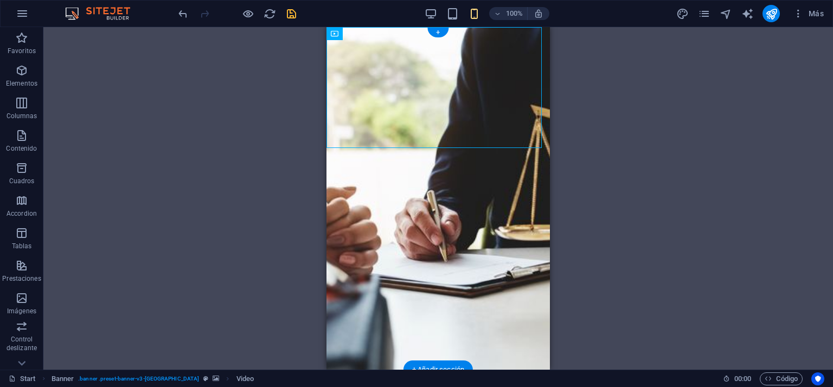
click at [372, 229] on figure at bounding box center [437, 198] width 223 height 343
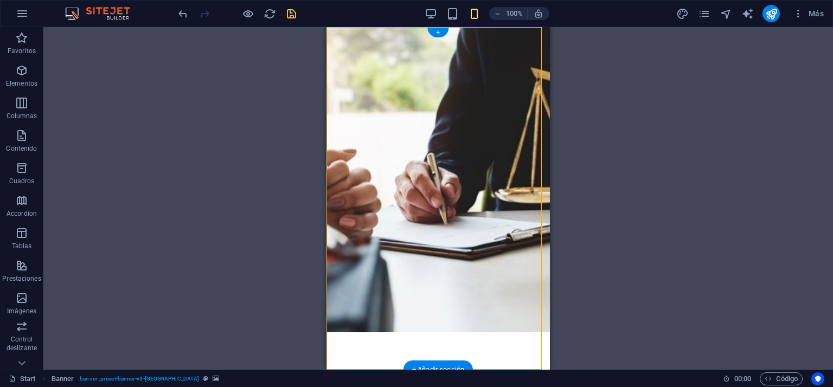
scroll to position [54, 0]
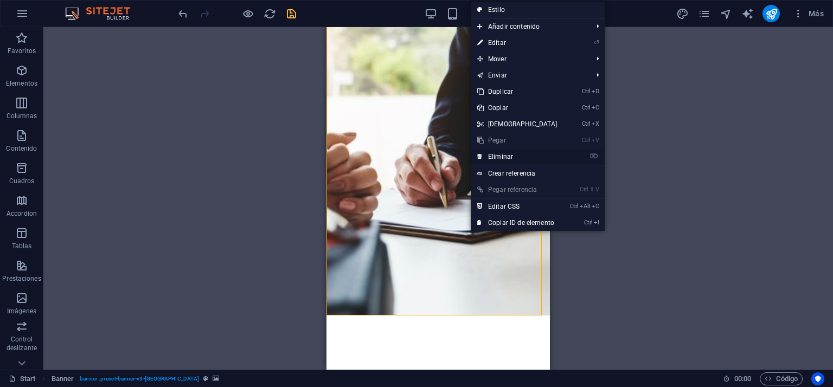
click at [507, 157] on link "⌦ Eliminar" at bounding box center [517, 157] width 93 height 16
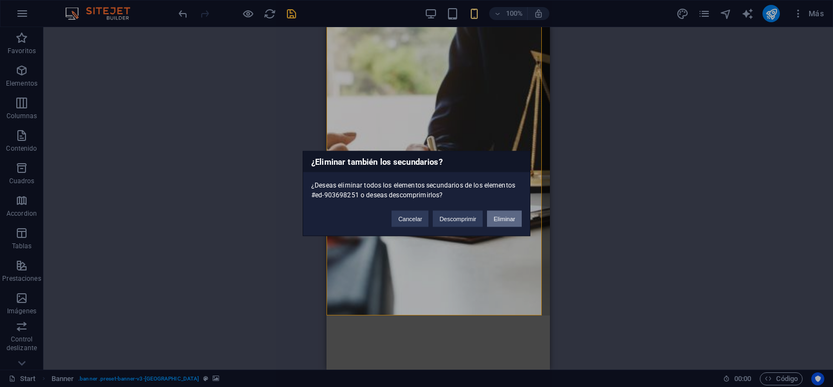
click at [508, 217] on button "Eliminar" at bounding box center [504, 219] width 35 height 16
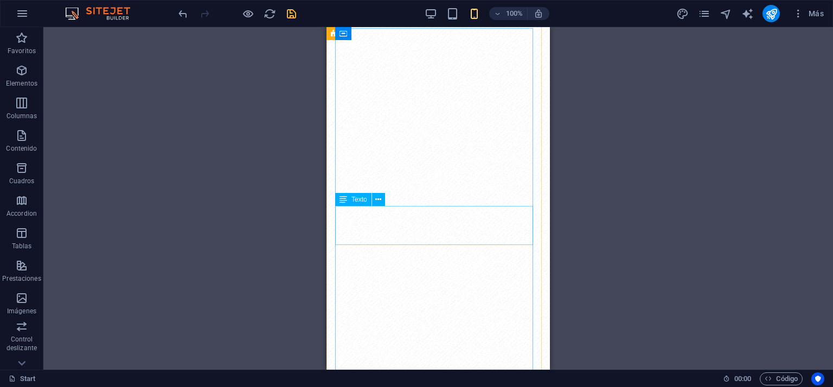
scroll to position [0, 0]
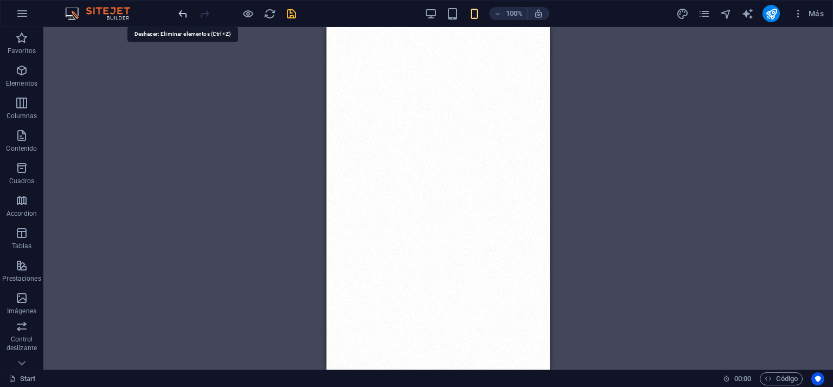
click at [180, 15] on icon "undo" at bounding box center [183, 14] width 12 height 12
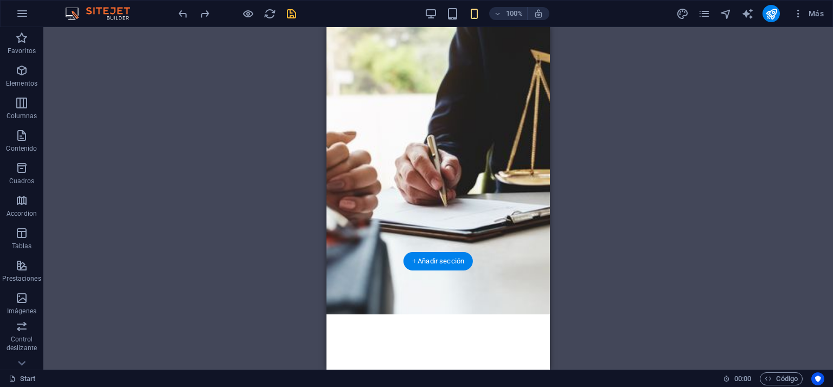
scroll to position [108, 0]
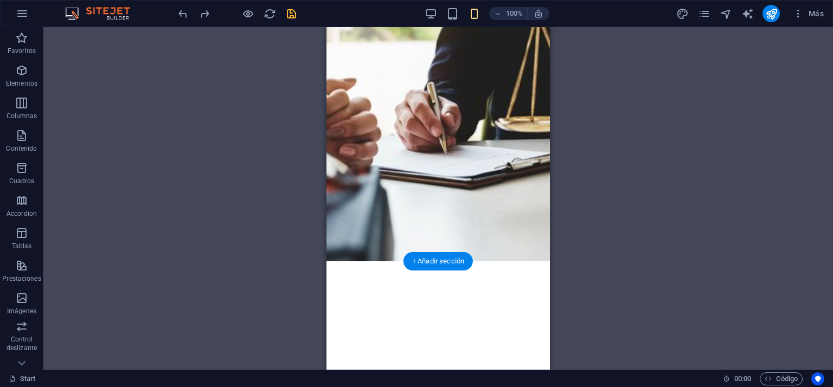
click at [345, 224] on figure at bounding box center [437, 90] width 223 height 343
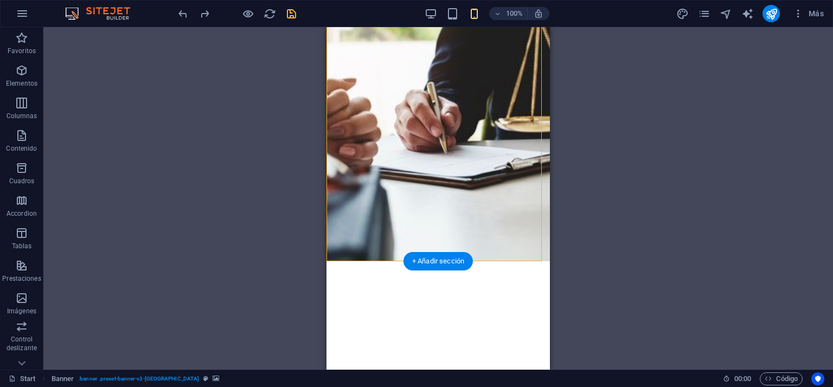
scroll to position [0, 0]
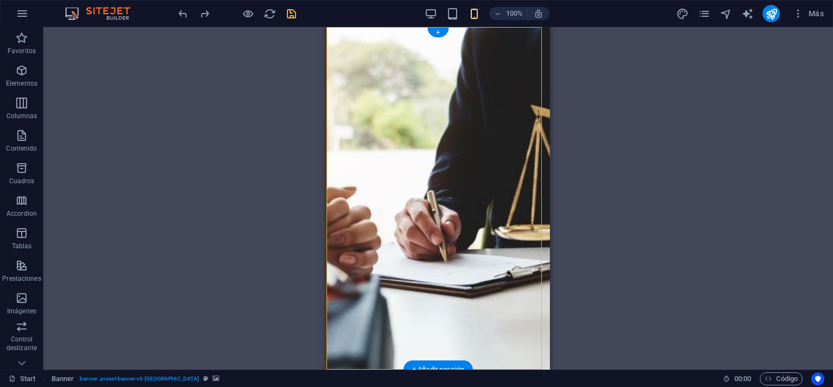
click at [440, 235] on figure at bounding box center [437, 198] width 223 height 343
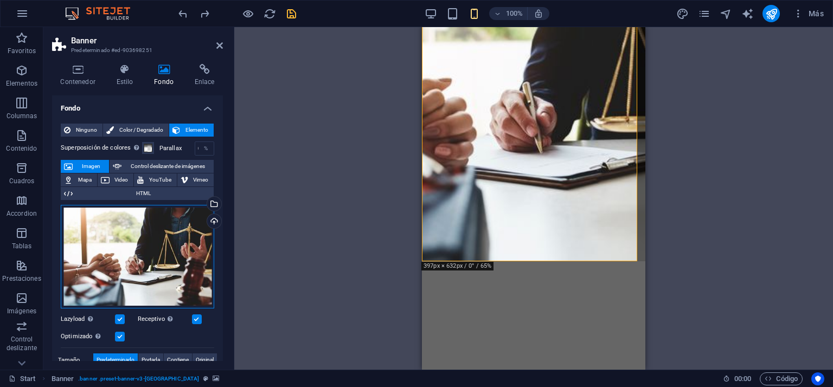
click at [155, 245] on div "Arrastra archivos aquí, haz clic para escoger archivos o selecciona archivos de…" at bounding box center [137, 257] width 153 height 104
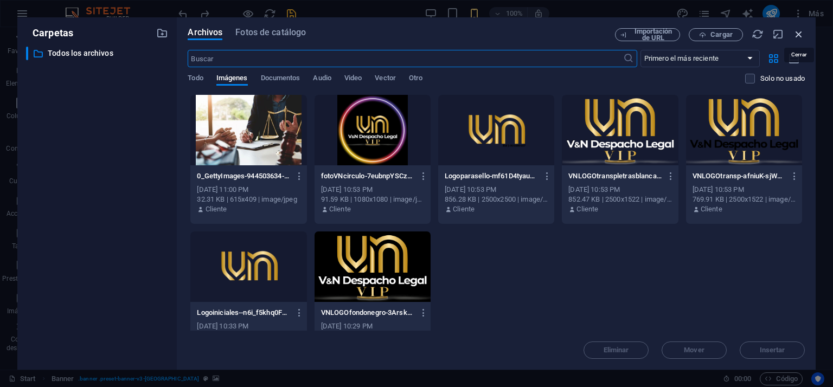
click at [800, 33] on icon "button" at bounding box center [799, 34] width 12 height 12
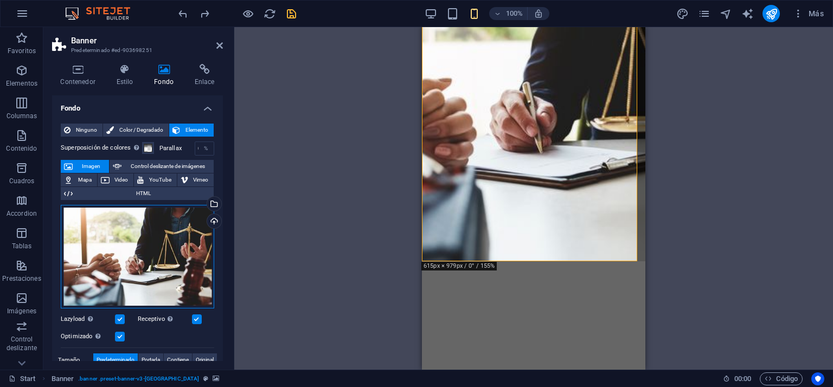
drag, startPoint x: 132, startPoint y: 270, endPoint x: 104, endPoint y: 241, distance: 41.0
click at [104, 241] on div "Arrastra archivos aquí, haz clic para escoger archivos o selecciona archivos de…" at bounding box center [137, 257] width 153 height 104
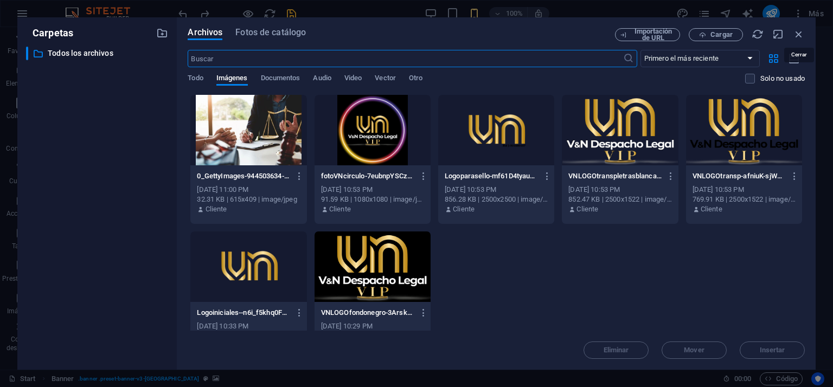
click at [796, 33] on icon "button" at bounding box center [799, 34] width 12 height 12
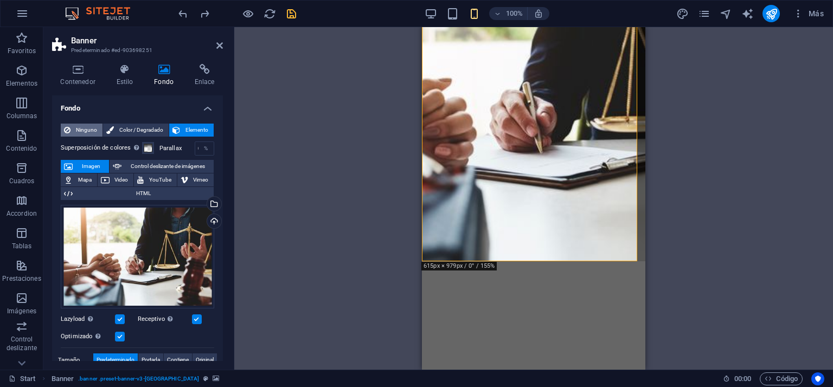
click at [82, 130] on span "Ninguno" at bounding box center [86, 130] width 25 height 13
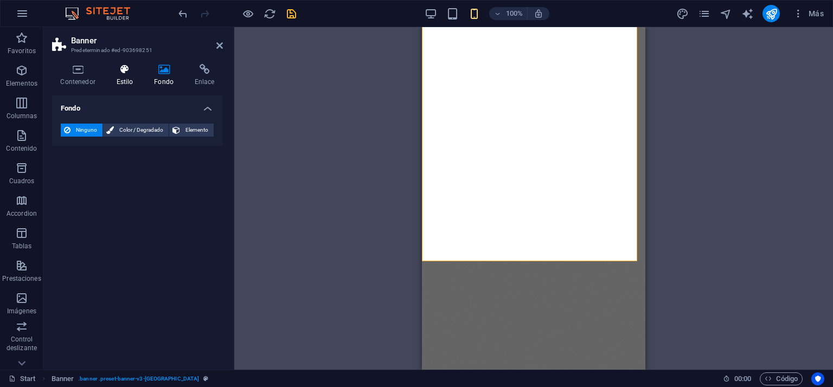
click at [124, 73] on icon at bounding box center [125, 69] width 34 height 11
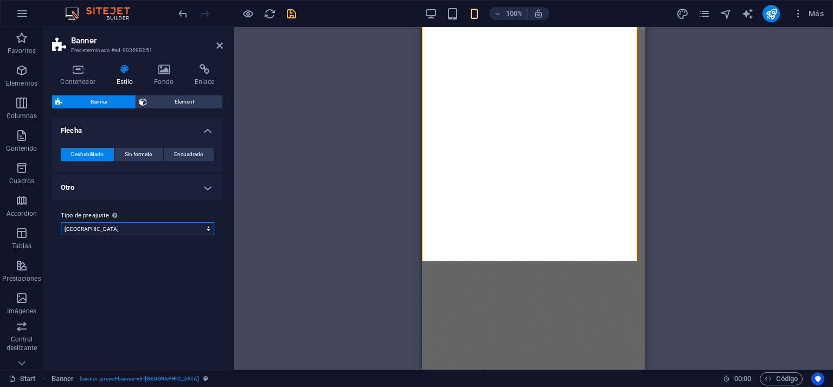
click at [97, 229] on select "[GEOGRAPHIC_DATA] Añadir tipo de preajuste" at bounding box center [137, 228] width 153 height 13
click at [84, 73] on icon at bounding box center [78, 69] width 52 height 11
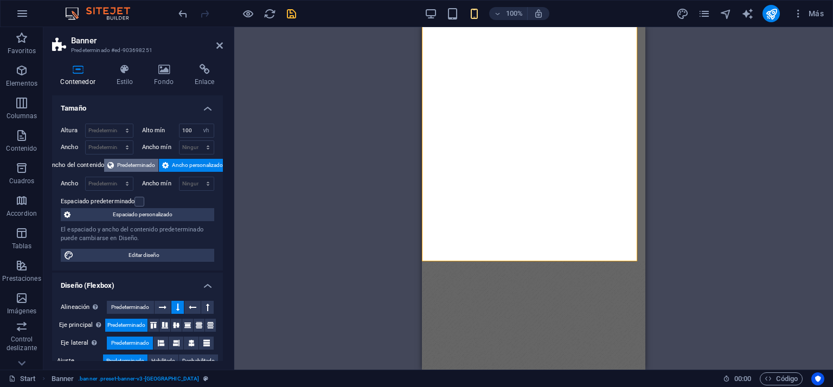
click at [137, 166] on span "Predeterminado" at bounding box center [136, 165] width 38 height 13
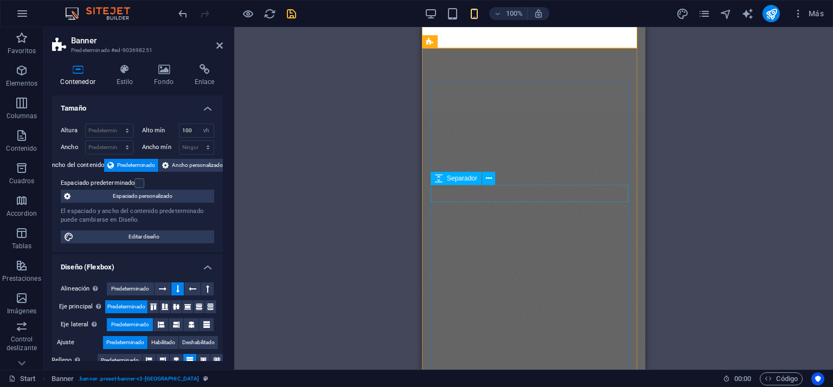
scroll to position [163, 0]
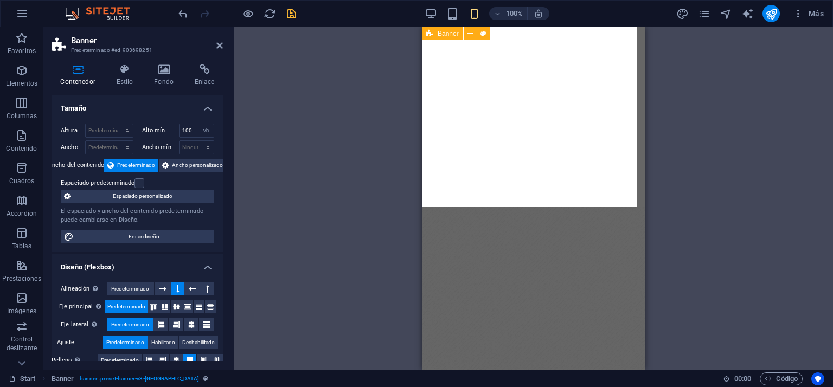
click at [451, 34] on span "Banner" at bounding box center [448, 33] width 21 height 7
click at [469, 35] on icon at bounding box center [470, 33] width 6 height 11
drag, startPoint x: 190, startPoint y: 128, endPoint x: 158, endPoint y: 121, distance: 32.6
click at [158, 121] on div "Altura Predeterminado px rem % vh vw Alto mín 100 Ninguno px rem % vh vw Ancho …" at bounding box center [137, 183] width 171 height 137
type input "10"
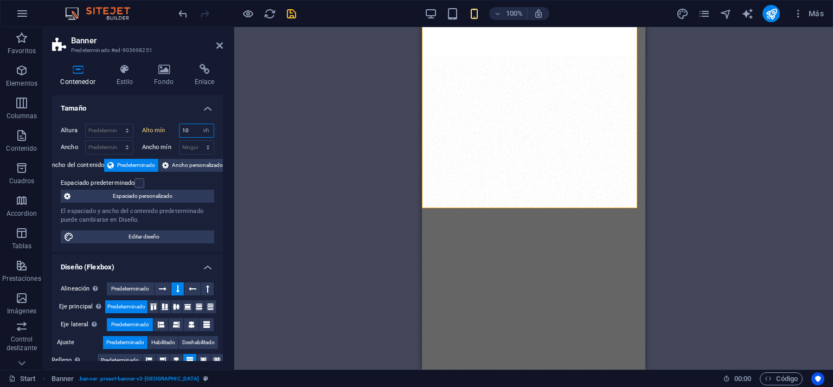
scroll to position [0, 0]
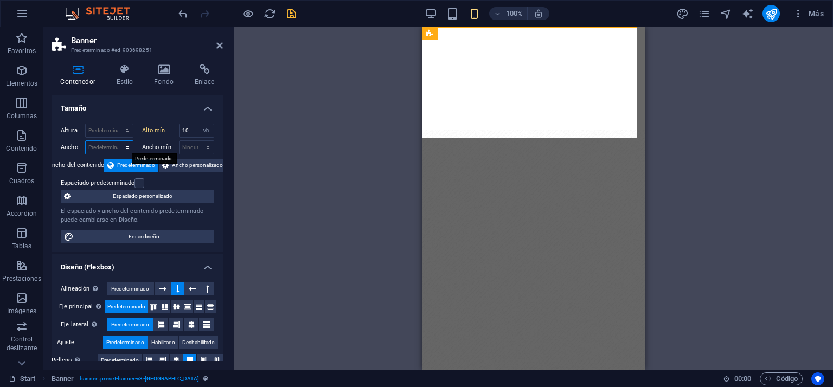
click at [92, 149] on select "Predeterminado px rem % em vh vw" at bounding box center [109, 147] width 47 height 13
select select "vh"
click at [116, 141] on select "Predeterminado px rem % em vh vw" at bounding box center [109, 147] width 47 height 13
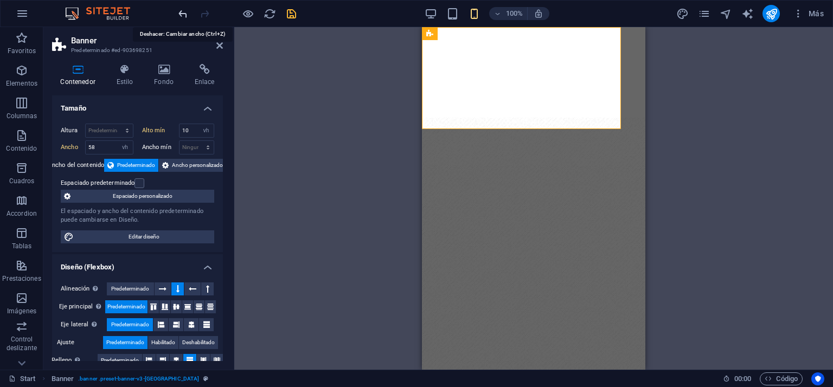
click at [182, 12] on icon "undo" at bounding box center [183, 14] width 12 height 12
type input "62.8"
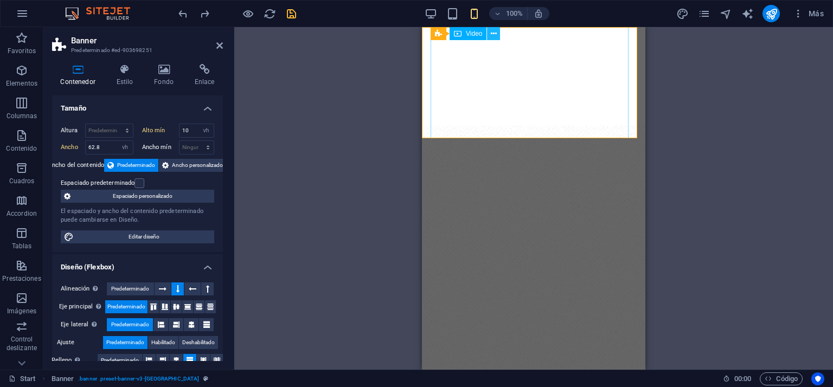
click at [493, 32] on icon at bounding box center [494, 33] width 6 height 11
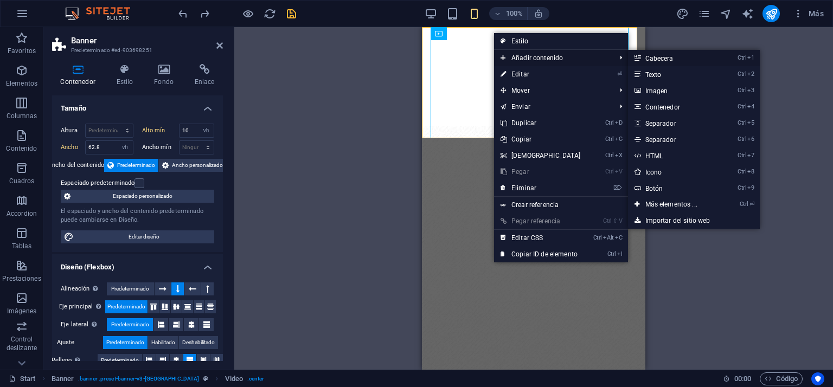
click at [651, 58] on link "Ctrl 1 Cabecera" at bounding box center [673, 58] width 91 height 16
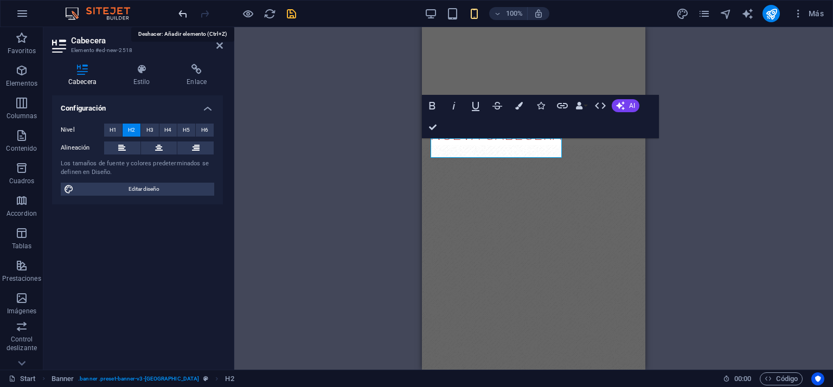
click at [186, 10] on icon "undo" at bounding box center [183, 14] width 12 height 12
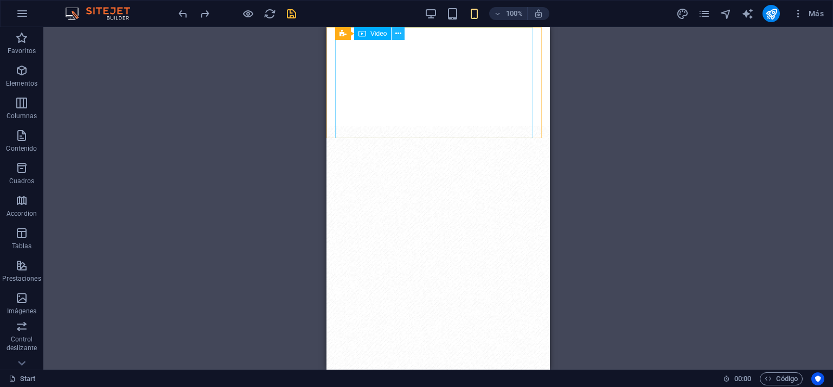
click at [397, 33] on icon at bounding box center [398, 33] width 6 height 11
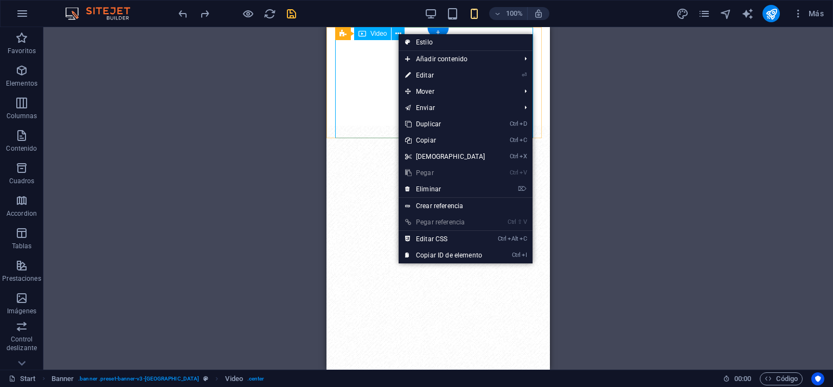
click at [367, 72] on figure "VN Despacho Legal VIP" at bounding box center [434, 76] width 198 height 99
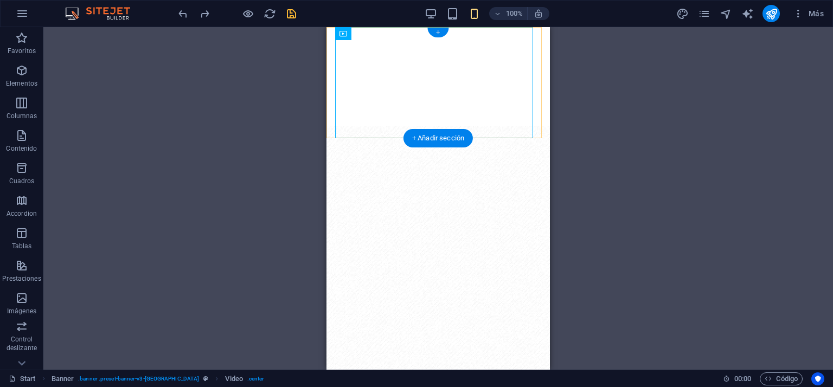
click at [438, 31] on div "+" at bounding box center [437, 33] width 21 height 10
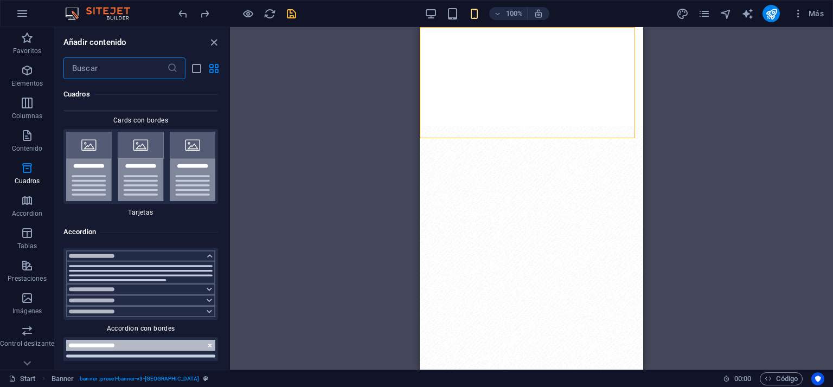
scroll to position [6874, 0]
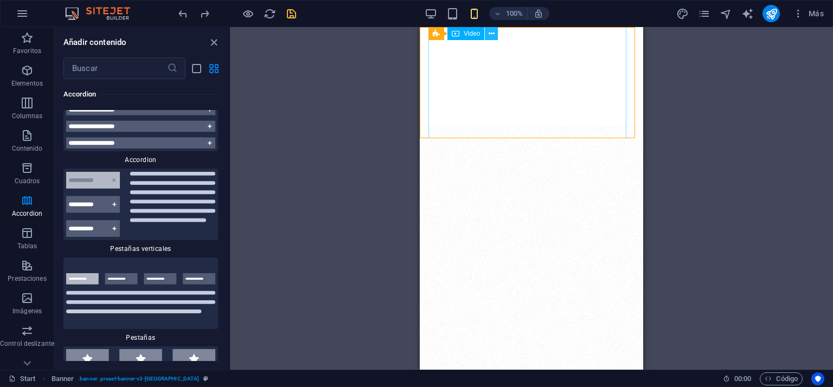
click at [491, 33] on icon at bounding box center [492, 33] width 6 height 11
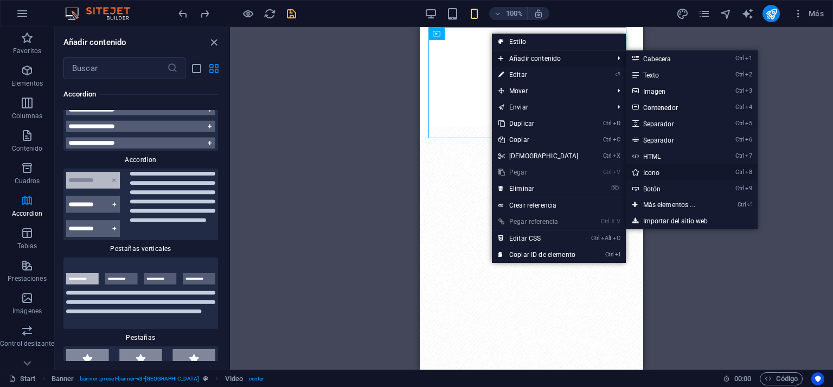
click at [649, 173] on link "Ctrl 8 Icono" at bounding box center [671, 172] width 91 height 16
select select "xMidYMid"
select select "px"
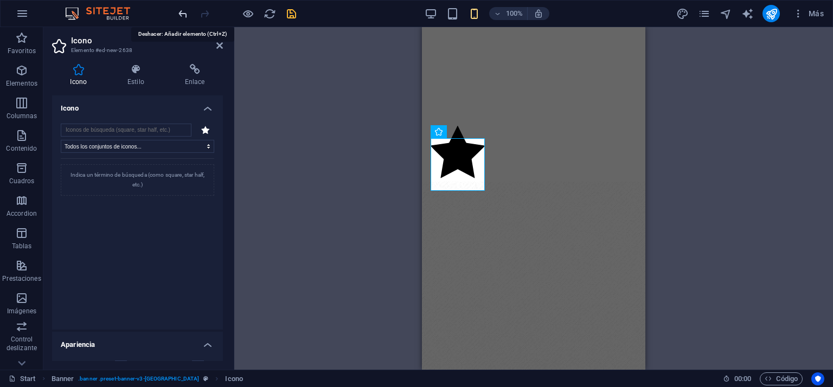
click at [183, 12] on icon "undo" at bounding box center [183, 14] width 12 height 12
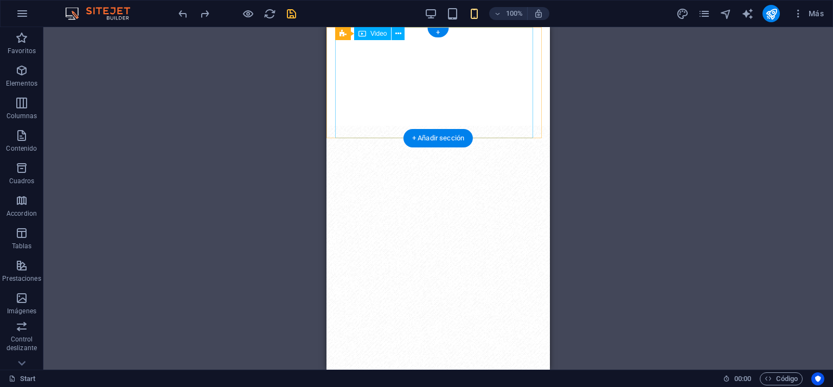
click at [472, 70] on figure "VN Despacho Legal VIP" at bounding box center [434, 76] width 198 height 99
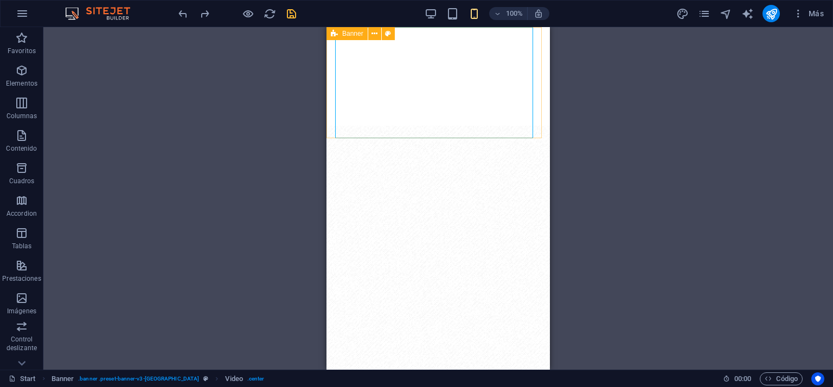
click at [342, 31] on span "Banner" at bounding box center [352, 33] width 21 height 7
click at [374, 35] on icon at bounding box center [374, 33] width 6 height 11
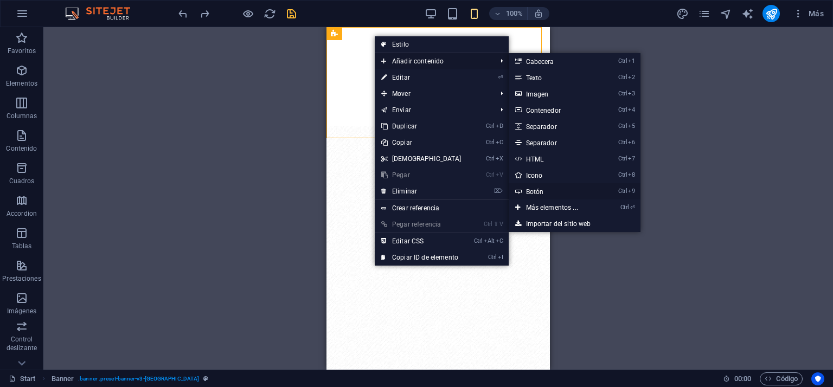
click at [534, 190] on link "Ctrl 9 Botón" at bounding box center [554, 191] width 91 height 16
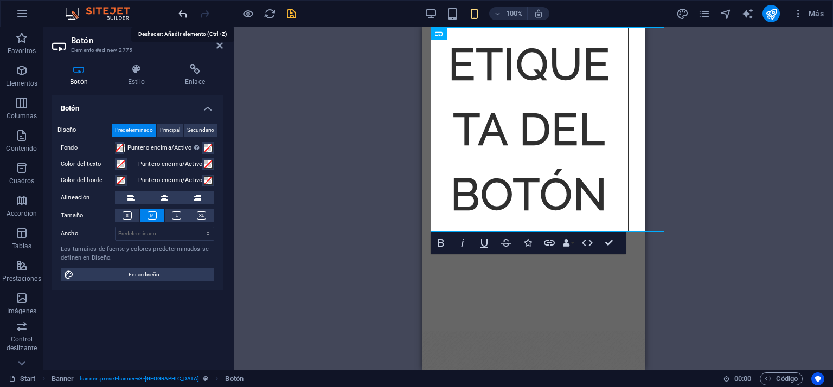
click at [180, 16] on icon "undo" at bounding box center [183, 14] width 12 height 12
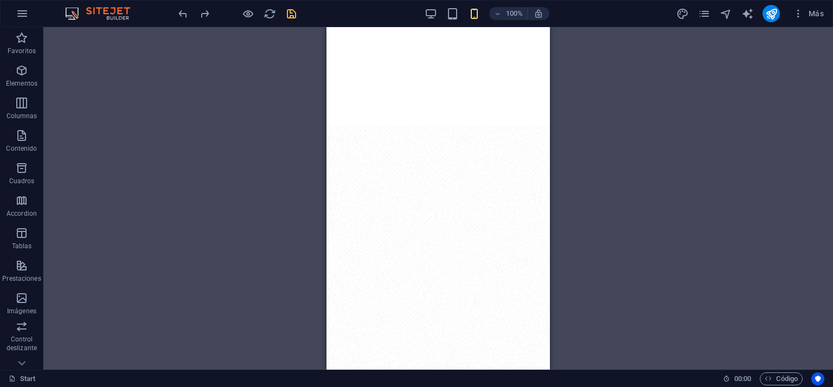
click at [755, 125] on div "Arrastra aquí para reemplazar el contenido existente. Si quieres crear un eleme…" at bounding box center [438, 198] width 790 height 343
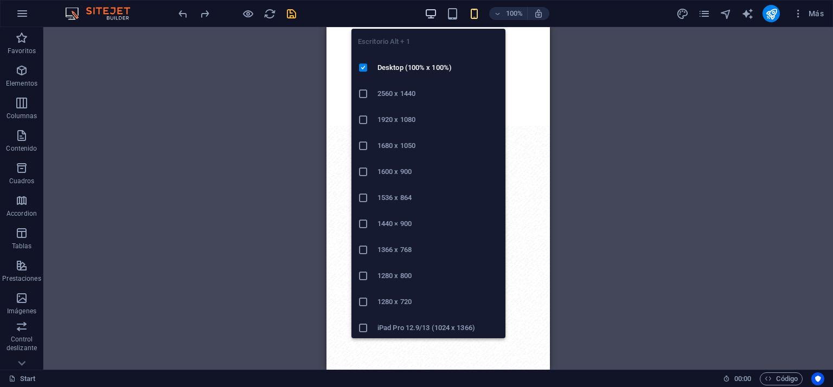
click at [429, 10] on icon "button" at bounding box center [431, 14] width 12 height 12
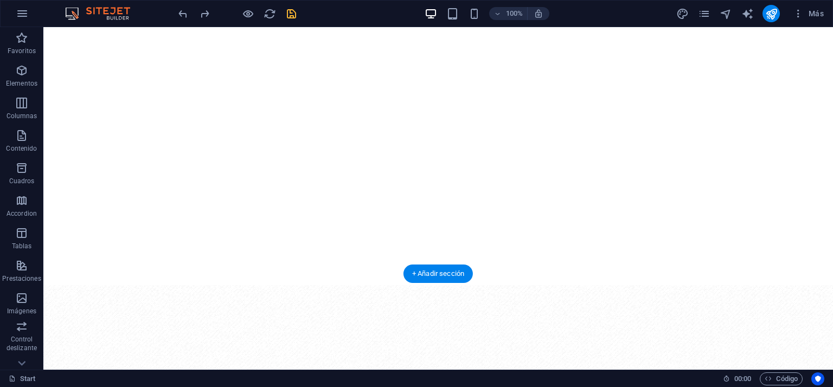
scroll to position [163, 0]
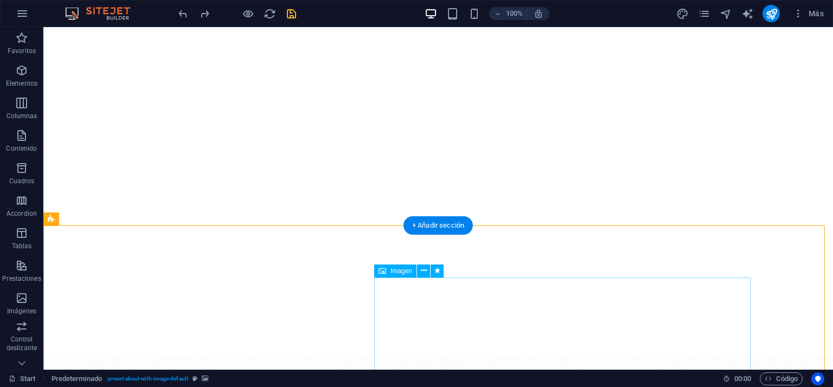
scroll to position [0, 0]
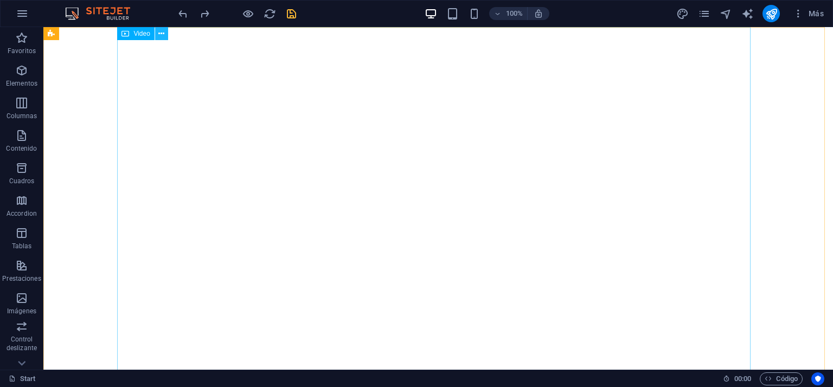
click at [164, 36] on icon at bounding box center [161, 33] width 6 height 11
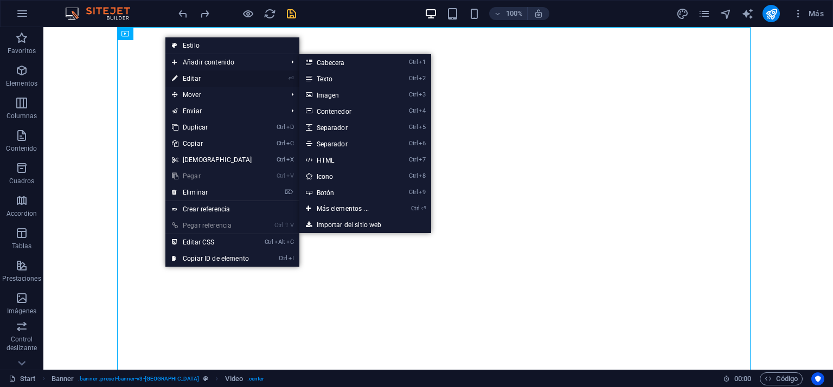
click at [192, 78] on link "⏎ Editar" at bounding box center [211, 78] width 93 height 16
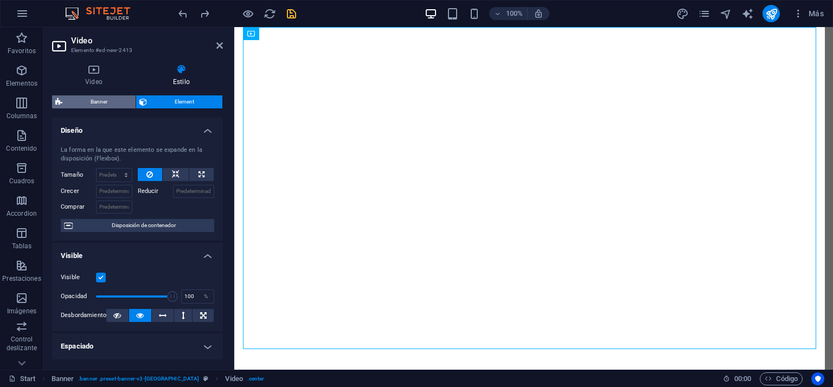
click at [91, 100] on span "Banner" at bounding box center [99, 101] width 67 height 13
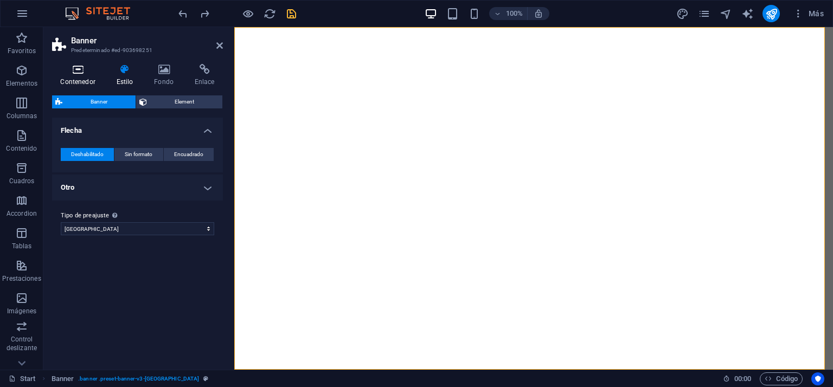
click at [70, 71] on icon at bounding box center [78, 69] width 52 height 11
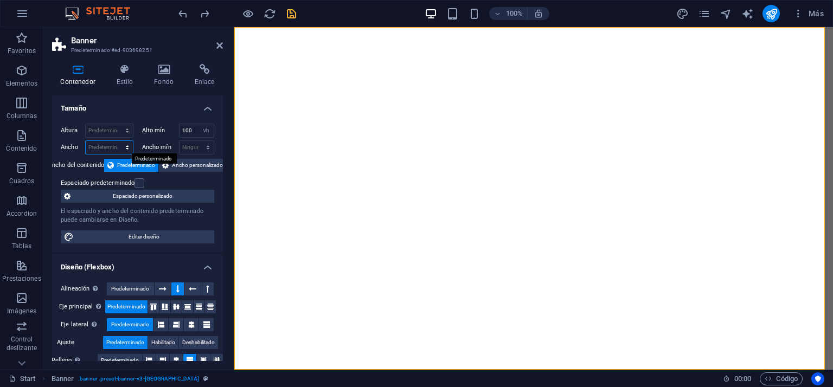
click at [113, 145] on select "Predeterminado px rem % em vh vw" at bounding box center [109, 147] width 47 height 13
select select "vh"
click at [116, 141] on select "Predeterminado px rem % em vh vw" at bounding box center [109, 147] width 47 height 13
type input "185"
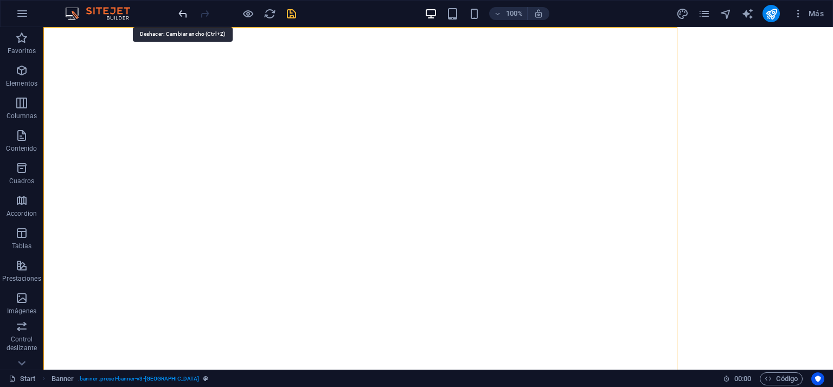
click at [184, 10] on icon "undo" at bounding box center [183, 14] width 12 height 12
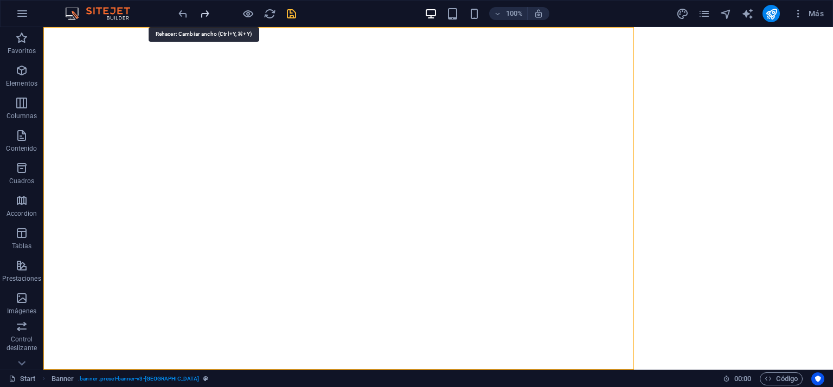
click at [202, 11] on icon "redo" at bounding box center [204, 14] width 12 height 12
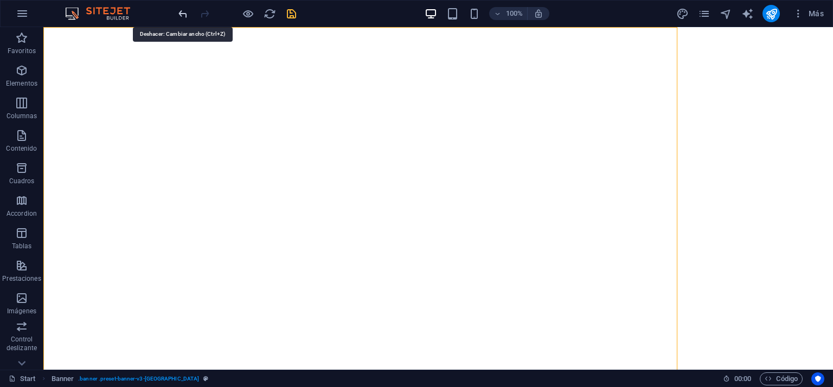
click at [180, 12] on icon "undo" at bounding box center [183, 14] width 12 height 12
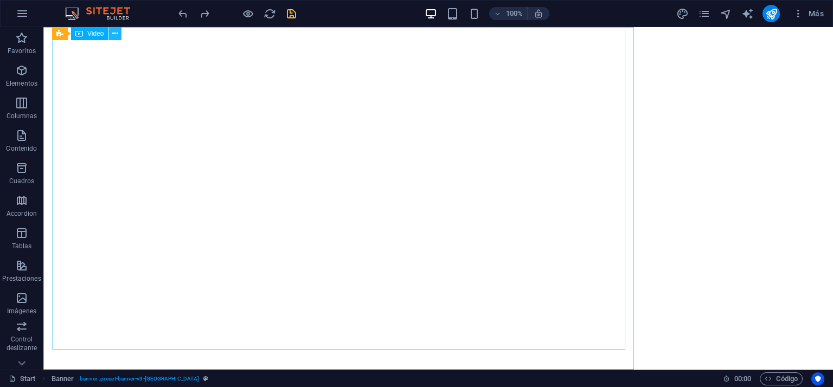
click at [117, 32] on icon at bounding box center [115, 33] width 6 height 11
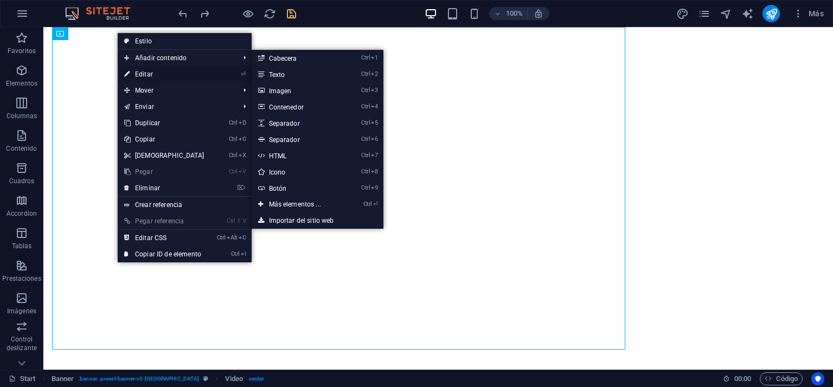
click at [153, 74] on link "⏎ Editar" at bounding box center [164, 74] width 93 height 16
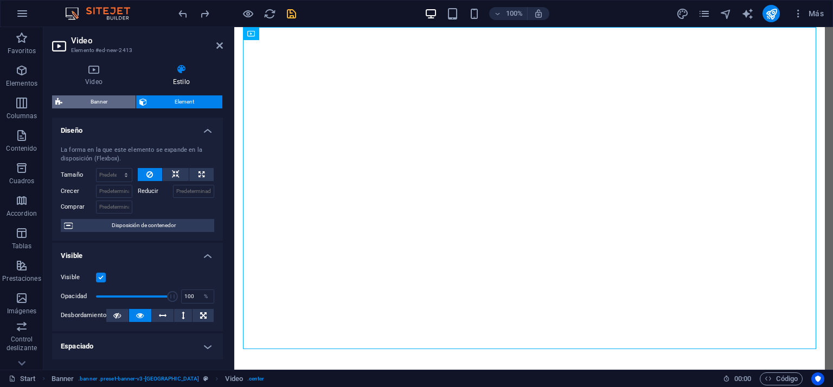
click at [105, 101] on span "Banner" at bounding box center [99, 101] width 67 height 13
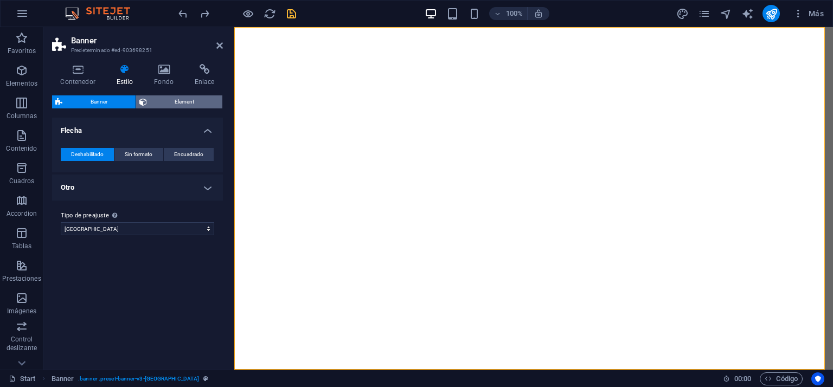
click at [192, 100] on span "Element" at bounding box center [184, 101] width 69 height 13
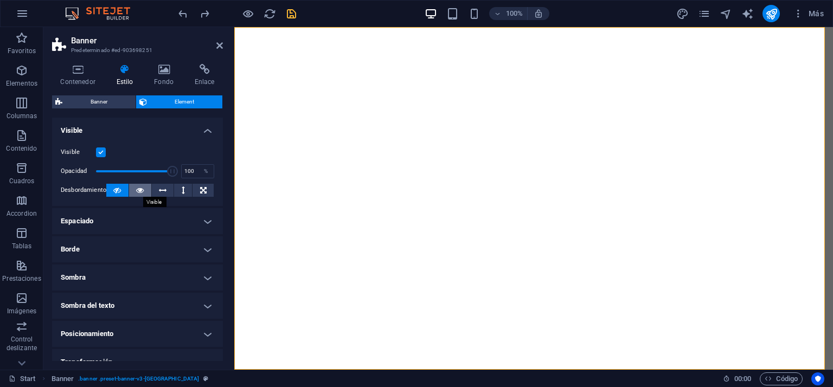
click at [139, 187] on icon at bounding box center [140, 190] width 8 height 13
click at [114, 185] on icon at bounding box center [117, 190] width 8 height 13
click at [111, 101] on span "Banner" at bounding box center [99, 101] width 67 height 13
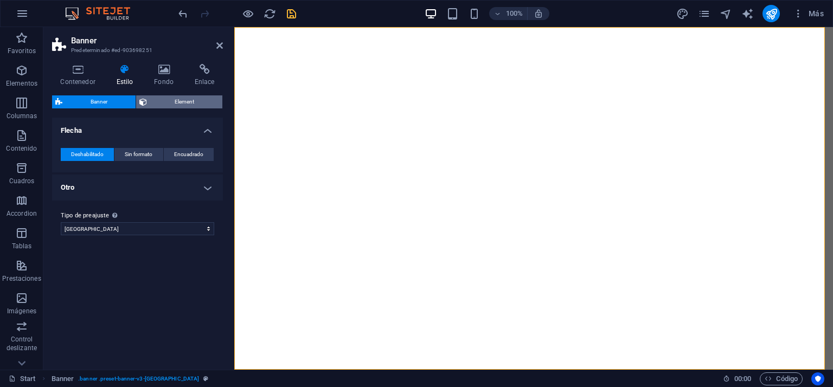
click at [177, 100] on span "Element" at bounding box center [184, 101] width 69 height 13
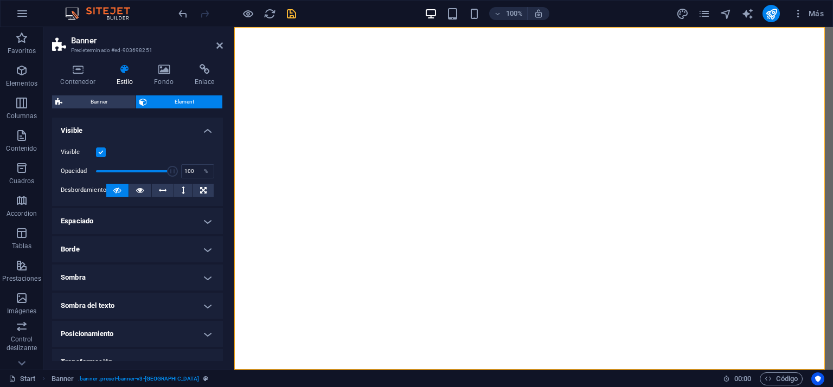
click at [206, 221] on h4 "Espaciado" at bounding box center [137, 221] width 171 height 26
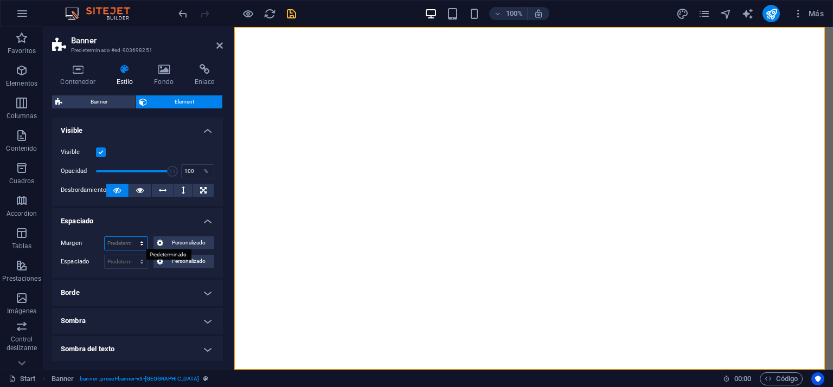
click at [134, 241] on select "Predeterminado automático px % rem vw vh Personalizado" at bounding box center [126, 243] width 43 height 13
select select "vh"
click at [131, 237] on select "Predeterminado automático px % rem vw vh Personalizado" at bounding box center [126, 243] width 43 height 13
type input "0"
click at [126, 265] on select "Predeterminado px rem % vh vw Personalizado" at bounding box center [126, 261] width 43 height 13
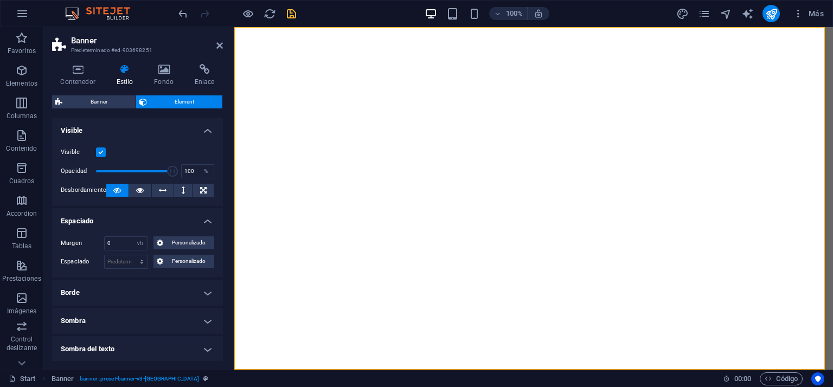
click at [82, 302] on h4 "Borde" at bounding box center [137, 293] width 171 height 26
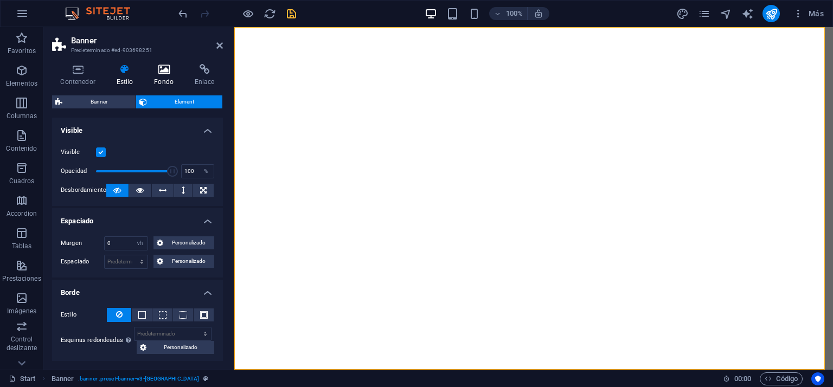
click at [161, 71] on icon at bounding box center [164, 69] width 36 height 11
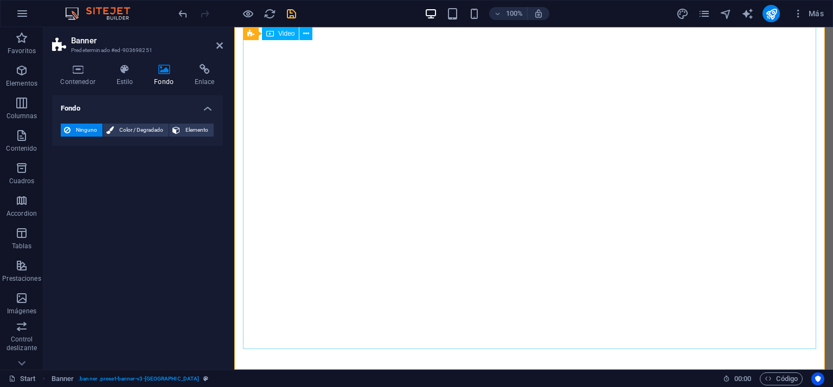
click at [269, 65] on figure "VN Despacho Legal VIP" at bounding box center [529, 170] width 573 height 286
click at [291, 10] on icon "save" at bounding box center [291, 14] width 12 height 12
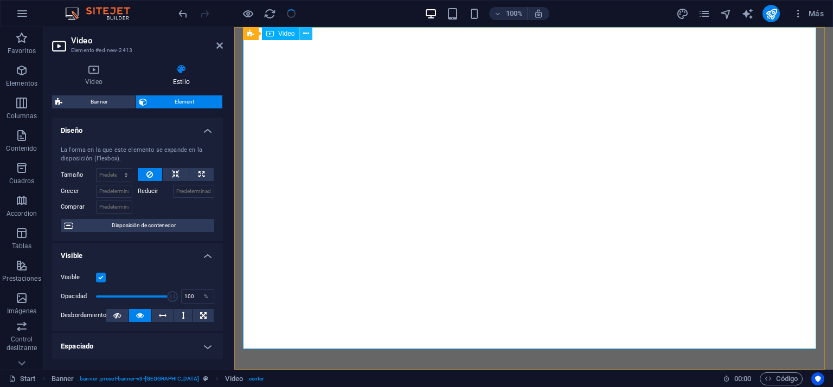
click at [303, 32] on icon at bounding box center [306, 33] width 6 height 11
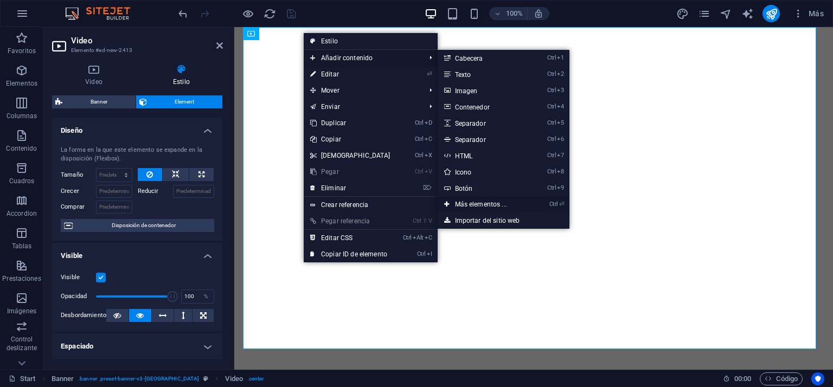
click at [493, 201] on link "Ctrl ⏎ Más elementos ..." at bounding box center [483, 204] width 91 height 16
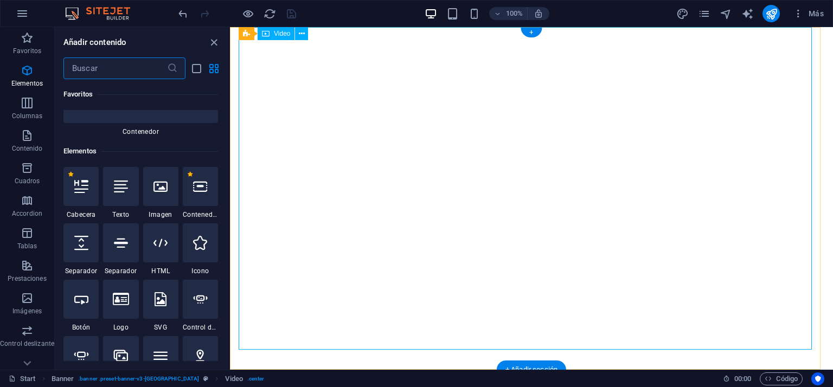
scroll to position [204, 0]
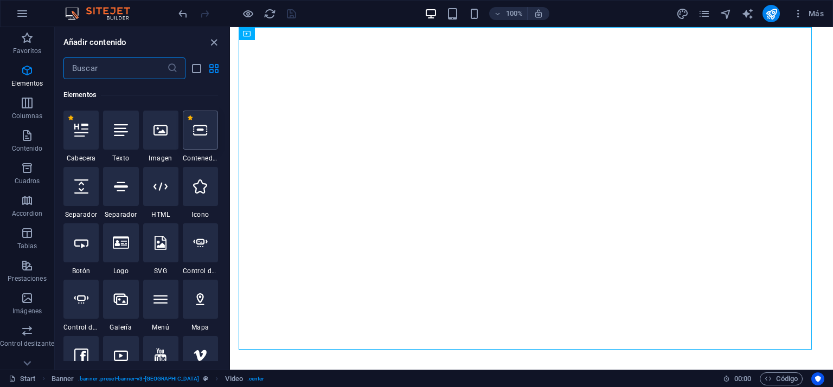
click at [196, 131] on icon at bounding box center [200, 130] width 14 height 14
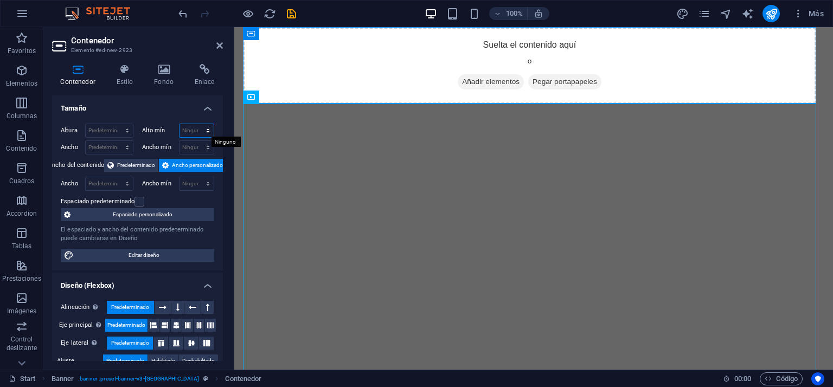
click at [194, 129] on select "Ninguno px rem % vh vw" at bounding box center [196, 130] width 35 height 13
select select "vh"
click at [196, 124] on select "Ninguno px rem % vh vw" at bounding box center [196, 130] width 35 height 13
type input "10"
click at [110, 132] on select "Predeterminado px rem % vh vw" at bounding box center [109, 130] width 47 height 13
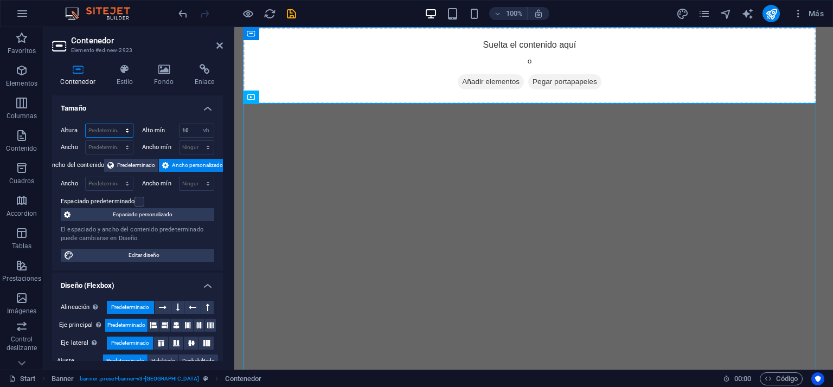
select select "vh"
click at [116, 124] on select "Predeterminado px rem % vh vw" at bounding box center [109, 130] width 47 height 13
type input "10"
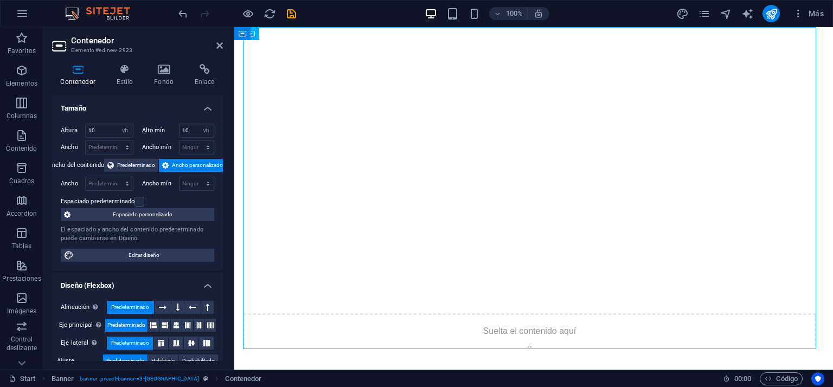
drag, startPoint x: 358, startPoint y: 63, endPoint x: 373, endPoint y: 145, distance: 83.7
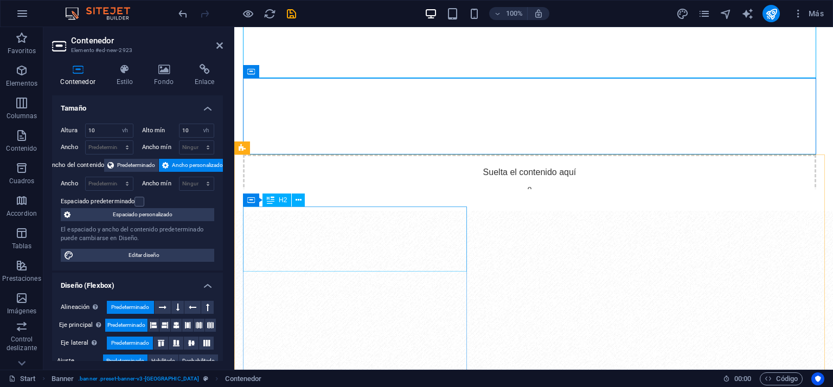
scroll to position [54, 0]
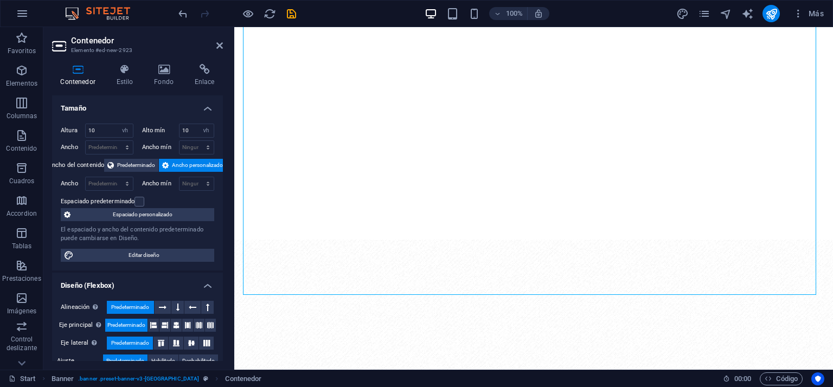
drag, startPoint x: 360, startPoint y: 325, endPoint x: 372, endPoint y: 136, distance: 189.1
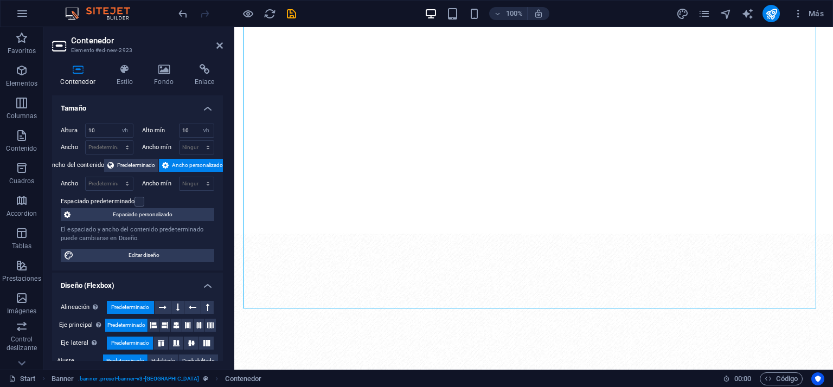
scroll to position [0, 0]
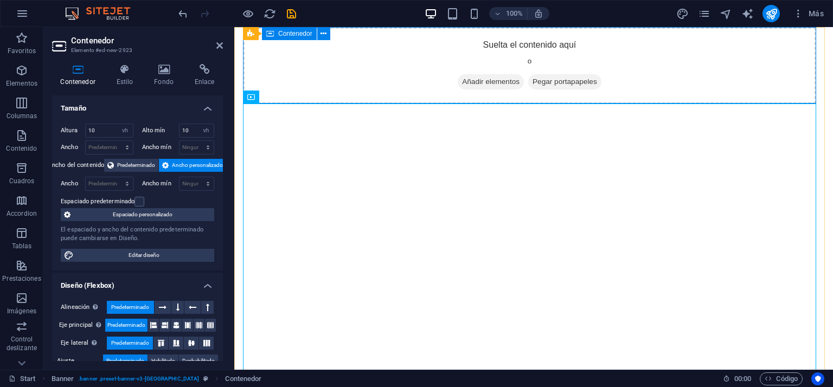
click at [492, 79] on span "Añadir elementos" at bounding box center [491, 81] width 66 height 15
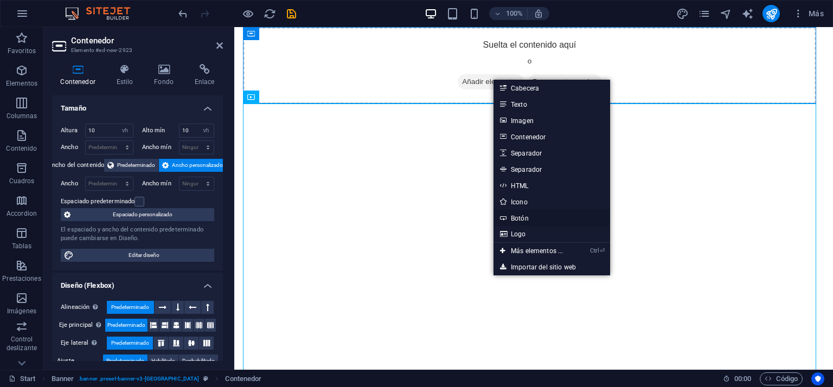
drag, startPoint x: 518, startPoint y: 220, endPoint x: 285, endPoint y: 193, distance: 234.7
click at [518, 220] on link "Botón" at bounding box center [551, 218] width 117 height 16
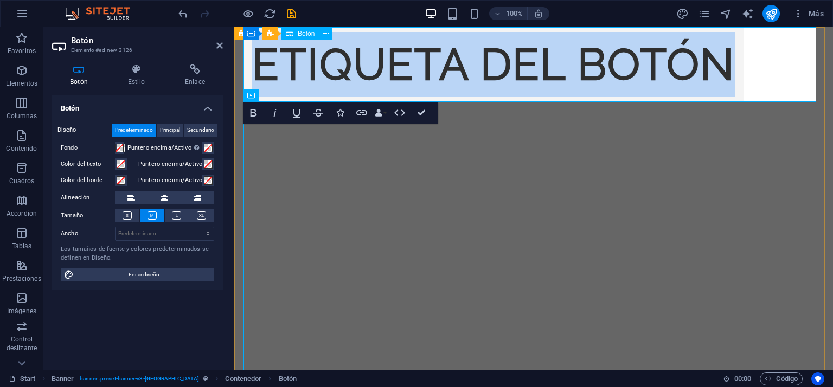
drag, startPoint x: 303, startPoint y: 53, endPoint x: 737, endPoint y: 82, distance: 435.3
click at [737, 82] on link "Etiqueta del botón" at bounding box center [493, 64] width 501 height 75
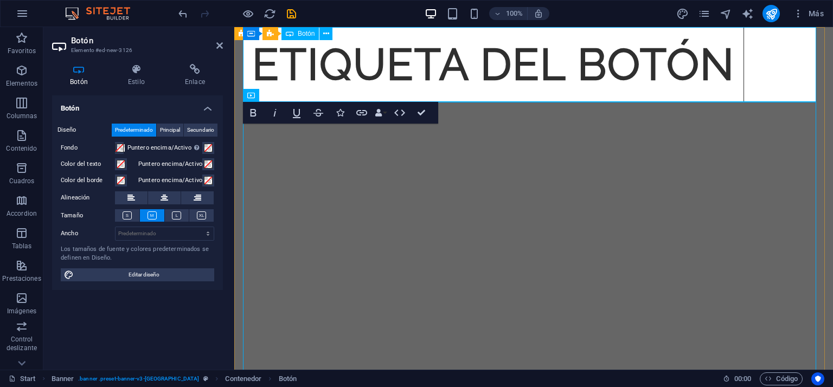
click at [763, 69] on div "Etiqueta del botón" at bounding box center [529, 64] width 573 height 75
click at [323, 34] on icon at bounding box center [326, 33] width 6 height 11
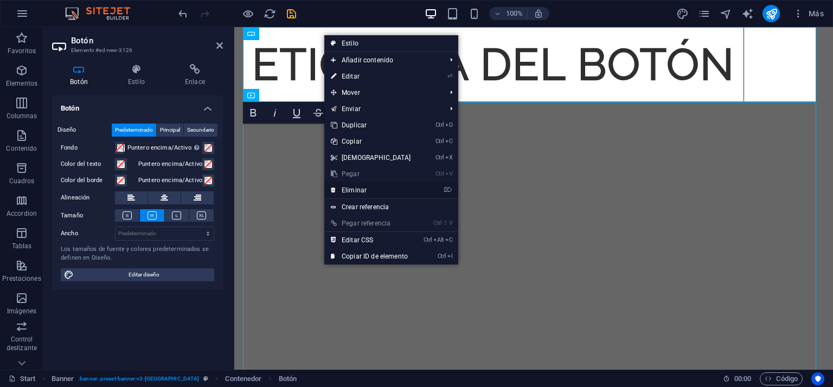
click at [368, 189] on link "⌦ Eliminar" at bounding box center [370, 190] width 93 height 16
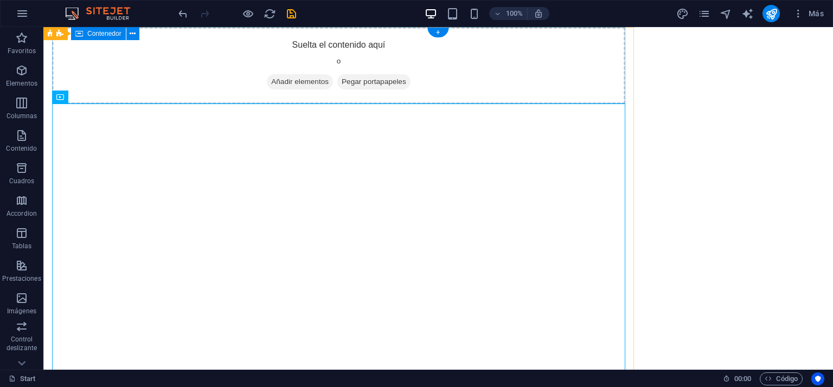
click at [139, 63] on div "Suelta el contenido aquí o Añadir elementos Pegar portapapeles" at bounding box center [338, 65] width 573 height 77
click at [133, 30] on icon at bounding box center [133, 33] width 6 height 11
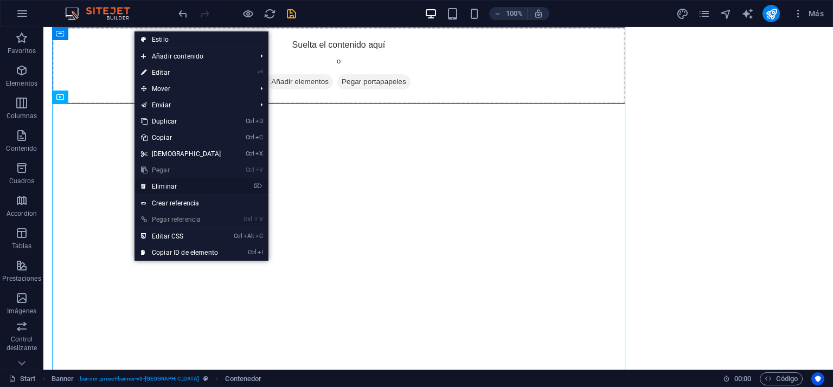
click at [174, 185] on link "⌦ Eliminar" at bounding box center [180, 186] width 93 height 16
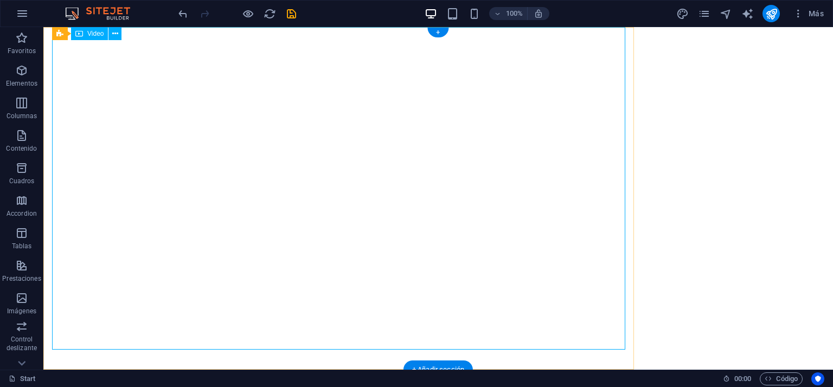
click at [542, 130] on figure "VN Despacho Legal VIP" at bounding box center [338, 170] width 573 height 286
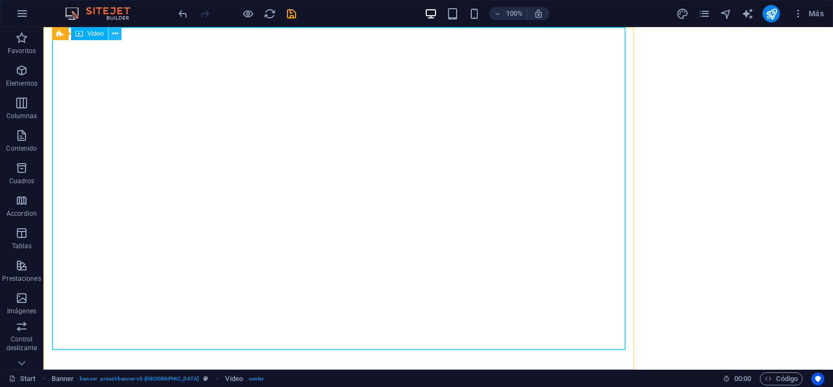
click at [115, 35] on icon at bounding box center [115, 33] width 6 height 11
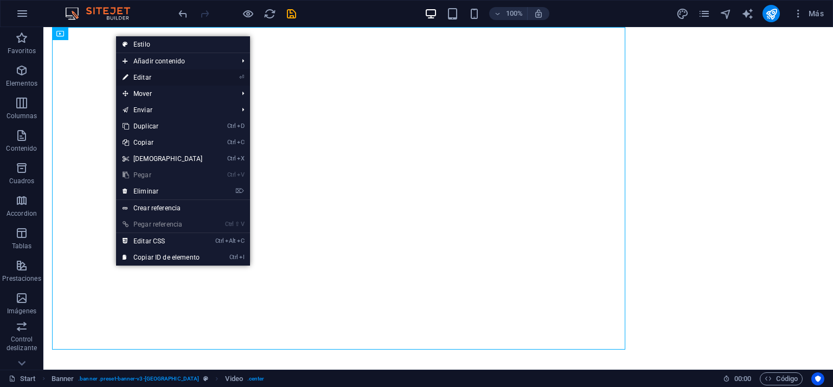
click at [145, 76] on link "⏎ Editar" at bounding box center [162, 77] width 93 height 16
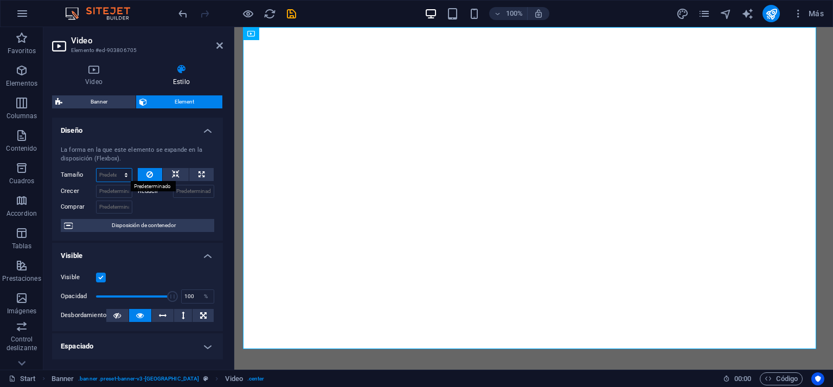
click at [108, 175] on select "Predeterminado automático px % 1/1 1/2 1/3 1/4 1/5 1/6 1/7 1/8 1/9 1/10" at bounding box center [114, 175] width 35 height 13
click at [97, 169] on select "Predeterminado automático px % 1/1 1/2 1/3 1/4 1/5 1/6 1/7 1/8 1/9 1/10" at bounding box center [114, 175] width 35 height 13
select select "DISABLED_OPTION_VALUE"
click at [107, 193] on input "Crecer" at bounding box center [114, 191] width 36 height 13
click at [132, 190] on div "Crecer" at bounding box center [99, 190] width 77 height 16
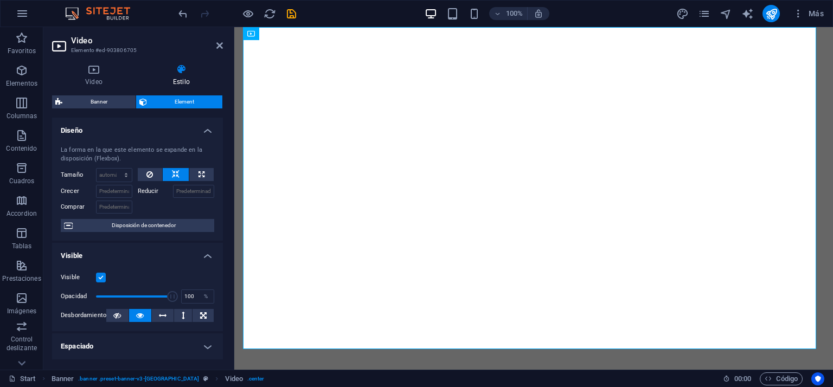
click at [143, 192] on label "Reducir" at bounding box center [155, 191] width 35 height 13
click at [173, 192] on input "Reducir" at bounding box center [194, 191] width 42 height 13
click at [117, 190] on input "Crecer" at bounding box center [114, 191] width 36 height 13
click at [150, 223] on span "Disposición de contenedor" at bounding box center [143, 225] width 135 height 13
select select "vh"
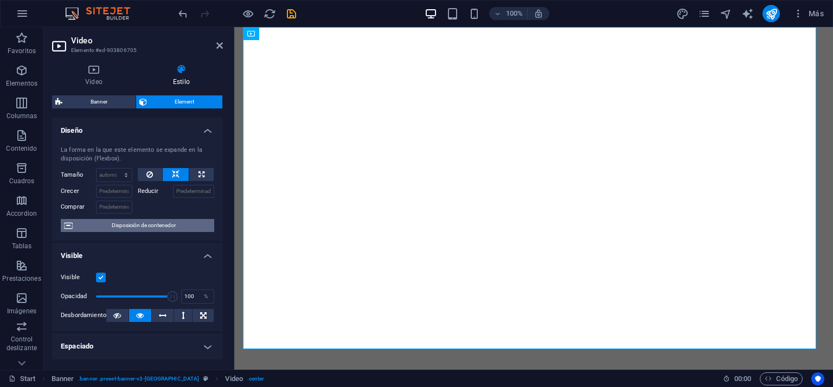
select select "vh"
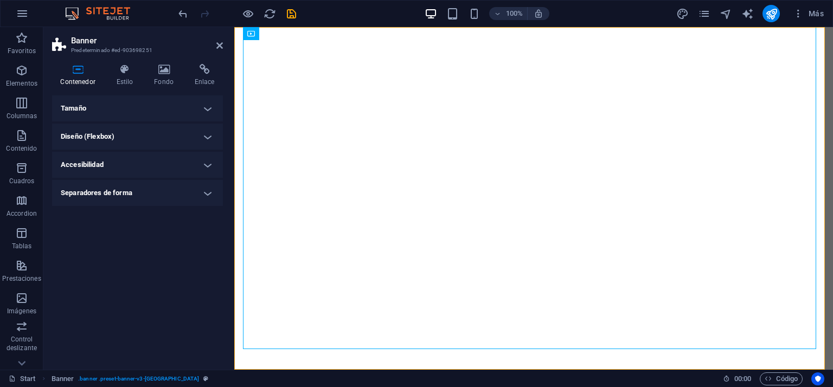
click at [106, 106] on h4 "Tamaño" at bounding box center [137, 108] width 171 height 26
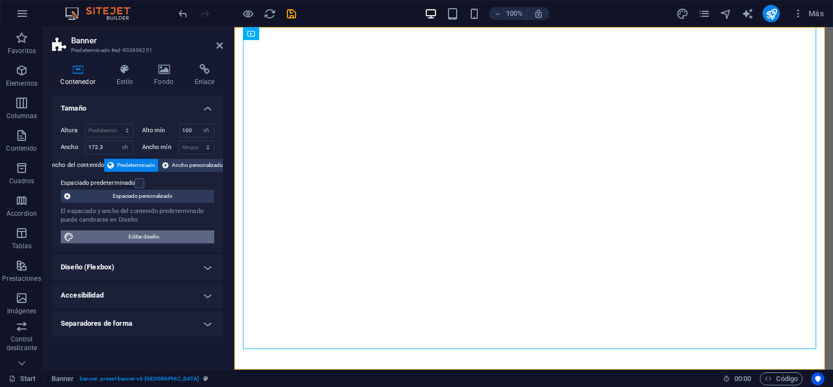
click at [152, 236] on span "Editar diseño" at bounding box center [144, 236] width 134 height 13
select select "rem"
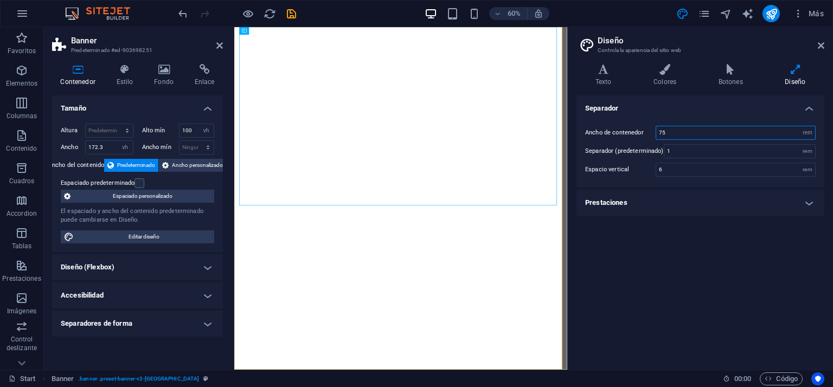
drag, startPoint x: 667, startPoint y: 132, endPoint x: 640, endPoint y: 124, distance: 28.2
click at [640, 124] on div "Ancho de contenedor 75 rem px Separador (predeterminado) 1 rem Espacio vertical…" at bounding box center [700, 151] width 252 height 73
type input "100"
click at [728, 69] on icon at bounding box center [730, 69] width 62 height 11
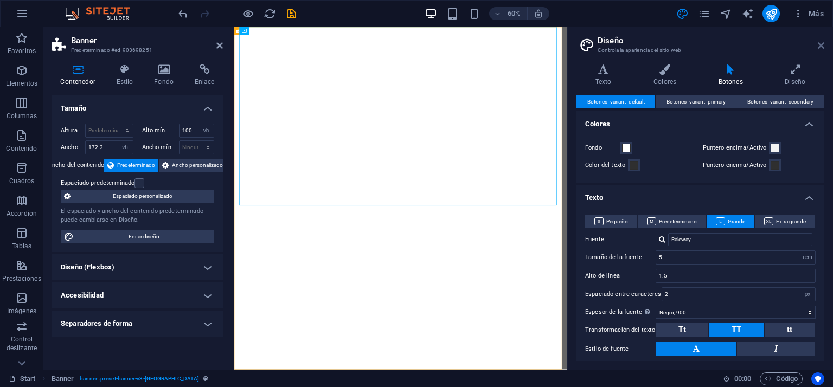
click at [820, 47] on icon at bounding box center [821, 45] width 7 height 9
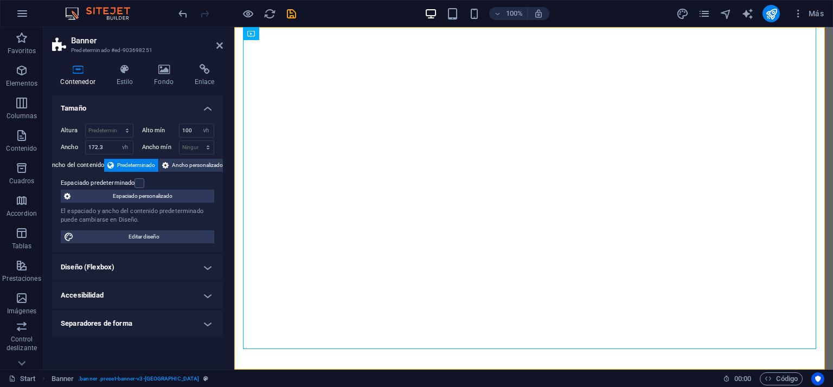
click at [143, 326] on h4 "Separadores de forma" at bounding box center [137, 324] width 171 height 26
click at [143, 325] on h4 "Separadores de forma" at bounding box center [137, 321] width 171 height 20
click at [119, 73] on icon at bounding box center [125, 69] width 34 height 11
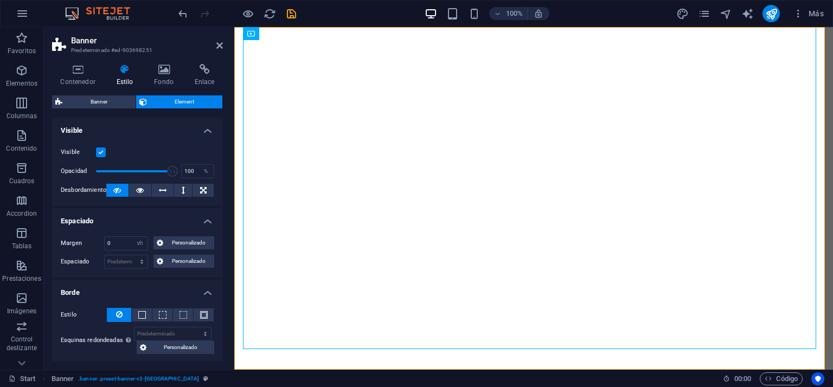
click at [121, 75] on h4 "Estilo" at bounding box center [127, 75] width 38 height 23
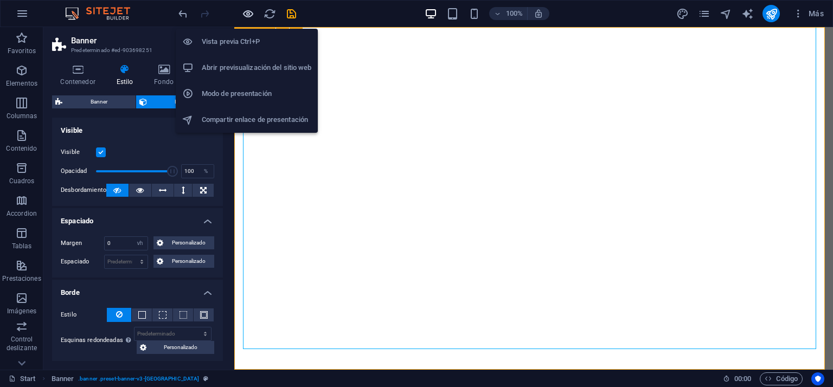
click at [248, 10] on icon "button" at bounding box center [248, 14] width 12 height 12
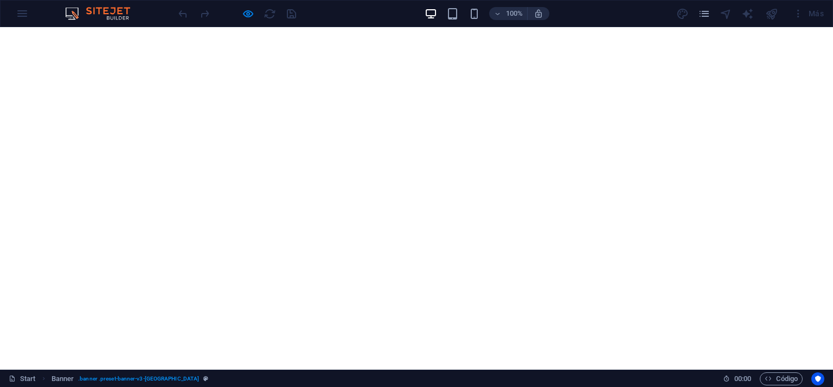
click at [425, 194] on video "VN Despacho Legal VIP" at bounding box center [295, 170] width 573 height 286
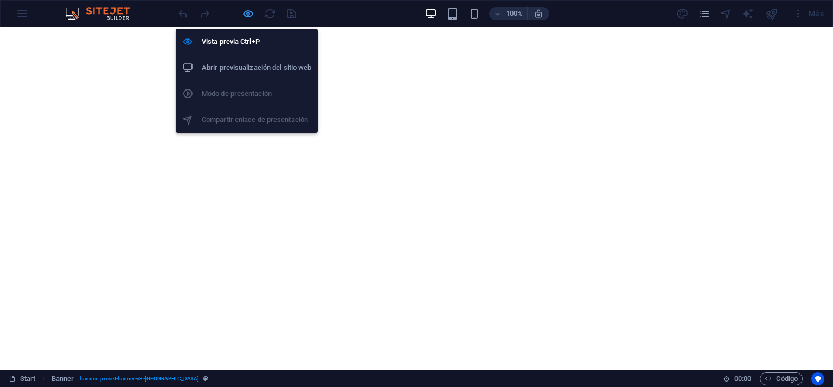
click at [248, 9] on icon "button" at bounding box center [248, 14] width 12 height 12
select select "vh"
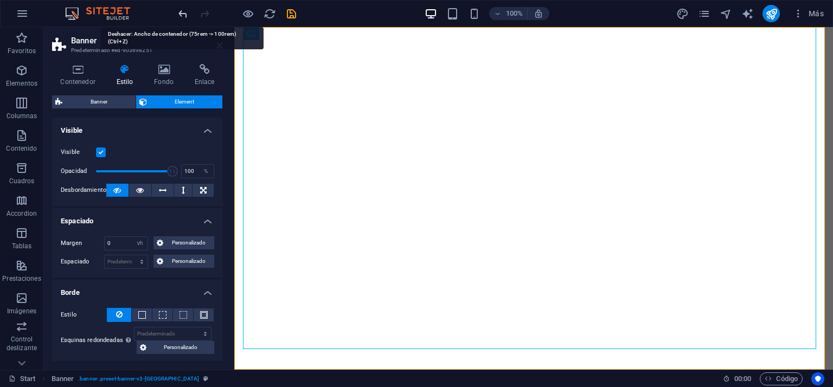
click at [182, 17] on icon "undo" at bounding box center [183, 14] width 12 height 12
click at [181, 10] on icon "undo" at bounding box center [183, 14] width 12 height 12
click at [214, 51] on header "Banner Predeterminado #ed-903698251" at bounding box center [137, 41] width 171 height 28
click at [219, 44] on icon at bounding box center [219, 45] width 7 height 9
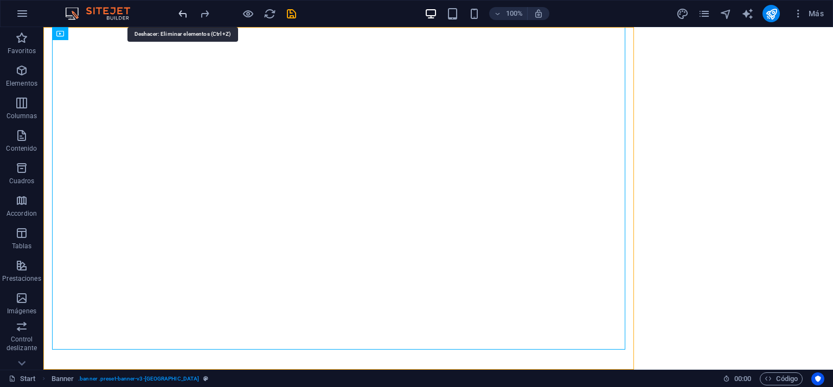
click at [188, 15] on icon "undo" at bounding box center [183, 14] width 12 height 12
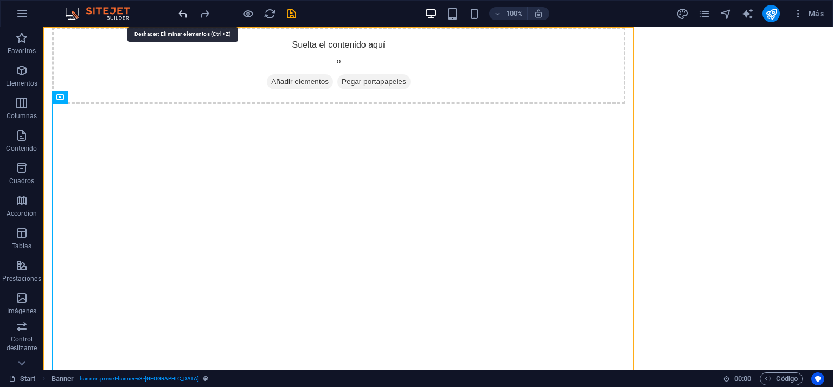
click at [187, 14] on icon "undo" at bounding box center [183, 14] width 12 height 12
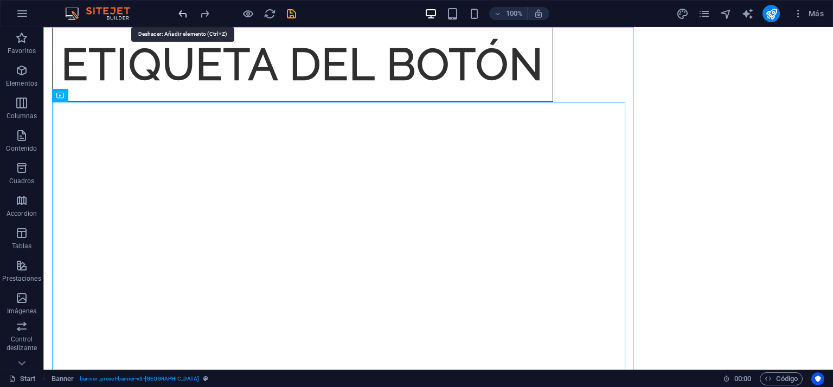
click at [187, 14] on icon "undo" at bounding box center [183, 14] width 12 height 12
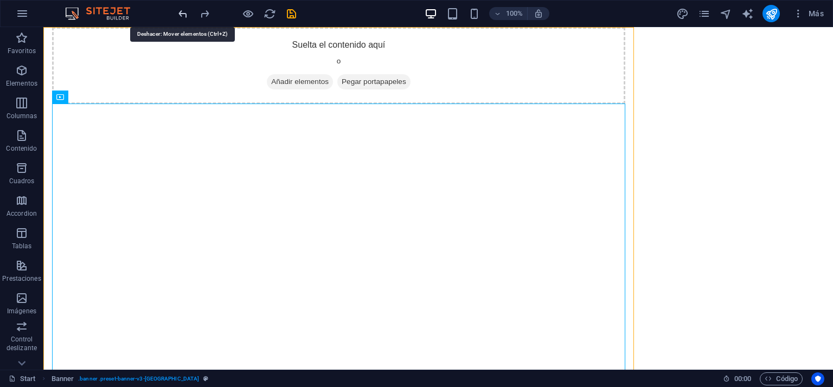
click at [187, 14] on icon "undo" at bounding box center [183, 14] width 12 height 12
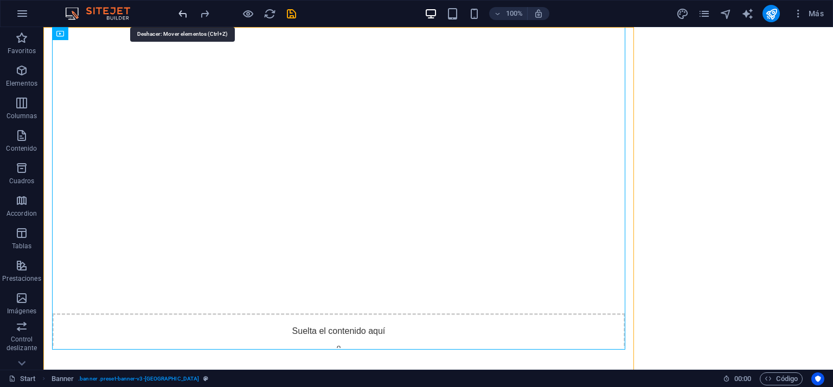
click at [187, 14] on icon "undo" at bounding box center [183, 14] width 12 height 12
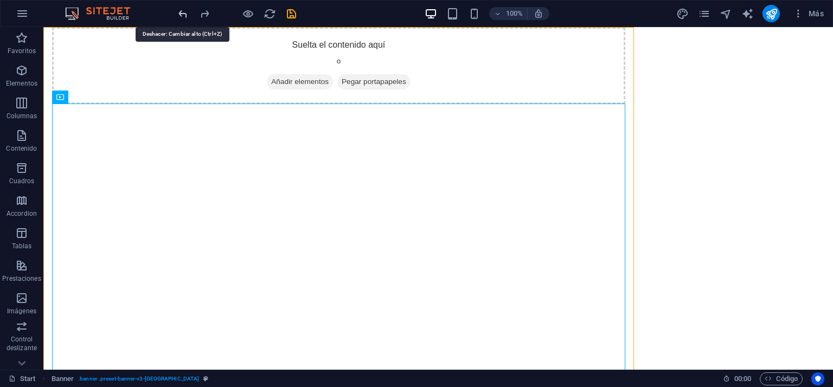
click at [187, 14] on icon "undo" at bounding box center [183, 14] width 12 height 12
click at [184, 15] on icon "undo" at bounding box center [183, 14] width 12 height 12
click at [184, 10] on icon "undo" at bounding box center [183, 14] width 12 height 12
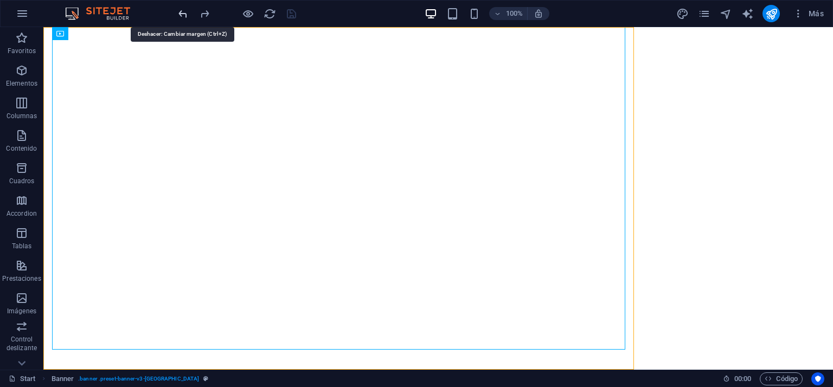
click at [183, 10] on icon "undo" at bounding box center [183, 14] width 12 height 12
click at [182, 10] on icon "undo" at bounding box center [183, 14] width 12 height 12
click at [183, 12] on icon "undo" at bounding box center [183, 14] width 12 height 12
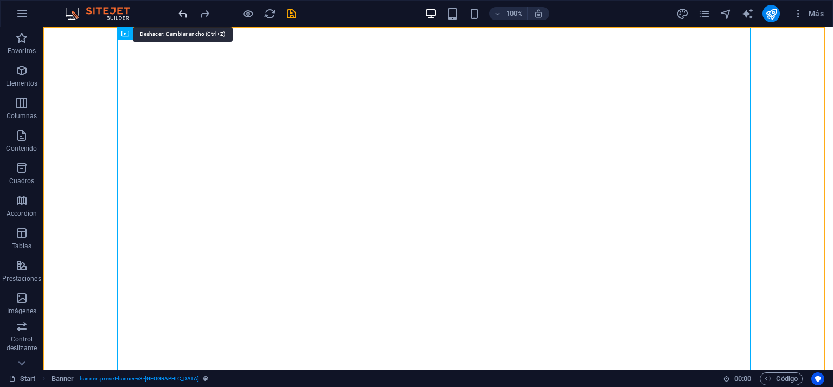
click at [183, 12] on icon "undo" at bounding box center [183, 14] width 12 height 12
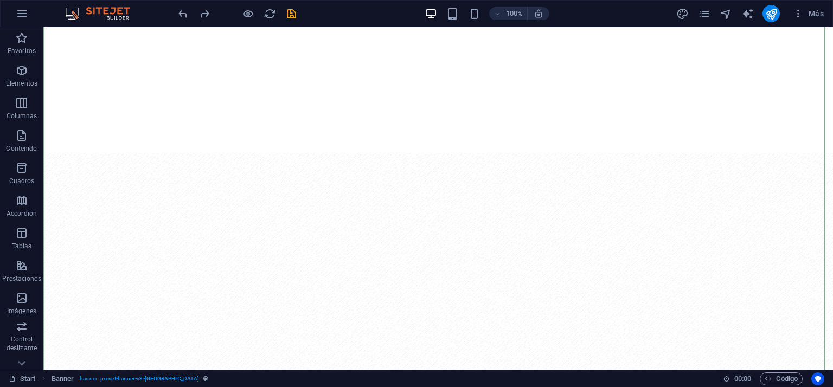
scroll to position [271, 0]
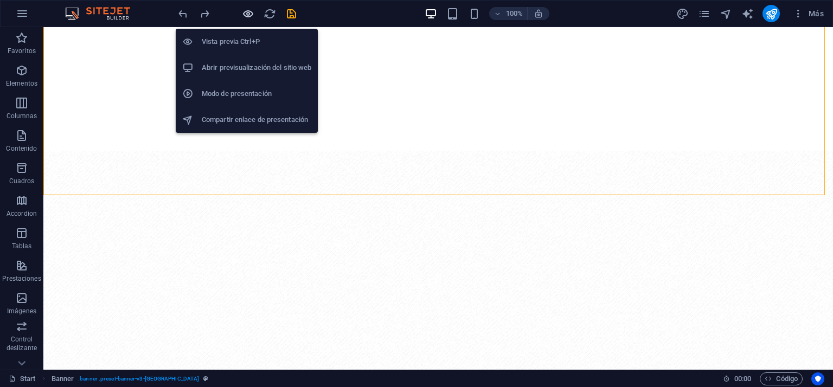
click at [247, 11] on icon "button" at bounding box center [248, 14] width 12 height 12
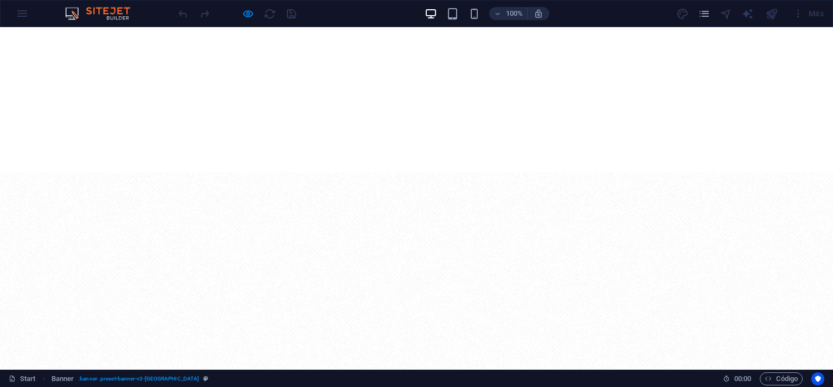
scroll to position [0, 0]
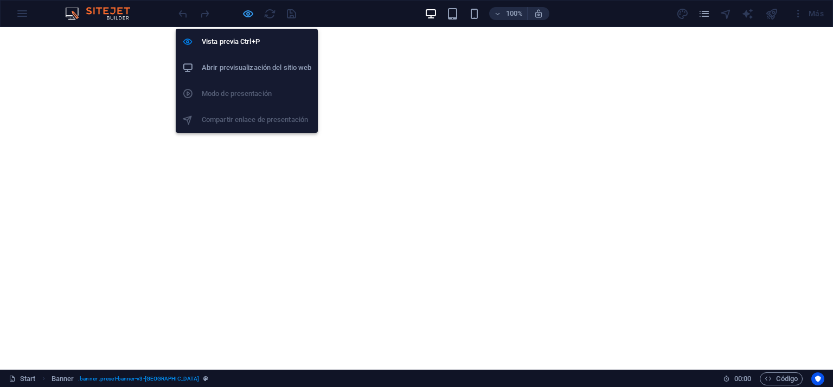
click at [249, 14] on icon "button" at bounding box center [248, 14] width 12 height 12
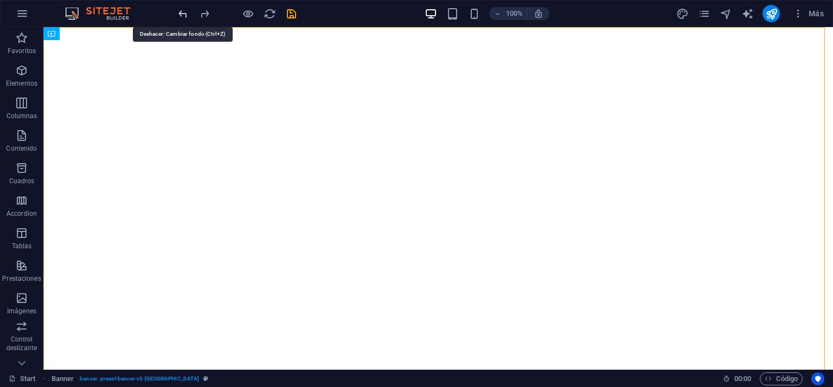
click at [182, 11] on icon "undo" at bounding box center [183, 14] width 12 height 12
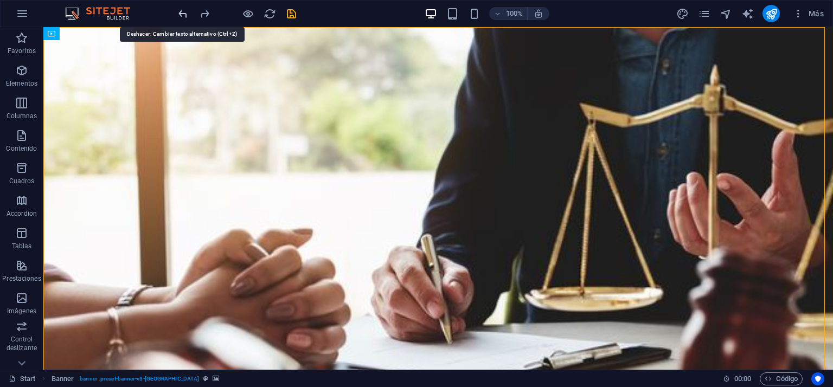
click at [183, 9] on icon "undo" at bounding box center [183, 14] width 12 height 12
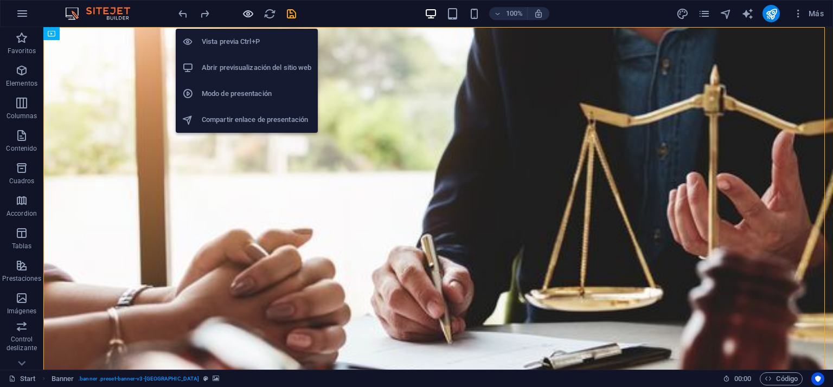
click at [248, 15] on icon "button" at bounding box center [248, 14] width 12 height 12
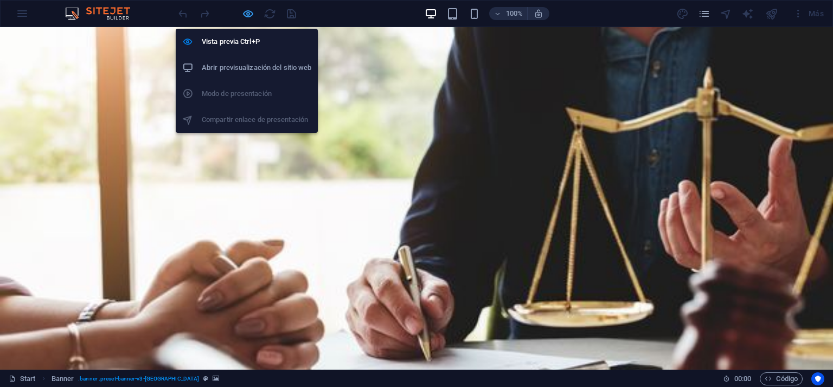
click at [251, 12] on icon "button" at bounding box center [248, 14] width 12 height 12
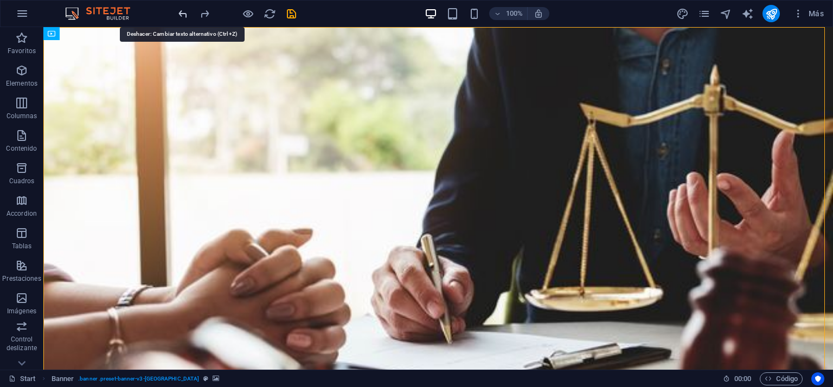
click at [177, 11] on icon "undo" at bounding box center [183, 14] width 12 height 12
click at [184, 12] on icon "undo" at bounding box center [183, 14] width 12 height 12
click at [183, 13] on icon "undo" at bounding box center [183, 14] width 12 height 12
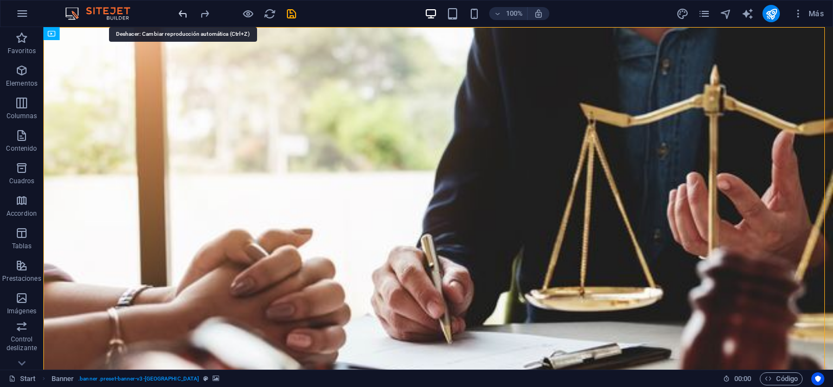
click at [183, 13] on icon "undo" at bounding box center [183, 14] width 12 height 12
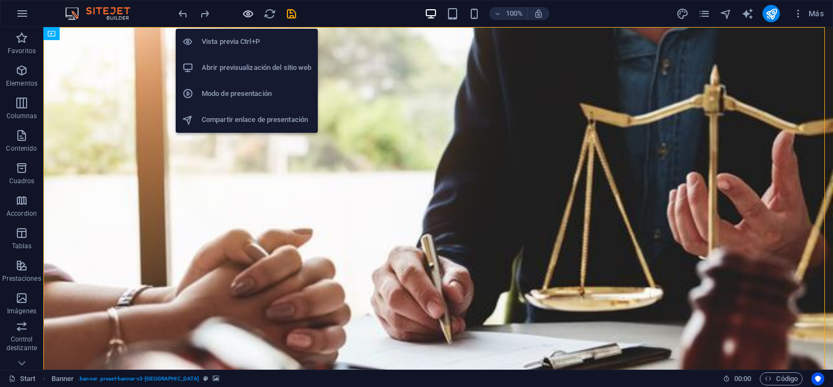
click at [250, 11] on icon "button" at bounding box center [248, 14] width 12 height 12
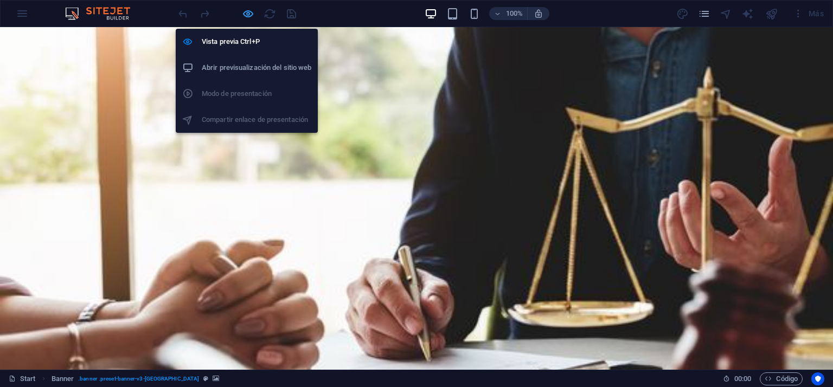
click at [248, 9] on icon "button" at bounding box center [248, 14] width 12 height 12
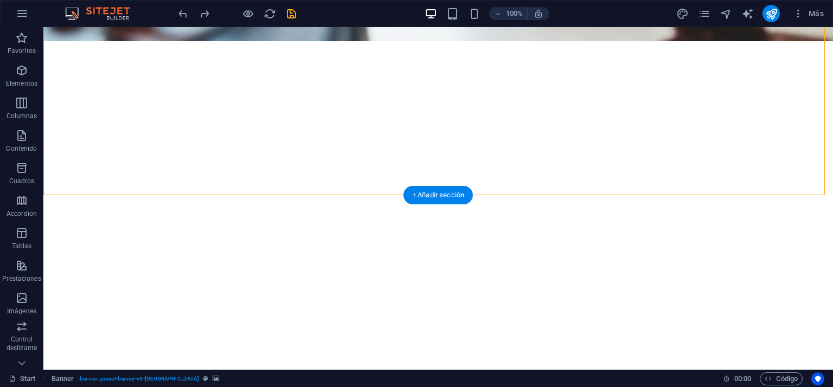
scroll to position [542, 0]
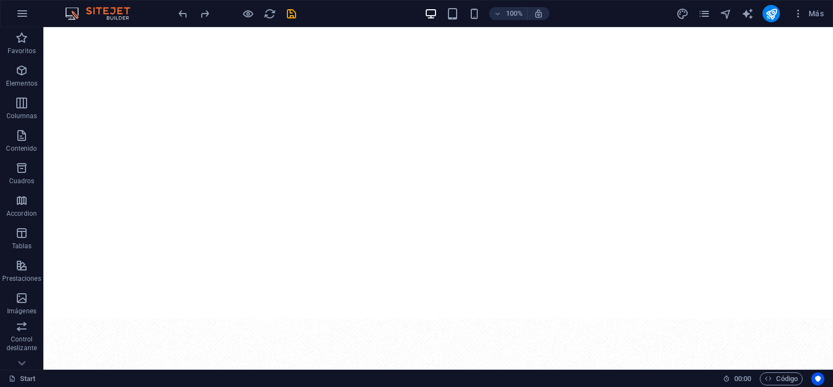
click at [469, 5] on div "100%" at bounding box center [486, 13] width 125 height 17
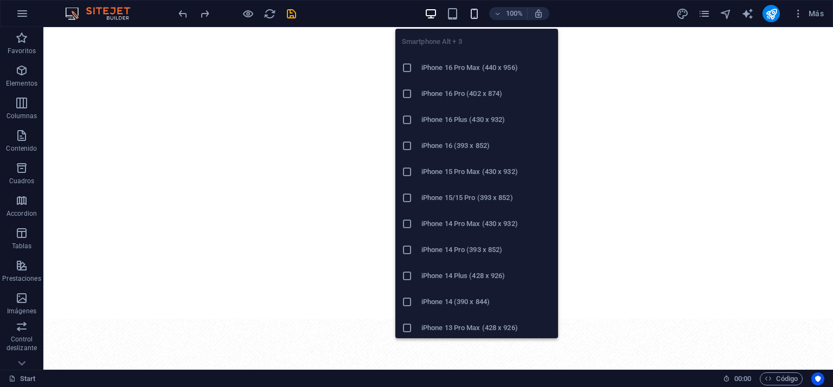
click at [472, 8] on icon "button" at bounding box center [474, 14] width 12 height 12
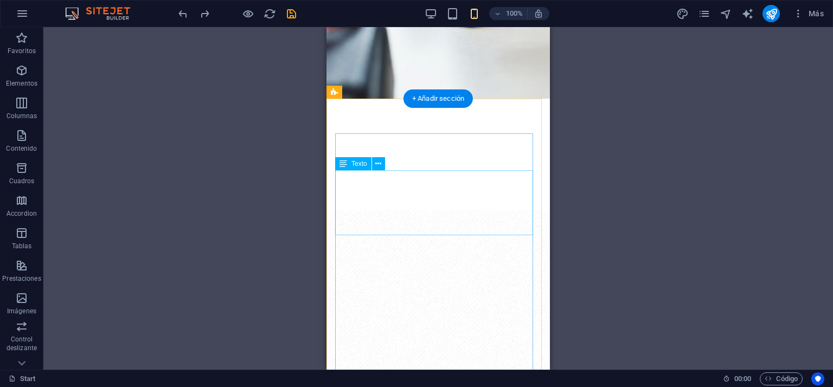
scroll to position [0, 0]
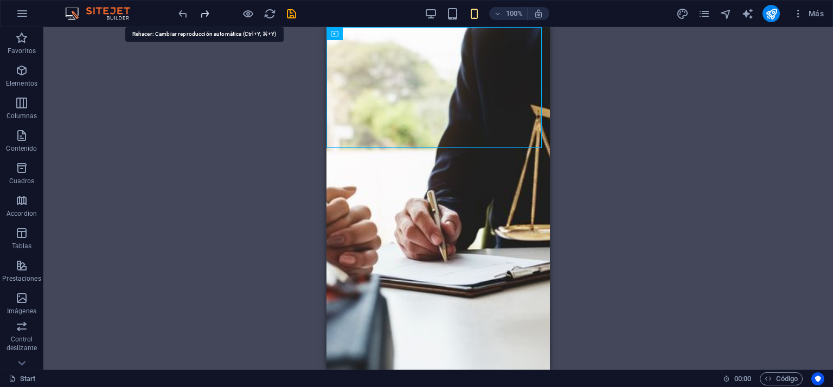
click at [204, 10] on icon "redo" at bounding box center [204, 14] width 12 height 12
click at [204, 12] on icon "redo" at bounding box center [204, 14] width 12 height 12
click at [204, 14] on icon "redo" at bounding box center [204, 14] width 12 height 12
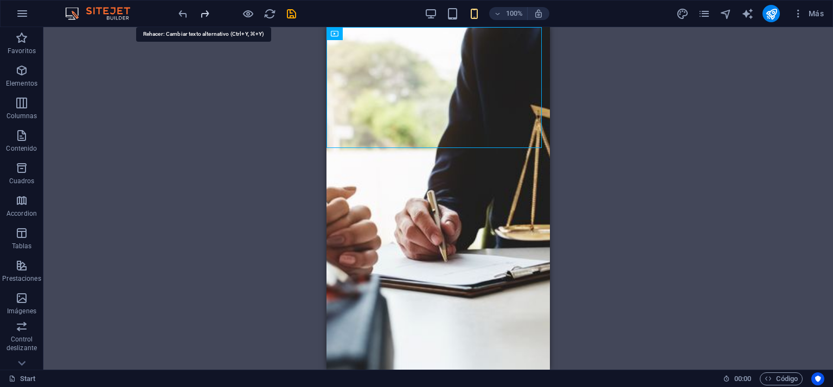
click at [204, 11] on icon "redo" at bounding box center [204, 14] width 12 height 12
click at [202, 11] on icon "redo" at bounding box center [204, 14] width 12 height 12
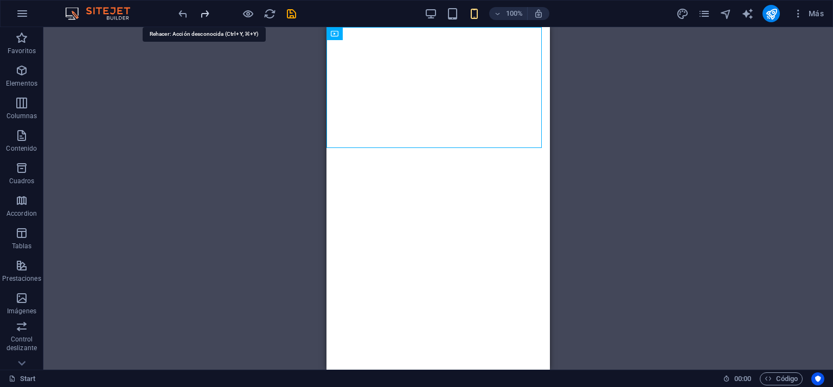
click at [202, 11] on icon "redo" at bounding box center [204, 14] width 12 height 12
click at [182, 8] on icon "undo" at bounding box center [183, 14] width 12 height 12
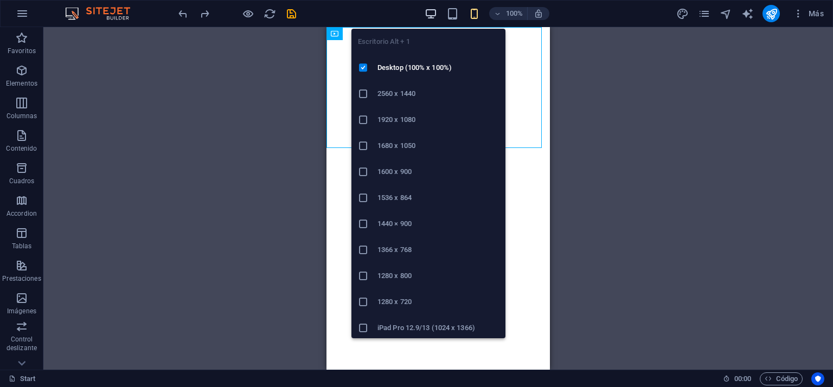
click at [431, 10] on icon "button" at bounding box center [431, 14] width 12 height 12
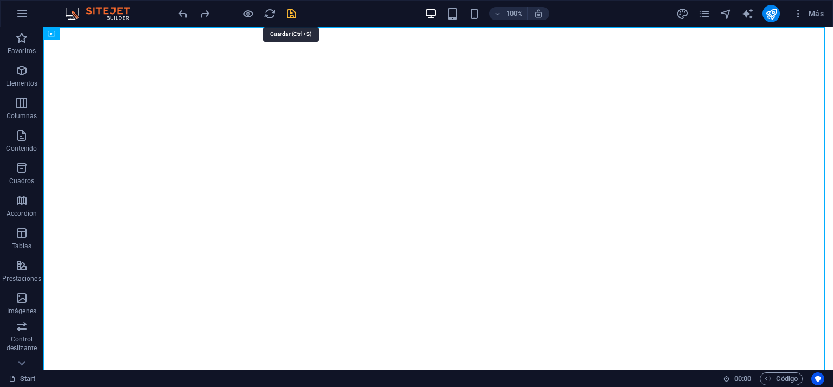
click at [292, 11] on icon "save" at bounding box center [291, 14] width 12 height 12
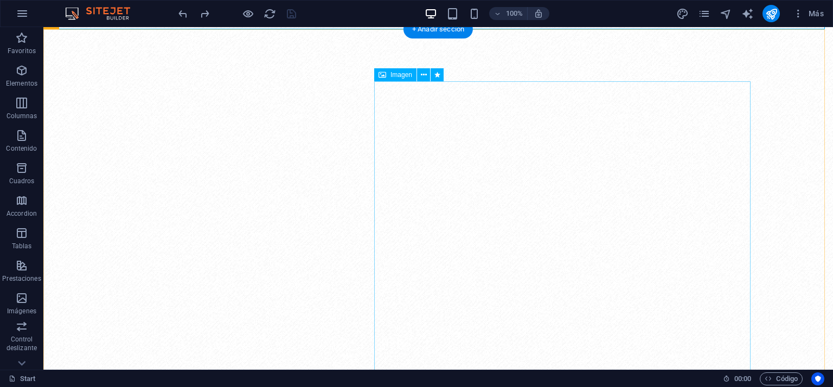
scroll to position [488, 0]
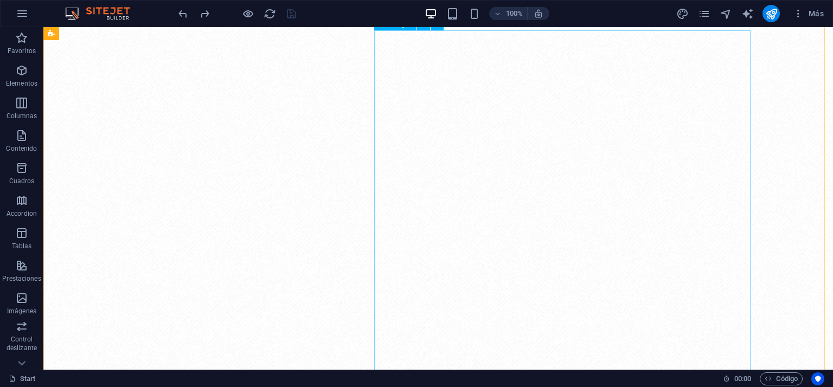
drag, startPoint x: 560, startPoint y: 192, endPoint x: 370, endPoint y: 192, distance: 189.8
select select "%"
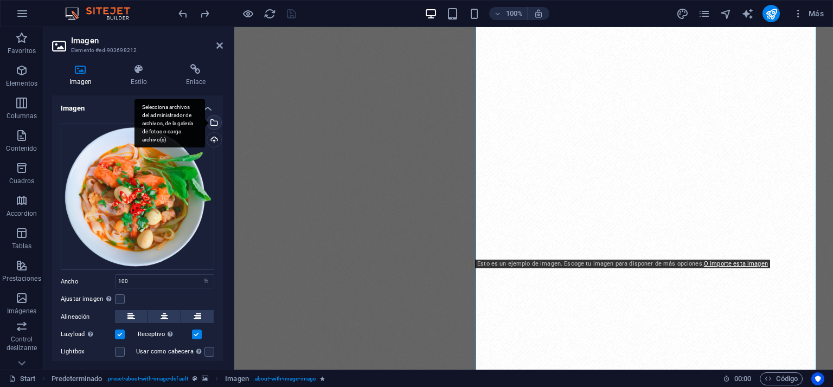
click at [216, 124] on div "Selecciona archivos del administrador de archivos, de la galería de fotos o car…" at bounding box center [213, 123] width 16 height 16
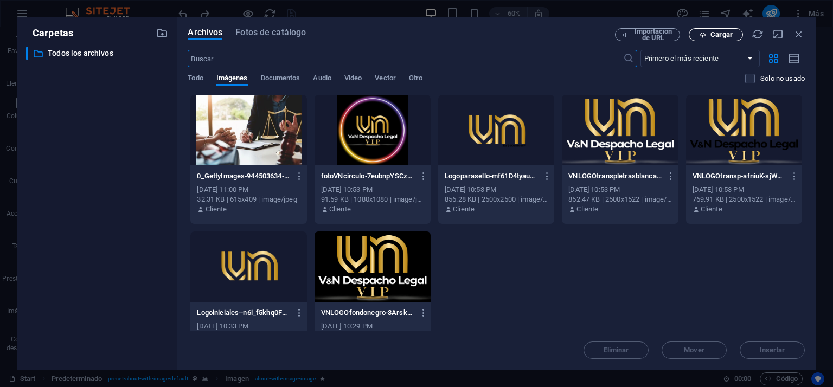
click at [724, 32] on span "Cargar" at bounding box center [721, 34] width 22 height 7
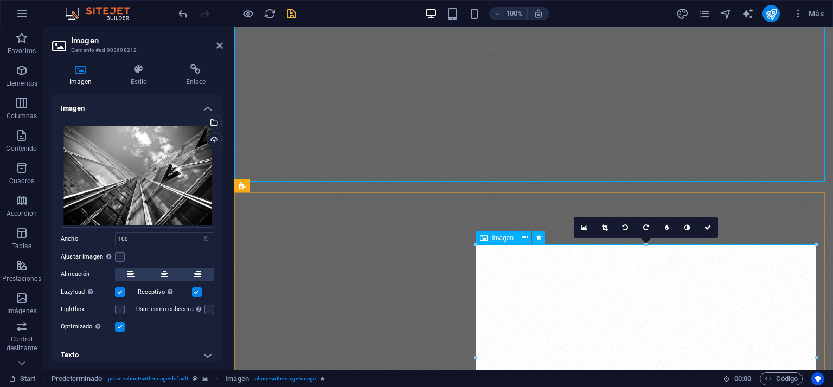
scroll to position [325, 0]
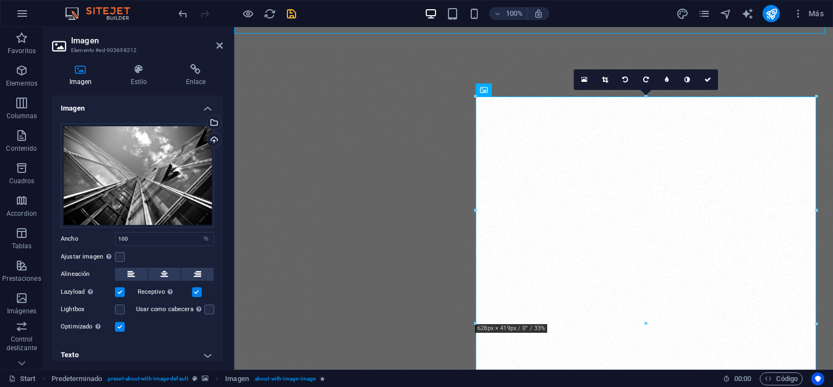
click at [312, 58] on figure at bounding box center [533, 357] width 599 height 626
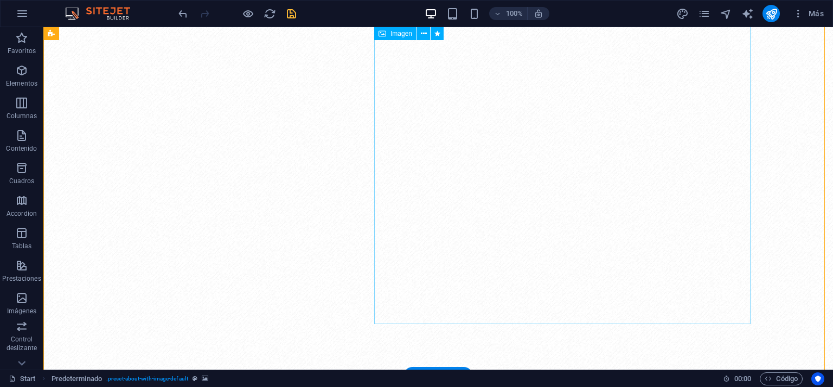
scroll to position [380, 0]
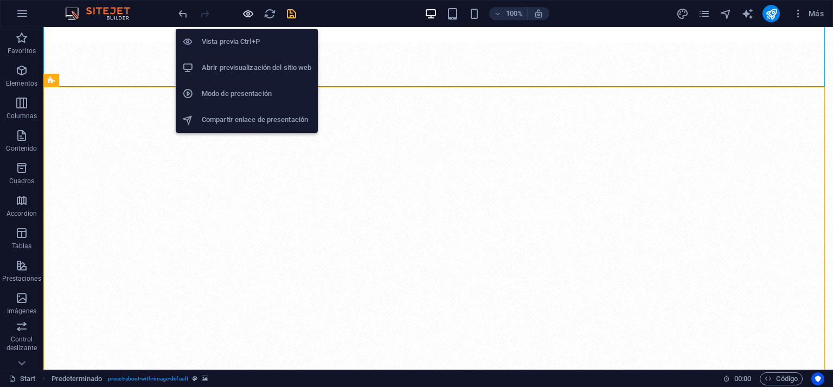
click at [248, 12] on icon "button" at bounding box center [248, 14] width 12 height 12
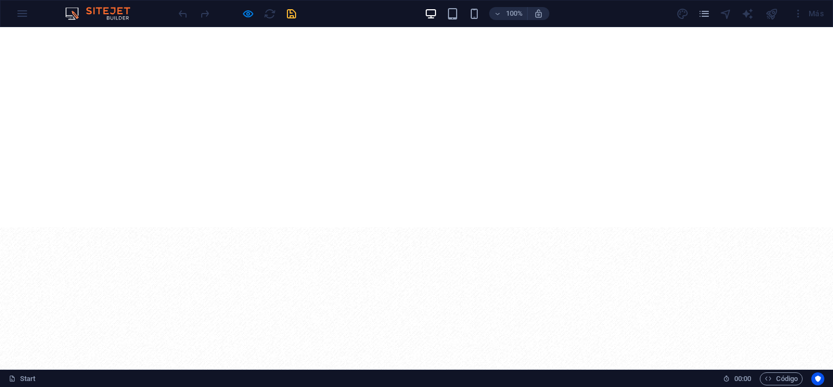
scroll to position [217, 0]
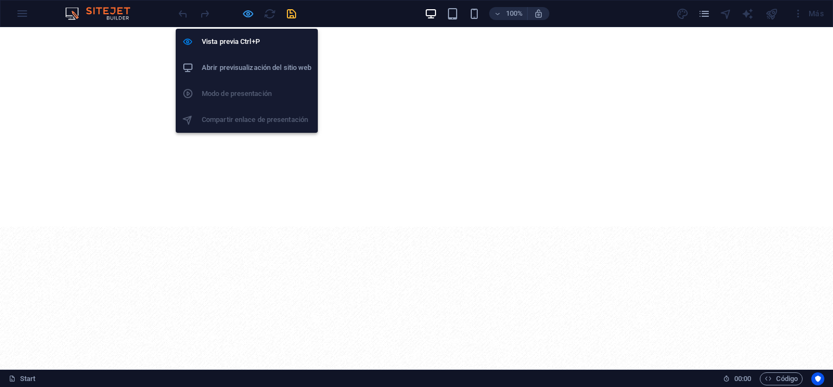
click at [249, 12] on icon "button" at bounding box center [248, 14] width 12 height 12
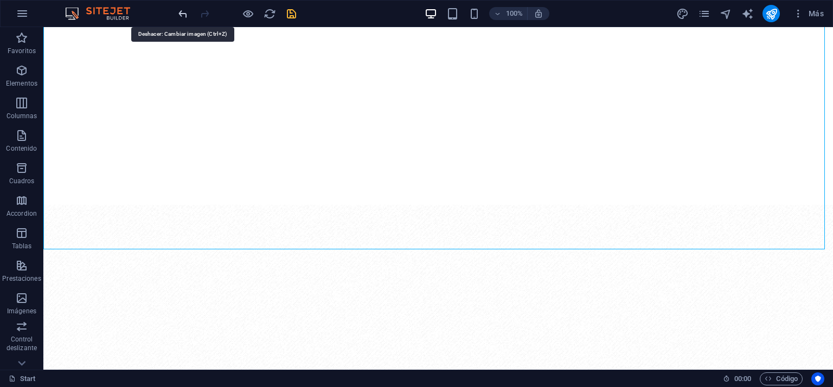
click at [181, 12] on icon "undo" at bounding box center [183, 14] width 12 height 12
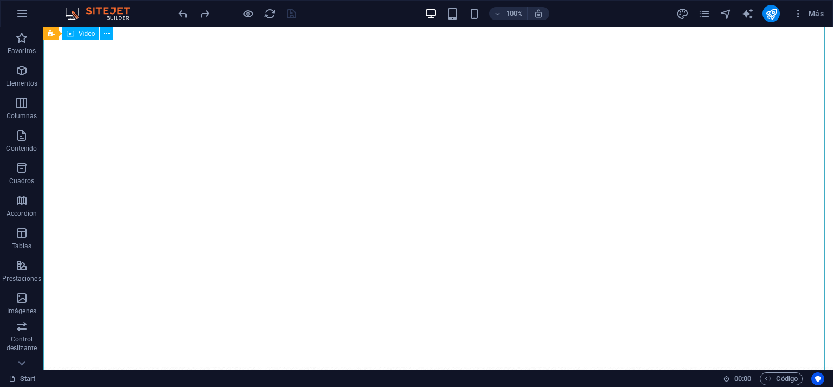
scroll to position [0, 0]
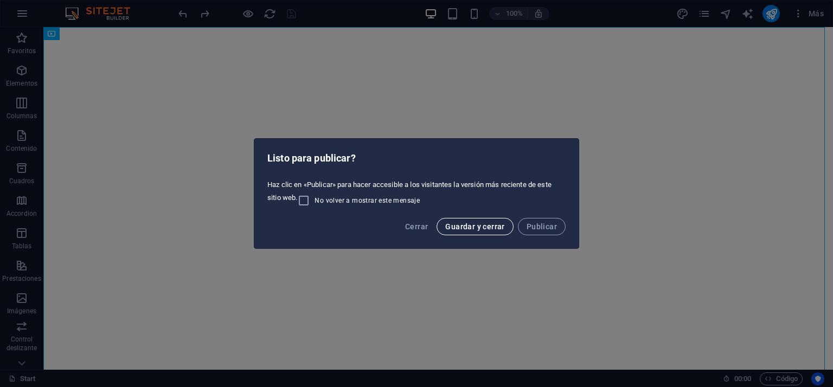
click at [471, 223] on span "Guardar y cerrar" at bounding box center [474, 226] width 59 height 9
